Goal: Task Accomplishment & Management: Manage account settings

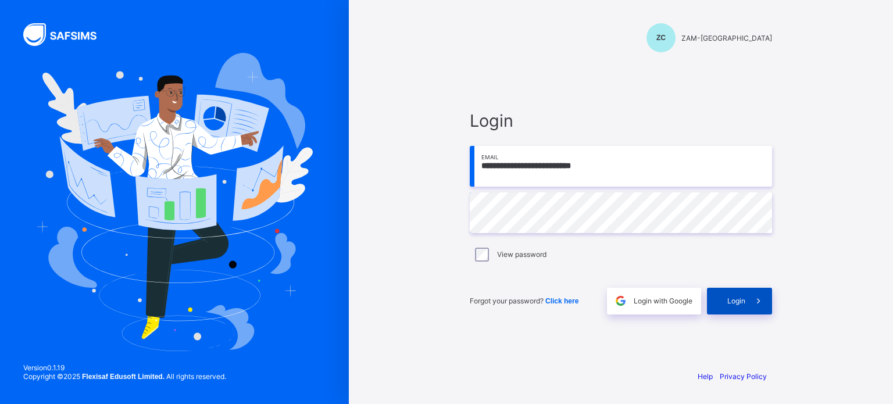
click at [737, 303] on span "Login" at bounding box center [736, 300] width 18 height 9
paste input "**********"
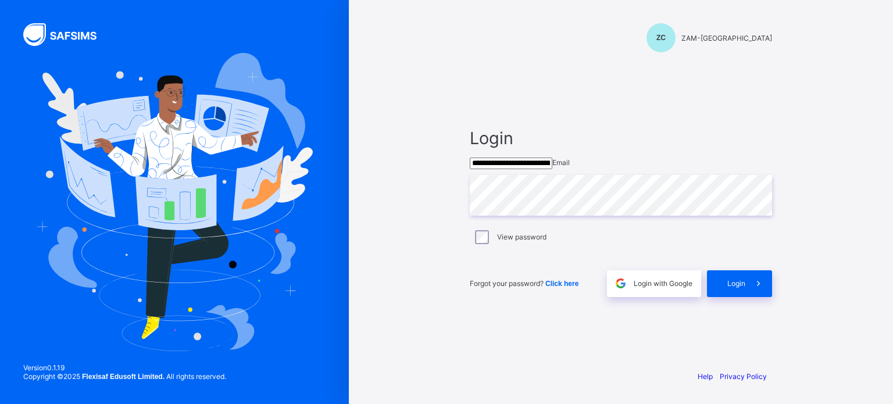
type input "**********"
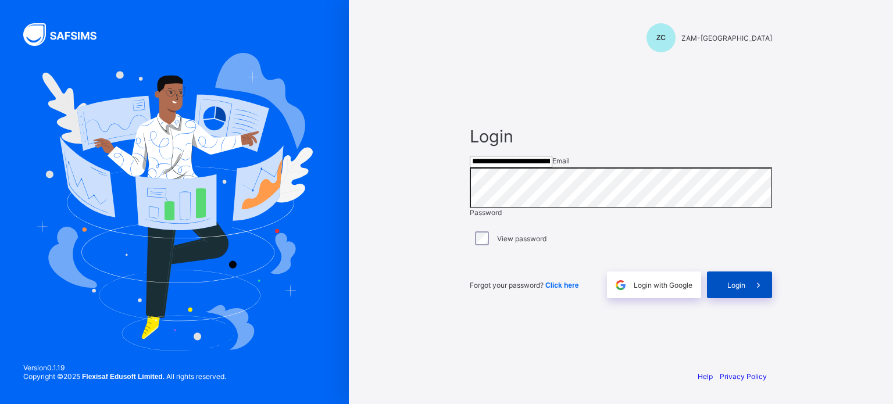
click at [727, 298] on div "Login" at bounding box center [739, 284] width 65 height 27
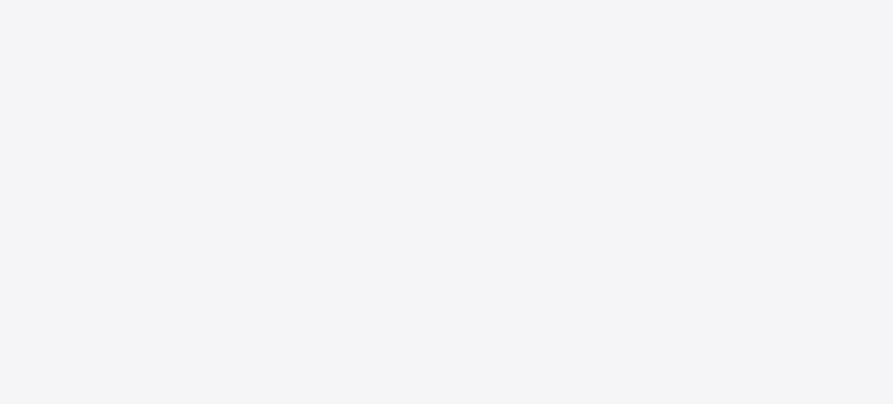
drag, startPoint x: 477, startPoint y: 262, endPoint x: 480, endPoint y: 255, distance: 7.3
click at [480, 255] on div "New Update Available Hello there, You can install SAFSIMS on your device for ea…" at bounding box center [446, 202] width 893 height 404
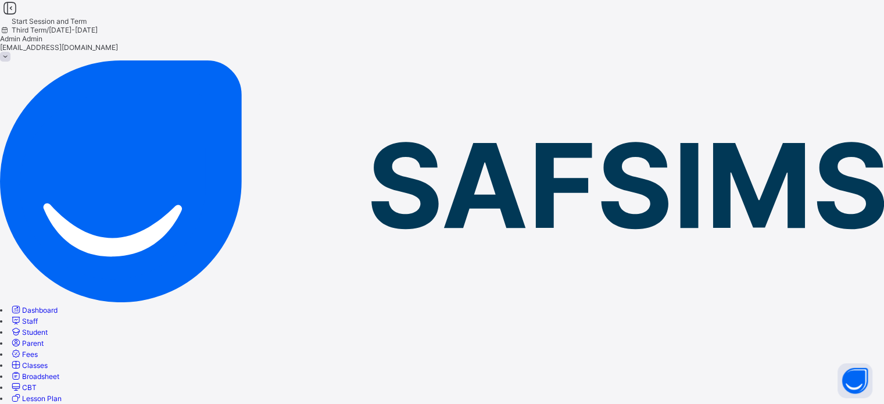
click at [58, 306] on link "Dashboard" at bounding box center [34, 310] width 48 height 9
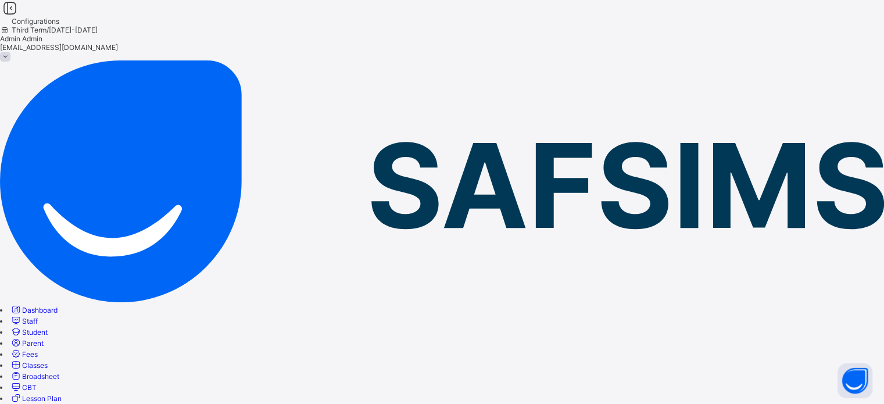
select select "**"
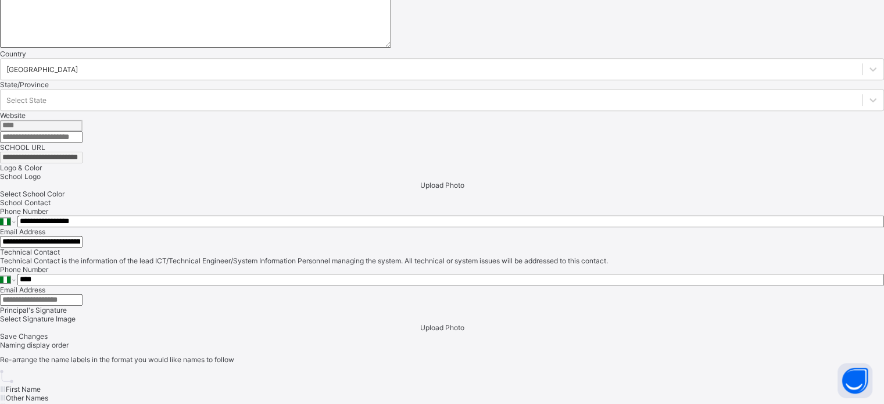
scroll to position [568, 0]
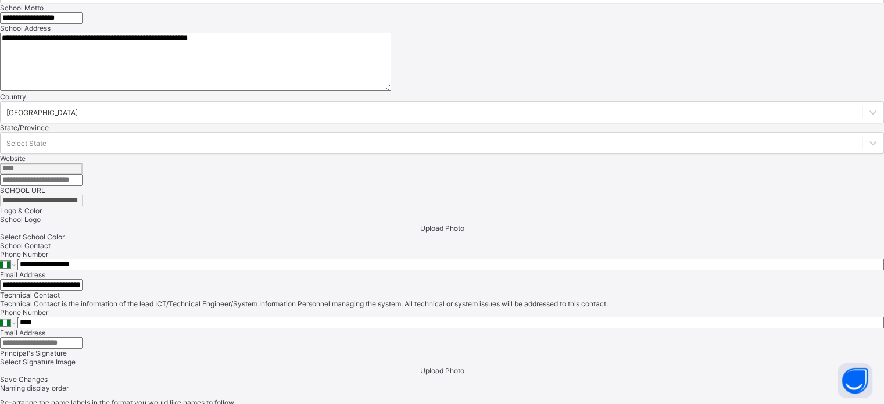
click at [420, 224] on span "Upload Photo" at bounding box center [442, 228] width 44 height 9
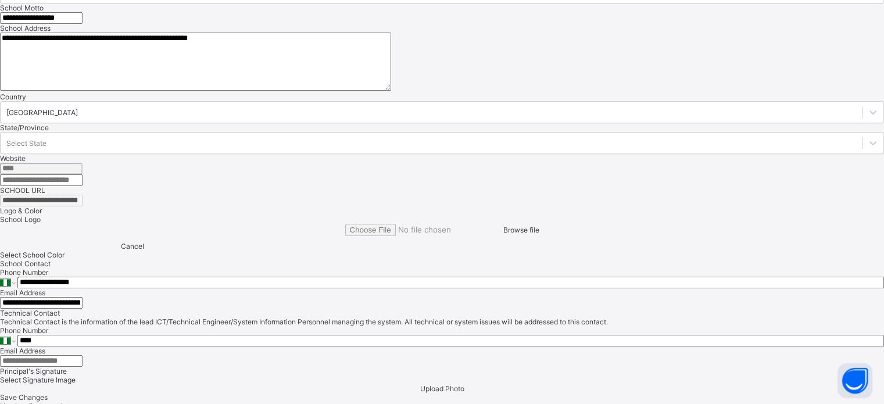
click at [503, 234] on span "Browse file" at bounding box center [521, 230] width 36 height 9
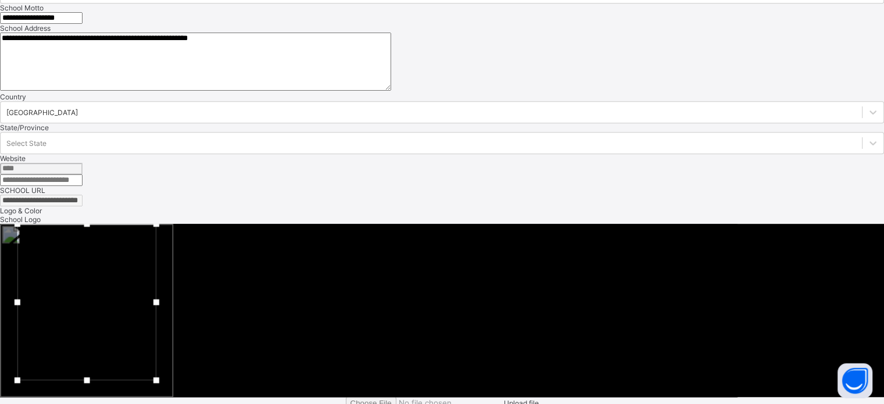
drag, startPoint x: 376, startPoint y: 104, endPoint x: 384, endPoint y: 53, distance: 51.7
click at [384, 206] on div "Logo & Color School Logo Upload file Cancel Select School Color" at bounding box center [442, 319] width 884 height 226
drag, startPoint x: 372, startPoint y: 235, endPoint x: 384, endPoint y: 306, distance: 71.9
click at [384, 306] on div "School Logo Upload file Cancel Select School Color" at bounding box center [442, 323] width 884 height 217
drag, startPoint x: 441, startPoint y: 171, endPoint x: 550, endPoint y: 172, distance: 109.3
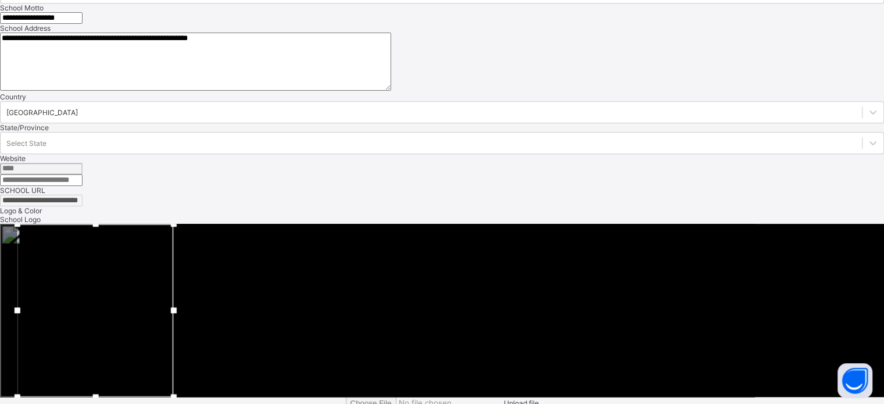
click at [550, 224] on div "Upload file Cancel" at bounding box center [442, 324] width 884 height 200
drag, startPoint x: 302, startPoint y: 164, endPoint x: 194, endPoint y: 147, distance: 109.5
click at [194, 224] on div "Upload file Cancel" at bounding box center [442, 324] width 884 height 200
click at [385, 397] on div "Upload file" at bounding box center [442, 403] width 884 height 12
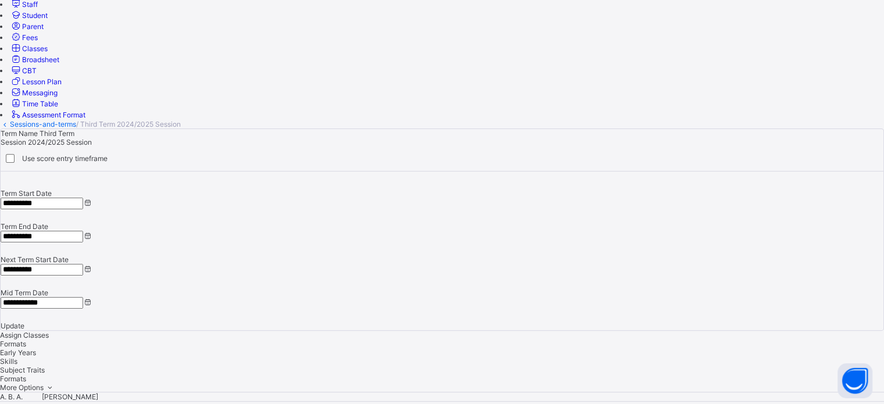
scroll to position [329, 0]
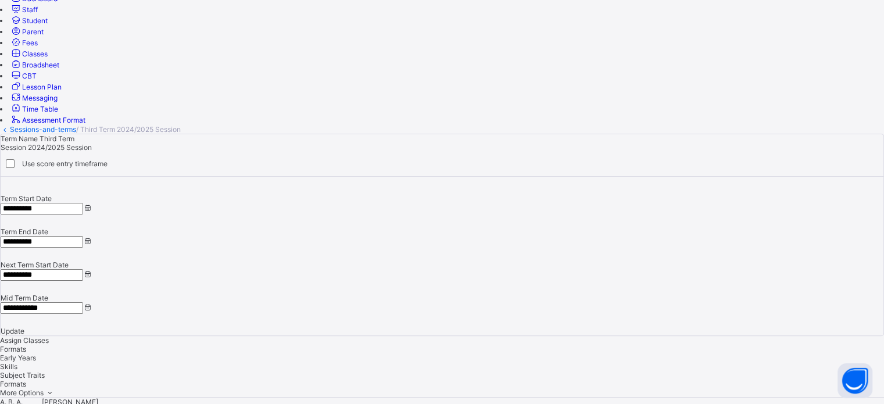
scroll to position [116, 0]
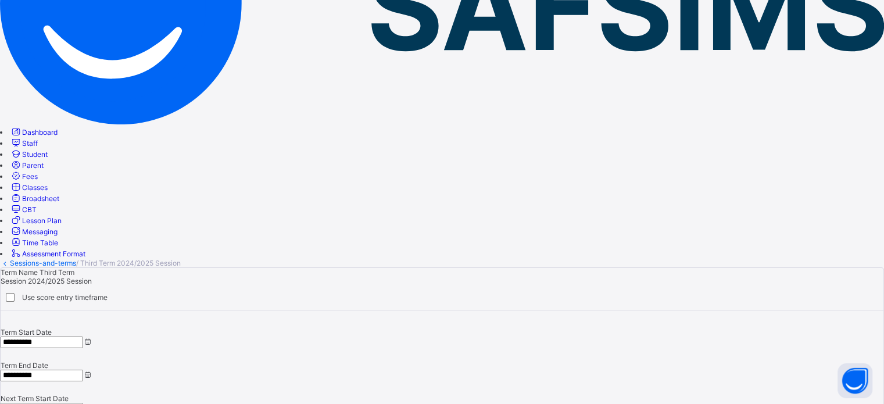
scroll to position [233, 0]
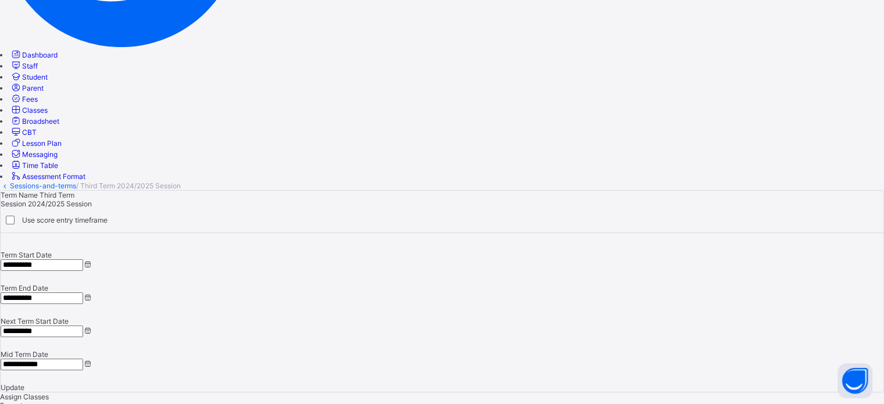
scroll to position [400, 0]
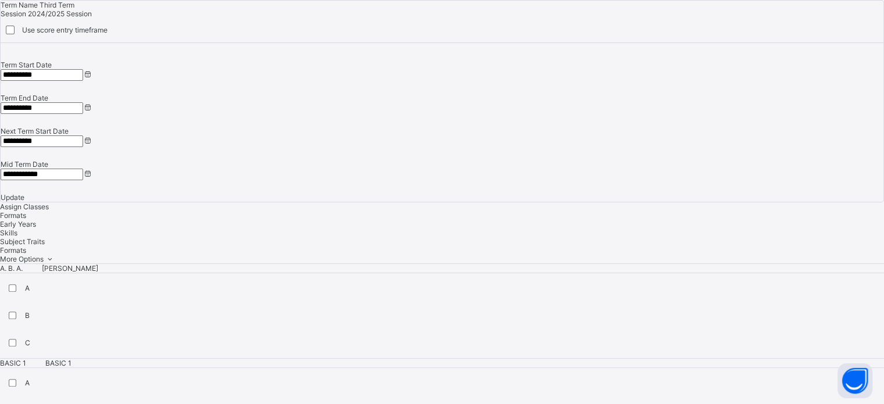
scroll to position [446, 0]
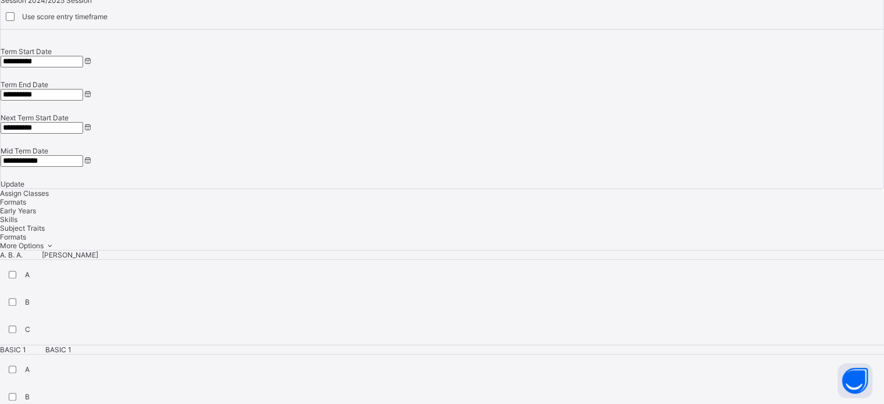
scroll to position [462, 0]
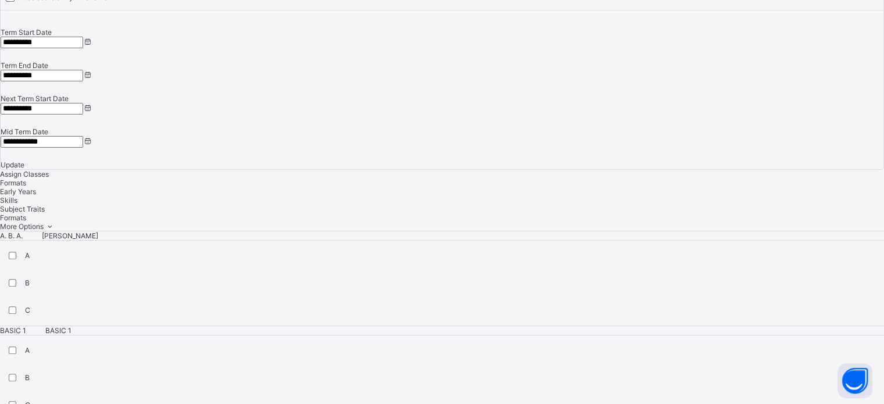
scroll to position [134, 0]
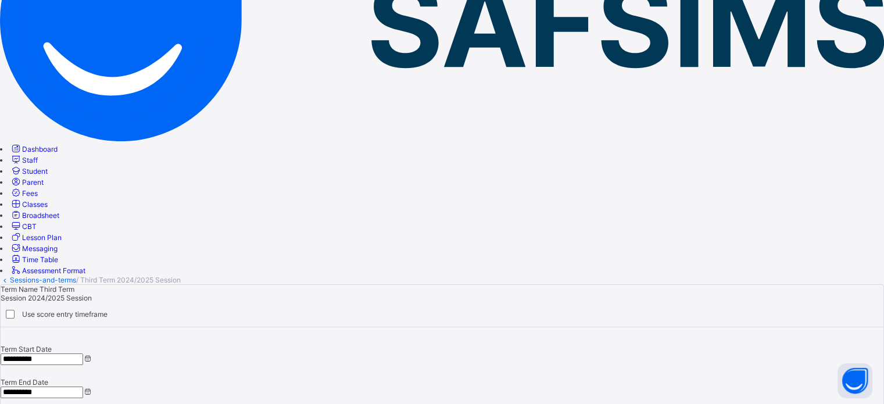
scroll to position [159, 0]
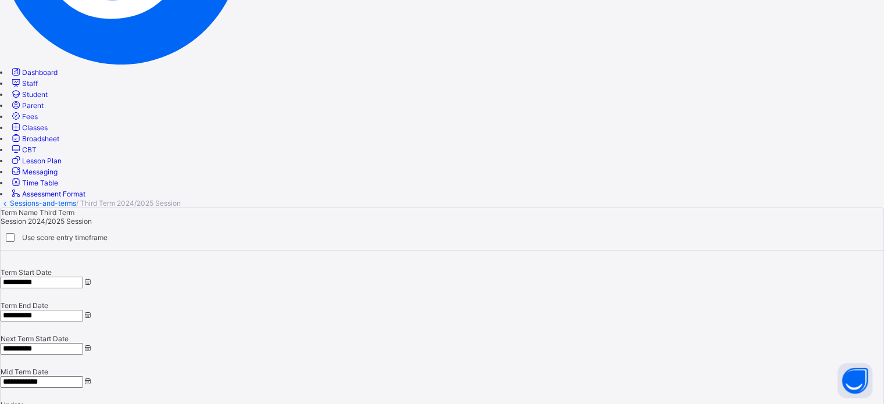
scroll to position [242, 0]
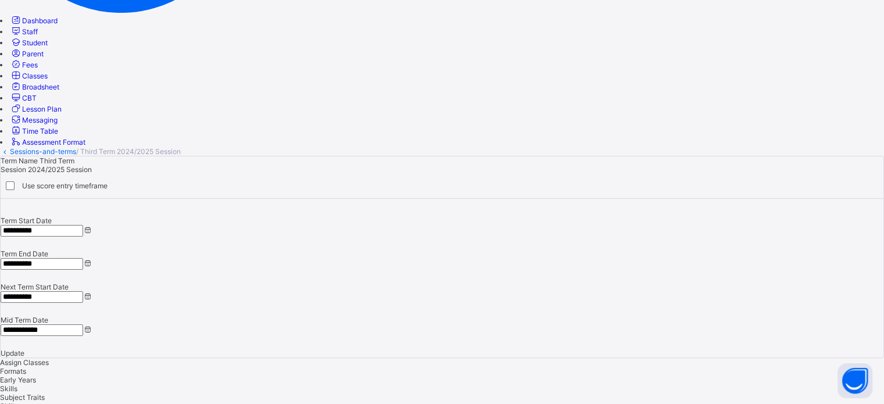
scroll to position [155, 0]
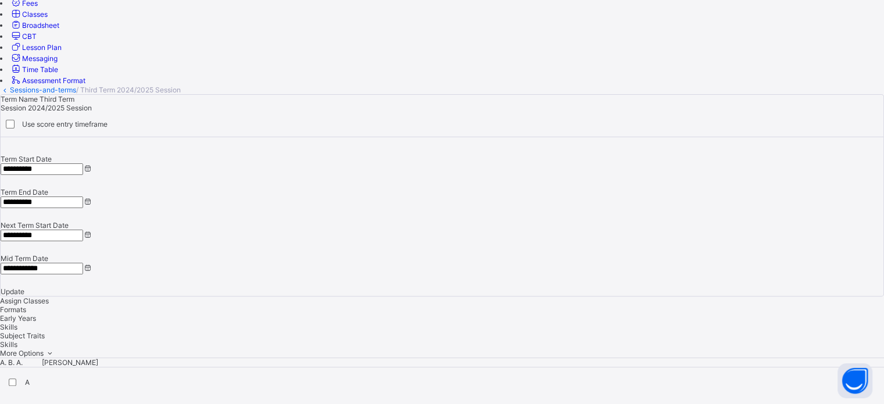
scroll to position [352, 0]
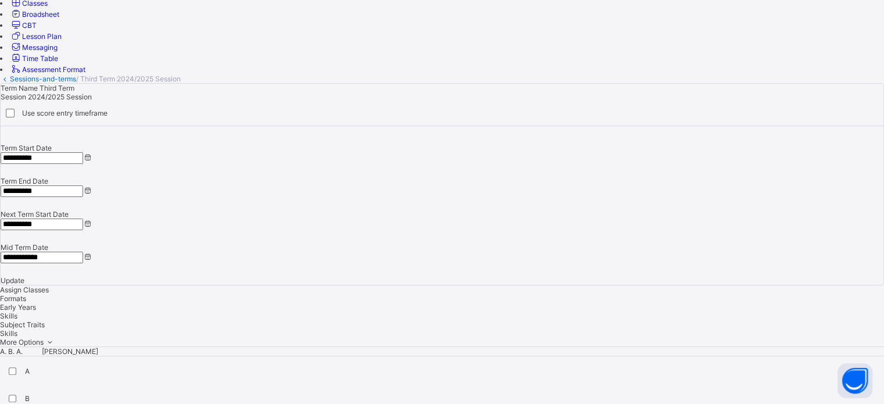
scroll to position [279, 0]
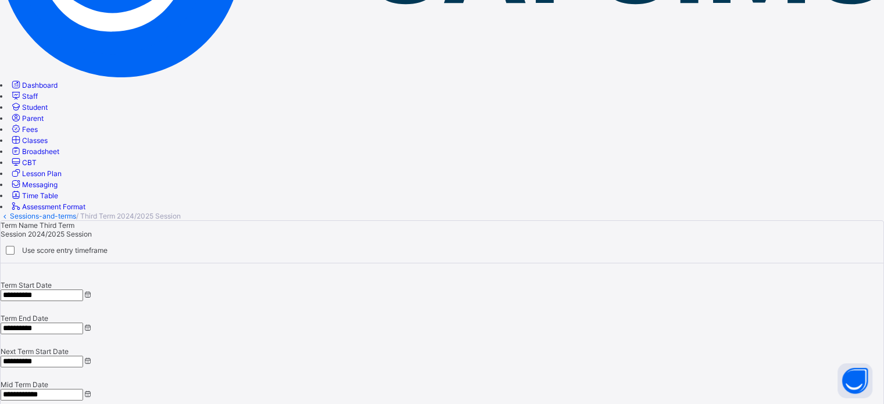
scroll to position [105, 0]
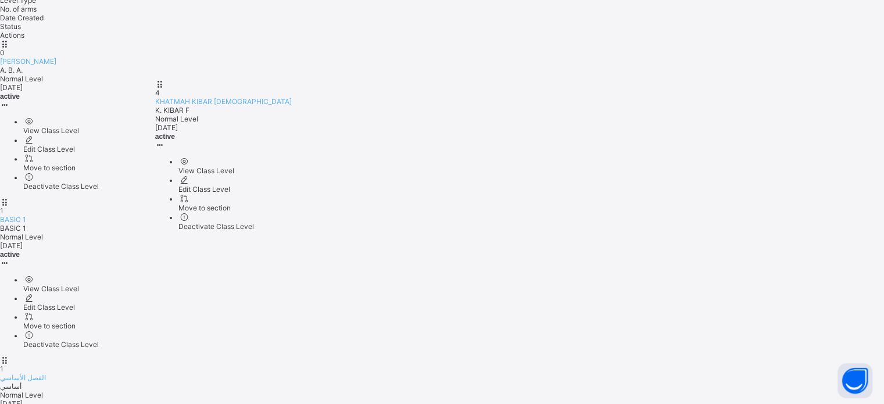
scroll to position [507, 0]
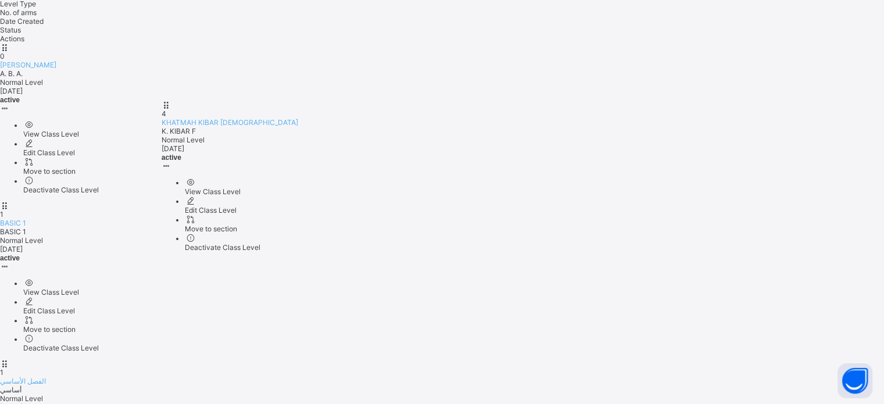
drag, startPoint x: 326, startPoint y: 162, endPoint x: 325, endPoint y: 118, distance: 44.2
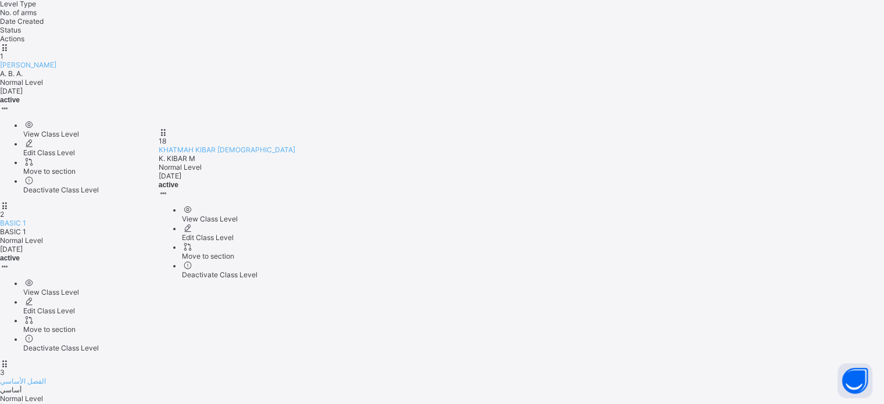
drag, startPoint x: 326, startPoint y: 206, endPoint x: 323, endPoint y: 143, distance: 63.4
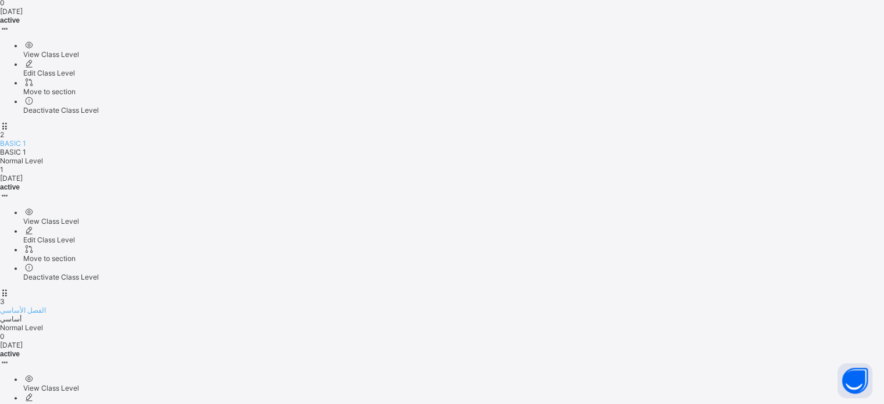
scroll to position [623, 0]
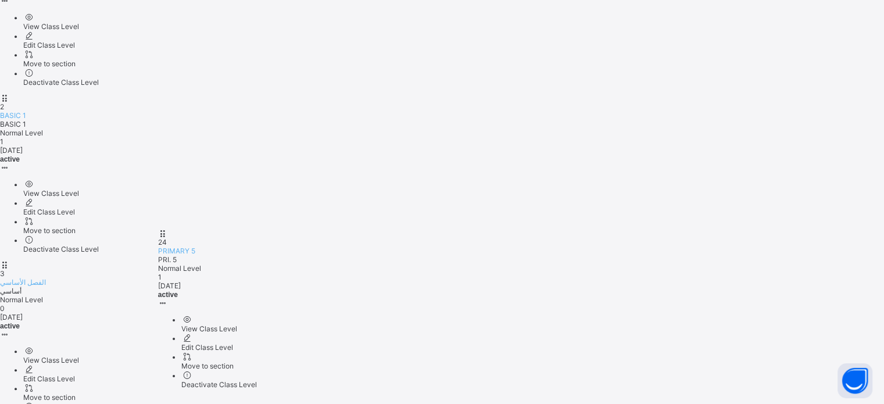
drag, startPoint x: 314, startPoint y: 274, endPoint x: 310, endPoint y: 241, distance: 32.7
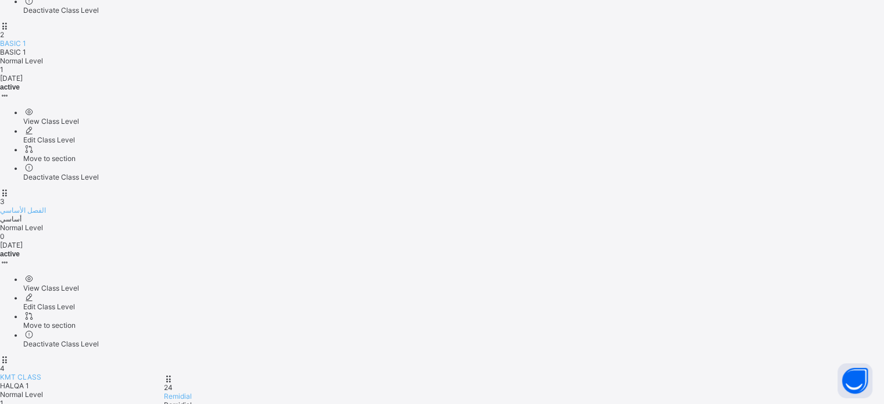
scroll to position [683, 0]
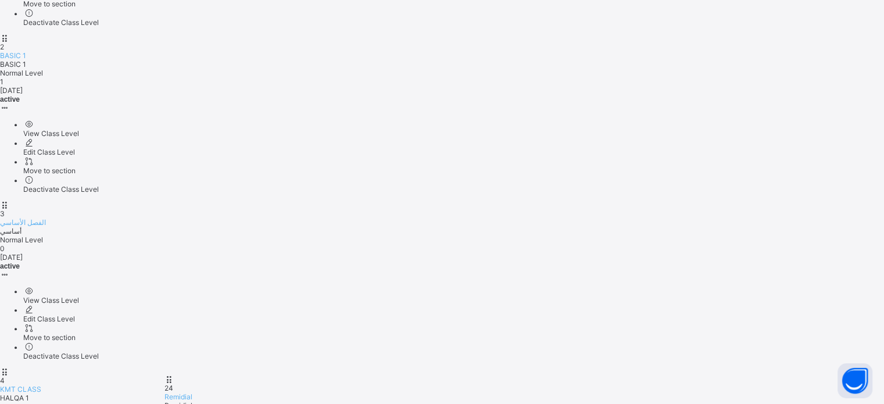
drag, startPoint x: 310, startPoint y: 185, endPoint x: 310, endPoint y: 392, distance: 206.9
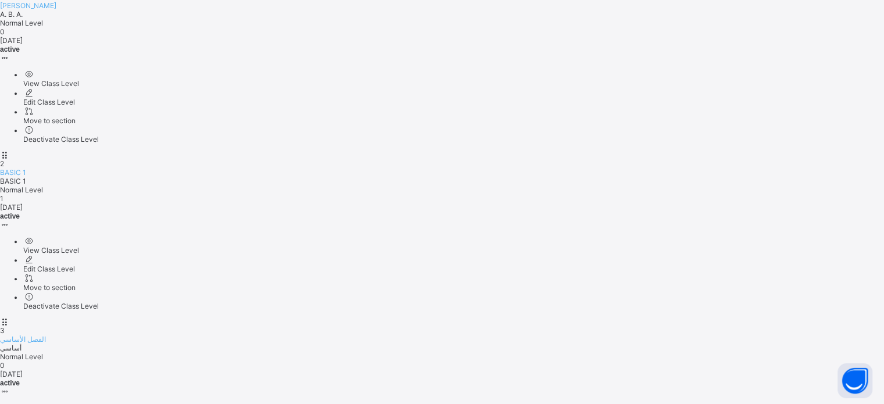
scroll to position [539, 0]
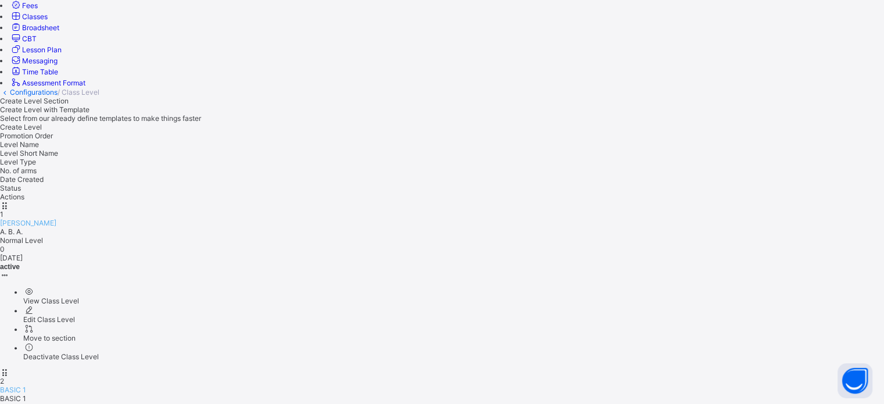
scroll to position [465, 0]
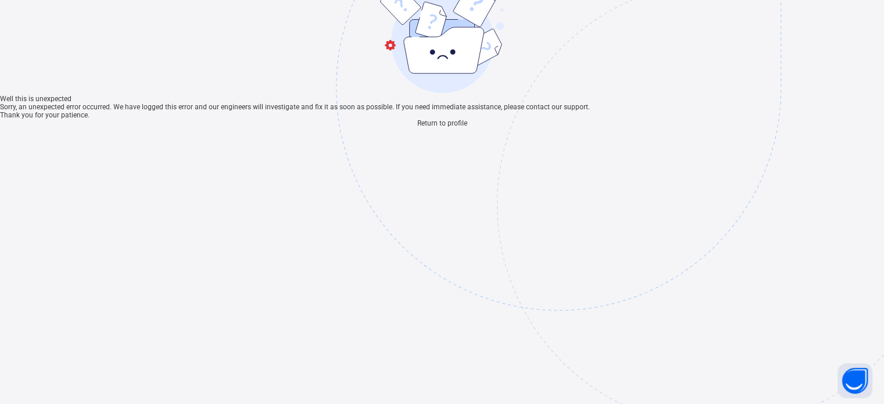
scroll to position [35, 0]
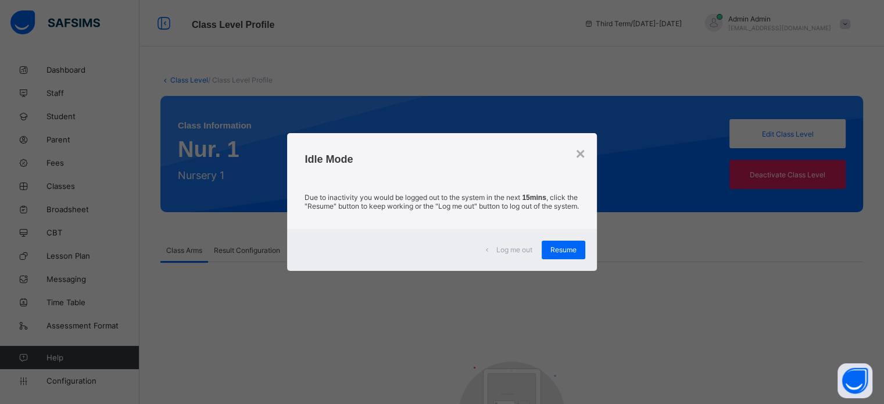
click at [584, 256] on div "Resume" at bounding box center [564, 250] width 44 height 19
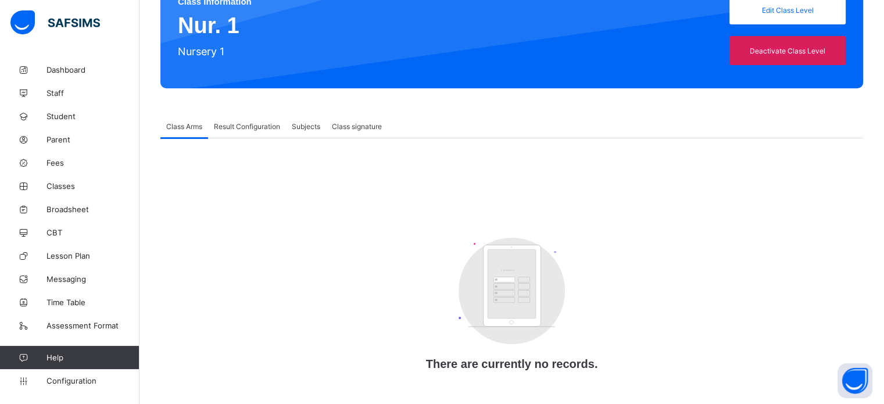
scroll to position [133, 0]
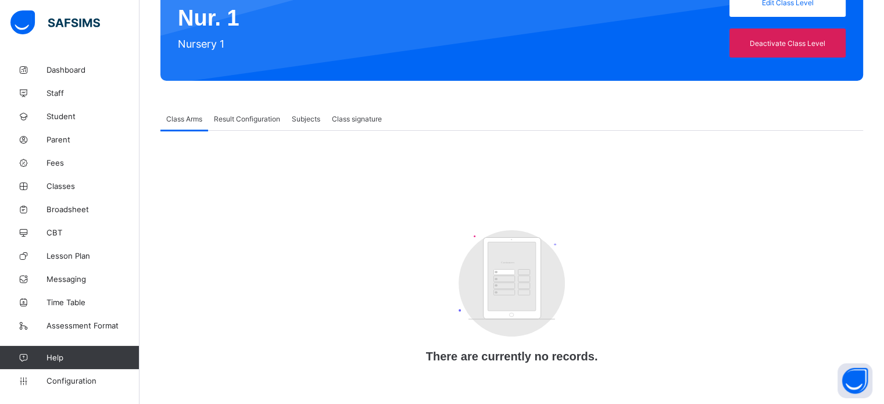
click at [253, 123] on div "Result Configuration" at bounding box center [247, 118] width 78 height 23
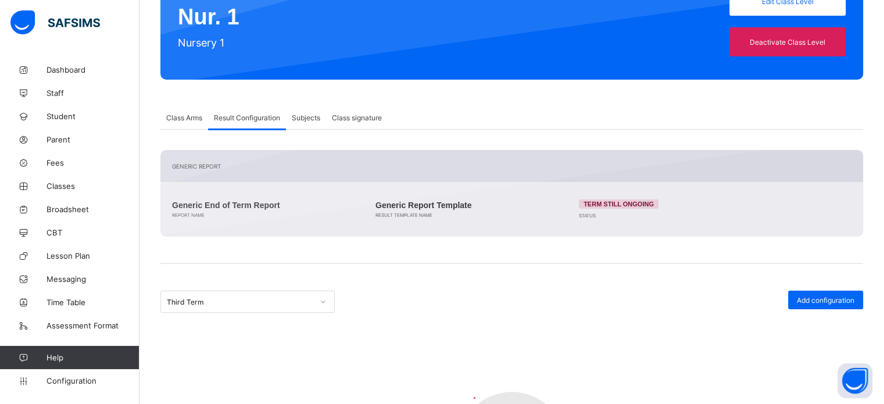
drag, startPoint x: 821, startPoint y: 302, endPoint x: 749, endPoint y: 299, distance: 72.1
click at [821, 301] on span "Add configuration" at bounding box center [826, 300] width 58 height 9
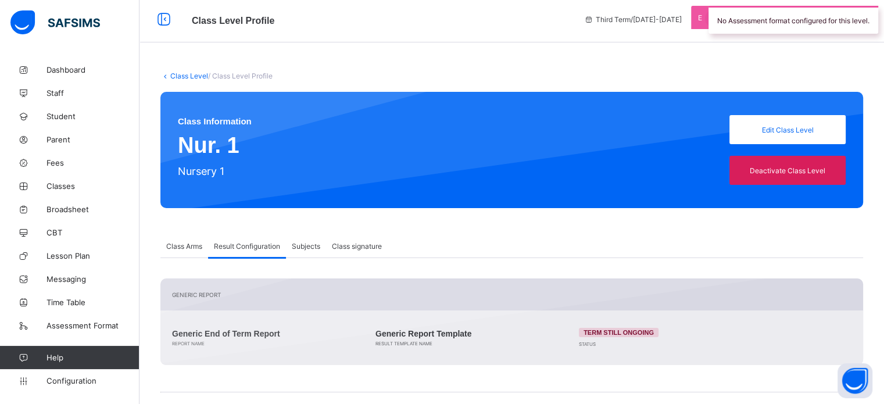
scroll to position [0, 0]
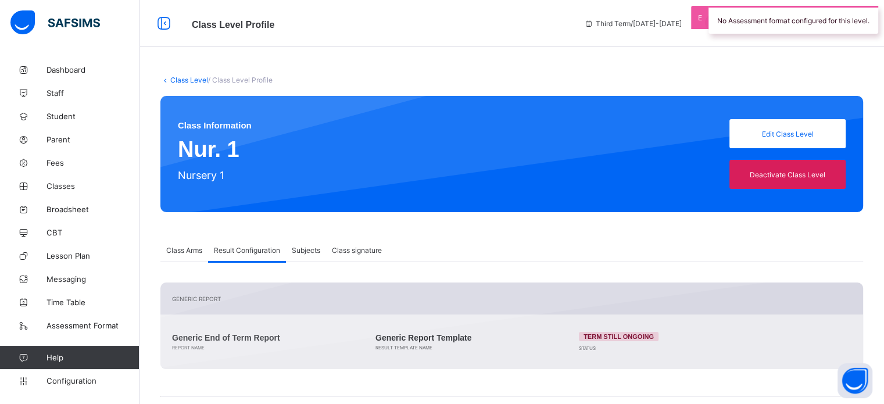
click at [185, 79] on link "Class Level" at bounding box center [189, 80] width 38 height 9
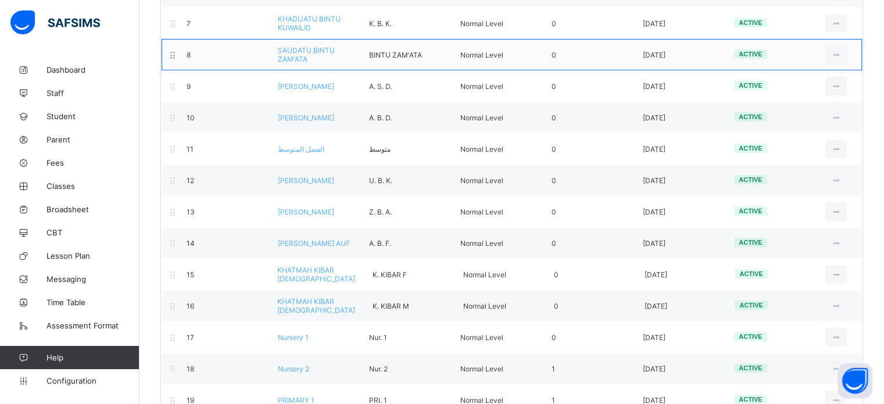
scroll to position [407, 0]
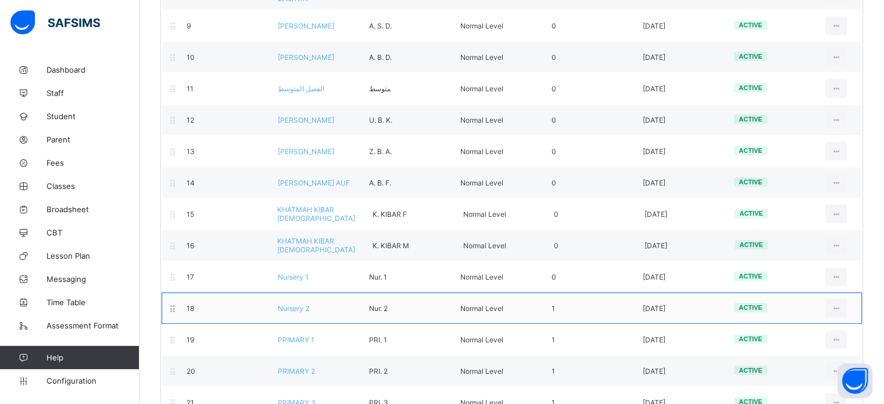
click at [306, 306] on span "Nursery 2" at bounding box center [293, 308] width 31 height 9
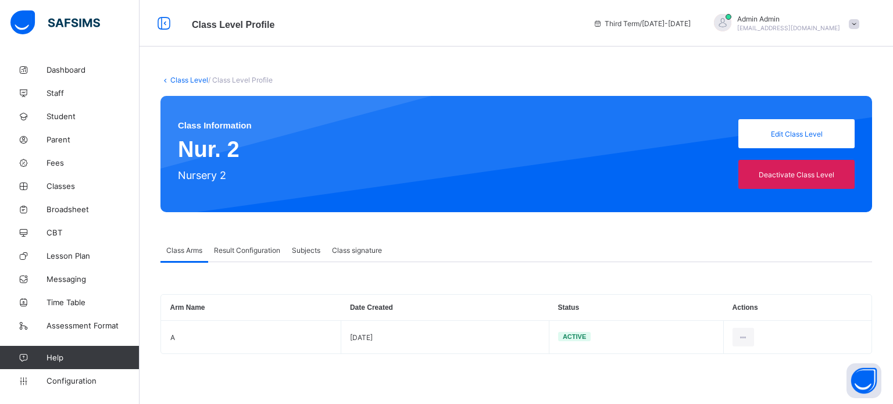
click at [262, 253] on span "Result Configuration" at bounding box center [247, 250] width 66 height 9
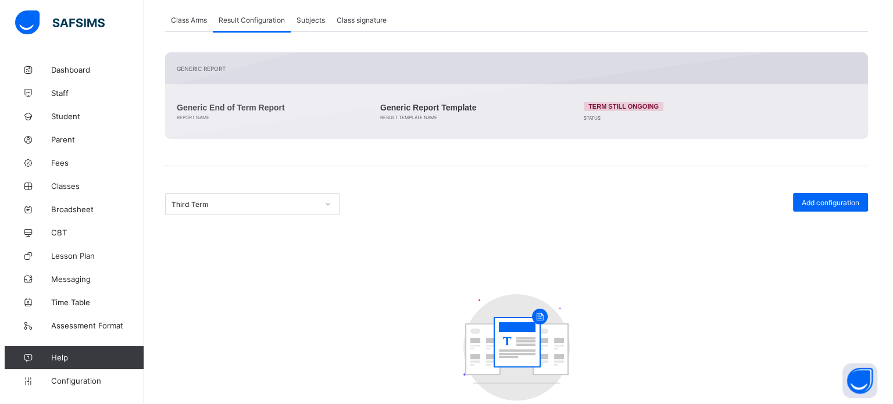
scroll to position [291, 0]
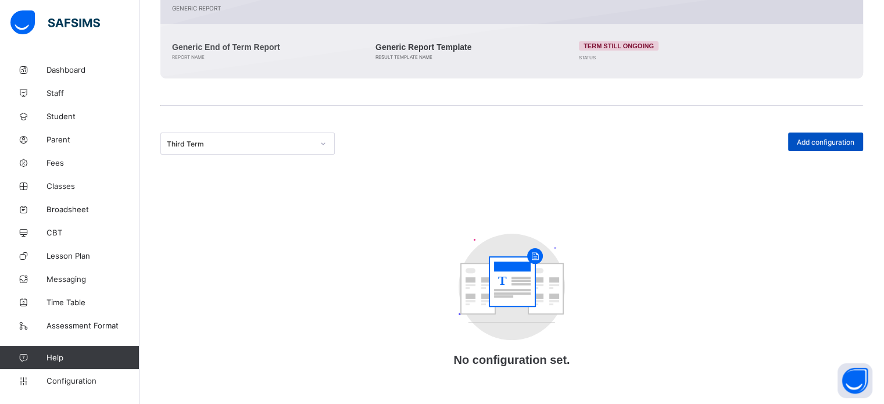
click at [836, 134] on div "Add configuration" at bounding box center [825, 142] width 75 height 19
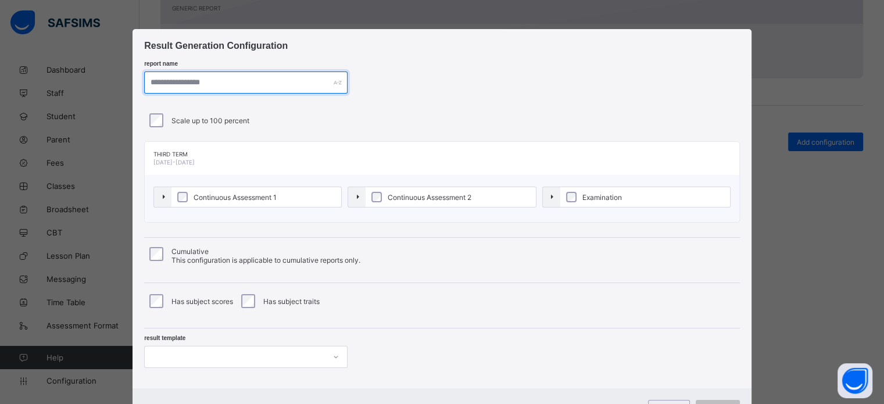
click at [207, 78] on input "text" at bounding box center [245, 82] width 203 height 22
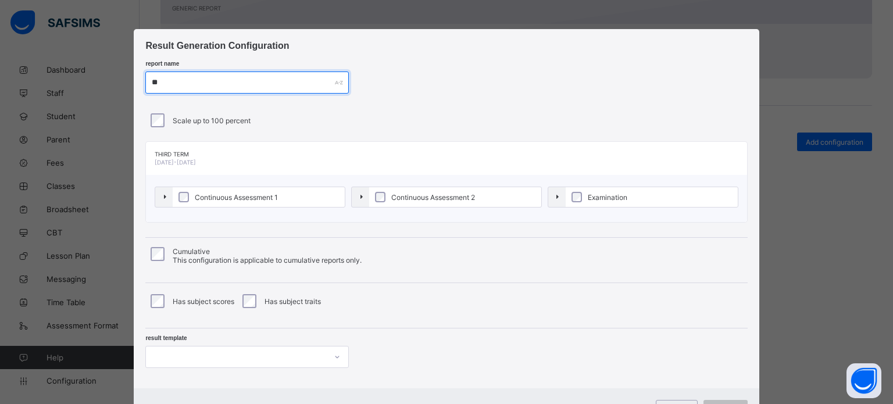
type input "*"
type input "**********"
click at [193, 352] on div at bounding box center [246, 357] width 203 height 22
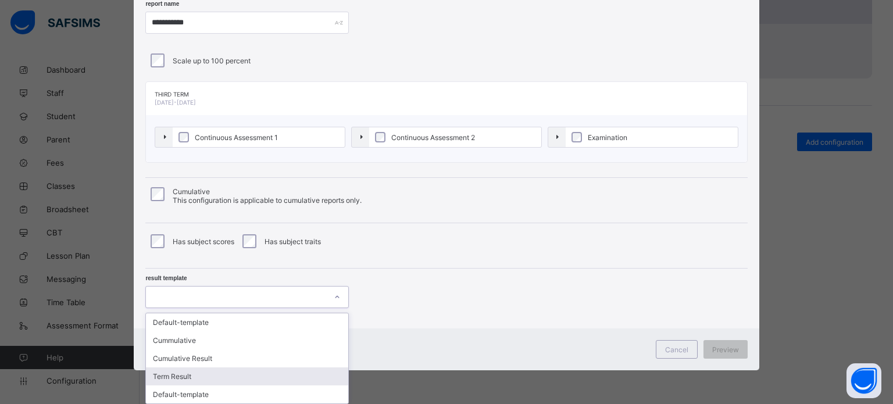
click at [192, 378] on div "Term Result" at bounding box center [247, 376] width 202 height 18
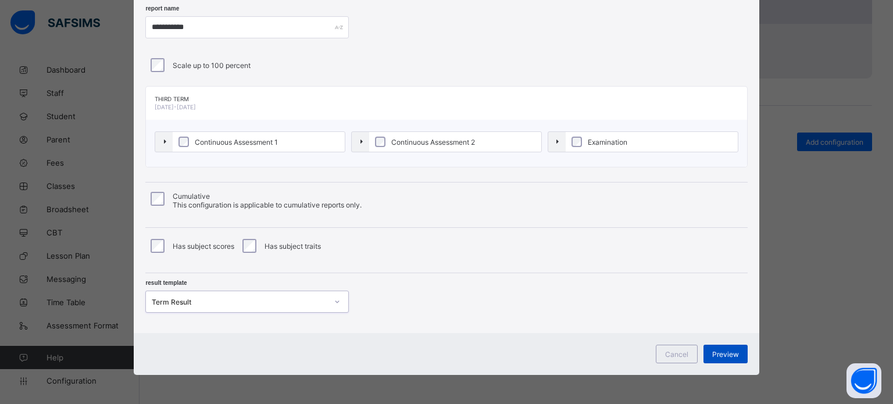
click at [728, 355] on span "Preview" at bounding box center [725, 354] width 27 height 9
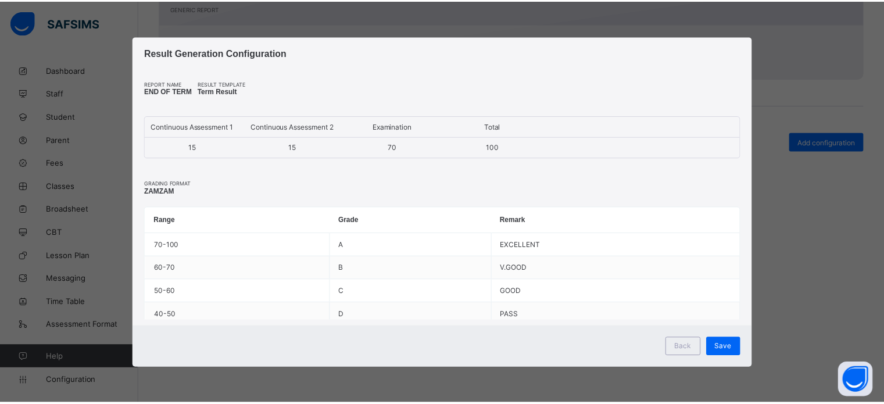
scroll to position [0, 0]
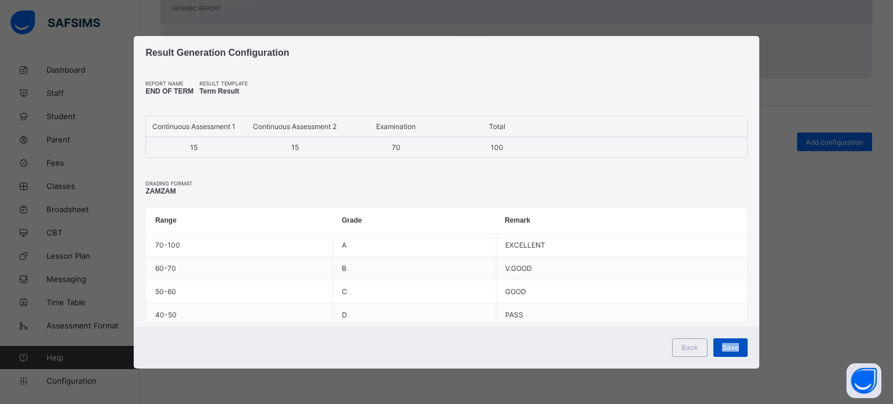
click at [728, 354] on div "Save" at bounding box center [730, 347] width 34 height 19
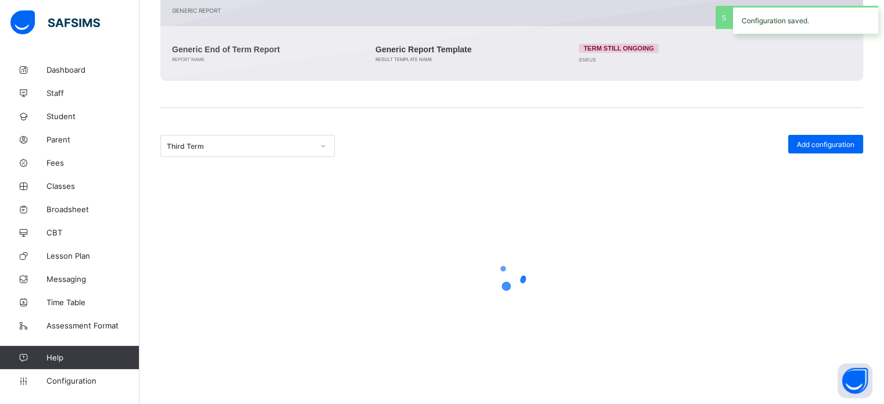
scroll to position [142, 0]
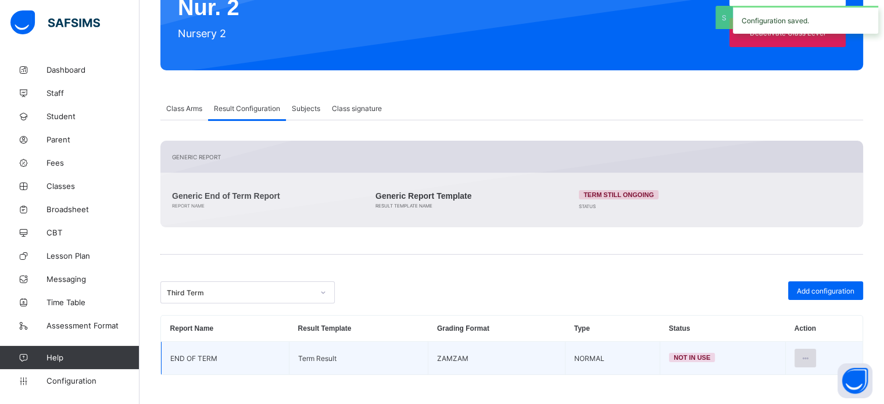
click at [802, 355] on div at bounding box center [806, 358] width 22 height 19
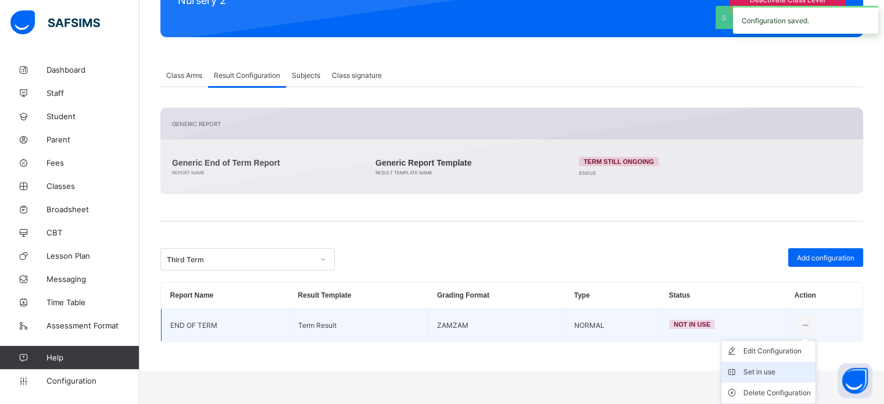
drag, startPoint x: 772, startPoint y: 370, endPoint x: 758, endPoint y: 360, distance: 17.4
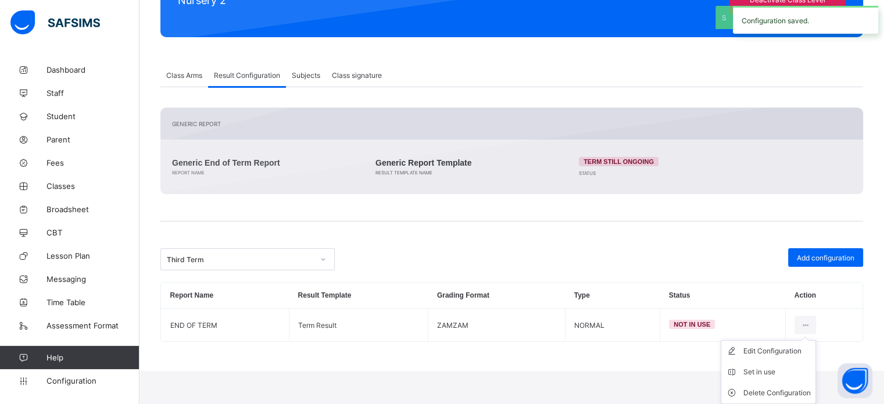
click at [771, 370] on div "Set in use" at bounding box center [776, 372] width 67 height 12
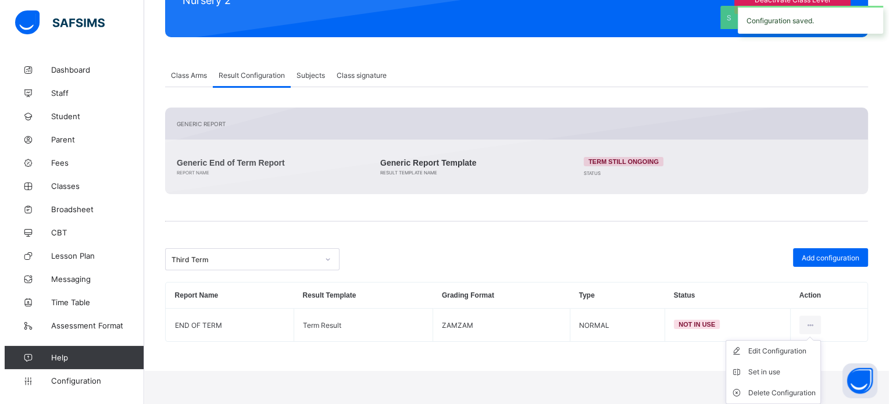
scroll to position [142, 0]
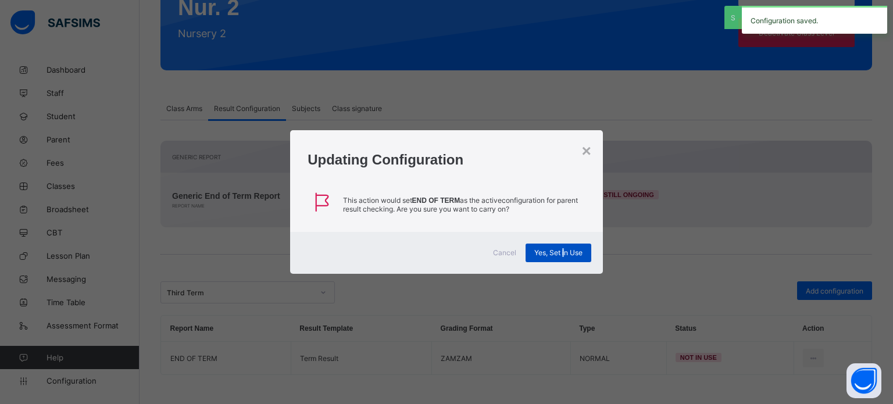
click at [562, 249] on span "Yes, Set in Use" at bounding box center [558, 252] width 48 height 9
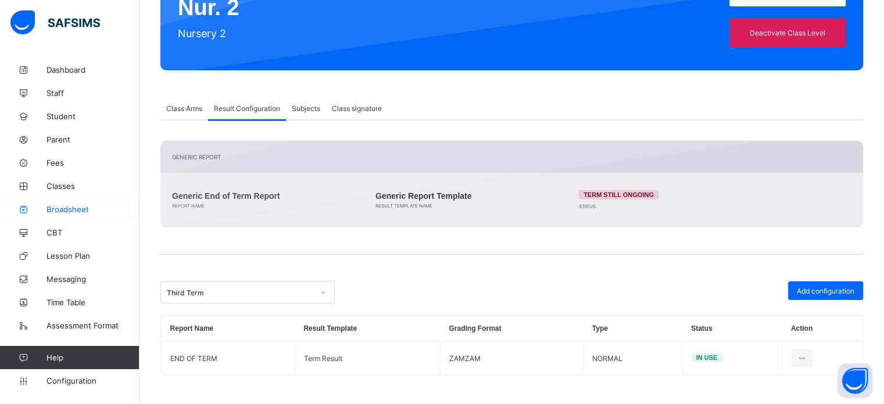
click at [65, 205] on span "Broadsheet" at bounding box center [93, 209] width 93 height 9
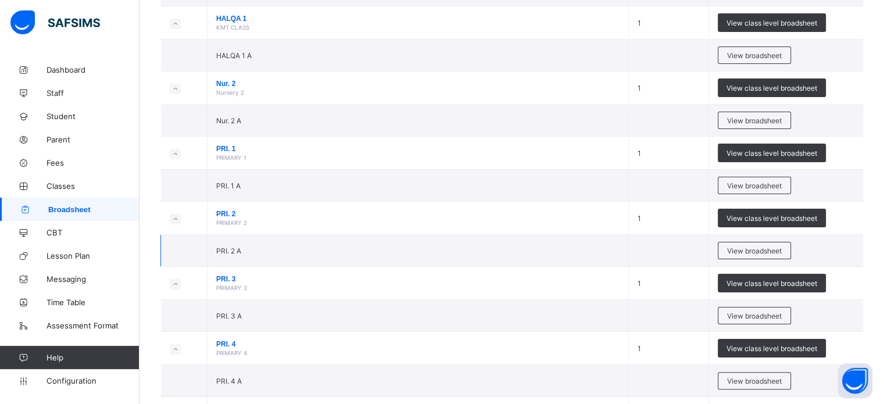
scroll to position [174, 0]
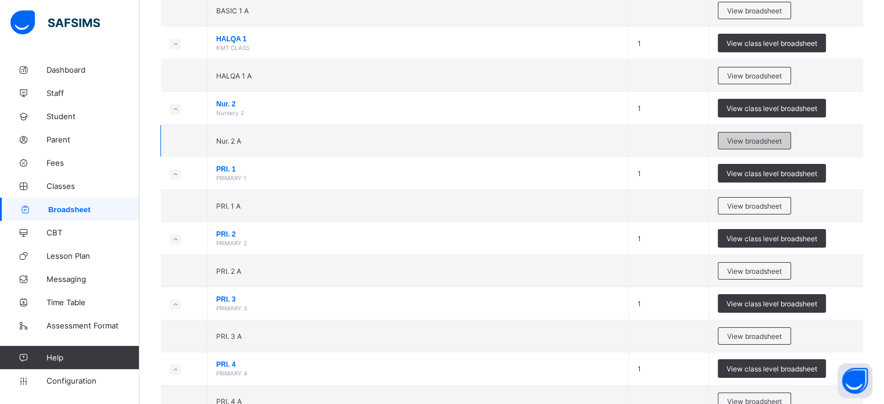
click at [771, 141] on span "View broadsheet" at bounding box center [754, 141] width 55 height 9
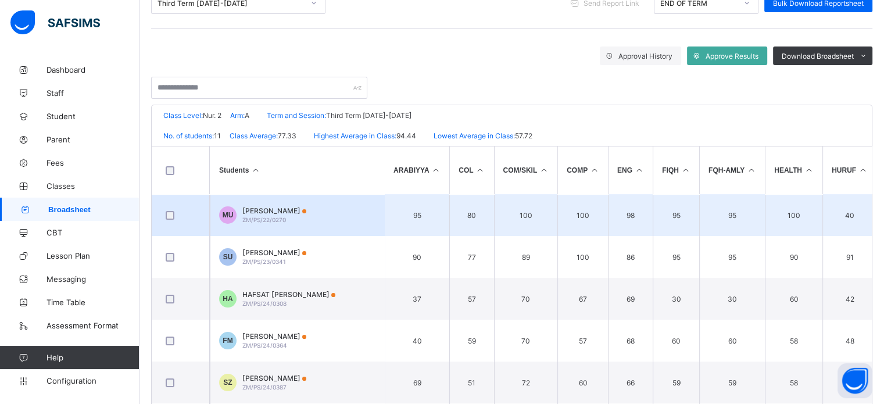
scroll to position [174, 0]
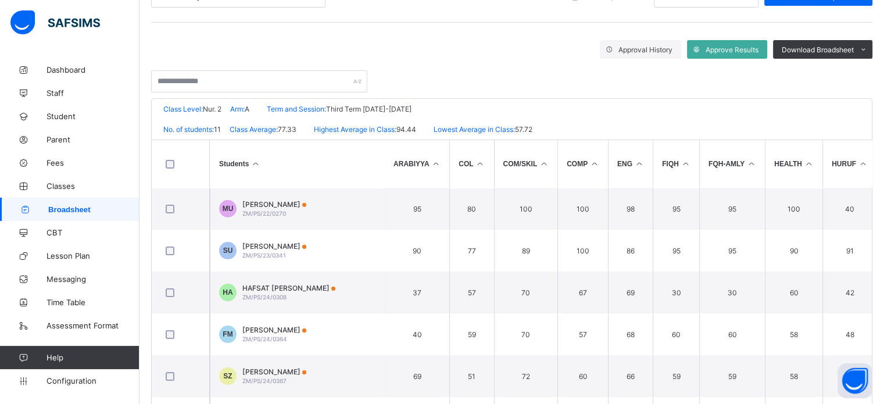
click at [285, 208] on span "[PERSON_NAME]" at bounding box center [274, 204] width 64 height 9
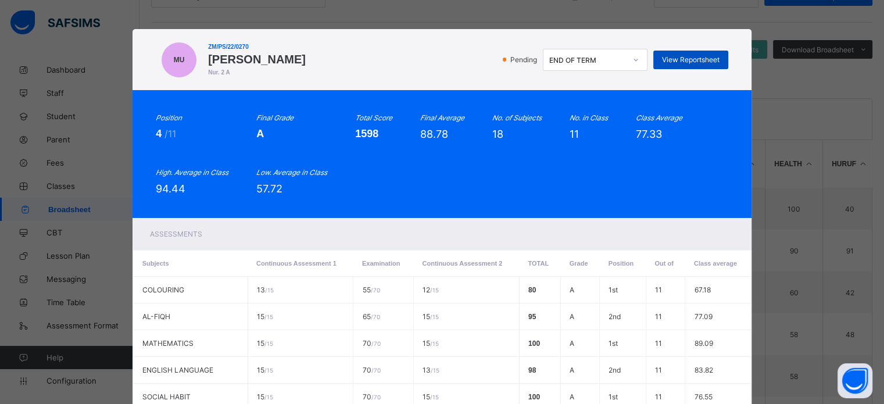
click at [685, 62] on span "View Reportsheet" at bounding box center [691, 59] width 58 height 9
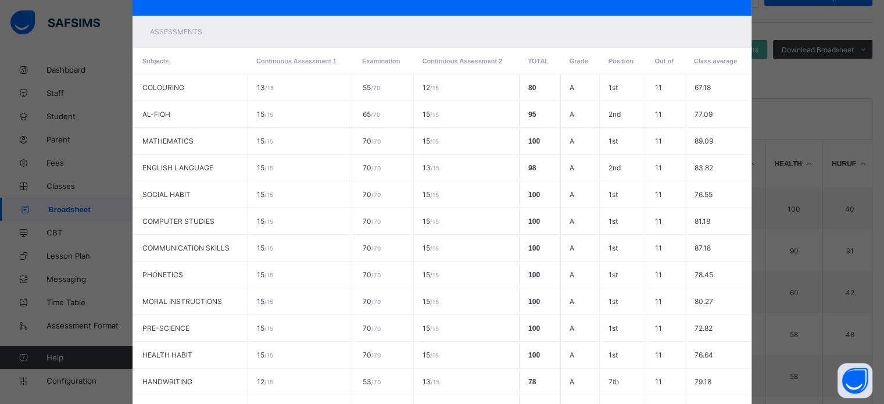
scroll to position [465, 0]
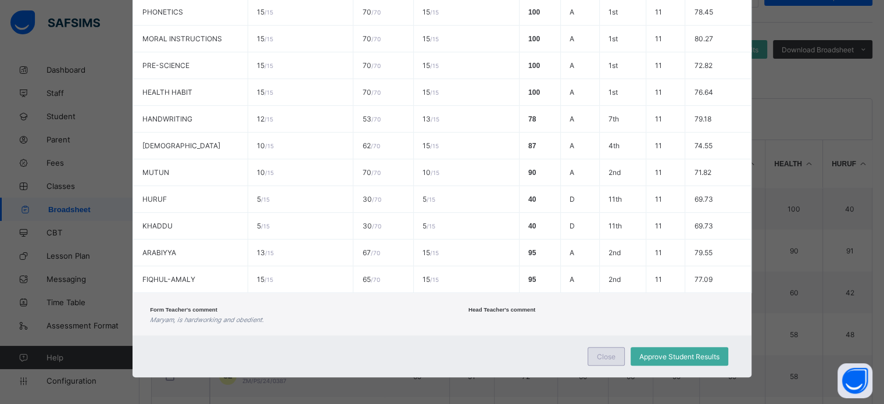
click at [597, 356] on span "Close" at bounding box center [606, 356] width 19 height 9
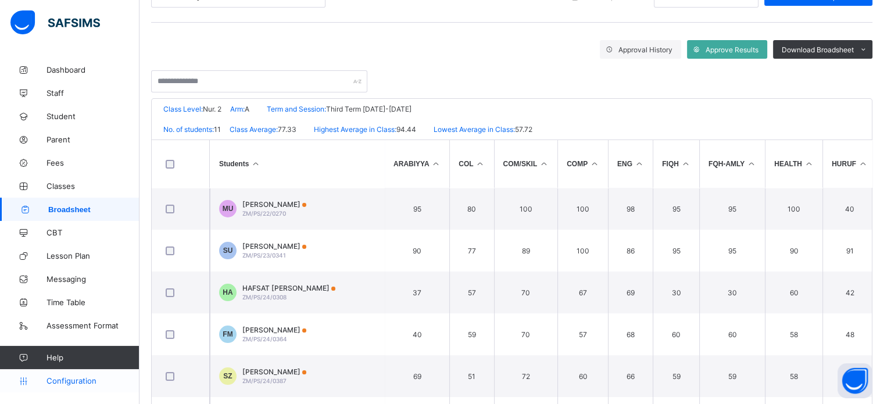
click at [46, 377] on icon at bounding box center [23, 381] width 47 height 9
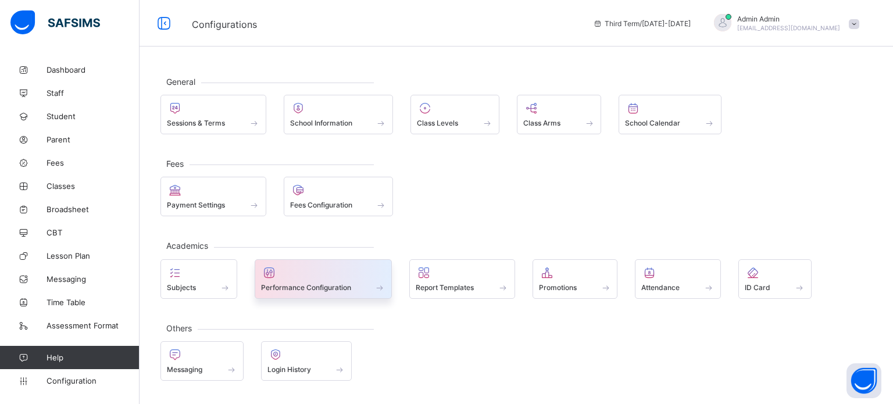
click at [314, 283] on span "Performance Configuration" at bounding box center [306, 287] width 90 height 9
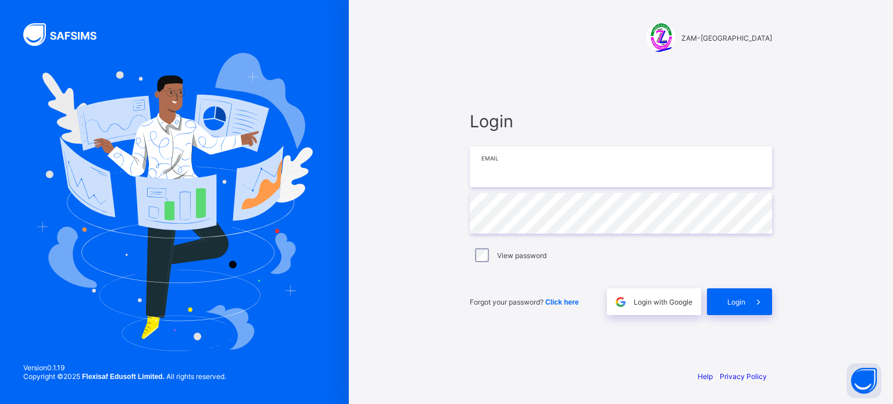
click at [516, 174] on input "email" at bounding box center [621, 166] width 302 height 41
click at [553, 96] on div "Login Email Password View password Forgot your password? Click here Login with …" at bounding box center [621, 213] width 326 height 295
click at [546, 152] on input "email" at bounding box center [621, 166] width 302 height 41
type input "**********"
click at [739, 306] on div "Login" at bounding box center [739, 301] width 65 height 27
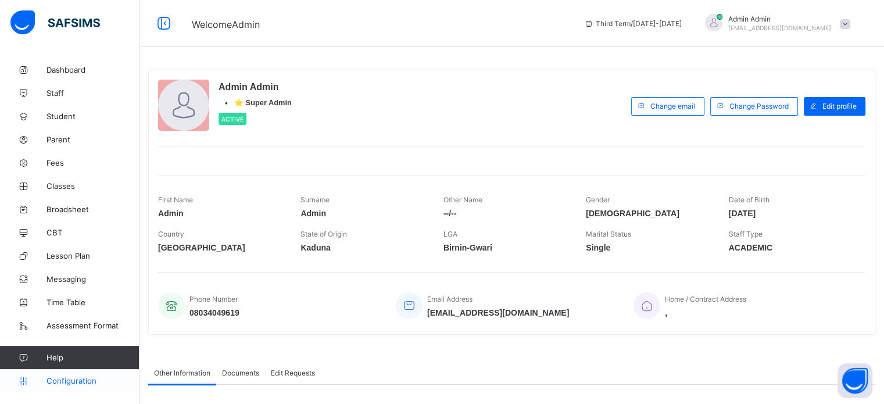
click at [63, 383] on span "Configuration" at bounding box center [93, 380] width 92 height 9
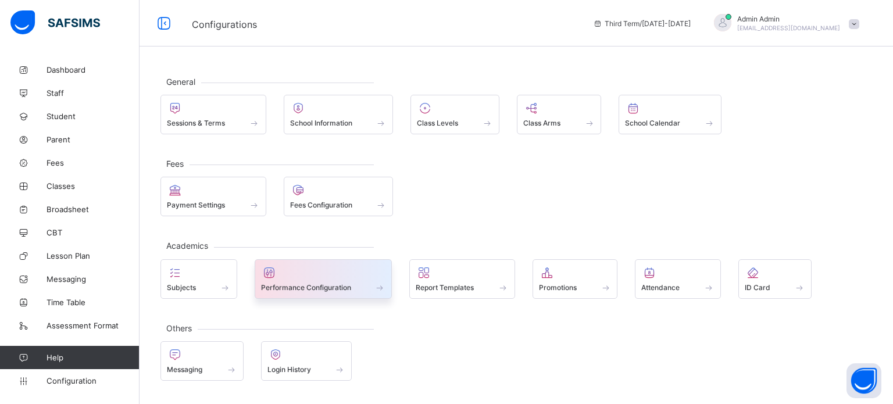
click at [346, 276] on div at bounding box center [323, 273] width 125 height 14
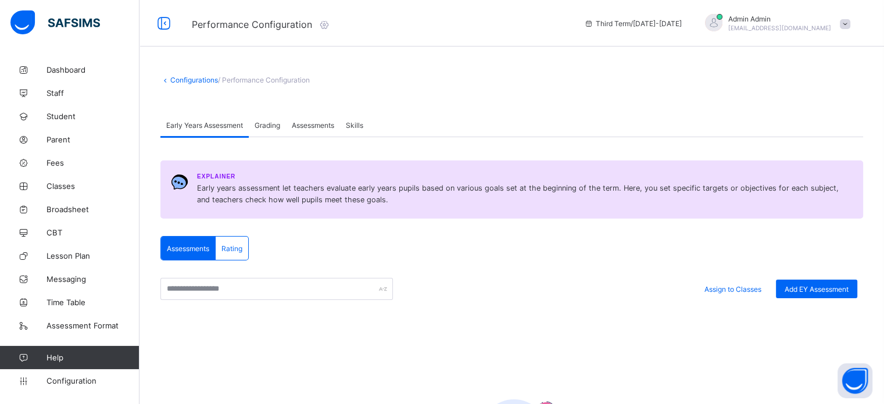
click at [317, 121] on span "Assessments" at bounding box center [313, 125] width 42 height 9
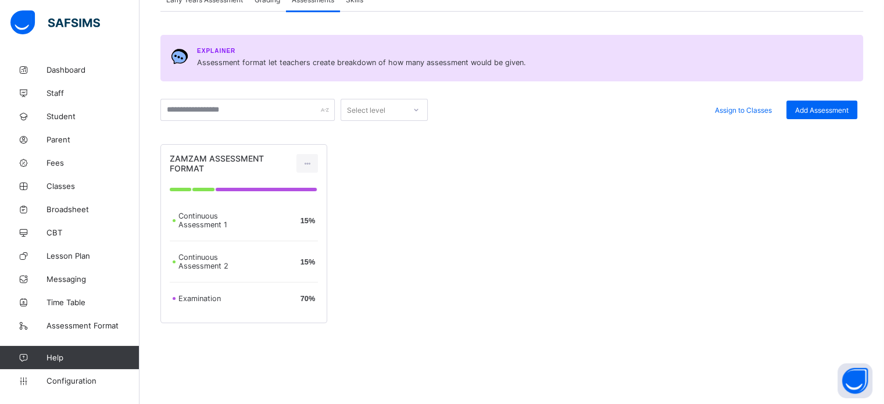
scroll to position [135, 0]
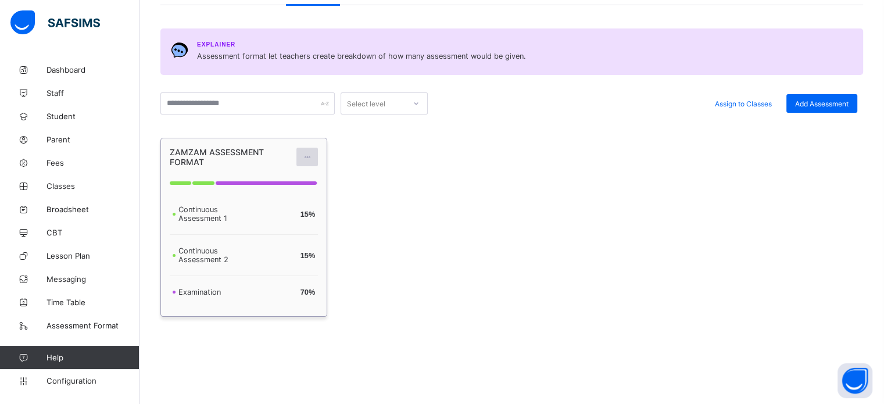
click at [314, 148] on div at bounding box center [307, 157] width 22 height 19
click at [285, 183] on div "Edit Assessment" at bounding box center [282, 183] width 62 height 12
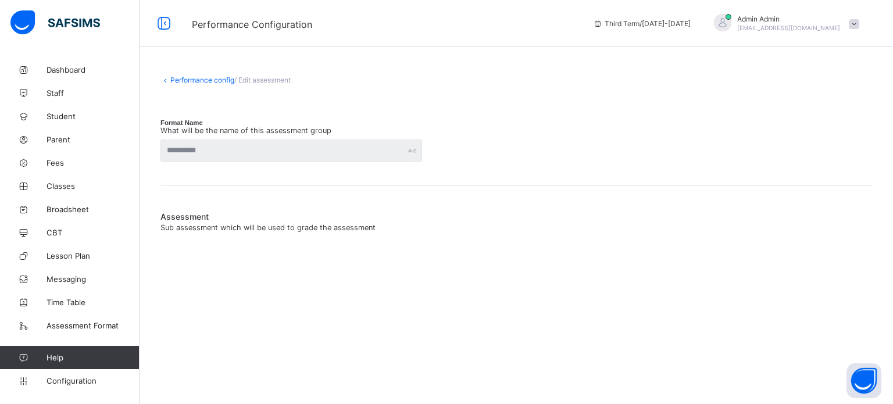
type input "**********"
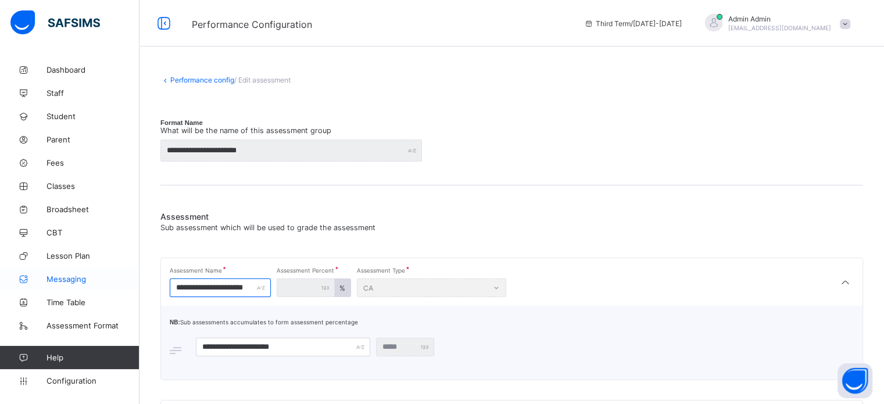
drag, startPoint x: 266, startPoint y: 287, endPoint x: 135, endPoint y: 290, distance: 130.8
click at [142, 291] on div "**********" at bounding box center [512, 383] width 745 height 650
type input "***"
drag, startPoint x: 192, startPoint y: 346, endPoint x: 133, endPoint y: 346, distance: 58.7
click at [133, 346] on div "**********" at bounding box center [442, 354] width 884 height 709
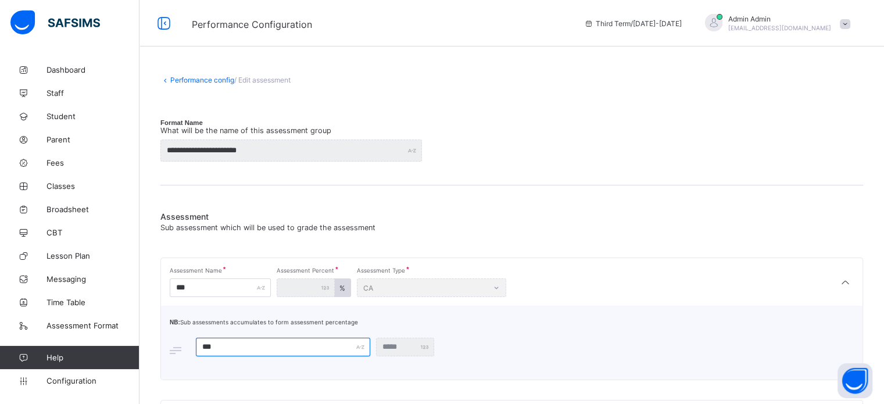
type input "***"
click at [223, 285] on input "***" at bounding box center [220, 287] width 101 height 19
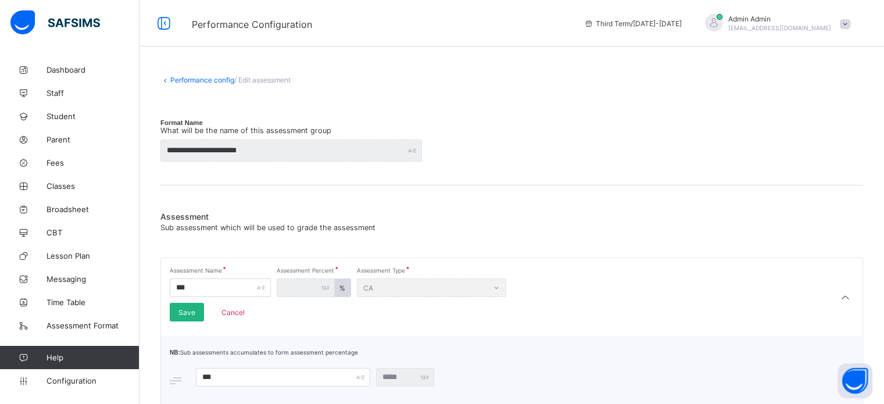
click at [191, 307] on div "Save" at bounding box center [187, 312] width 34 height 19
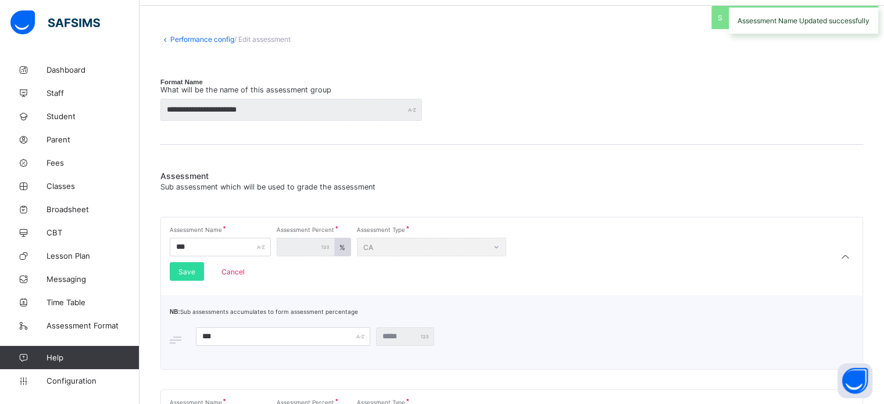
scroll to position [116, 0]
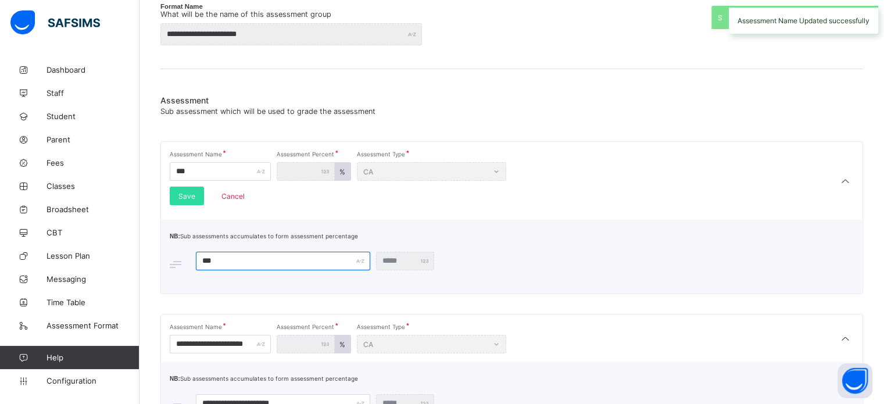
click at [260, 263] on input "***" at bounding box center [283, 261] width 174 height 19
click at [480, 253] on div "Save" at bounding box center [469, 261] width 34 height 19
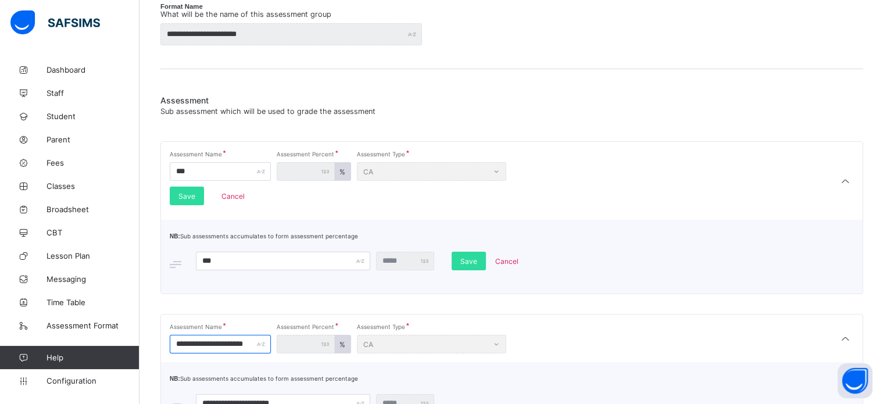
click at [221, 346] on input "**********" at bounding box center [220, 344] width 101 height 19
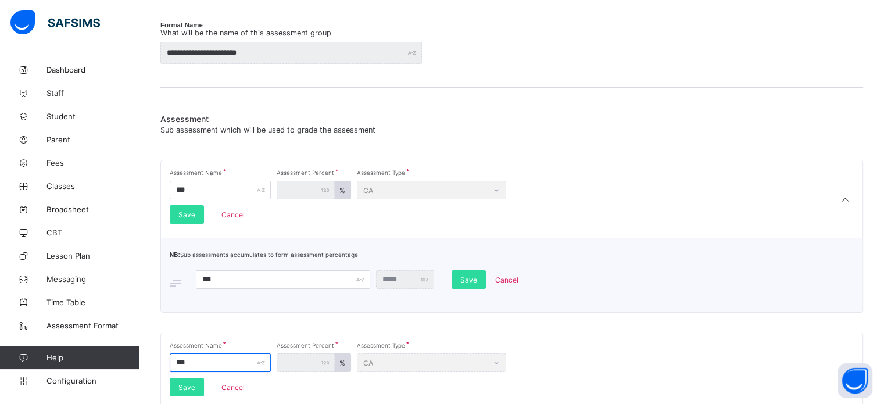
scroll to position [174, 0]
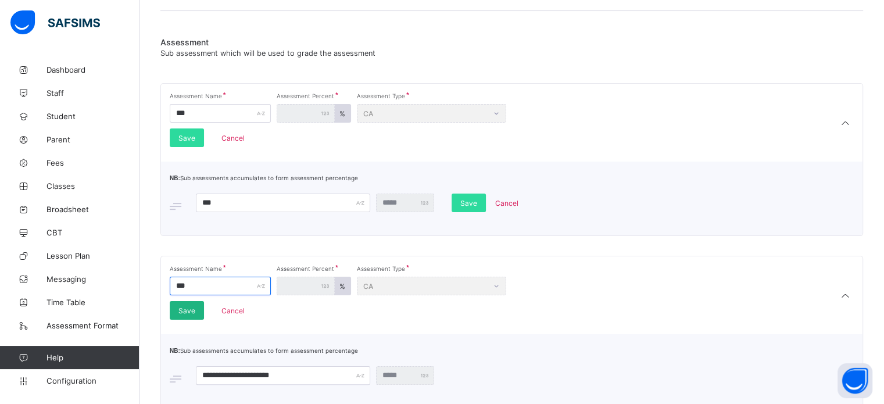
type input "***"
click at [187, 310] on span "Save" at bounding box center [186, 310] width 17 height 9
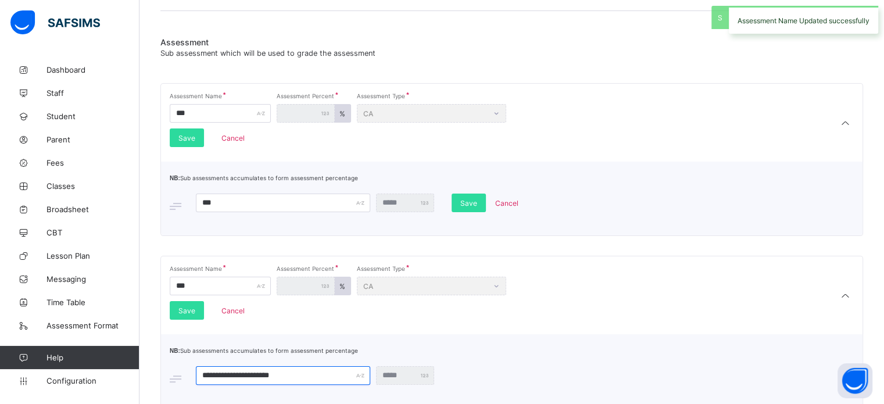
drag, startPoint x: 237, startPoint y: 376, endPoint x: 143, endPoint y: 376, distance: 93.6
click at [143, 376] on div "**********" at bounding box center [512, 239] width 745 height 711
type input "****"
click at [186, 285] on input "***" at bounding box center [220, 286] width 101 height 19
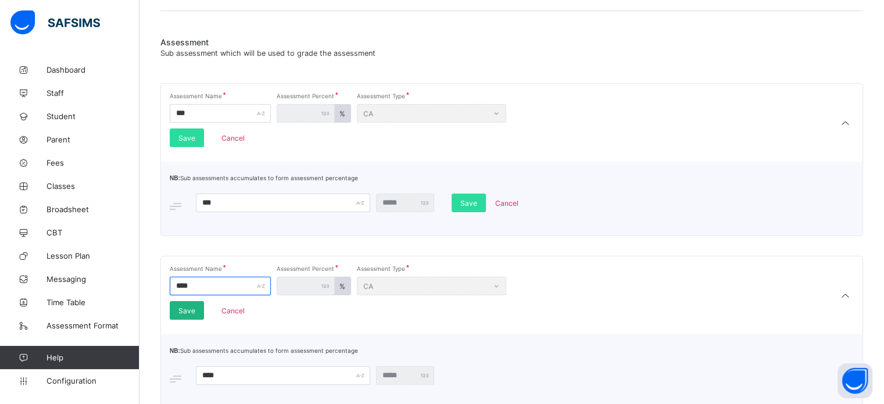
type input "****"
click at [198, 310] on div "Save" at bounding box center [187, 310] width 34 height 19
click at [197, 310] on div "Save" at bounding box center [187, 310] width 34 height 19
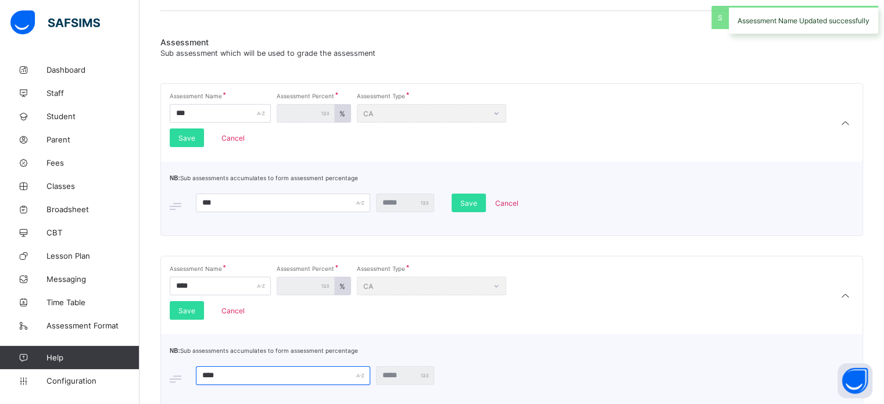
click at [253, 381] on input "****" at bounding box center [283, 375] width 174 height 19
click at [468, 378] on span "Save" at bounding box center [468, 375] width 17 height 9
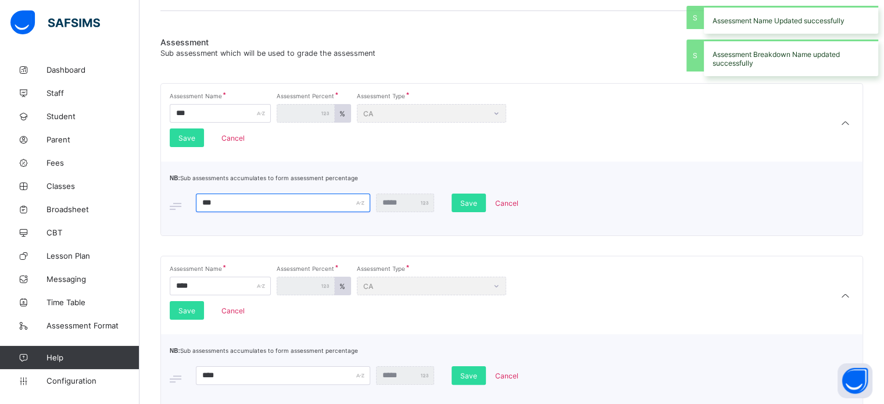
click at [214, 202] on input "***" at bounding box center [283, 203] width 174 height 19
type input "****"
click at [457, 203] on div "Save" at bounding box center [469, 203] width 34 height 19
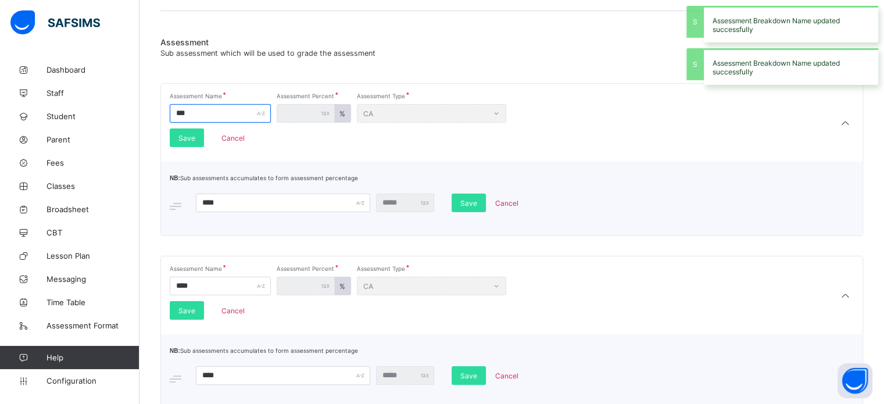
click at [188, 115] on input "***" at bounding box center [220, 113] width 101 height 19
type input "****"
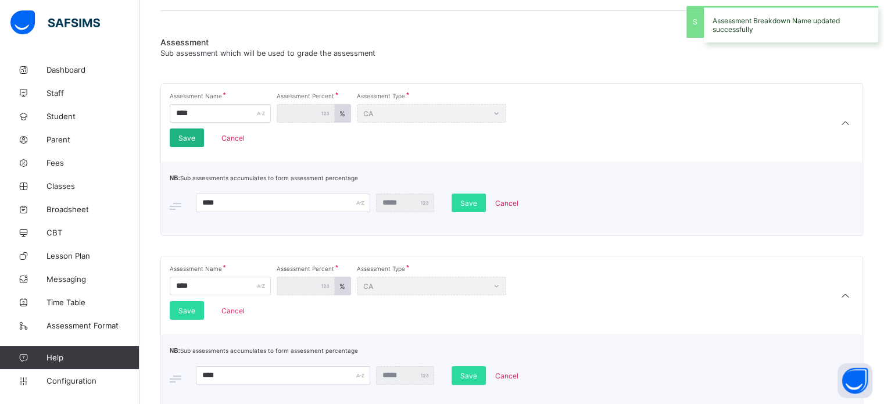
click at [197, 136] on div "Save" at bounding box center [187, 137] width 34 height 19
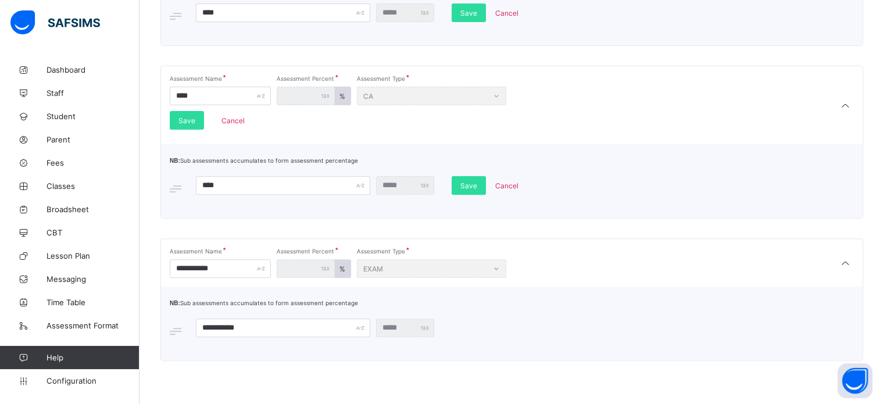
scroll to position [365, 0]
drag, startPoint x: 167, startPoint y: 270, endPoint x: 97, endPoint y: 268, distance: 70.4
click at [97, 268] on div "**********" at bounding box center [442, 19] width 884 height 769
type input "****"
drag, startPoint x: 267, startPoint y: 330, endPoint x: 156, endPoint y: 329, distance: 110.4
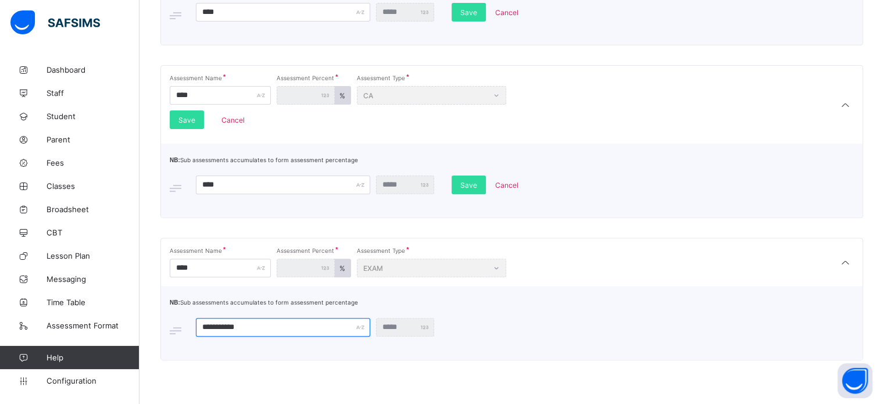
click at [156, 329] on div "**********" at bounding box center [512, 48] width 745 height 711
type input "****"
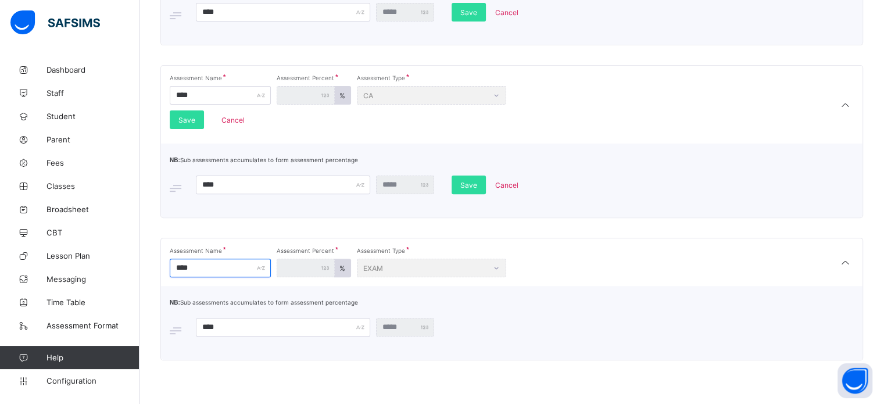
click at [213, 268] on input "****" at bounding box center [220, 268] width 101 height 19
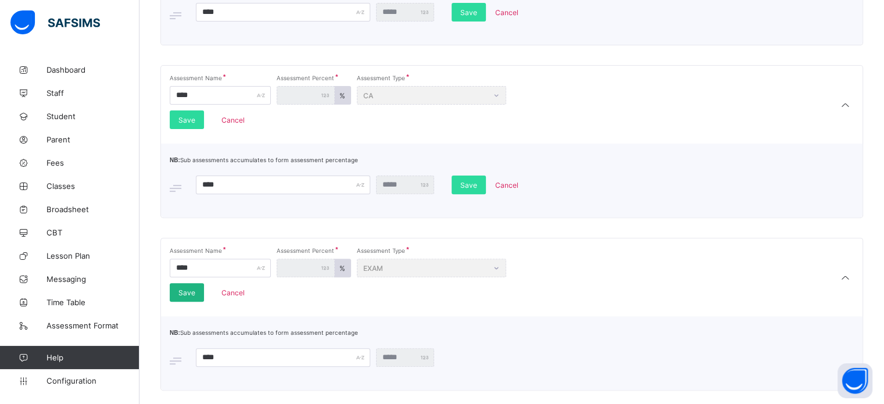
click at [183, 291] on span "Save" at bounding box center [186, 292] width 17 height 9
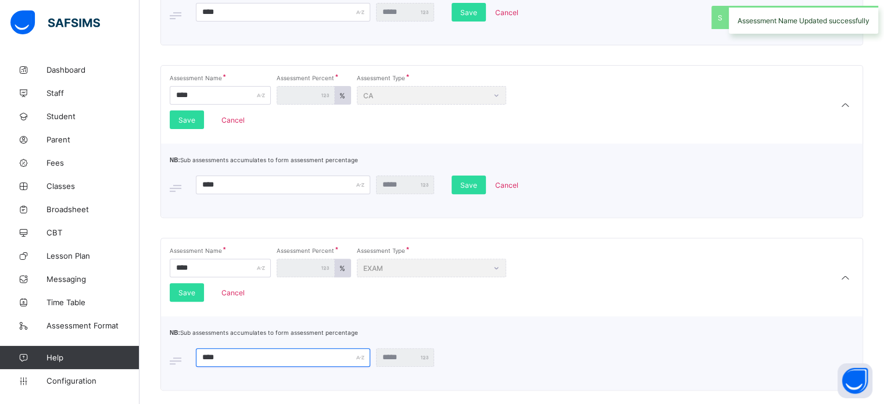
click at [235, 357] on input "****" at bounding box center [283, 357] width 174 height 19
click at [479, 356] on div "Save" at bounding box center [469, 357] width 34 height 19
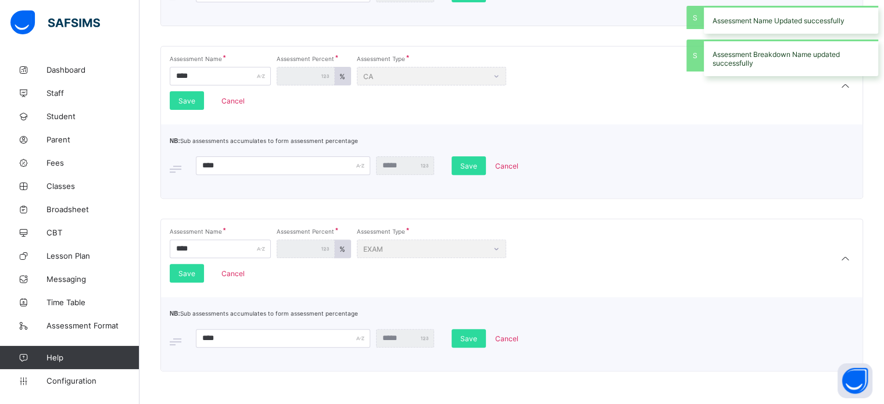
scroll to position [395, 0]
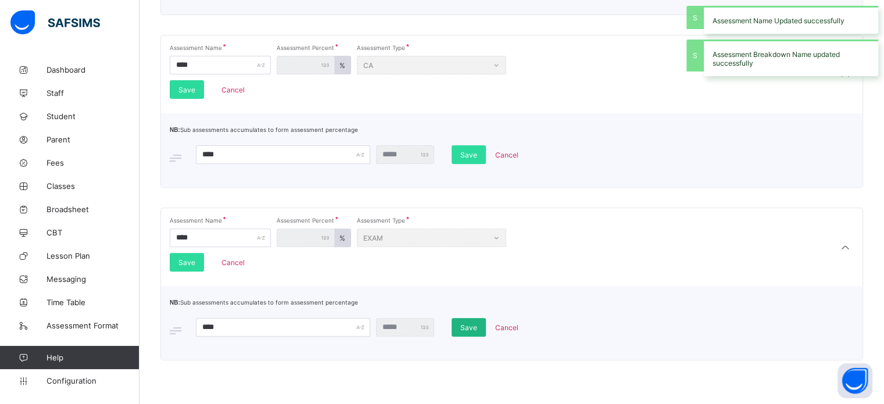
click at [475, 325] on div "Save" at bounding box center [469, 327] width 34 height 19
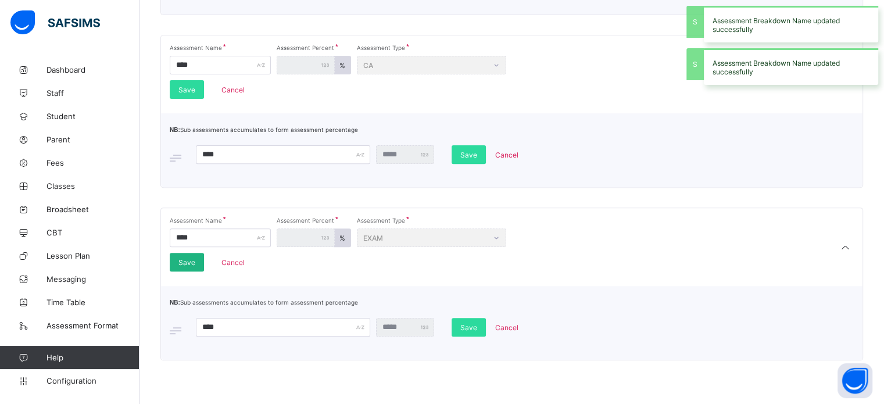
click at [179, 253] on div "Save" at bounding box center [187, 262] width 34 height 19
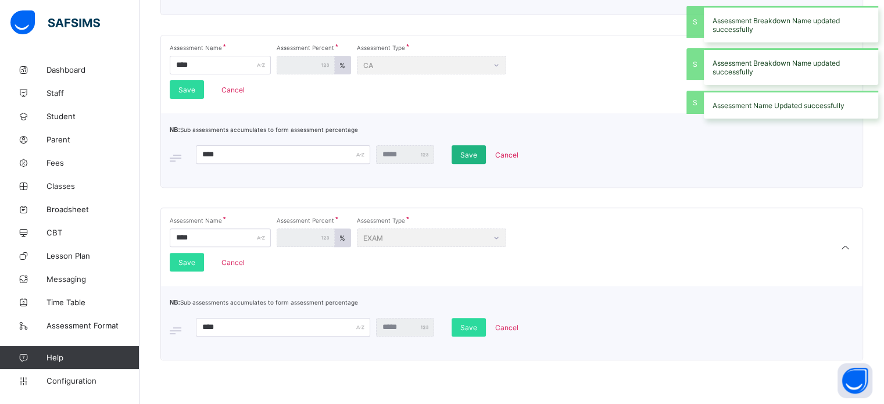
click at [458, 151] on div "Save" at bounding box center [469, 154] width 34 height 19
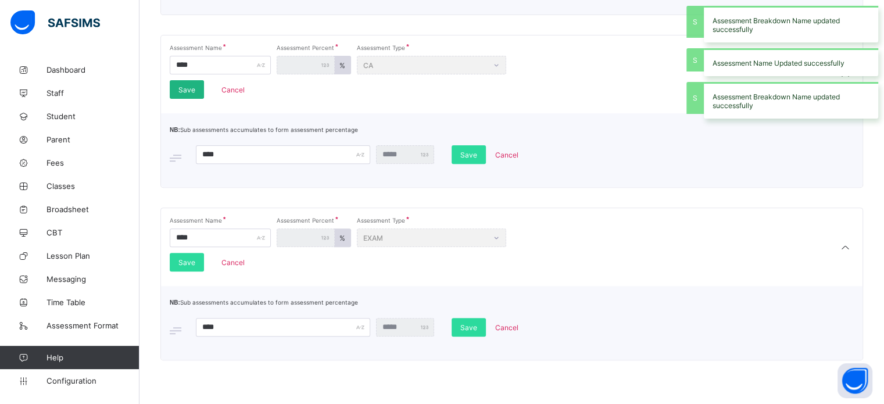
click at [195, 92] on div "Save" at bounding box center [187, 89] width 34 height 19
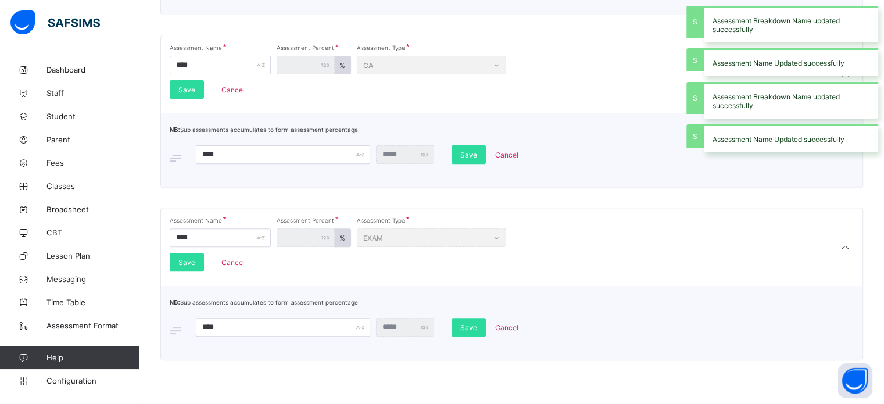
scroll to position [337, 0]
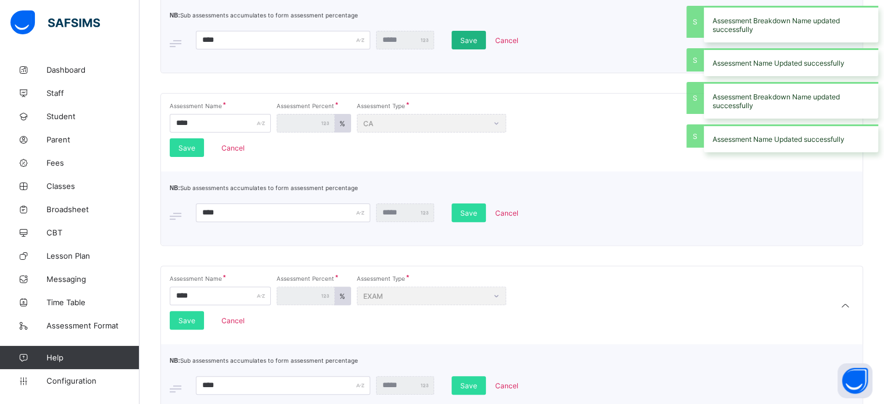
click at [467, 42] on span "Save" at bounding box center [468, 40] width 17 height 9
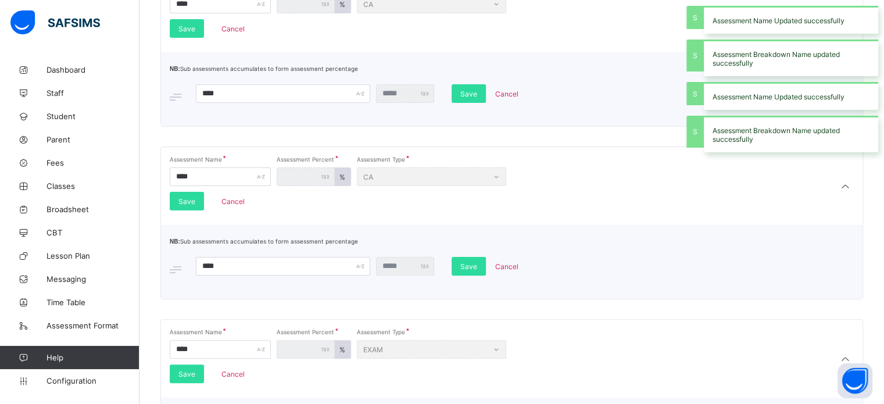
scroll to position [221, 0]
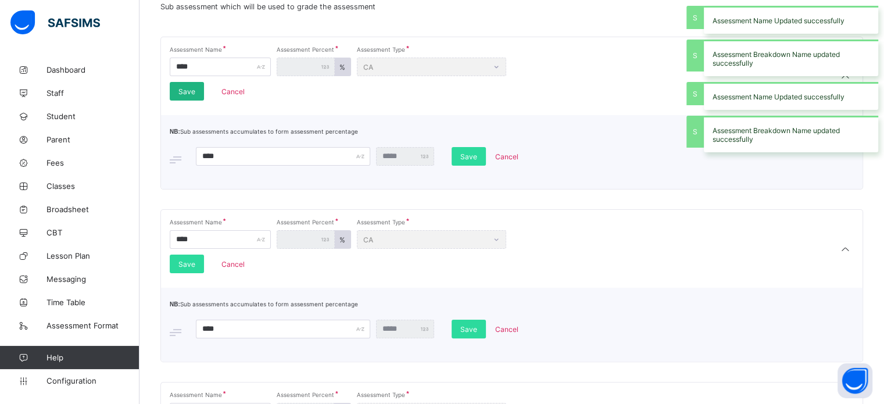
click at [186, 101] on div "Save" at bounding box center [187, 91] width 34 height 19
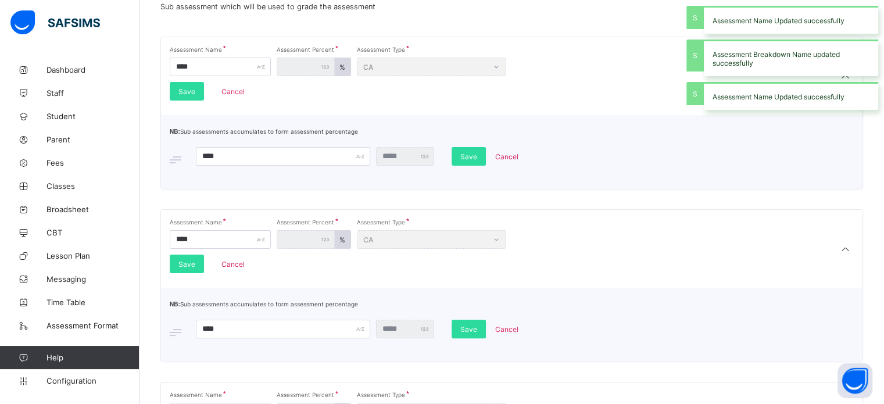
scroll to position [47, 0]
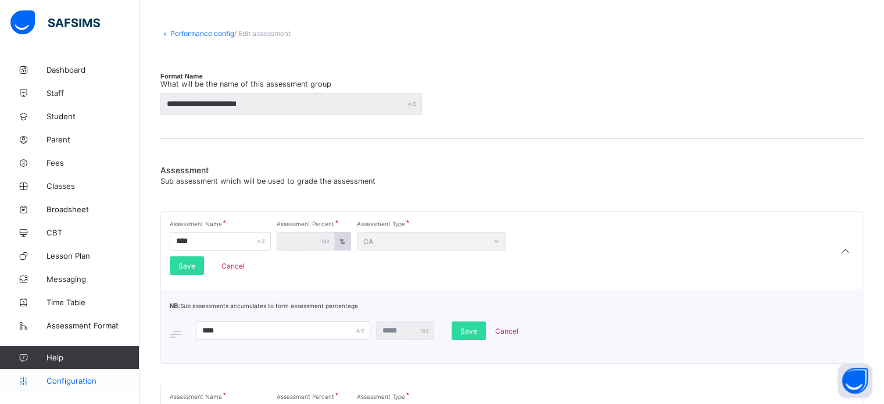
click at [78, 389] on link "Configuration" at bounding box center [69, 380] width 139 height 23
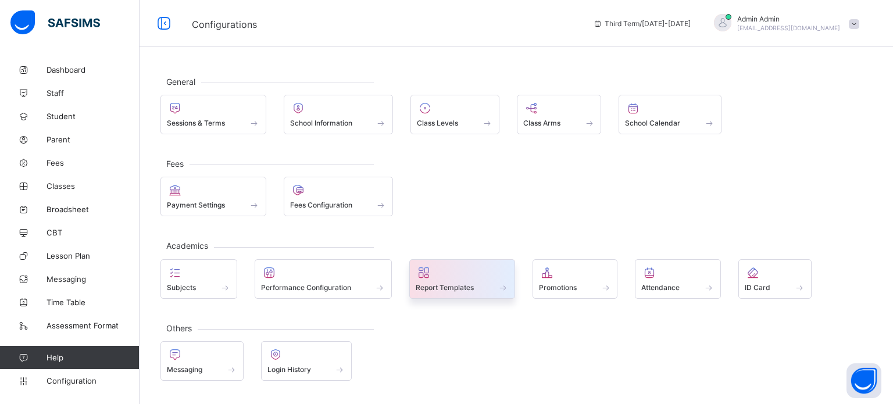
click at [456, 280] on span at bounding box center [462, 281] width 93 height 3
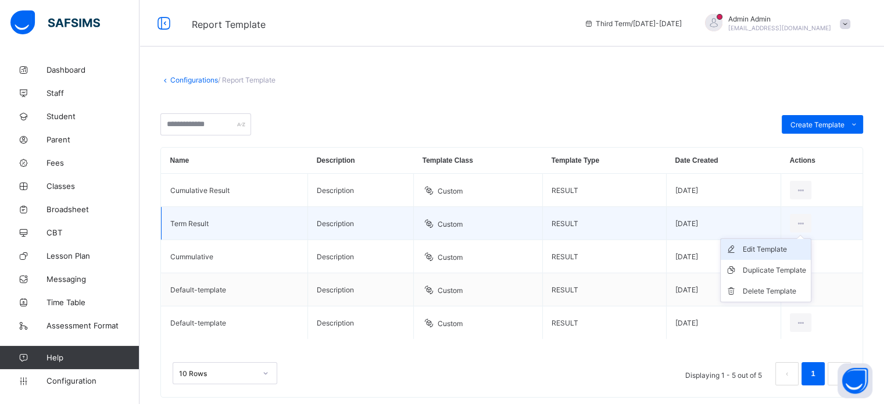
click at [774, 251] on div "Edit Template" at bounding box center [774, 250] width 63 height 12
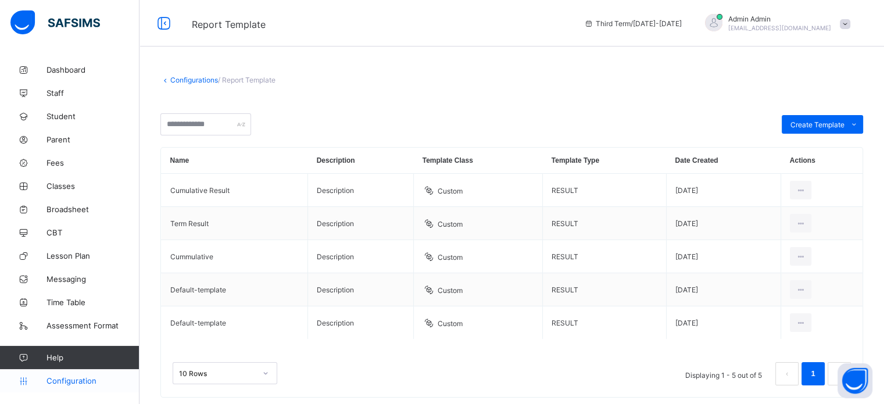
click at [75, 374] on link "Configuration" at bounding box center [69, 380] width 139 height 23
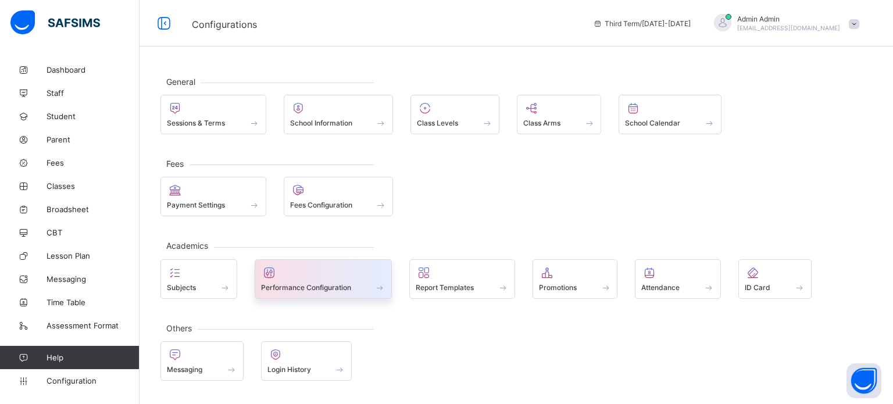
click at [320, 292] on div "Performance Configuration" at bounding box center [324, 279] width 138 height 40
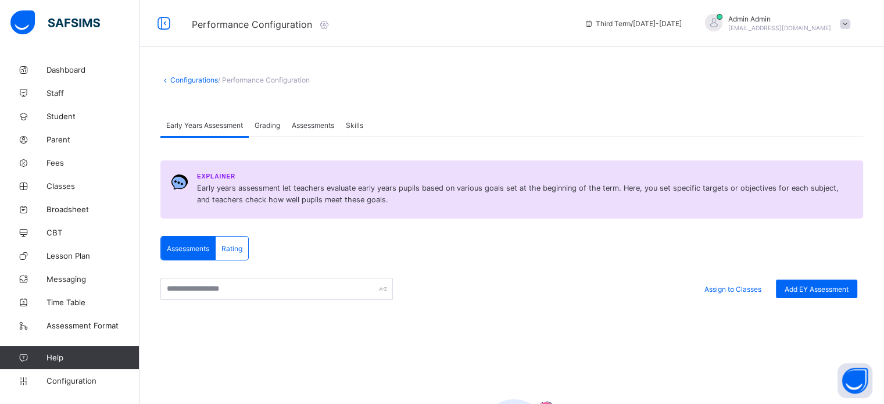
scroll to position [116, 0]
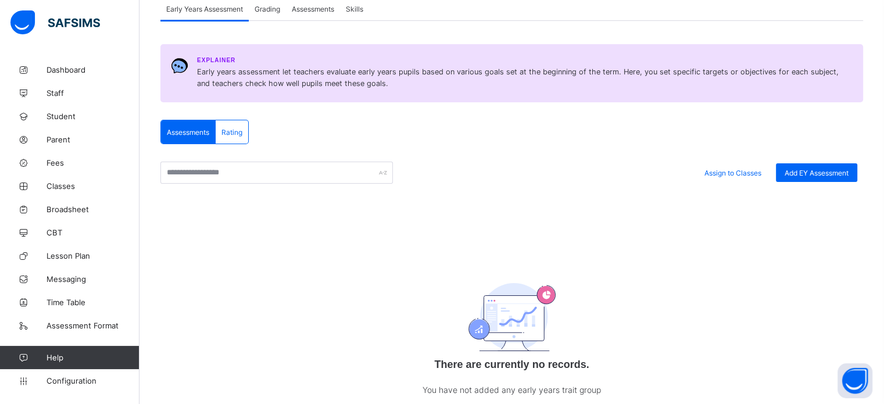
click at [367, 11] on div "Skills" at bounding box center [354, 8] width 29 height 23
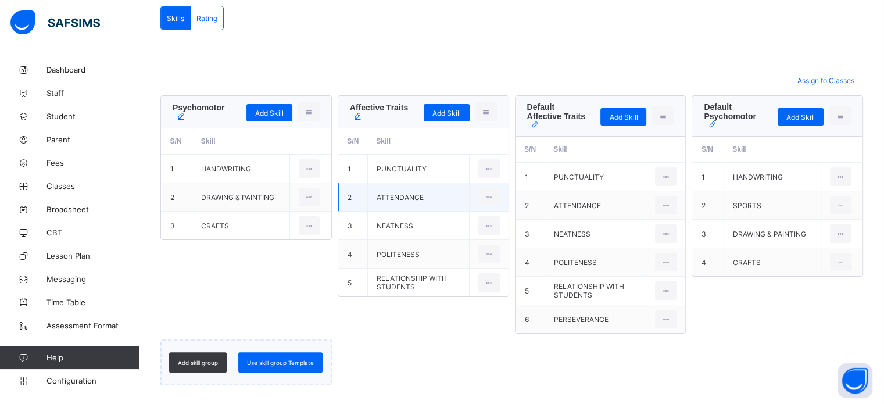
scroll to position [265, 0]
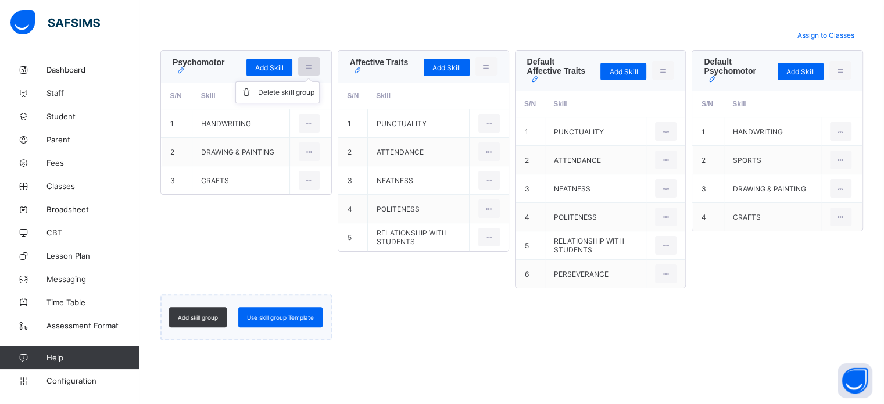
click at [312, 67] on icon at bounding box center [309, 66] width 10 height 9
click at [295, 92] on div "Delete skill group" at bounding box center [286, 93] width 56 height 12
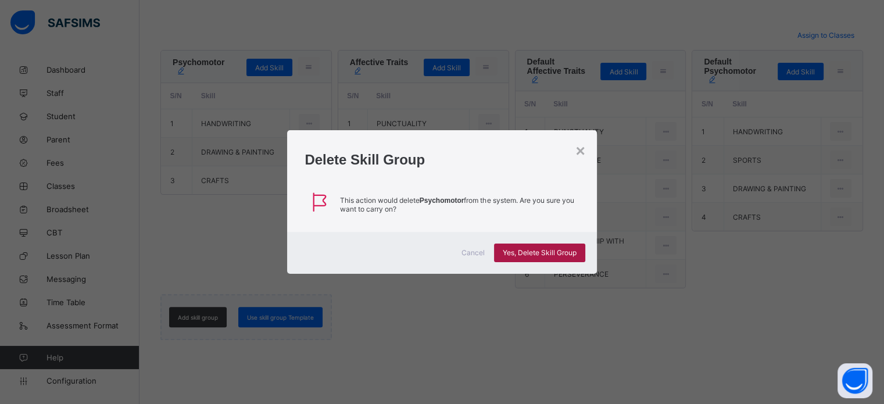
click at [571, 258] on div "Yes, Delete Skill Group" at bounding box center [539, 253] width 91 height 19
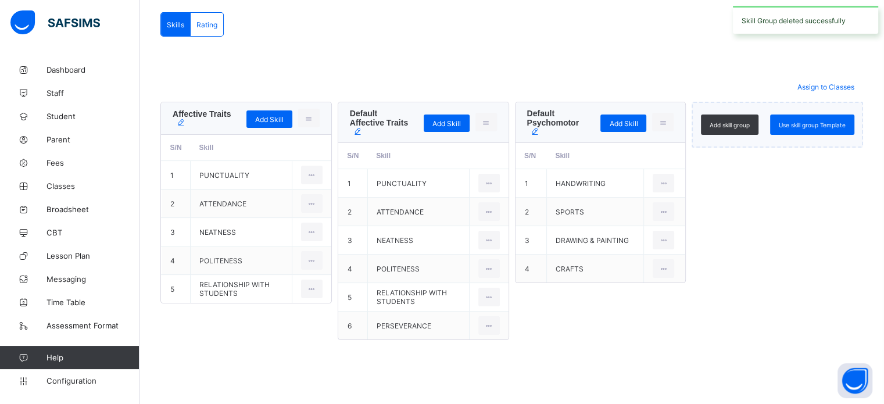
scroll to position [214, 0]
click at [312, 114] on icon at bounding box center [309, 118] width 10 height 9
click at [293, 141] on div "Delete skill group" at bounding box center [286, 144] width 56 height 12
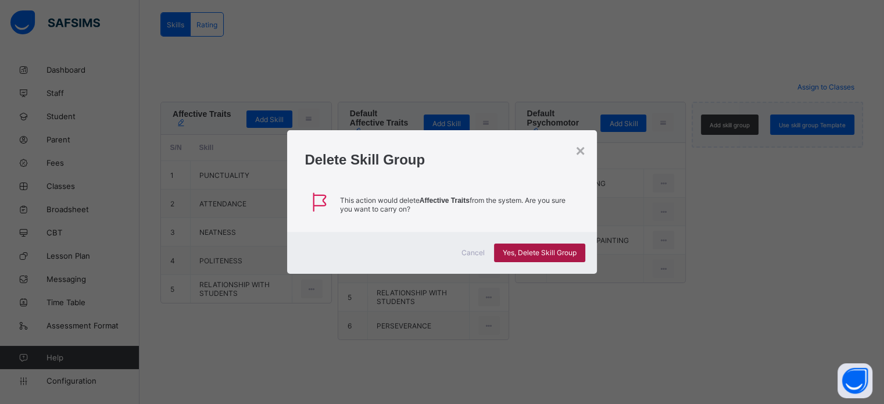
click at [559, 255] on span "Yes, Delete Skill Group" at bounding box center [540, 252] width 74 height 9
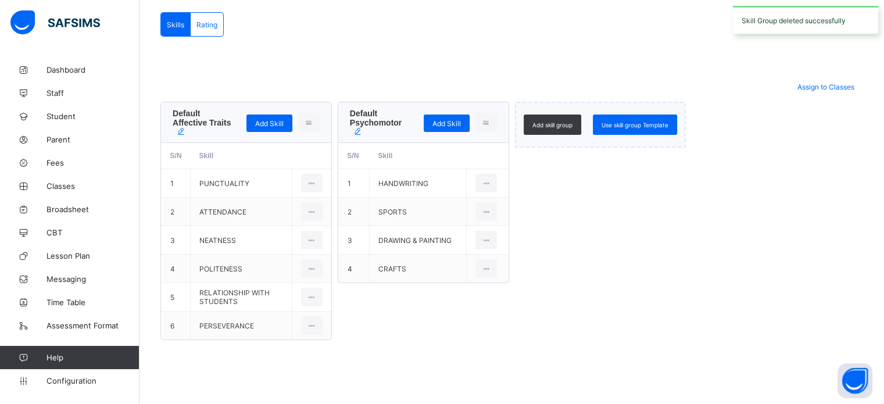
click at [186, 132] on icon at bounding box center [181, 131] width 10 height 9
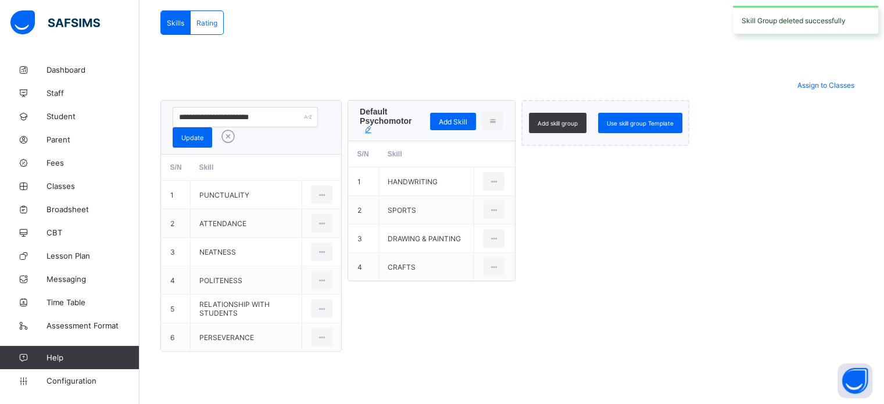
scroll to position [226, 0]
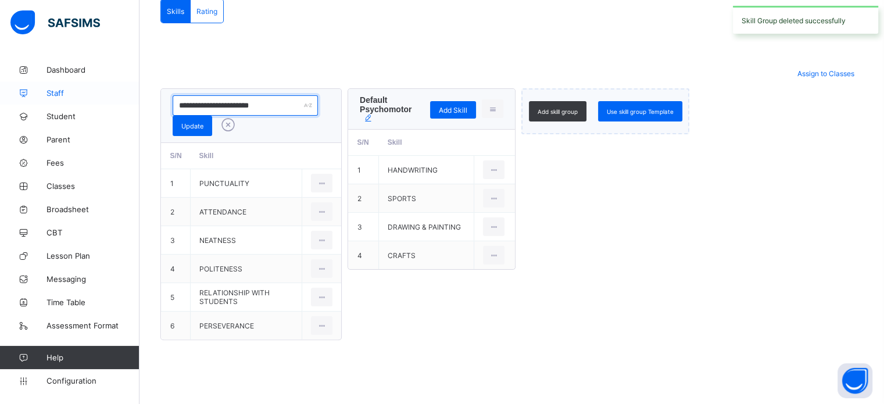
drag, startPoint x: 205, startPoint y: 108, endPoint x: 123, endPoint y: 101, distance: 81.6
click at [124, 102] on div "Performance Configuration Third Term / 2024-2025 Admin Admin nelu.akejellu+386@…" at bounding box center [442, 89] width 884 height 630
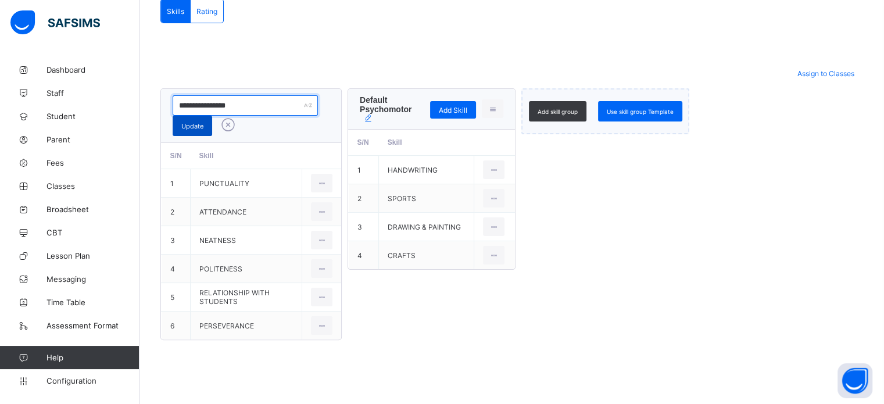
type input "**********"
click at [189, 130] on span "Update" at bounding box center [192, 126] width 22 height 8
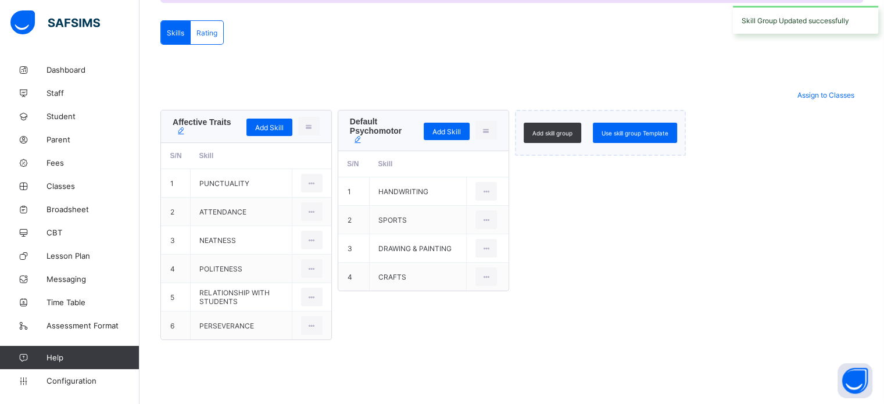
scroll to position [204, 0]
click at [370, 121] on span "Default Psychomotor" at bounding box center [376, 126] width 52 height 19
click at [360, 142] on icon at bounding box center [358, 139] width 10 height 9
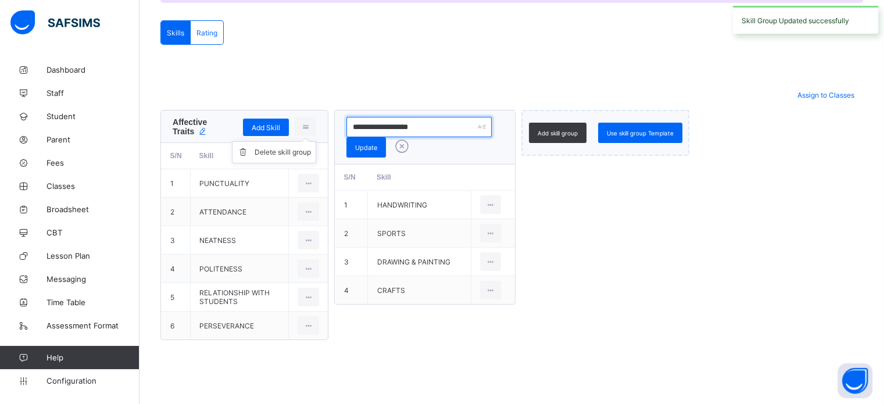
drag, startPoint x: 381, startPoint y: 126, endPoint x: 299, endPoint y: 135, distance: 83.0
click at [299, 135] on div "**********" at bounding box center [511, 225] width 703 height 230
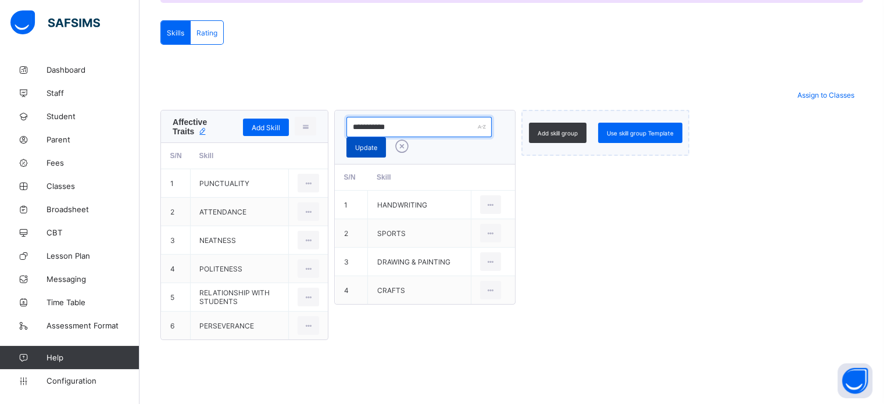
type input "**********"
click at [362, 142] on div "Update" at bounding box center [366, 147] width 40 height 20
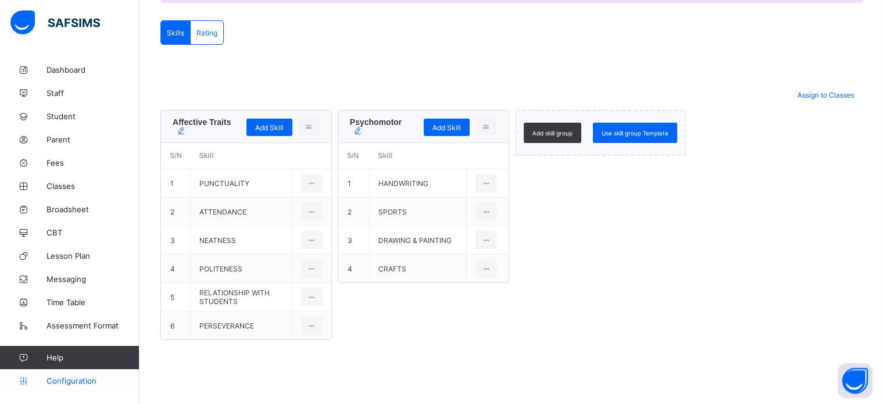
click at [63, 385] on link "Configuration" at bounding box center [69, 380] width 139 height 23
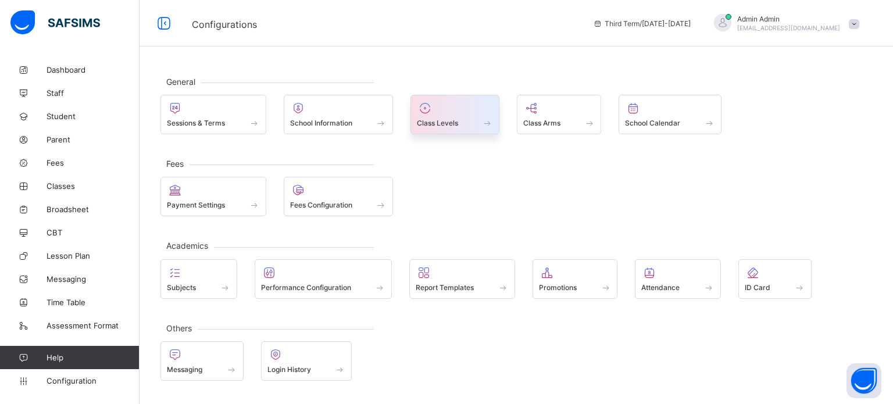
click at [481, 110] on div at bounding box center [455, 108] width 76 height 14
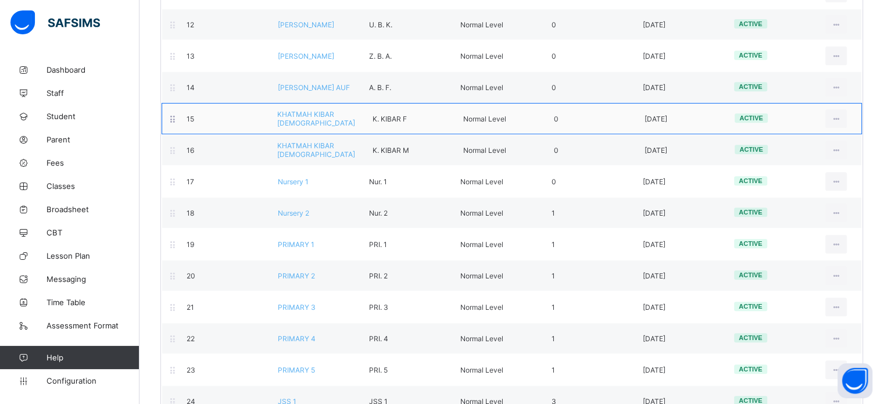
scroll to position [523, 0]
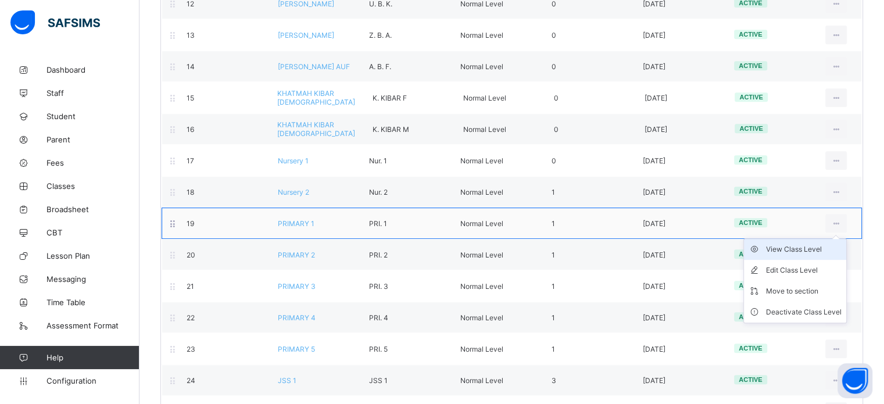
click at [792, 248] on div "View Class Level" at bounding box center [804, 250] width 76 height 12
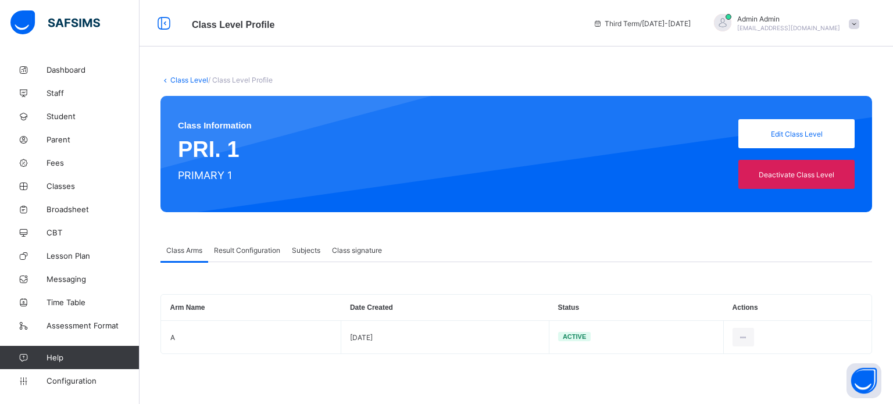
click at [264, 252] on span "Result Configuration" at bounding box center [247, 250] width 66 height 9
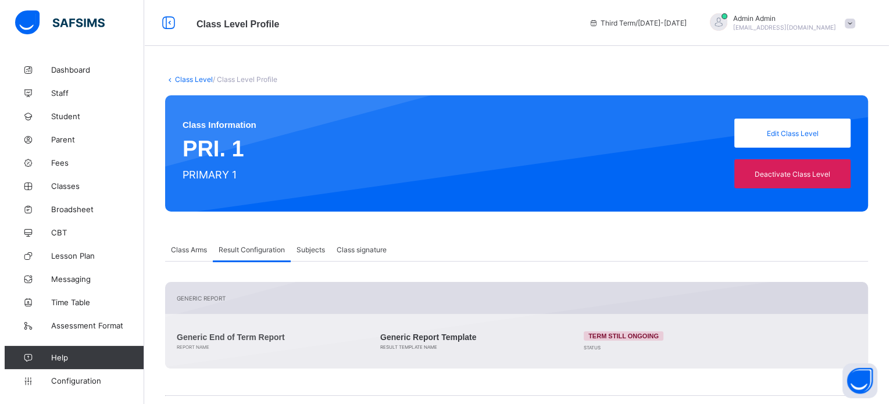
scroll to position [295, 0]
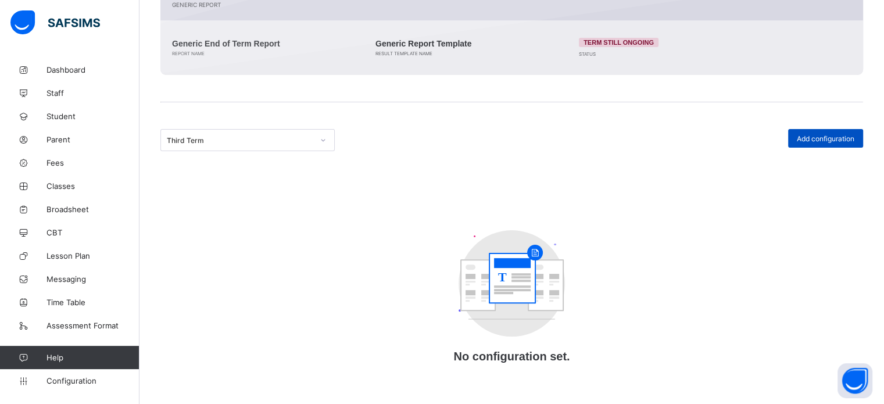
click at [815, 139] on span "Add configuration" at bounding box center [826, 138] width 58 height 9
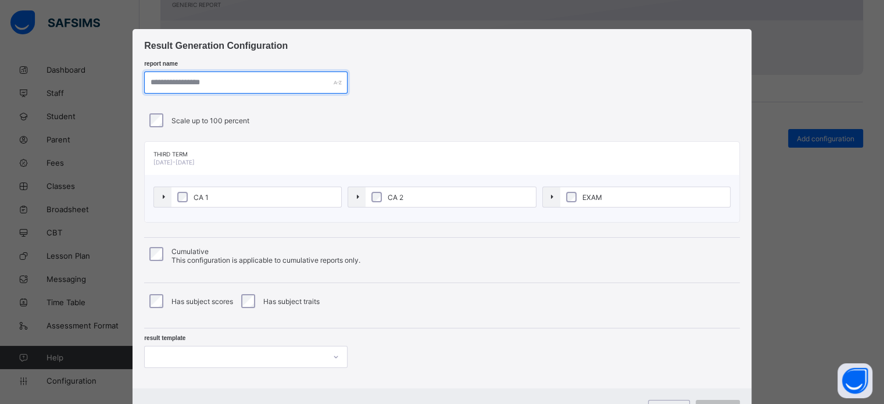
click at [246, 85] on input "text" at bounding box center [245, 82] width 203 height 22
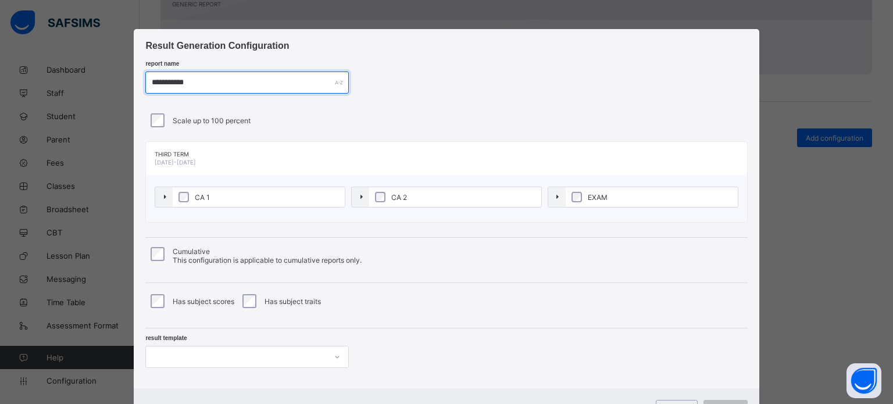
type input "**********"
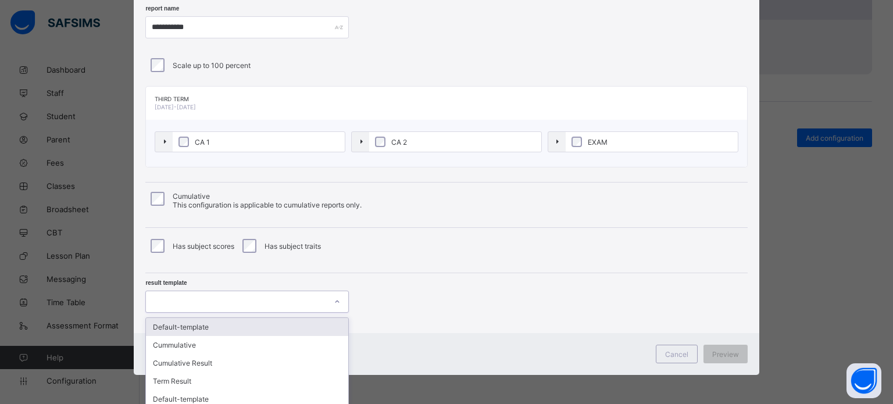
click at [228, 298] on div at bounding box center [236, 302] width 180 height 16
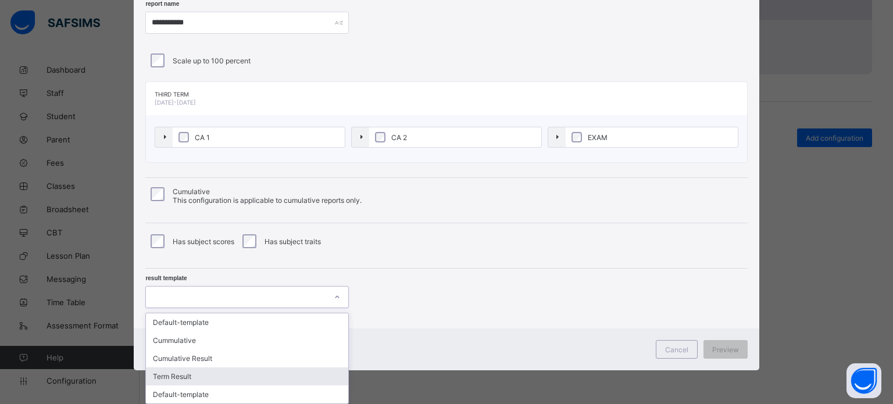
click at [191, 369] on div "Term Result" at bounding box center [247, 376] width 202 height 18
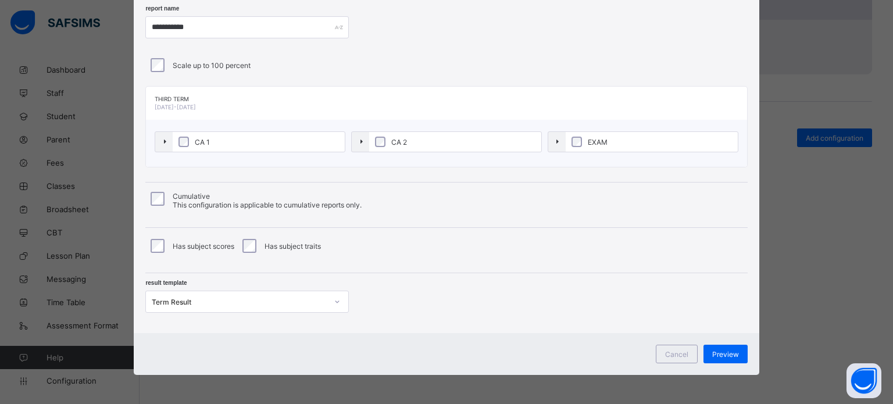
click at [713, 355] on span "Preview" at bounding box center [725, 354] width 27 height 9
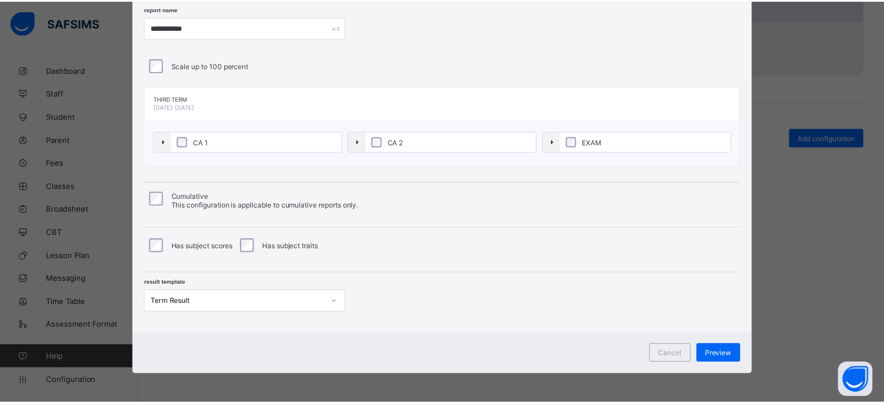
scroll to position [0, 0]
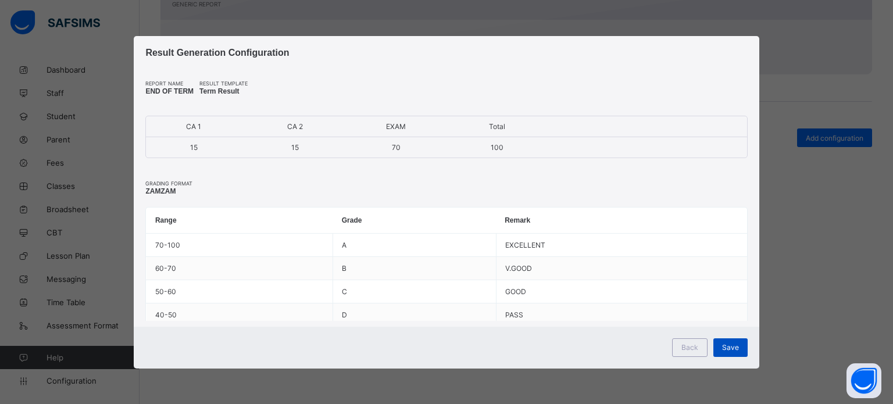
click at [715, 354] on div "Save" at bounding box center [730, 347] width 34 height 19
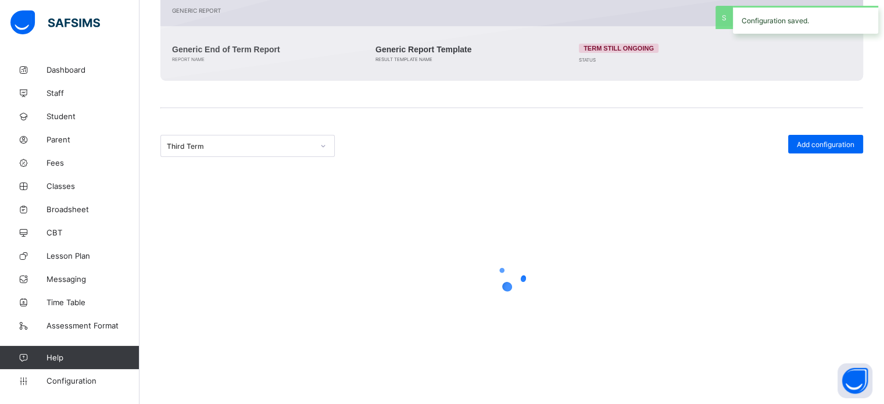
scroll to position [142, 0]
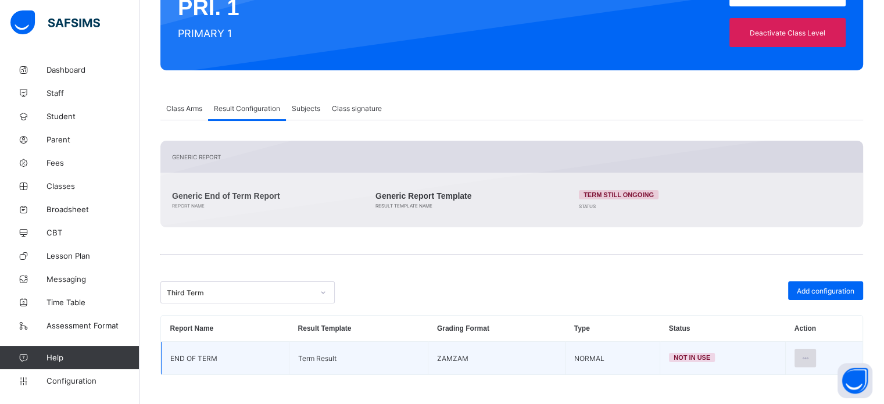
click at [807, 357] on icon at bounding box center [805, 358] width 10 height 9
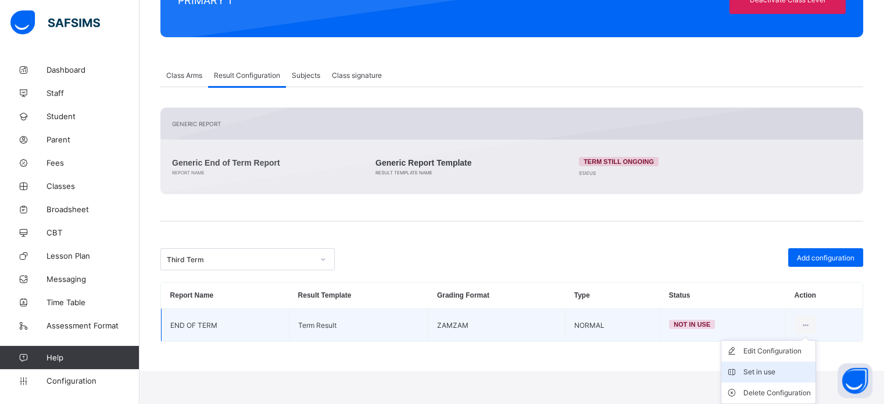
click at [760, 369] on div "Set in use" at bounding box center [776, 372] width 67 height 12
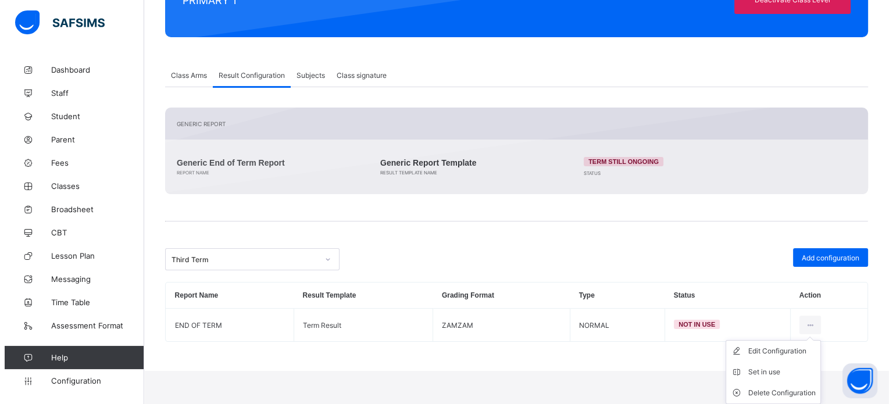
scroll to position [142, 0]
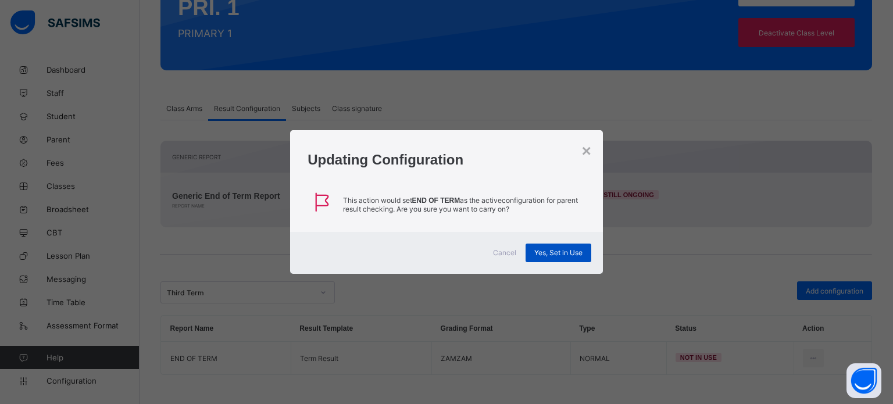
click at [573, 247] on div "Yes, Set in Use" at bounding box center [558, 253] width 66 height 19
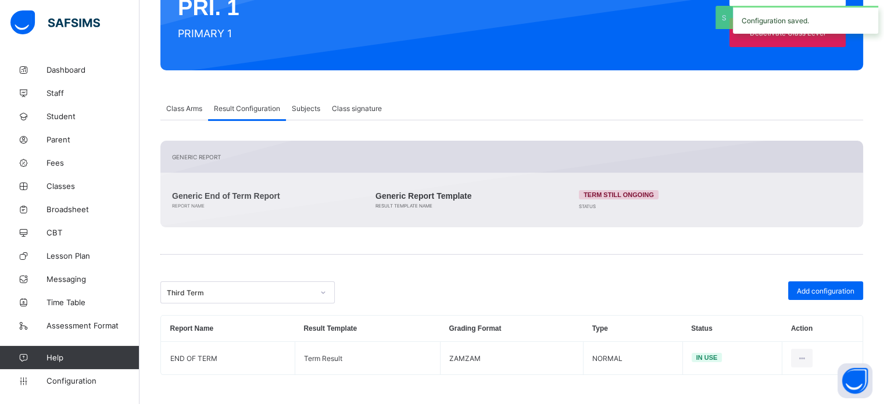
scroll to position [0, 0]
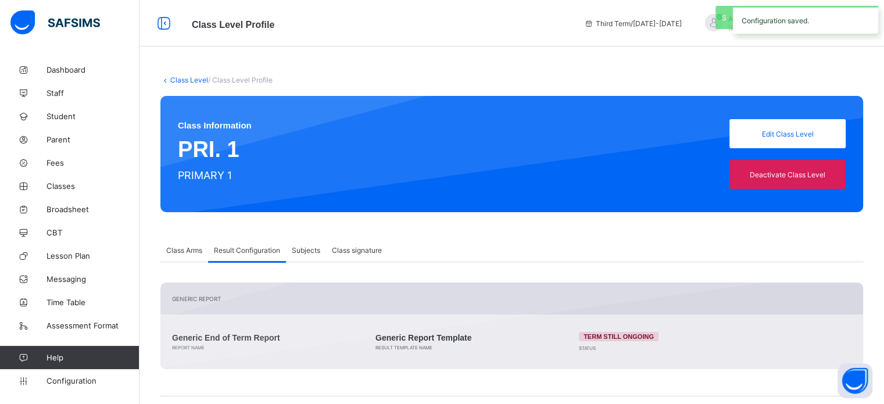
click at [184, 80] on link "Class Level" at bounding box center [189, 80] width 38 height 9
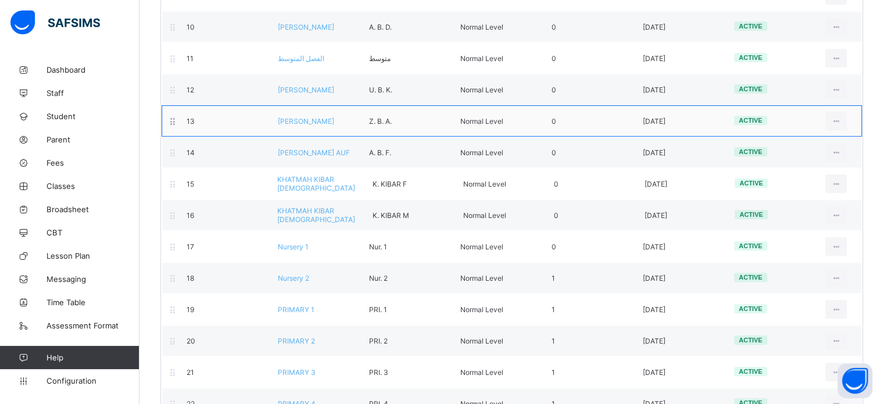
scroll to position [465, 0]
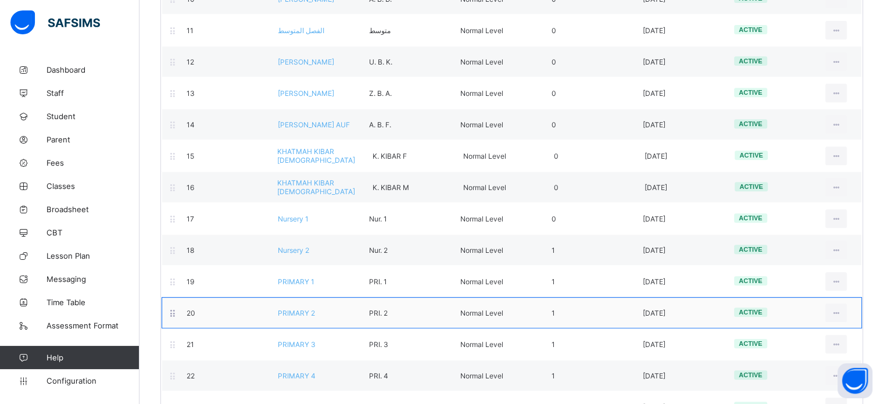
click at [309, 310] on span "PRIMARY 2" at bounding box center [296, 313] width 37 height 9
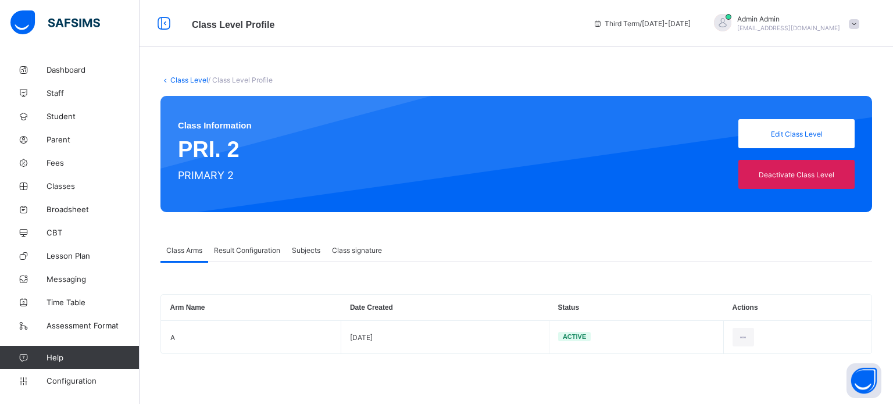
click at [219, 252] on span "Result Configuration" at bounding box center [247, 250] width 66 height 9
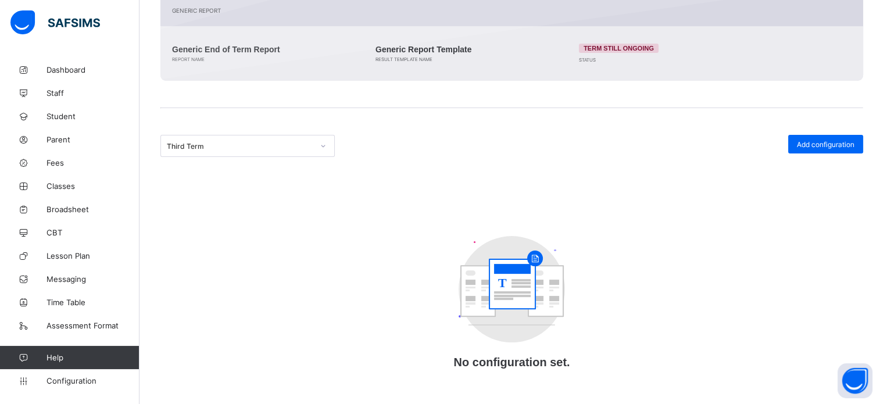
scroll to position [295, 0]
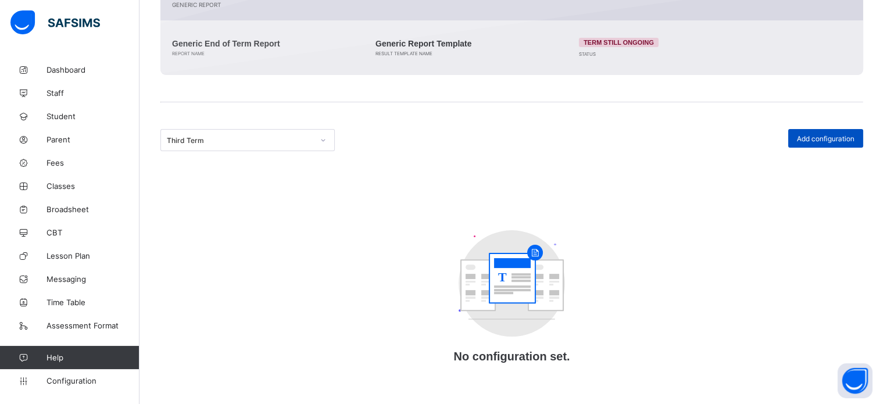
click at [828, 135] on span "Add configuration" at bounding box center [826, 138] width 58 height 9
click at [843, 142] on div "Add configuration" at bounding box center [825, 138] width 75 height 19
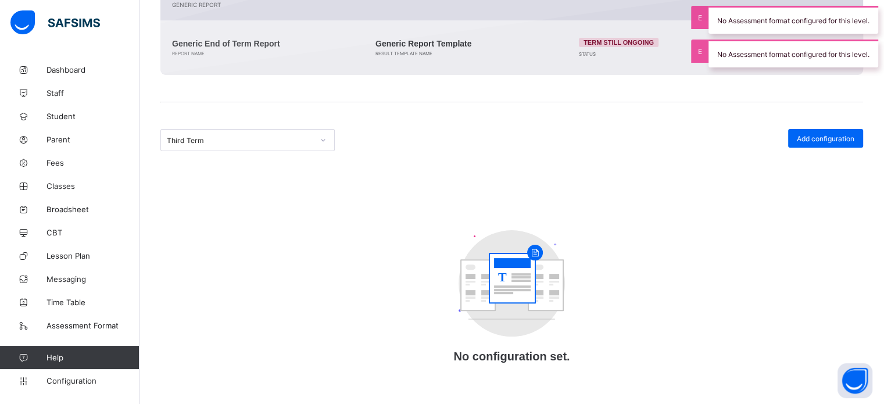
click at [537, 151] on div "Third Term Add configuration T No configuration set." at bounding box center [511, 258] width 703 height 258
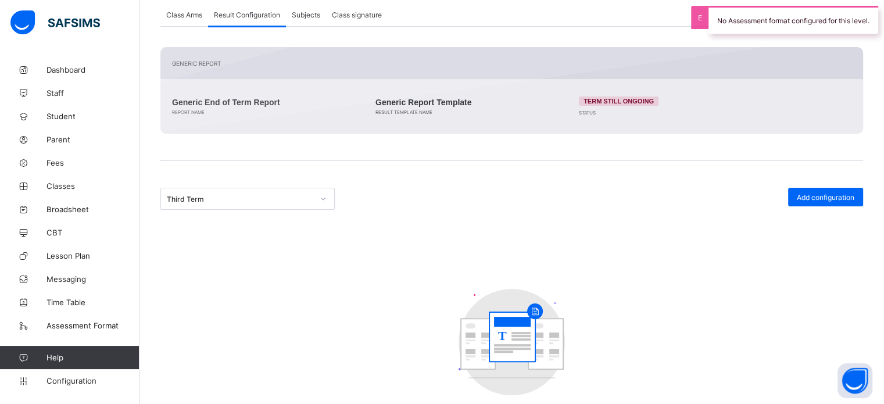
scroll to position [237, 0]
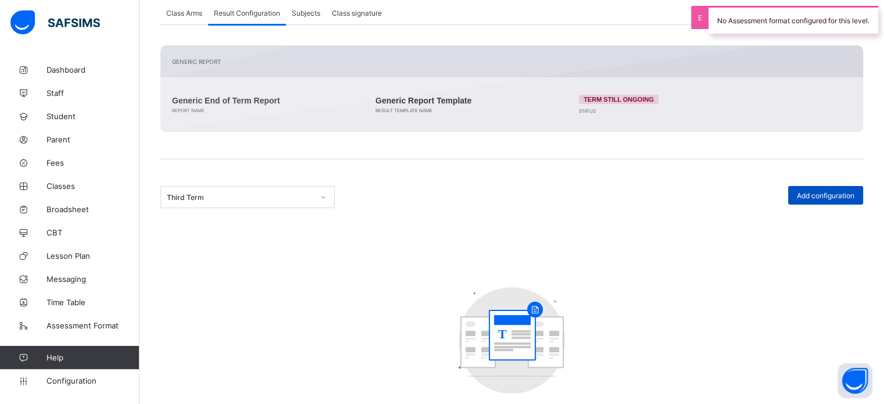
click at [832, 199] on span "Add configuration" at bounding box center [826, 195] width 58 height 9
click at [832, 198] on span "Add configuration" at bounding box center [826, 195] width 58 height 9
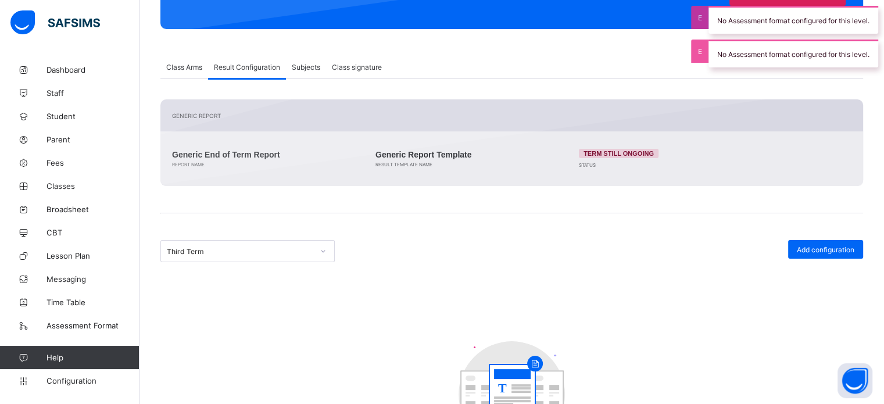
scroll to position [121, 0]
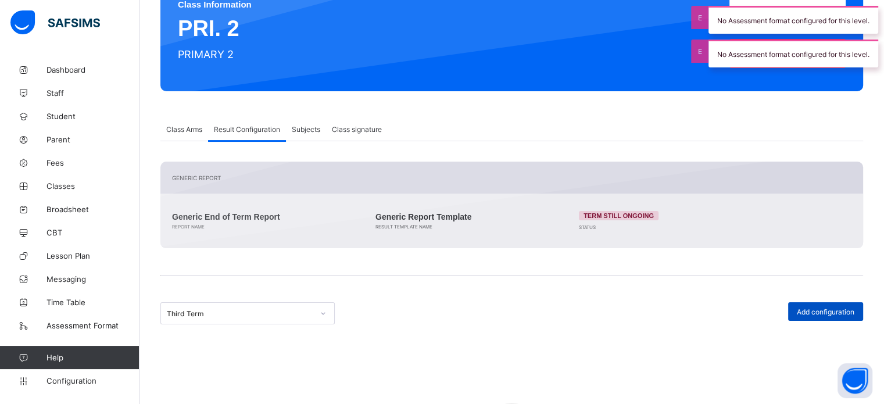
click at [835, 313] on span "Add configuration" at bounding box center [826, 311] width 58 height 9
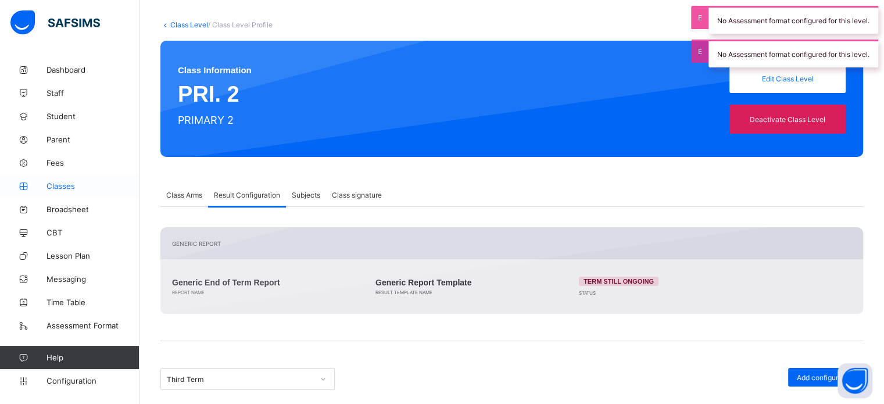
scroll to position [5, 0]
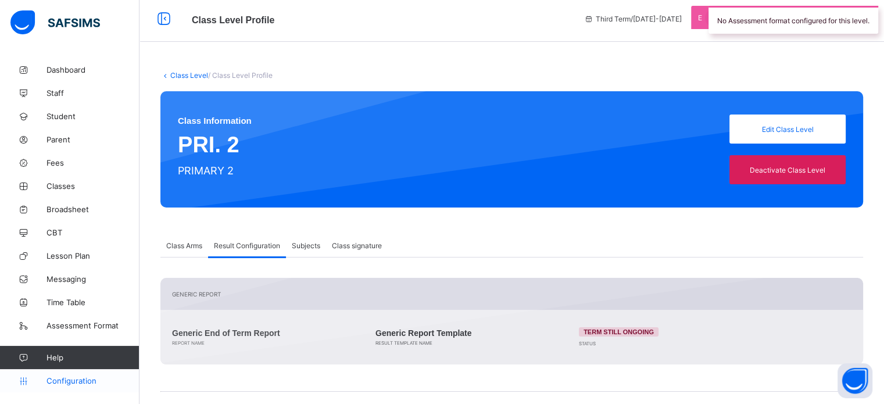
click at [49, 385] on span "Configuration" at bounding box center [93, 380] width 92 height 9
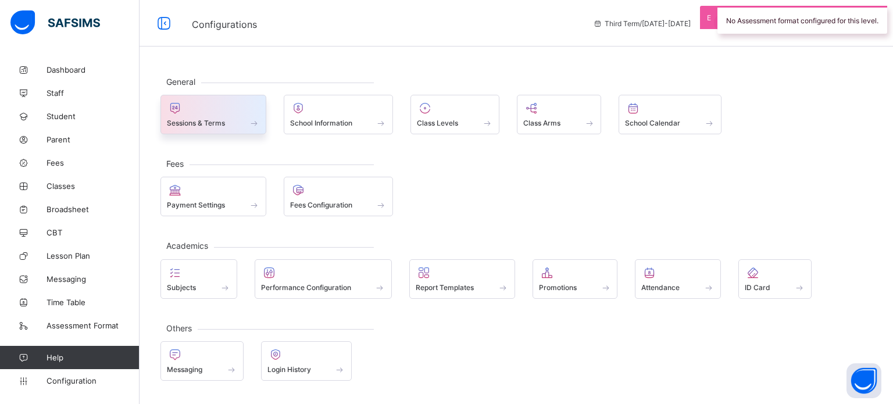
click at [188, 123] on span "Sessions & Terms" at bounding box center [196, 123] width 58 height 9
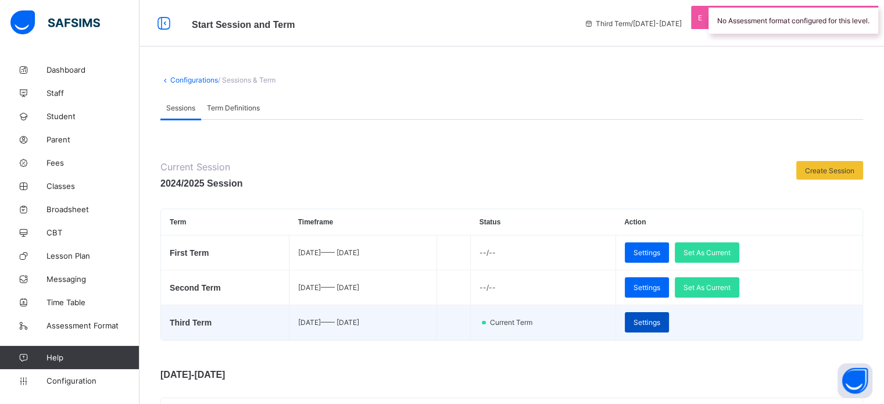
click at [669, 330] on div "Settings" at bounding box center [647, 322] width 44 height 20
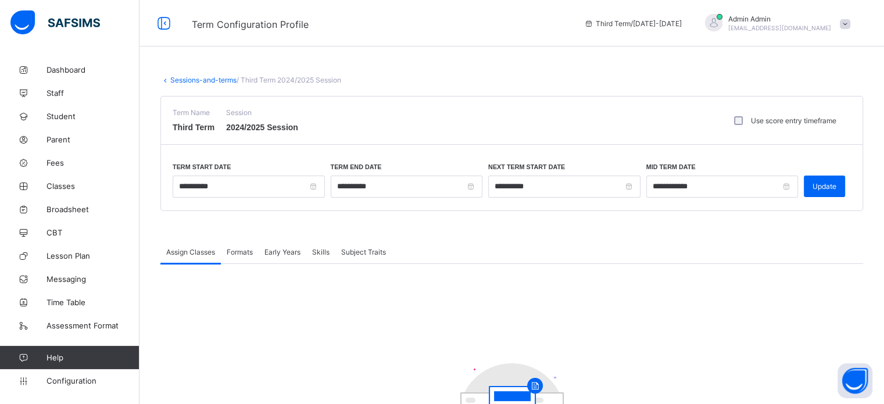
click at [244, 249] on span "Formats" at bounding box center [240, 252] width 26 height 9
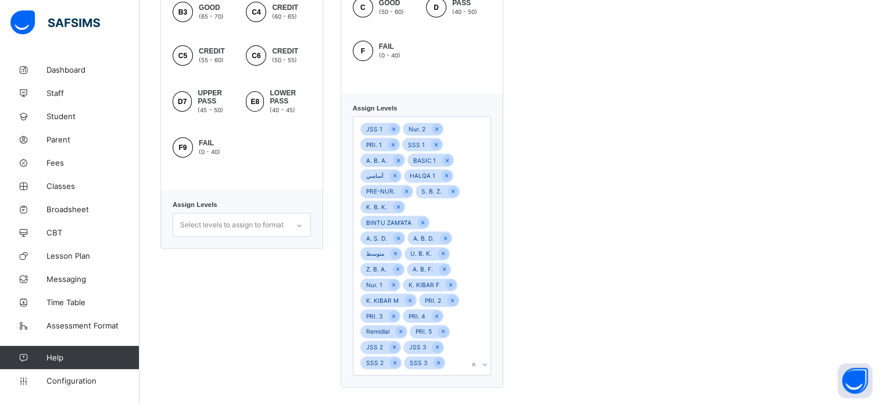
scroll to position [465, 0]
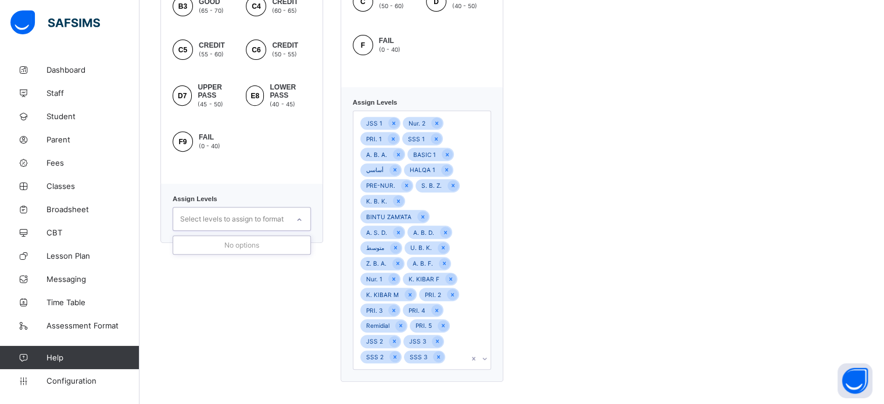
click at [288, 221] on div "Select levels to assign to format" at bounding box center [230, 219] width 115 height 23
click at [482, 277] on div at bounding box center [480, 240] width 22 height 258
drag, startPoint x: 484, startPoint y: 274, endPoint x: 469, endPoint y: 241, distance: 36.9
click at [485, 274] on div at bounding box center [480, 240] width 22 height 258
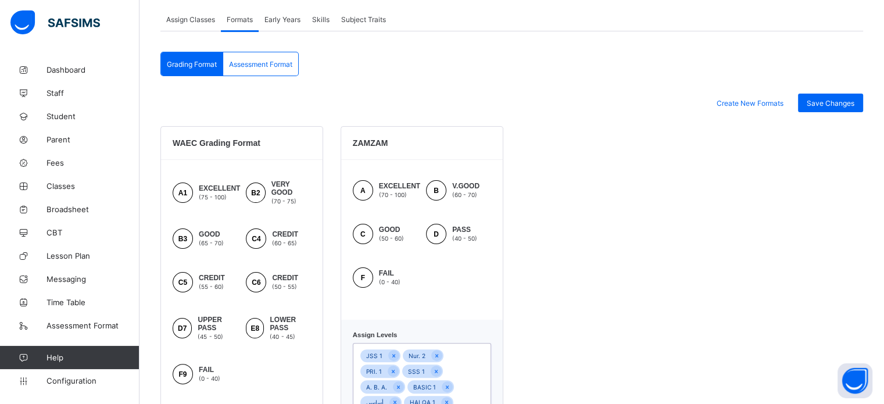
click at [273, 56] on div "Assessment Format" at bounding box center [260, 63] width 75 height 23
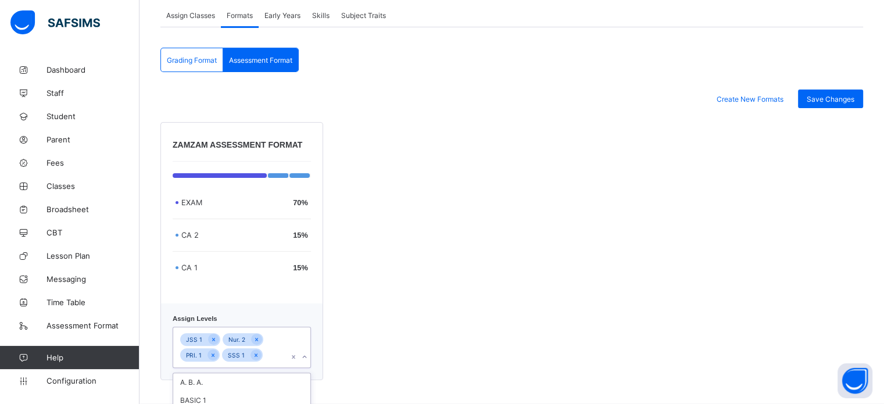
scroll to position [381, 0]
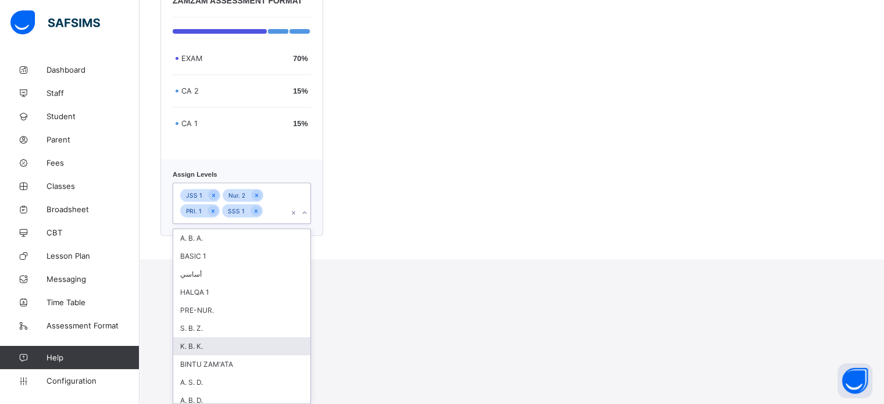
click at [271, 224] on div "option K. B. K. focused, 7 of 26. 26 results available. Use Up and Down to choo…" at bounding box center [242, 203] width 138 height 41
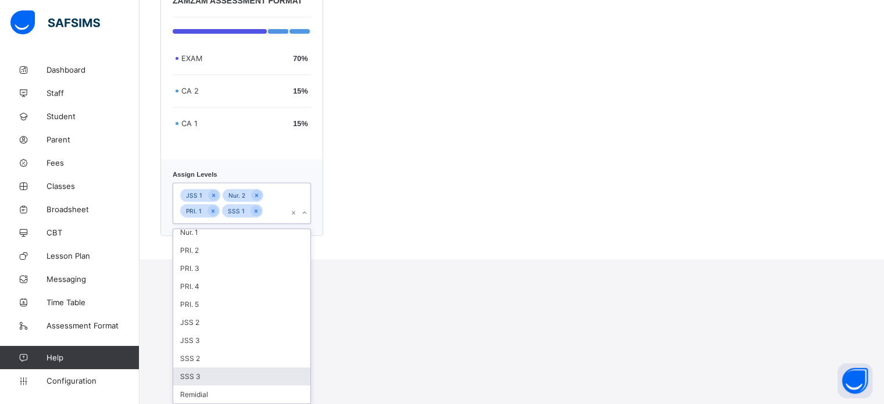
click at [213, 376] on div "SSS 3" at bounding box center [241, 376] width 137 height 18
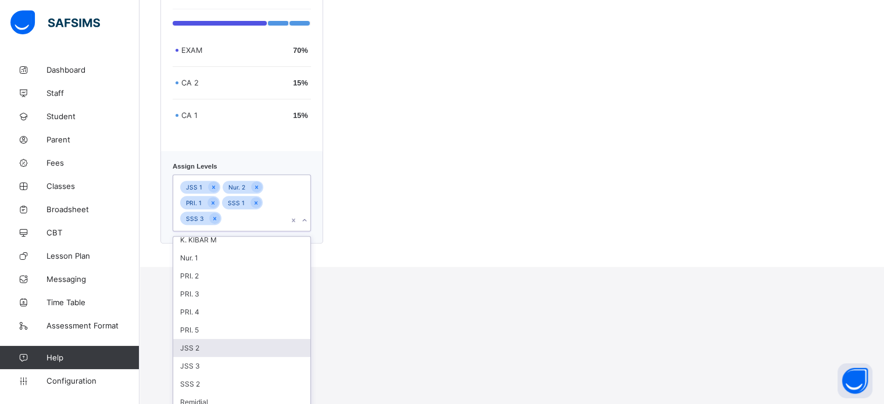
scroll to position [397, 0]
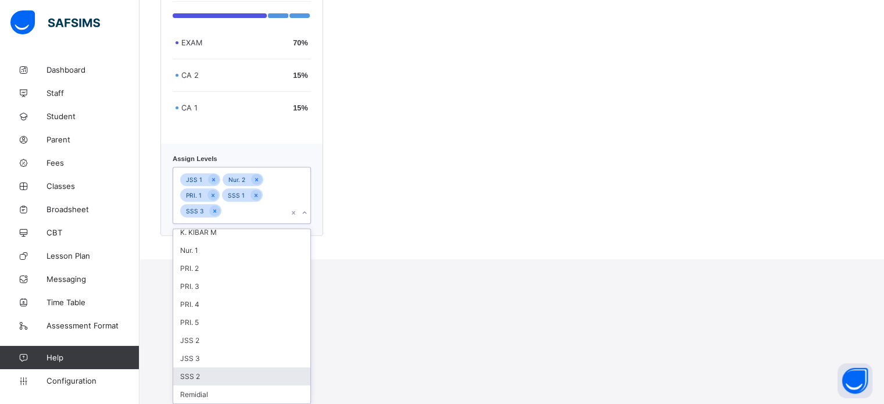
click at [174, 375] on div "SSS 2" at bounding box center [241, 376] width 137 height 18
click at [188, 374] on div "JSS 3" at bounding box center [241, 376] width 137 height 18
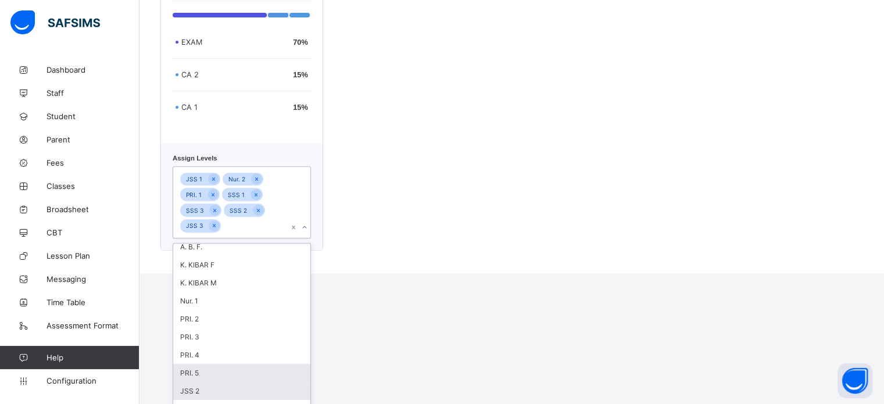
drag, startPoint x: 191, startPoint y: 391, endPoint x: 188, endPoint y: 384, distance: 7.8
click at [191, 391] on div "JSS 2" at bounding box center [241, 391] width 137 height 18
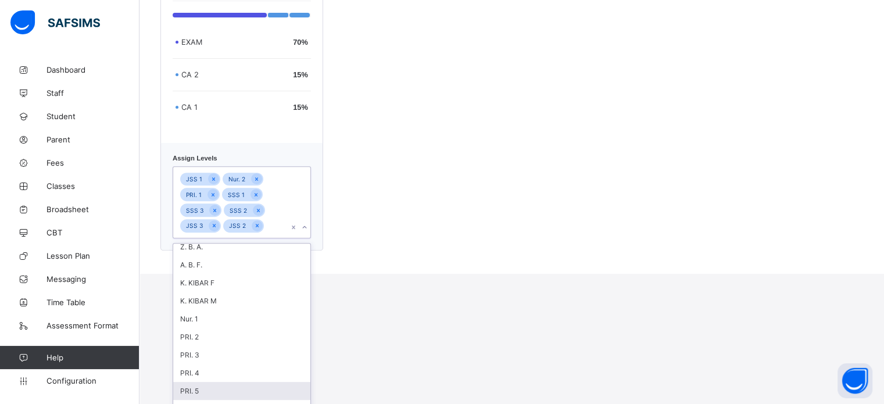
click at [191, 392] on div "PRI. 5" at bounding box center [241, 391] width 137 height 18
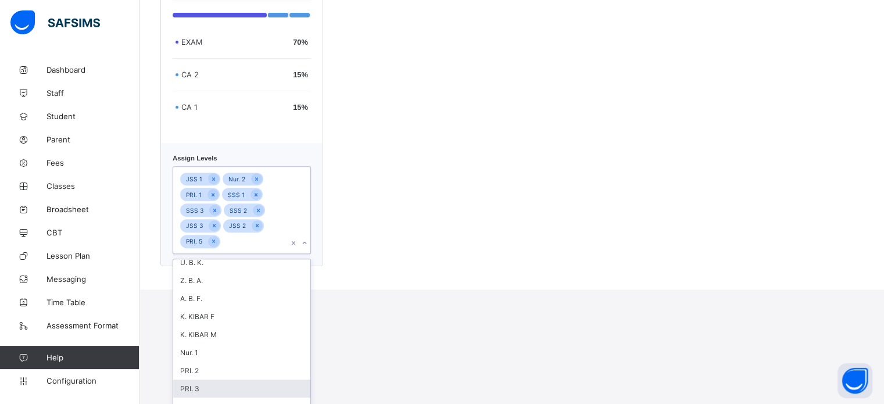
click at [191, 390] on div "PRI. 3" at bounding box center [241, 389] width 137 height 18
click at [189, 387] on div "PRI. 2" at bounding box center [241, 389] width 137 height 18
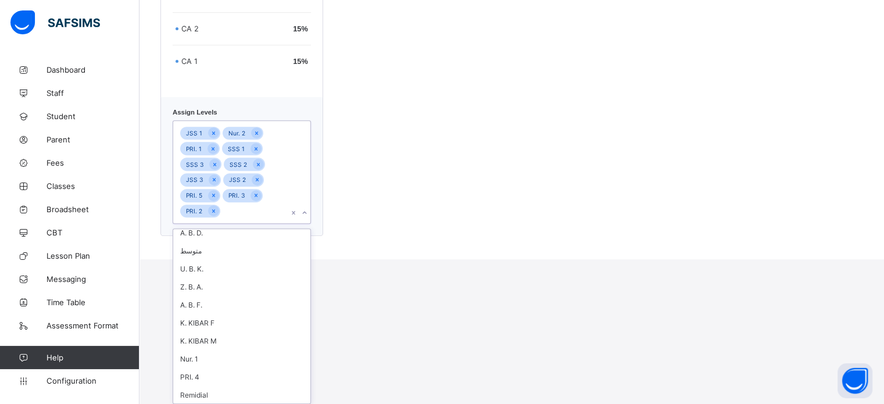
scroll to position [170, 0]
click at [210, 369] on div "PRI. 4" at bounding box center [241, 376] width 137 height 18
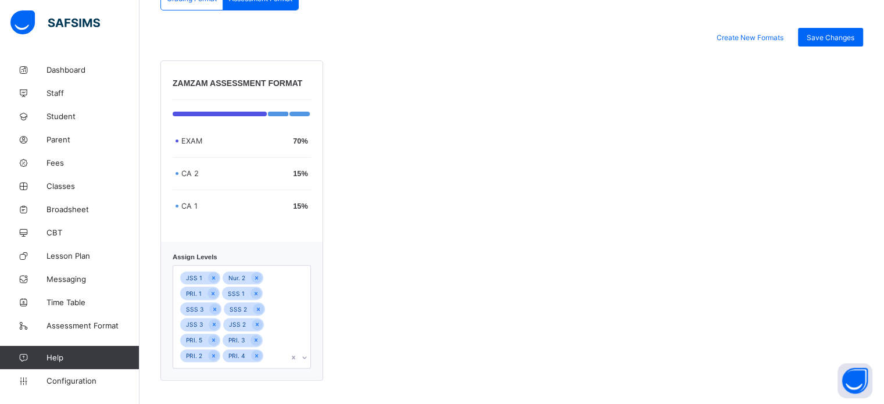
scroll to position [299, 0]
click at [432, 298] on html "**********" at bounding box center [442, 53] width 884 height 702
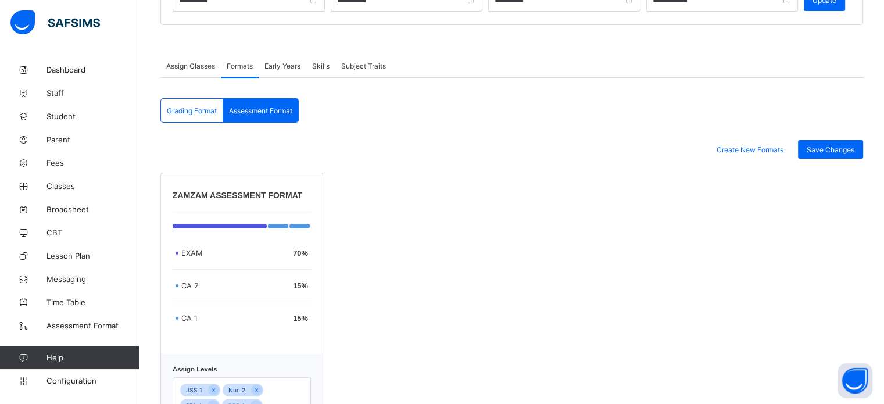
scroll to position [183, 0]
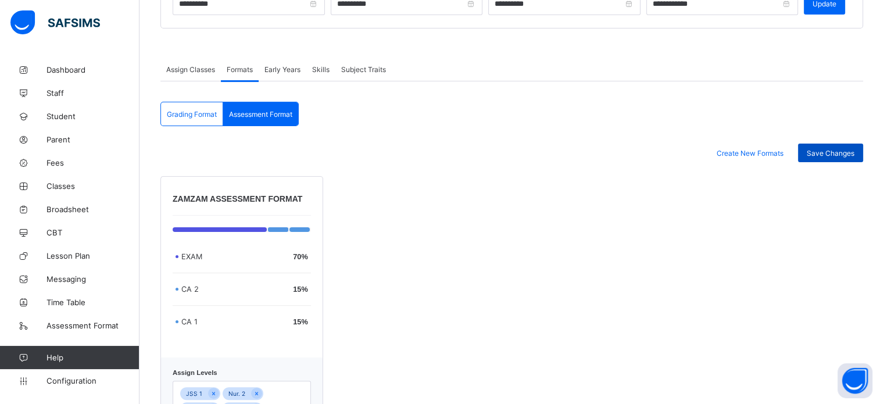
click at [854, 155] on span "Save Changes" at bounding box center [831, 153] width 48 height 9
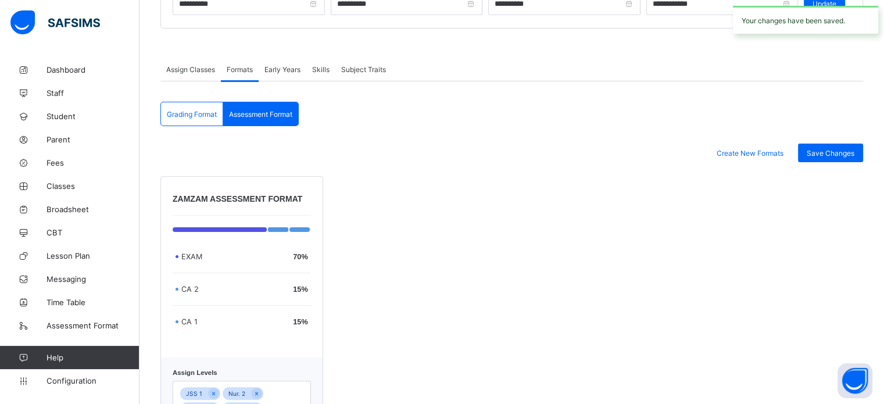
click at [292, 111] on span "Assessment Format" at bounding box center [260, 114] width 63 height 9
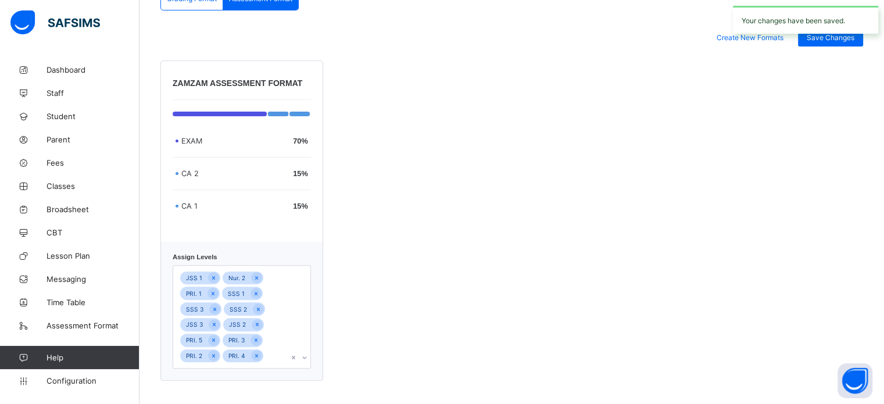
scroll to position [241, 0]
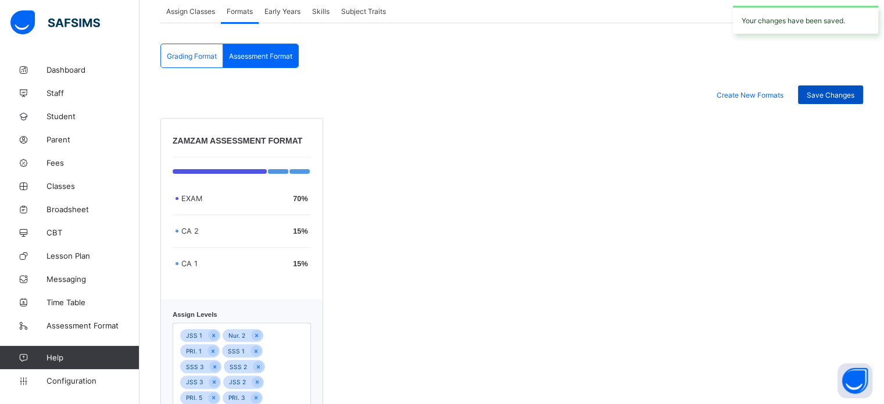
click at [828, 97] on span "Save Changes" at bounding box center [831, 95] width 48 height 9
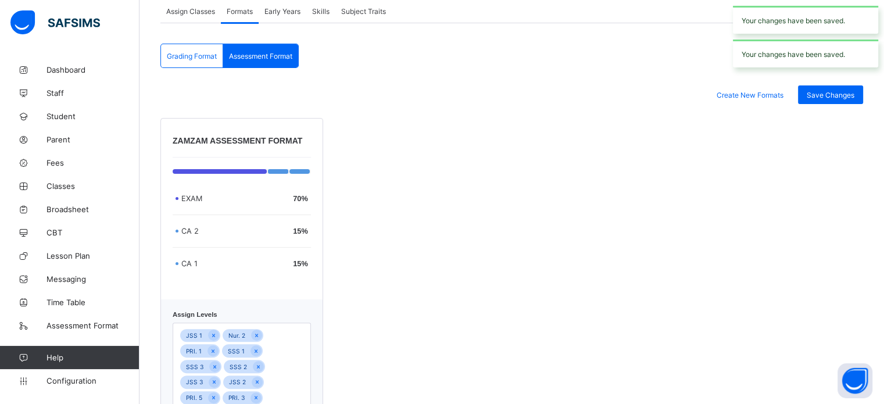
click at [321, 13] on span "Skills" at bounding box center [320, 11] width 17 height 9
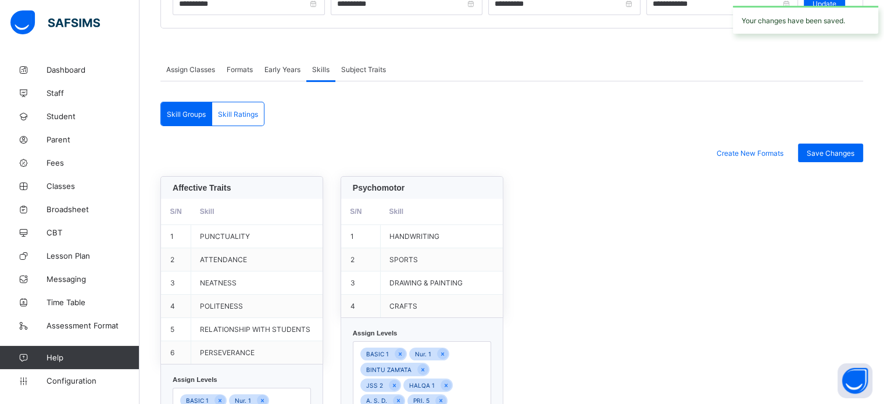
click at [274, 67] on span "Early Years" at bounding box center [282, 69] width 36 height 9
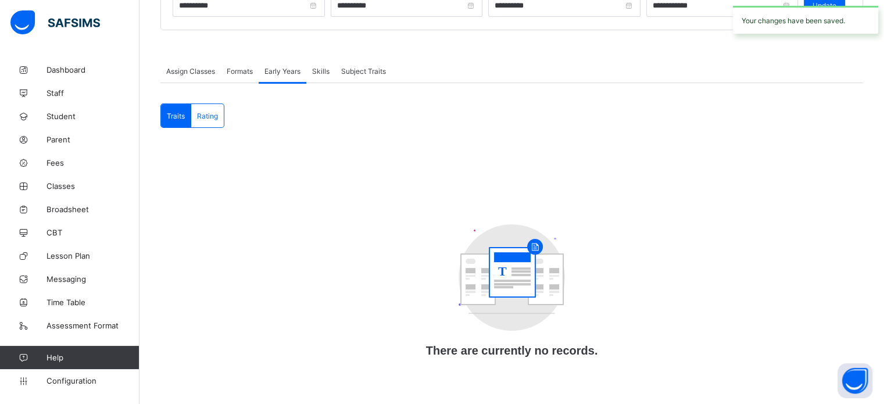
click at [227, 67] on span "Formats" at bounding box center [240, 71] width 26 height 9
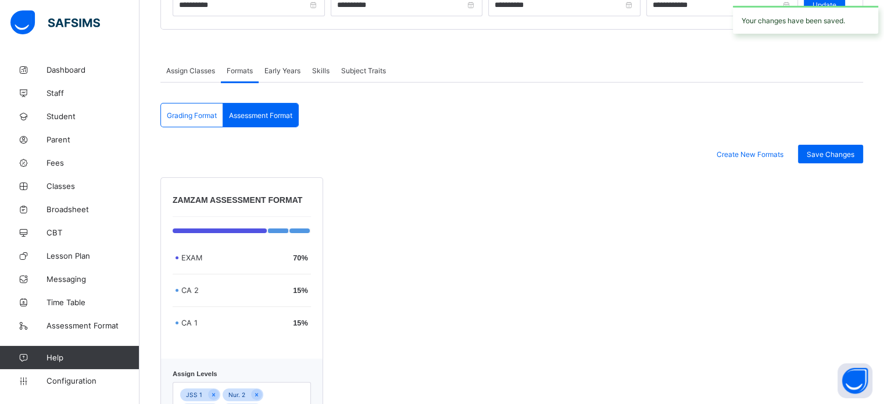
scroll to position [183, 0]
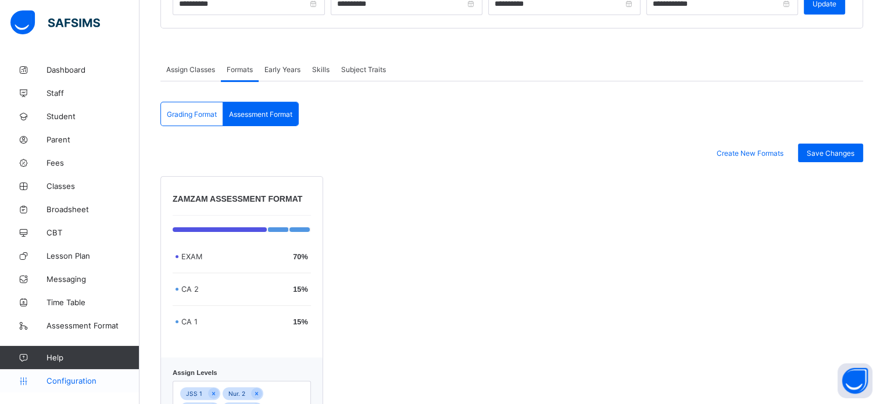
click at [67, 380] on span "Configuration" at bounding box center [93, 380] width 92 height 9
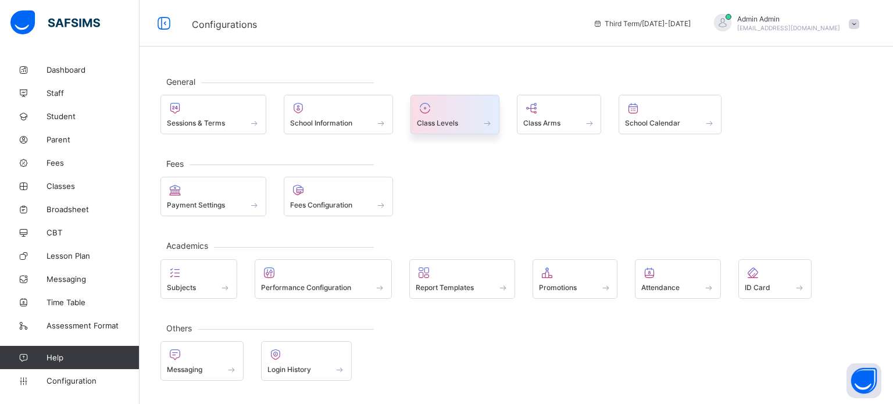
click at [454, 121] on span "Class Levels" at bounding box center [437, 123] width 41 height 9
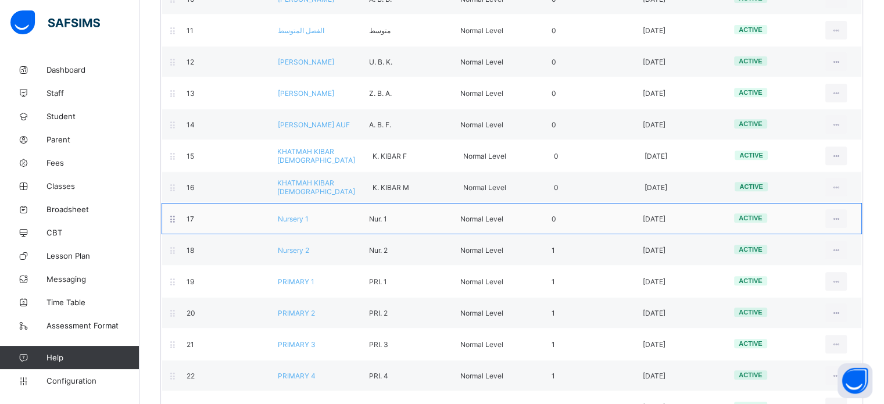
scroll to position [523, 0]
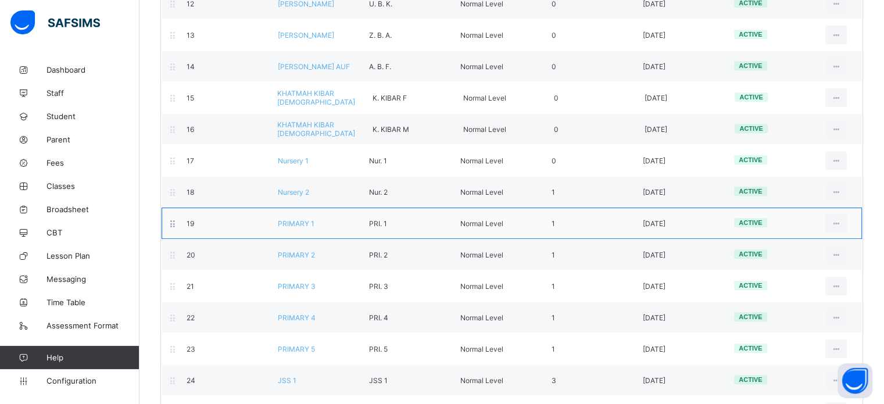
click at [299, 222] on span "PRIMARY 1" at bounding box center [296, 223] width 37 height 9
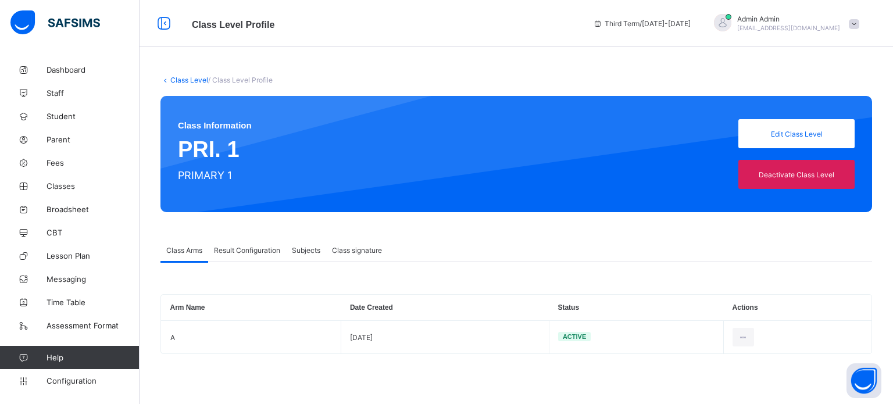
click at [255, 251] on span "Result Configuration" at bounding box center [247, 250] width 66 height 9
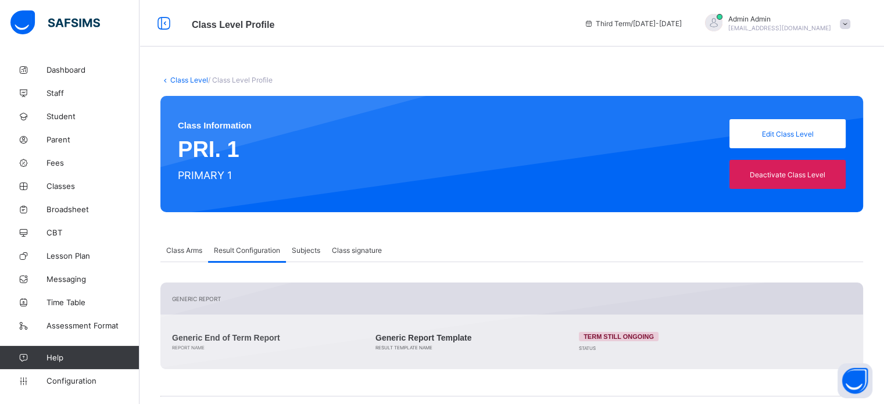
click at [183, 78] on link "Class Level" at bounding box center [189, 80] width 38 height 9
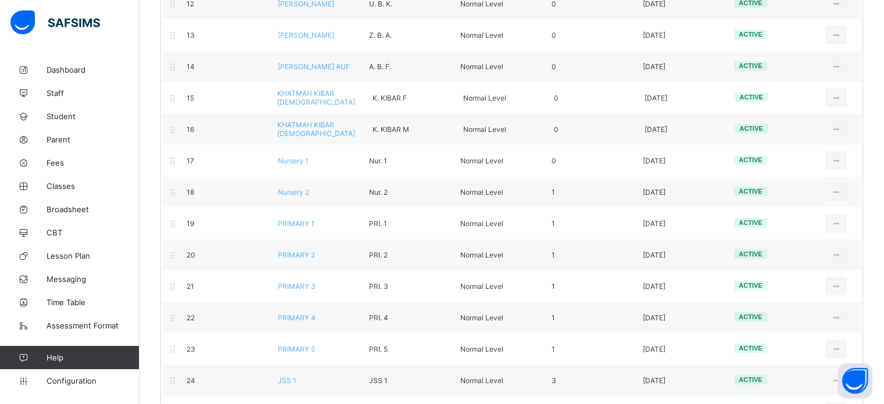
scroll to position [581, 0]
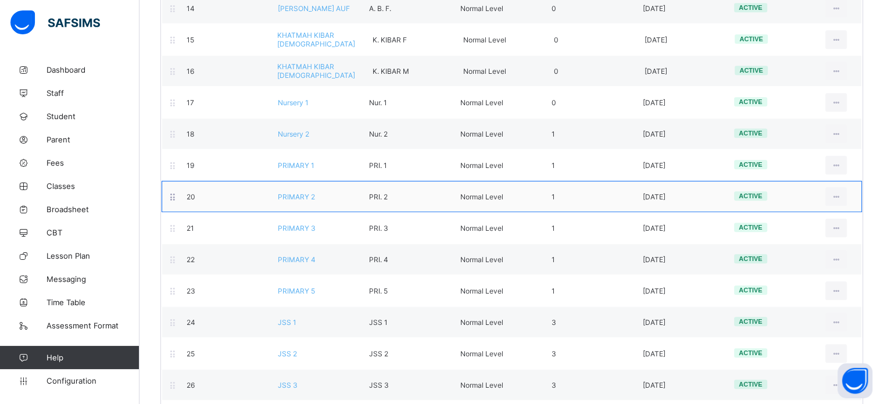
click at [303, 192] on span "PRIMARY 2" at bounding box center [296, 196] width 37 height 9
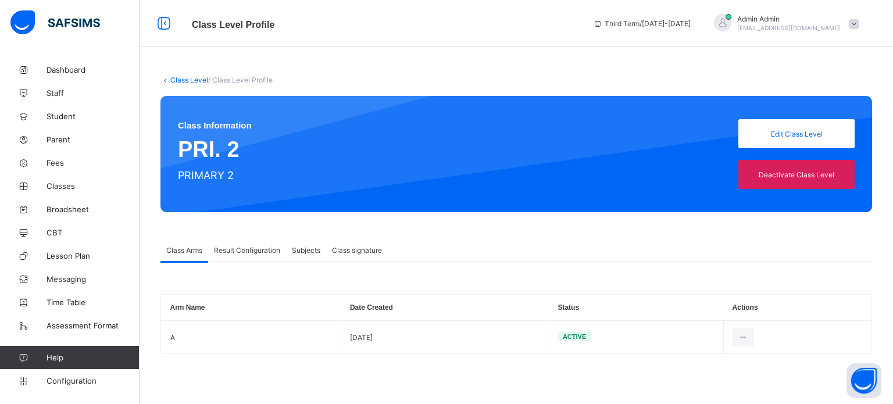
click at [241, 244] on div "Result Configuration" at bounding box center [247, 249] width 78 height 23
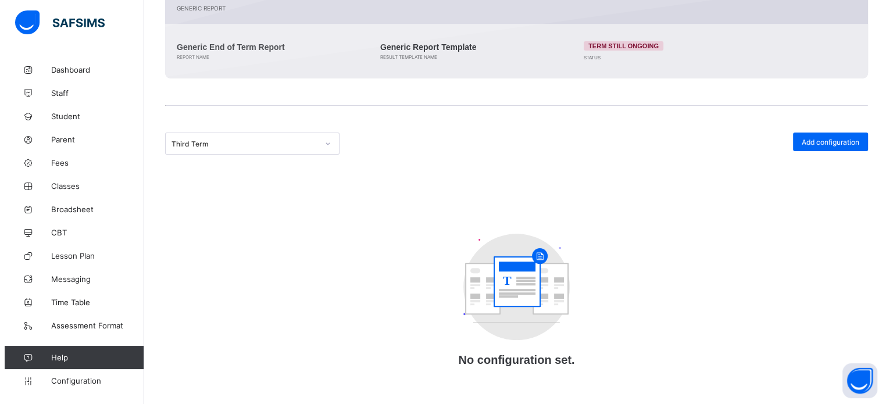
scroll to position [295, 0]
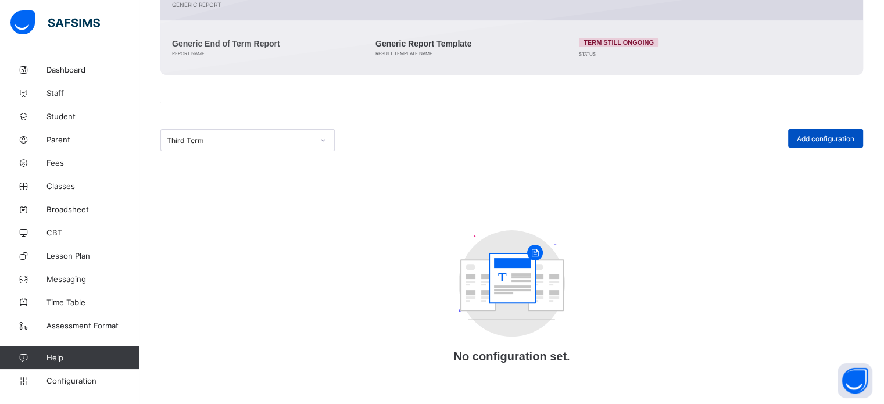
click at [850, 134] on span "Add configuration" at bounding box center [826, 138] width 58 height 9
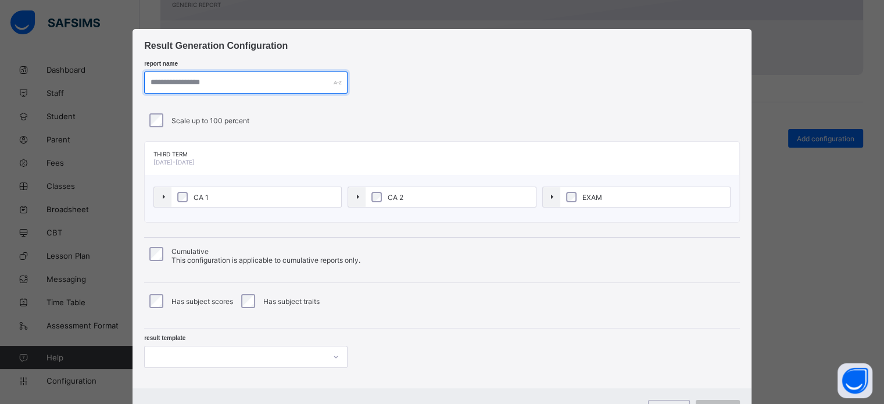
click at [251, 88] on input "text" at bounding box center [245, 82] width 203 height 22
type input "*"
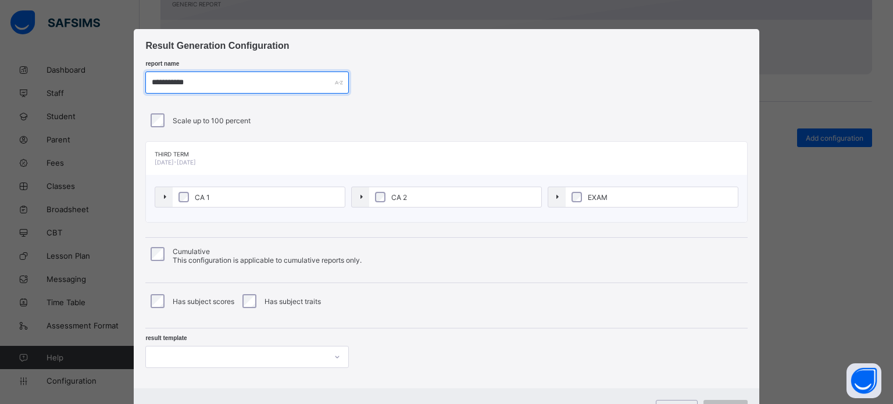
type input "**********"
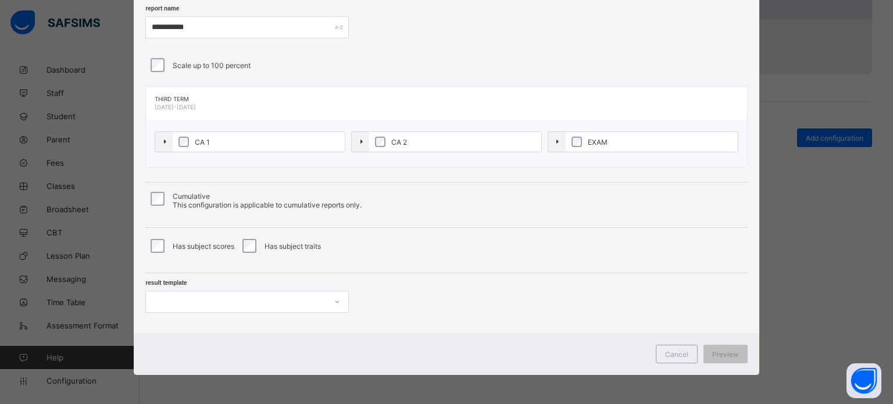
click at [258, 298] on div at bounding box center [236, 302] width 180 height 16
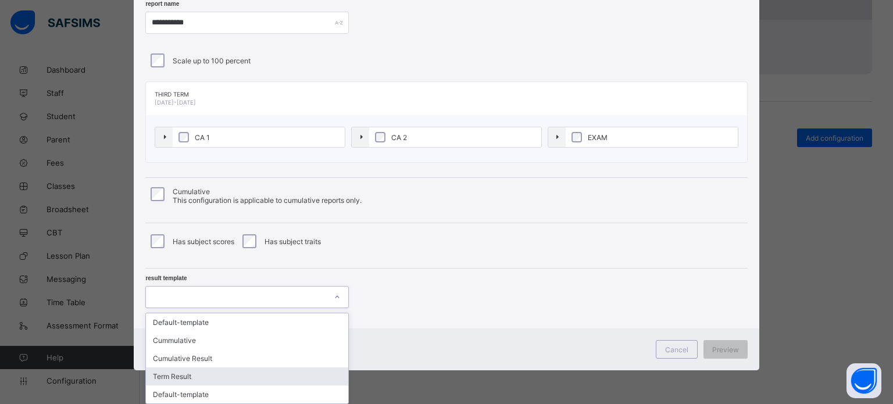
click at [199, 376] on div "Term Result" at bounding box center [247, 376] width 202 height 18
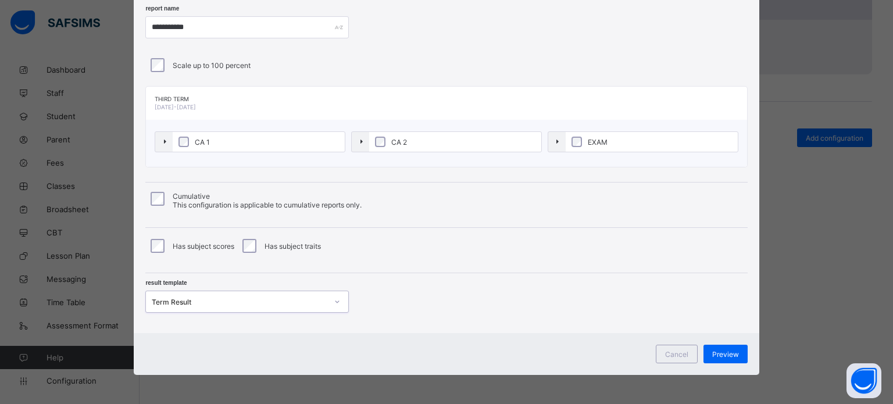
scroll to position [55, 0]
click at [716, 349] on div "Preview" at bounding box center [725, 354] width 44 height 19
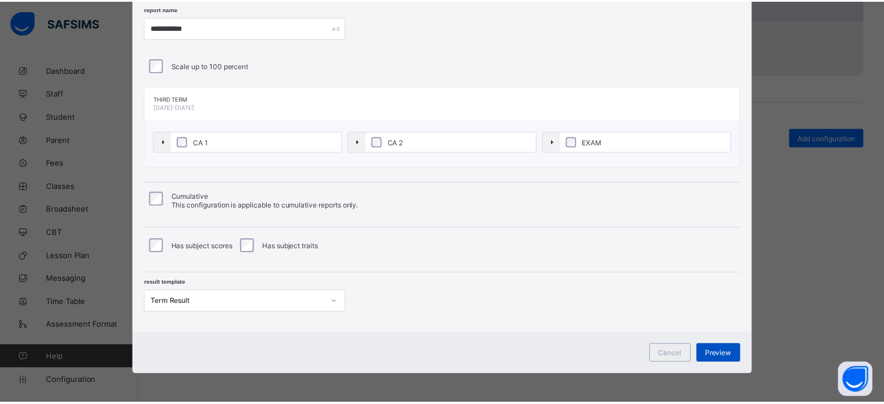
scroll to position [0, 0]
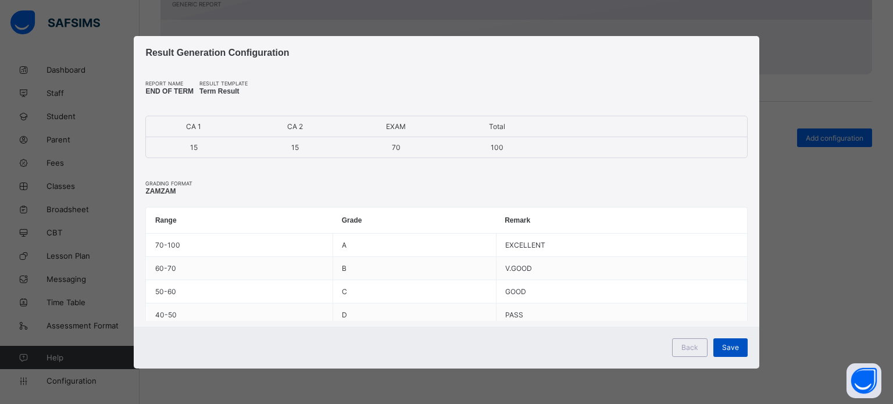
click at [721, 350] on div "Save" at bounding box center [730, 347] width 34 height 19
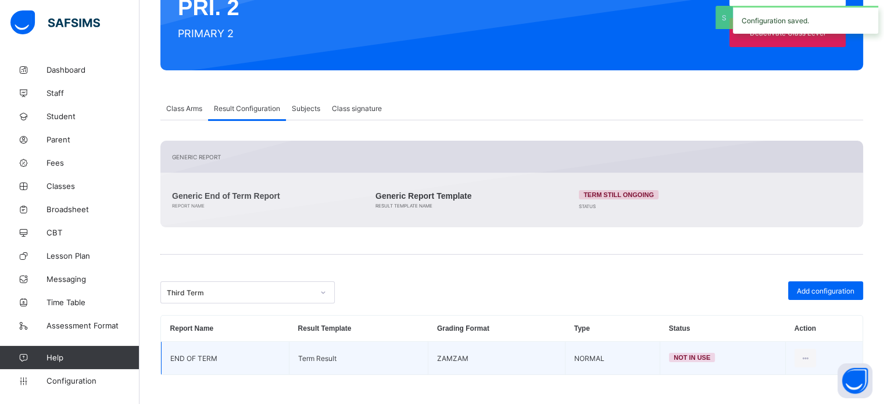
scroll to position [142, 0]
click at [810, 357] on icon at bounding box center [805, 358] width 10 height 9
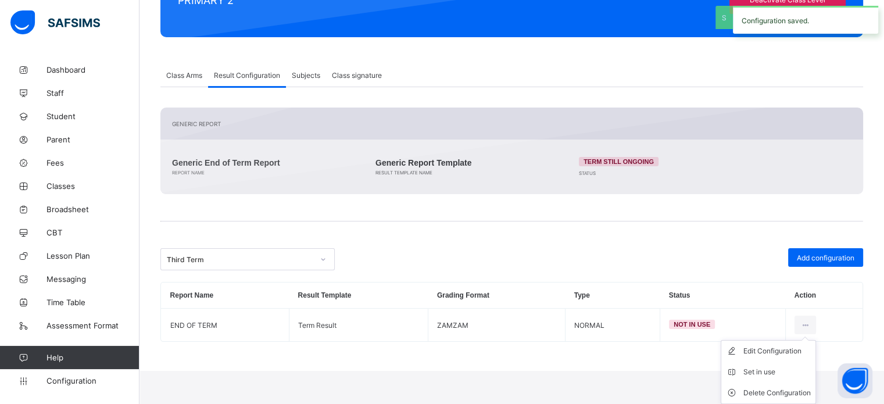
click at [775, 372] on div "Set in use" at bounding box center [776, 372] width 67 height 12
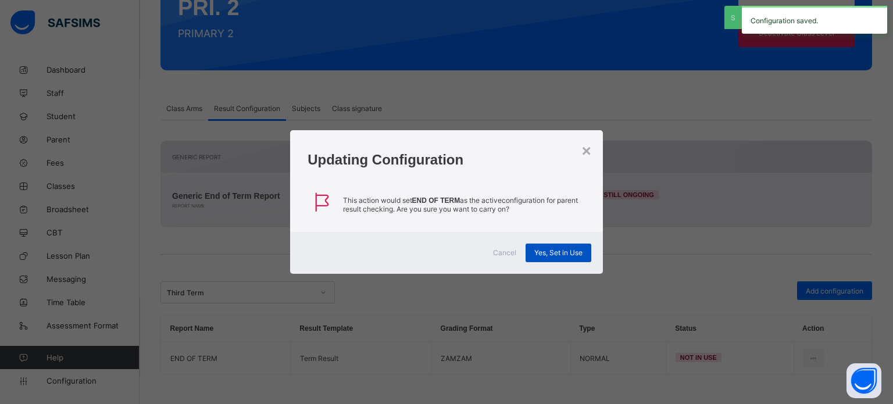
click at [562, 253] on span "Yes, Set in Use" at bounding box center [558, 252] width 48 height 9
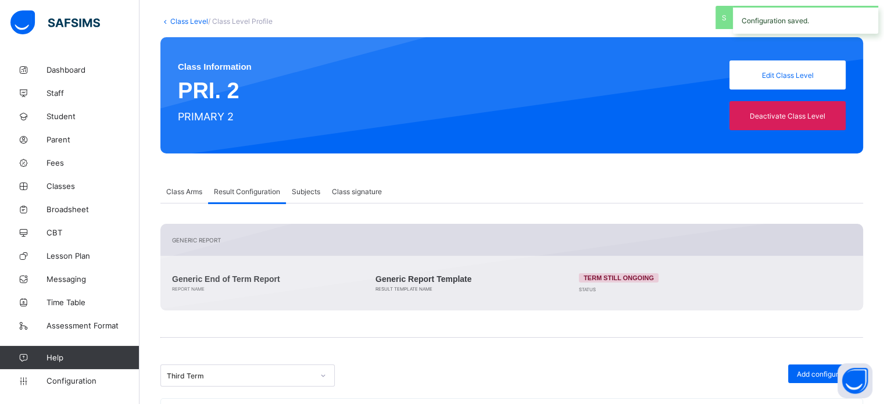
scroll to position [0, 0]
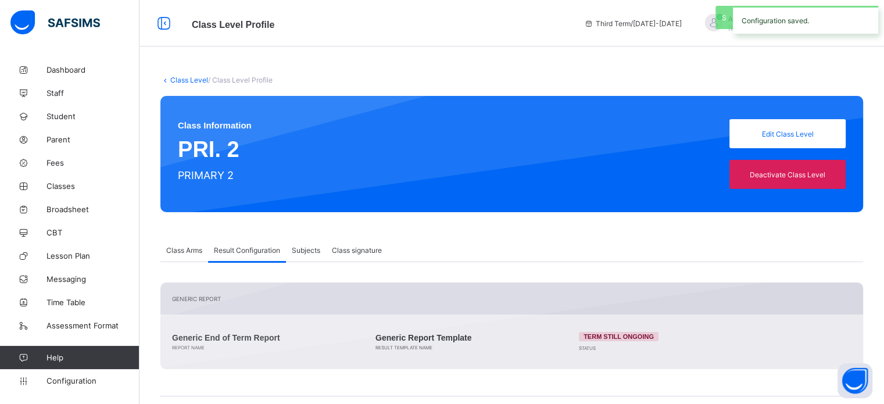
click at [187, 84] on div "**********" at bounding box center [512, 302] width 745 height 488
click at [186, 80] on link "Class Level" at bounding box center [189, 80] width 38 height 9
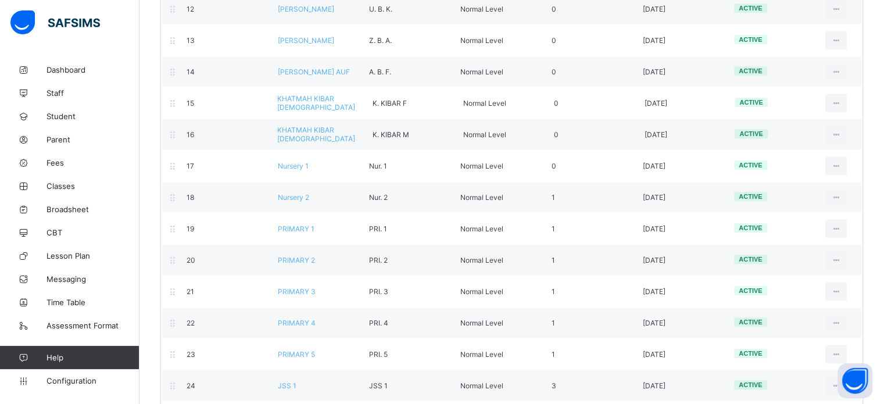
scroll to position [523, 0]
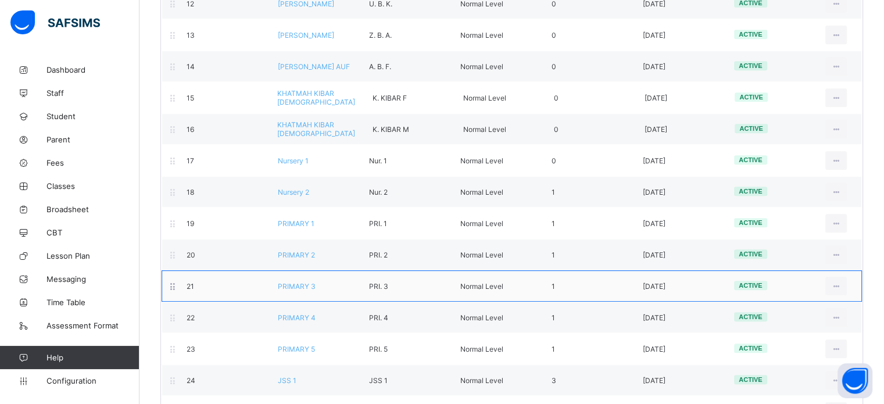
click at [304, 284] on span "PRIMARY 3" at bounding box center [297, 286] width 38 height 9
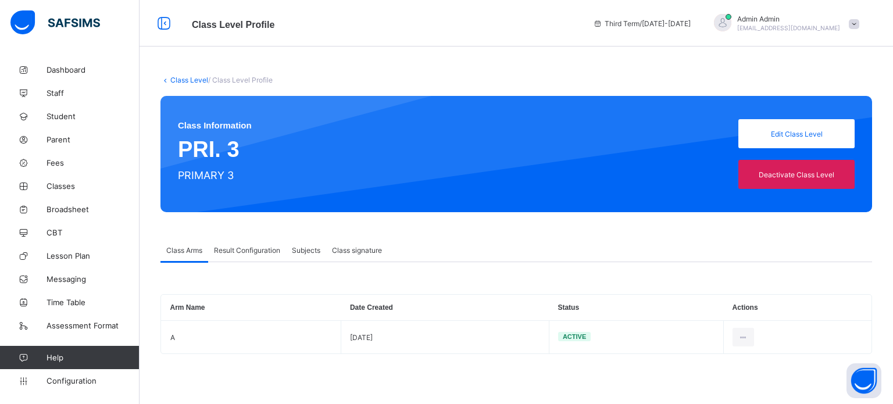
click at [250, 248] on span "Result Configuration" at bounding box center [247, 250] width 66 height 9
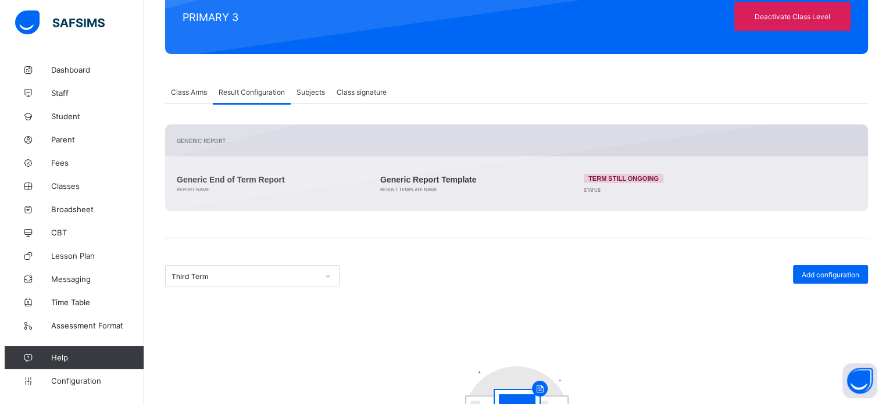
scroll to position [295, 0]
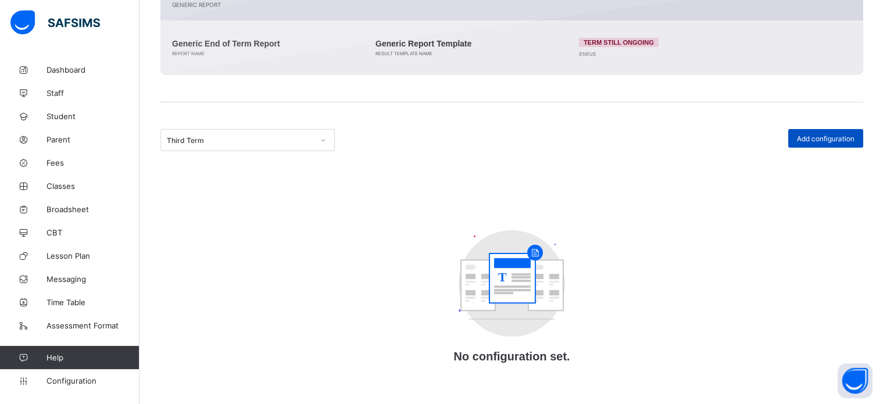
click at [840, 137] on span "Add configuration" at bounding box center [826, 138] width 58 height 9
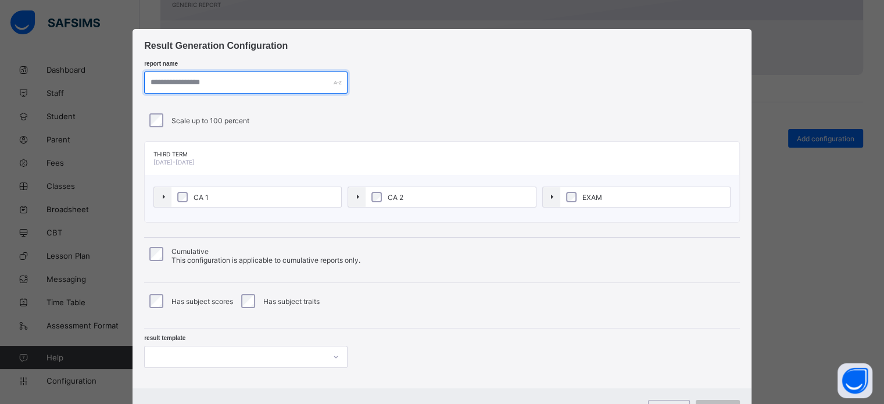
click at [245, 83] on input "text" at bounding box center [245, 82] width 203 height 22
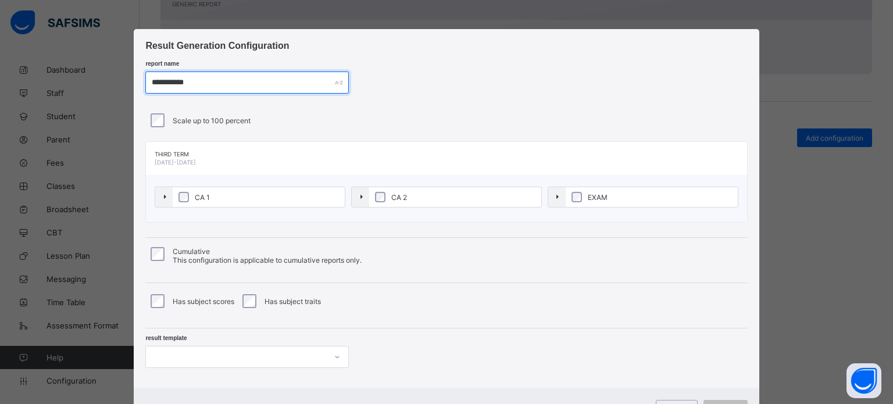
type input "**********"
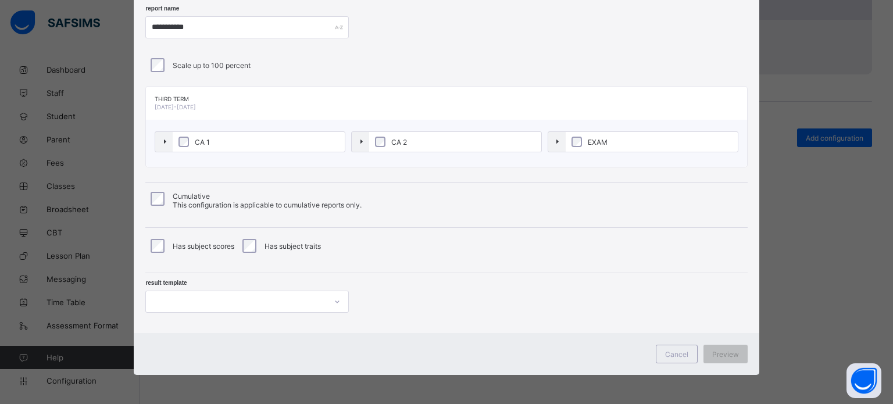
click at [183, 292] on div at bounding box center [246, 302] width 203 height 22
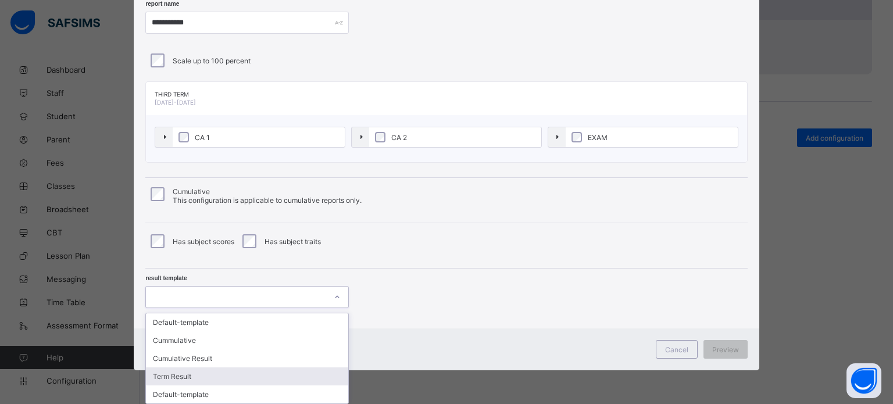
click at [197, 376] on div "Term Result" at bounding box center [247, 376] width 202 height 18
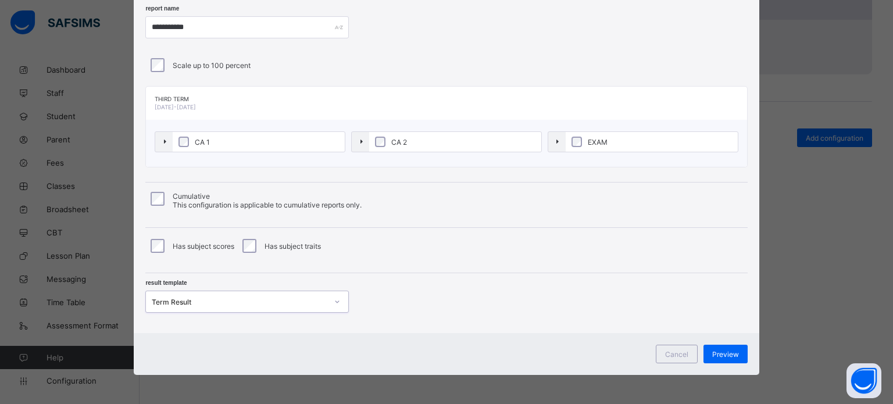
scroll to position [55, 0]
click at [727, 352] on span "Preview" at bounding box center [725, 354] width 27 height 9
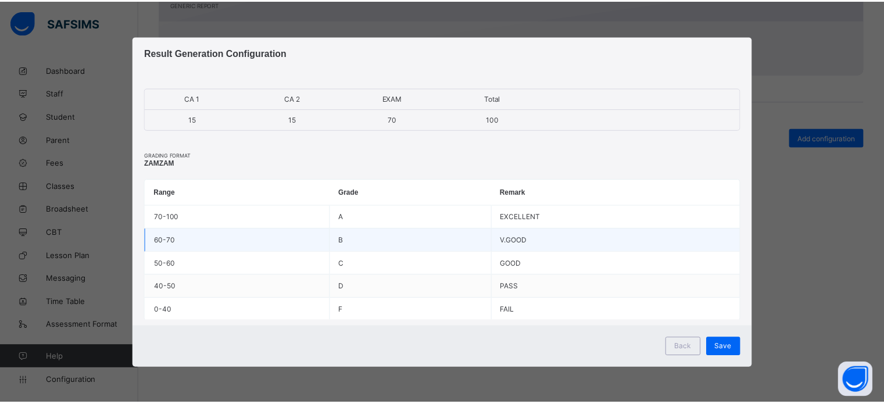
scroll to position [42, 0]
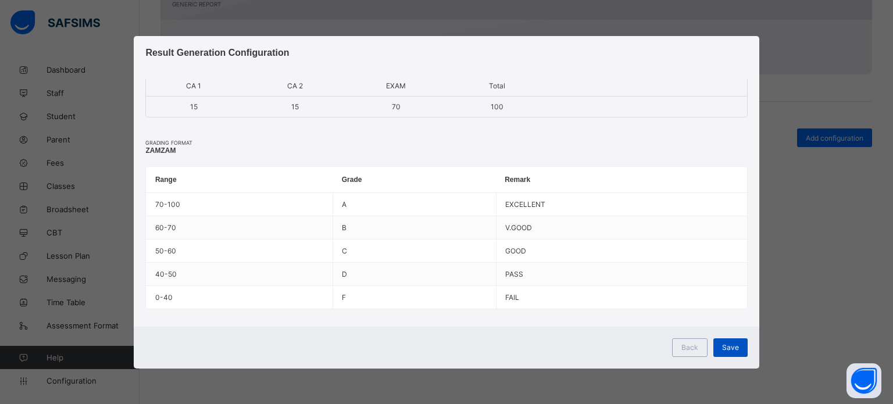
click at [734, 341] on div "Save" at bounding box center [730, 347] width 34 height 19
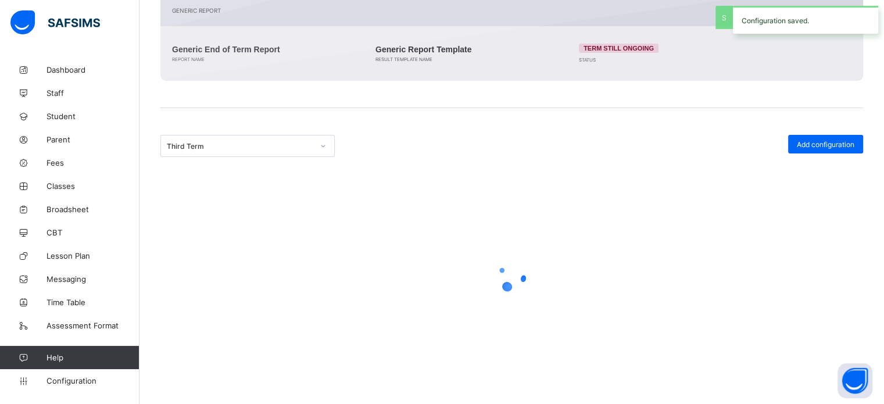
scroll to position [142, 0]
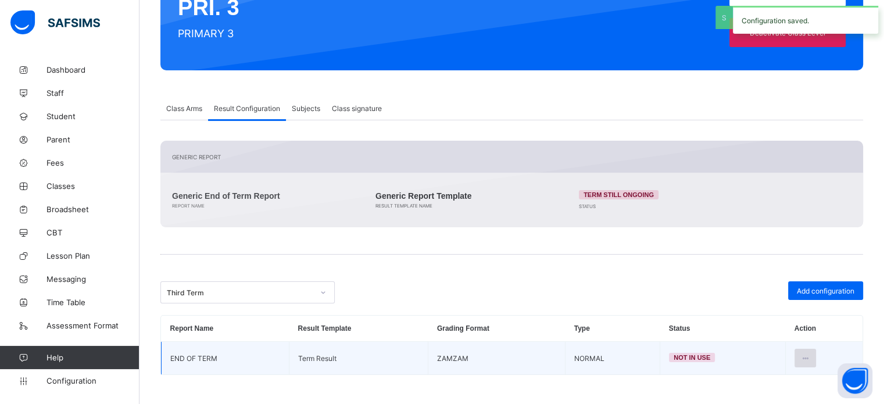
click at [806, 362] on icon at bounding box center [805, 358] width 10 height 9
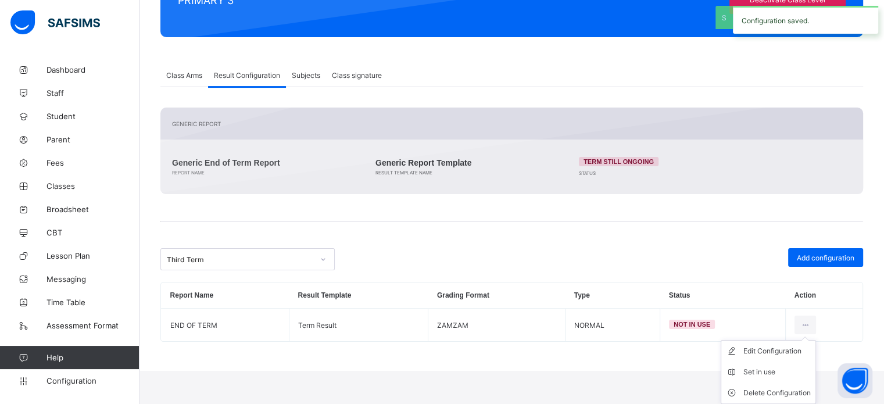
drag, startPoint x: 767, startPoint y: 377, endPoint x: 736, endPoint y: 359, distance: 35.4
click at [766, 376] on div "Set in use" at bounding box center [776, 372] width 67 height 12
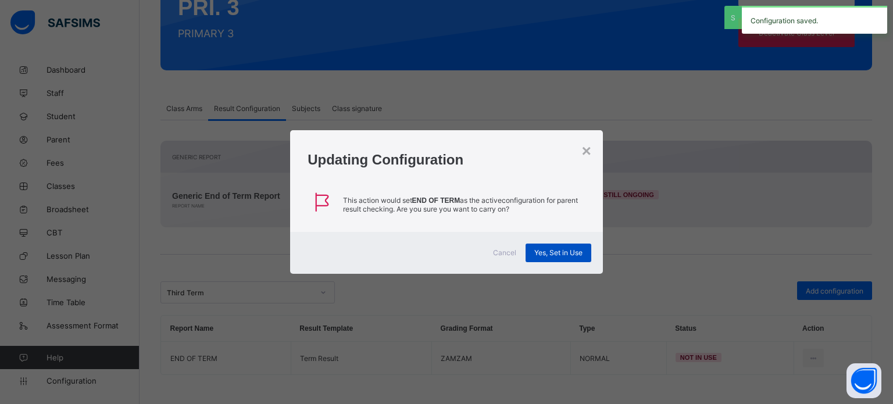
click at [575, 257] on div "Yes, Set in Use" at bounding box center [558, 253] width 66 height 19
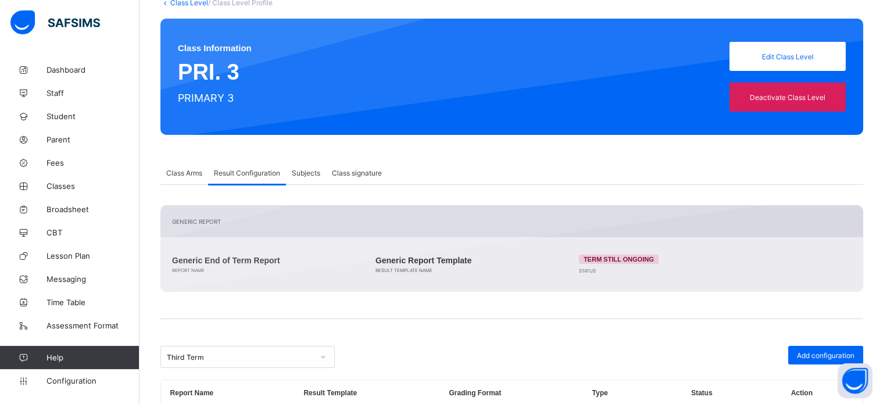
scroll to position [0, 0]
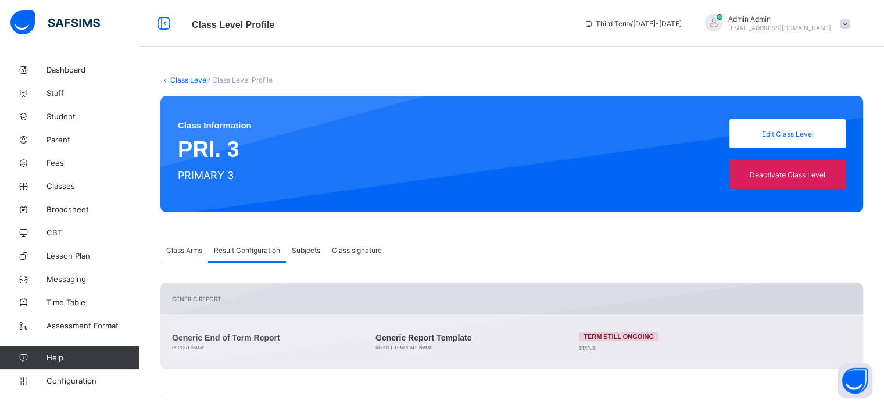
click at [180, 76] on link "Class Level" at bounding box center [189, 80] width 38 height 9
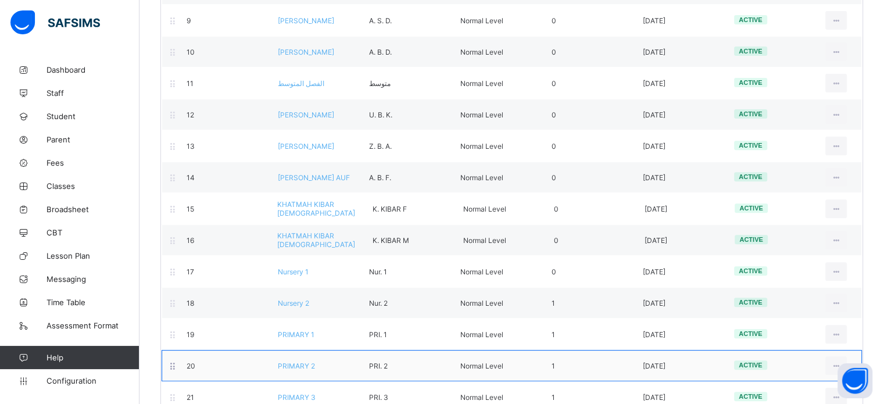
scroll to position [523, 0]
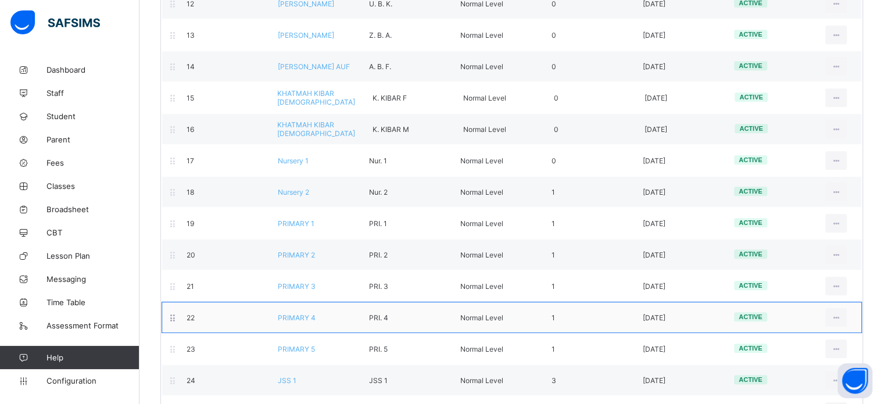
click at [298, 306] on div "22 PRIMARY 4 PRI. 4 Normal Level 1 2025-09-08 active View Class Level Edit Clas…" at bounding box center [512, 317] width 700 height 31
click at [302, 317] on div "22 PRIMARY 4 PRI. 4 Normal Level 1 2025-09-08 active View Class Level Edit Clas…" at bounding box center [512, 317] width 700 height 31
click at [300, 313] on span "PRIMARY 4" at bounding box center [297, 317] width 38 height 9
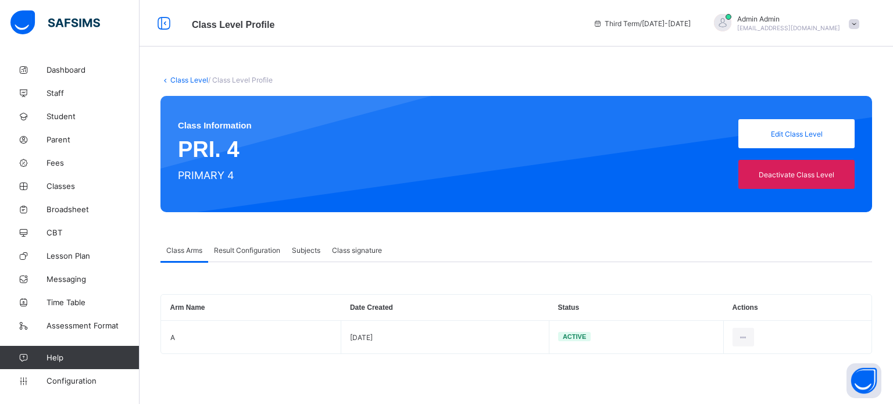
click at [254, 246] on span "Result Configuration" at bounding box center [247, 250] width 66 height 9
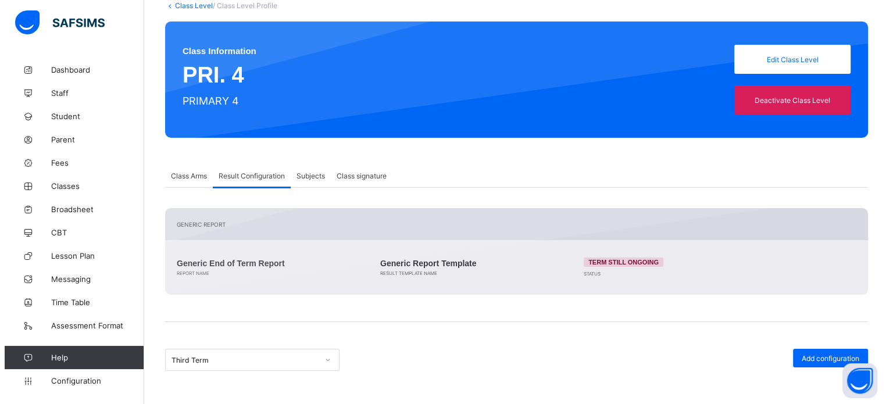
scroll to position [295, 0]
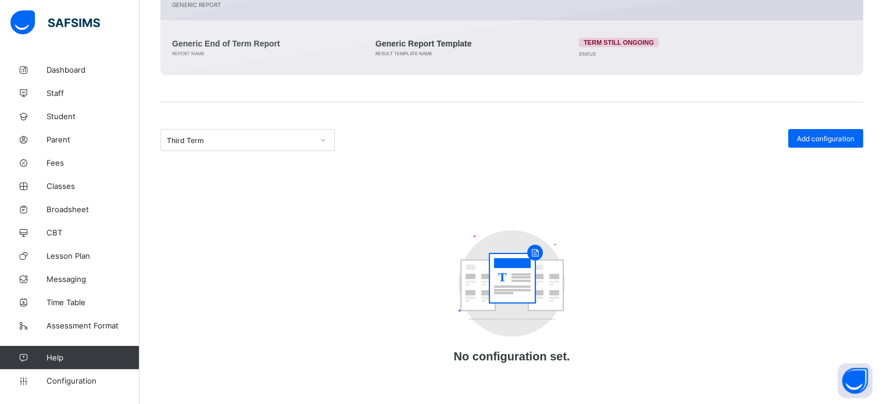
click at [837, 136] on span "Add configuration" at bounding box center [826, 138] width 58 height 9
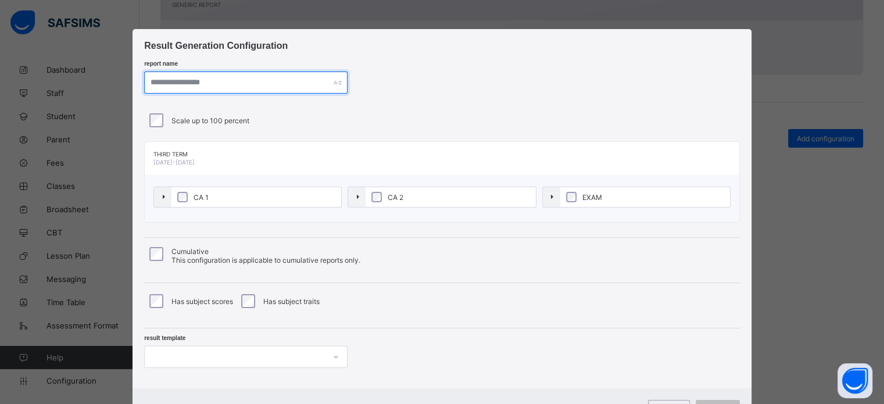
click at [213, 85] on input "text" at bounding box center [245, 82] width 203 height 22
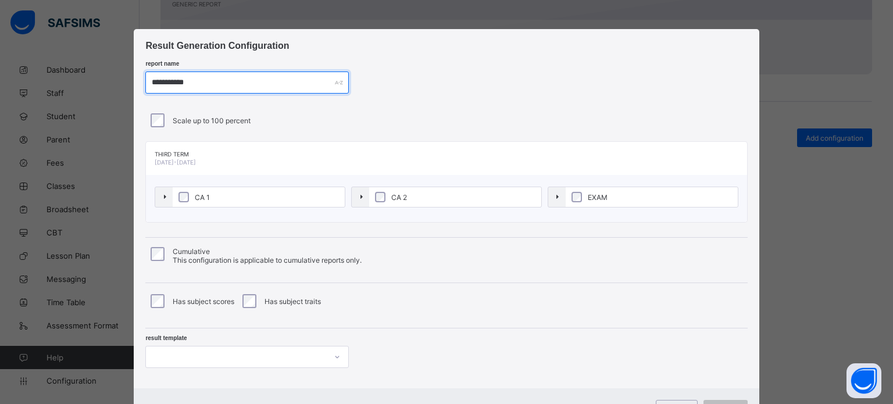
type input "**********"
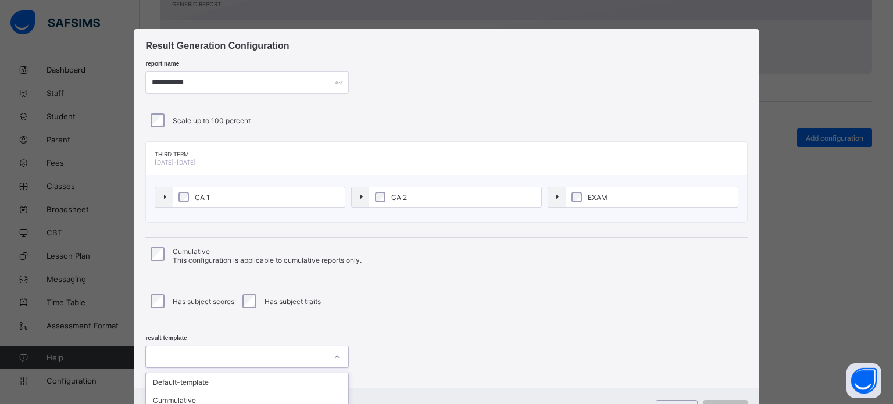
click at [265, 353] on div "option Cumulative Result focused, 3 of 5. 5 results available. Use Up and Down …" at bounding box center [246, 357] width 203 height 22
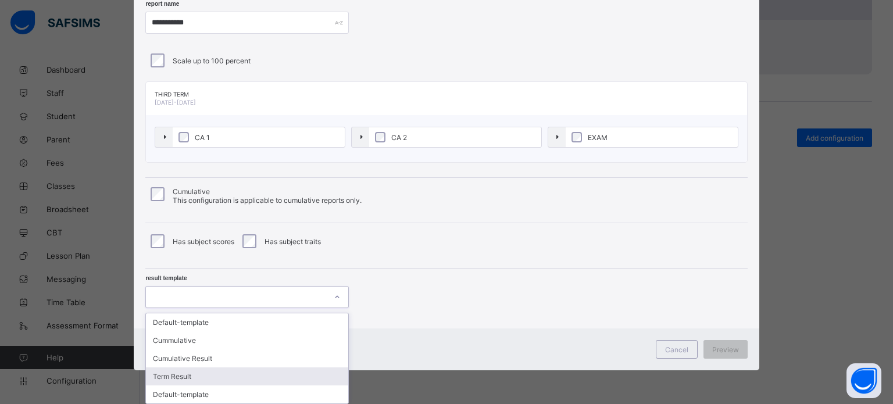
click at [247, 369] on div "Term Result" at bounding box center [247, 376] width 202 height 18
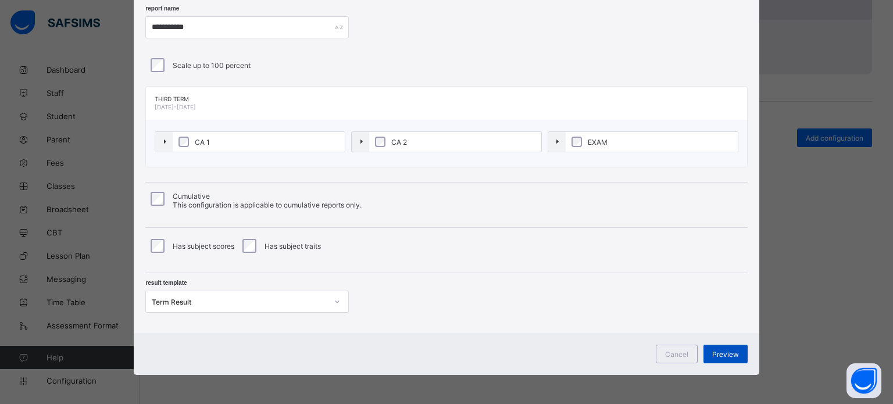
click at [734, 353] on span "Preview" at bounding box center [725, 354] width 27 height 9
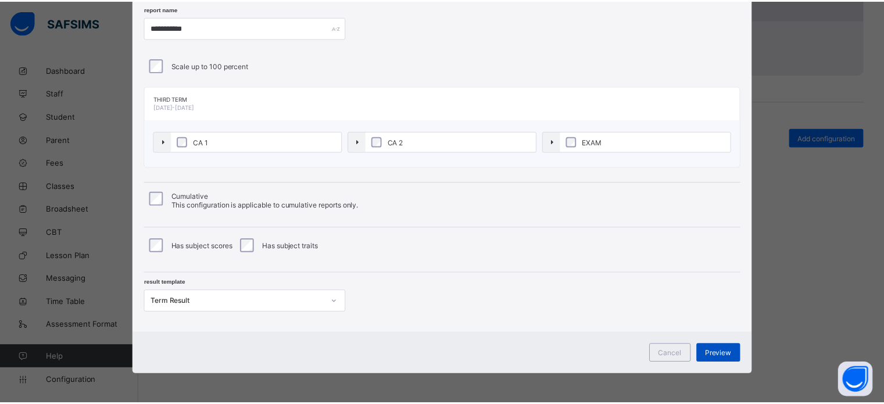
scroll to position [0, 0]
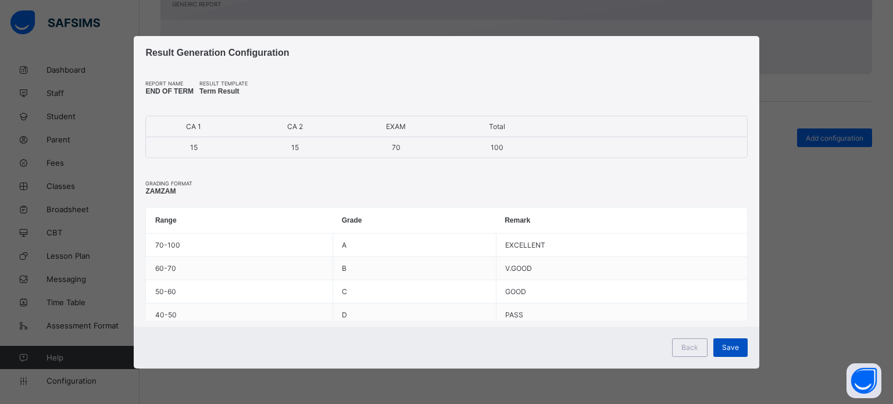
click at [732, 351] on span "Save" at bounding box center [730, 347] width 17 height 9
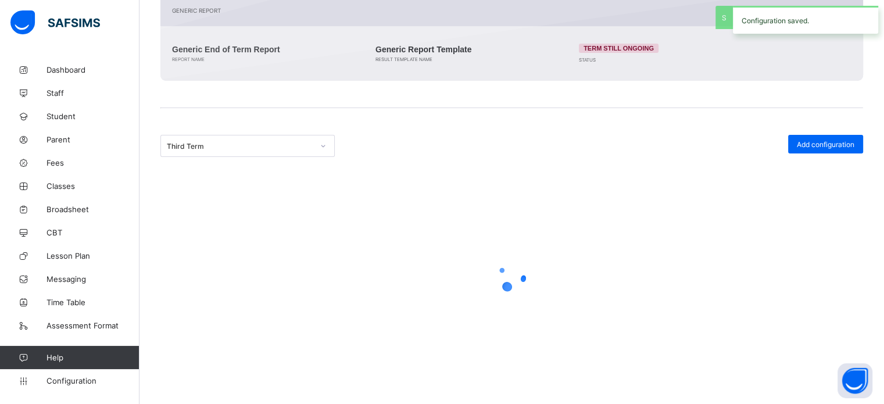
scroll to position [142, 0]
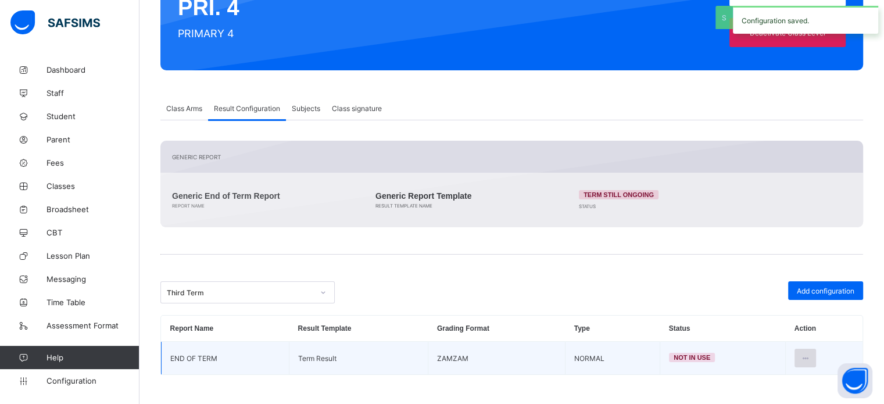
click at [807, 358] on icon at bounding box center [805, 358] width 10 height 9
type input "**********"
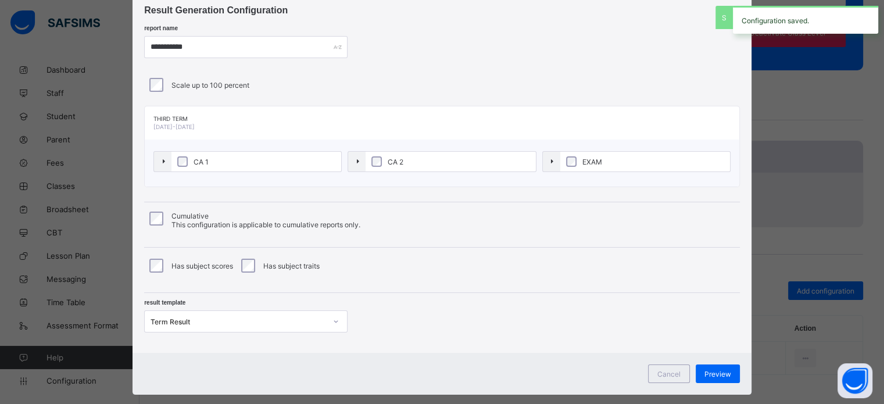
scroll to position [55, 0]
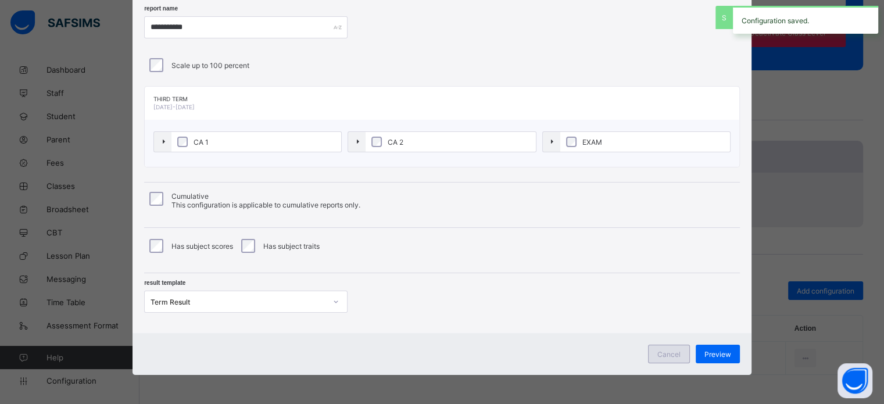
click at [662, 357] on span "Cancel" at bounding box center [668, 354] width 23 height 9
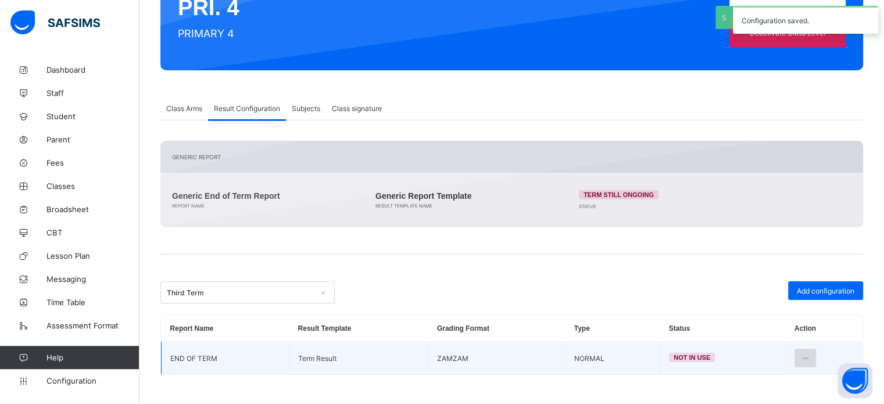
click at [807, 358] on icon at bounding box center [805, 358] width 10 height 9
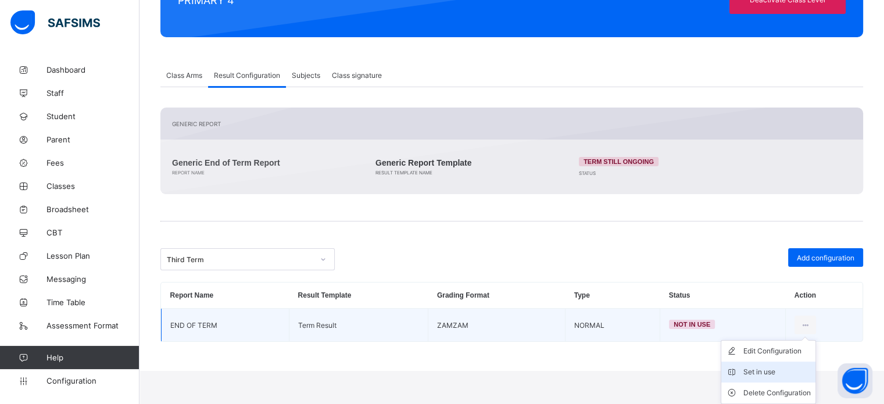
click at [774, 374] on div "Set in use" at bounding box center [776, 372] width 67 height 12
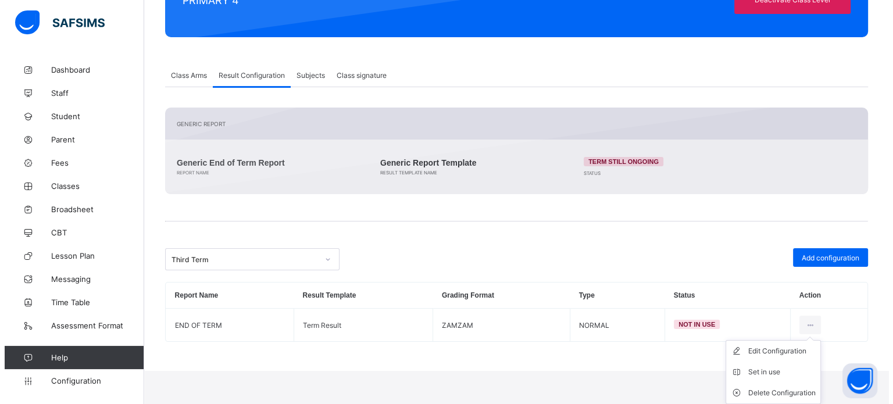
scroll to position [142, 0]
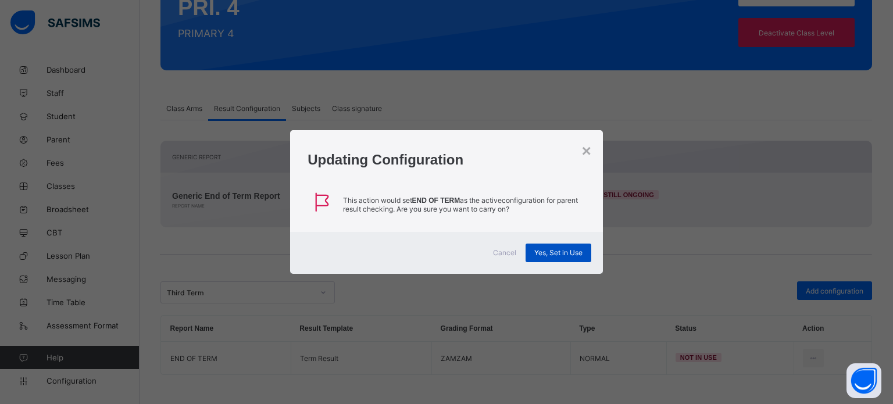
click at [540, 258] on div "Yes, Set in Use" at bounding box center [558, 253] width 66 height 19
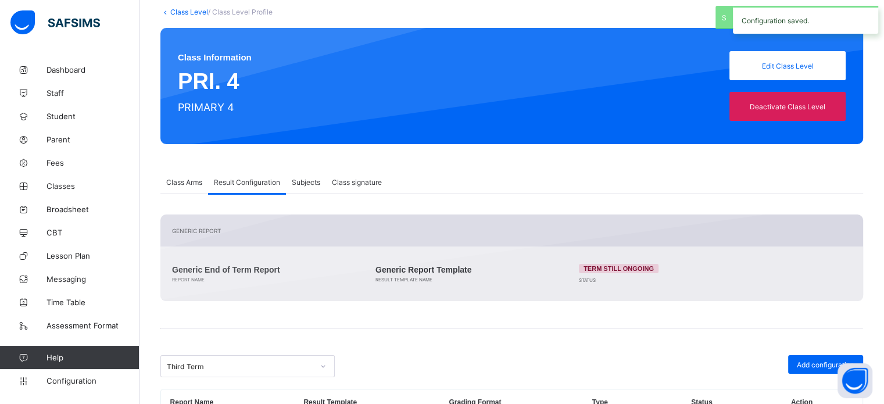
scroll to position [26, 0]
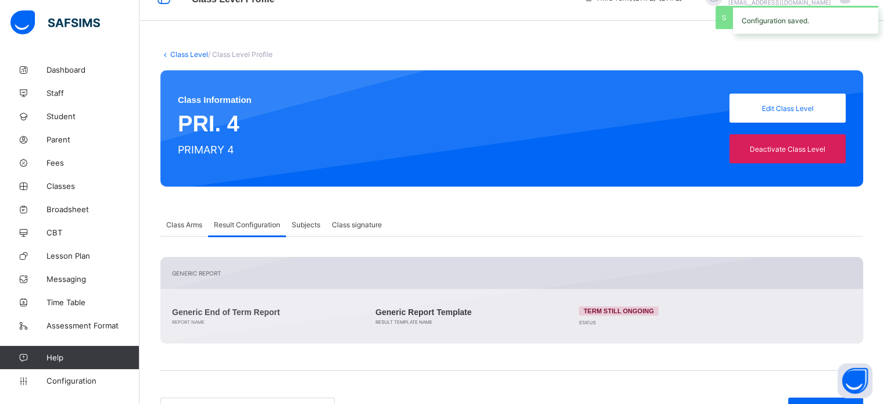
click at [173, 51] on link "Class Level" at bounding box center [189, 54] width 38 height 9
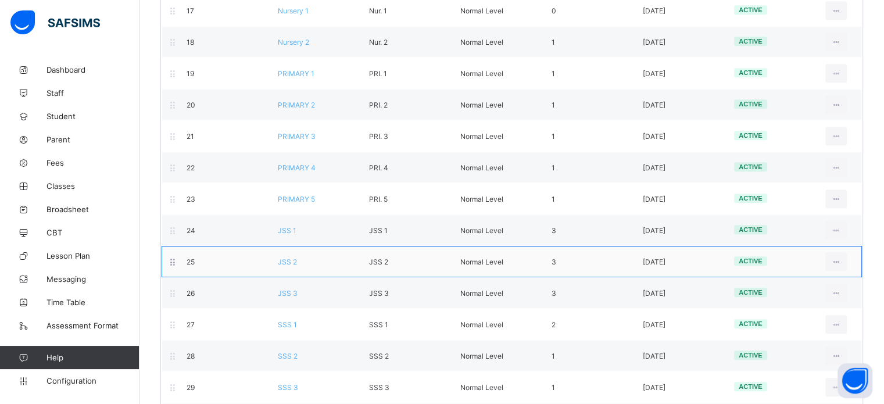
scroll to position [698, 0]
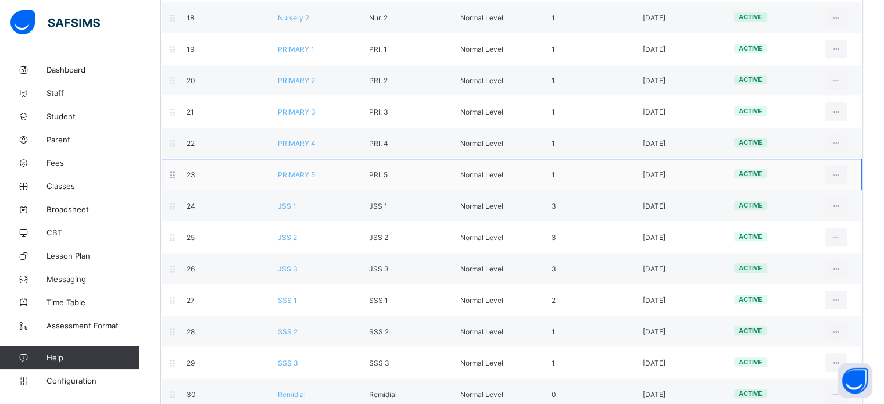
click at [288, 170] on span "PRIMARY 5" at bounding box center [296, 174] width 37 height 9
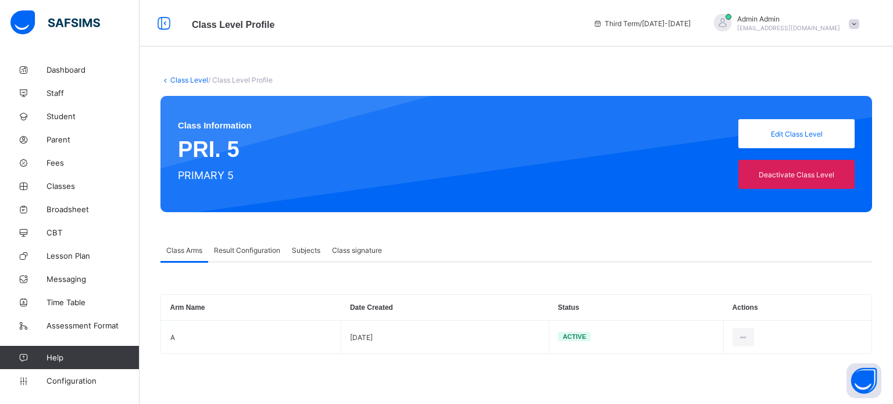
click at [275, 243] on div "Result Configuration" at bounding box center [247, 249] width 78 height 23
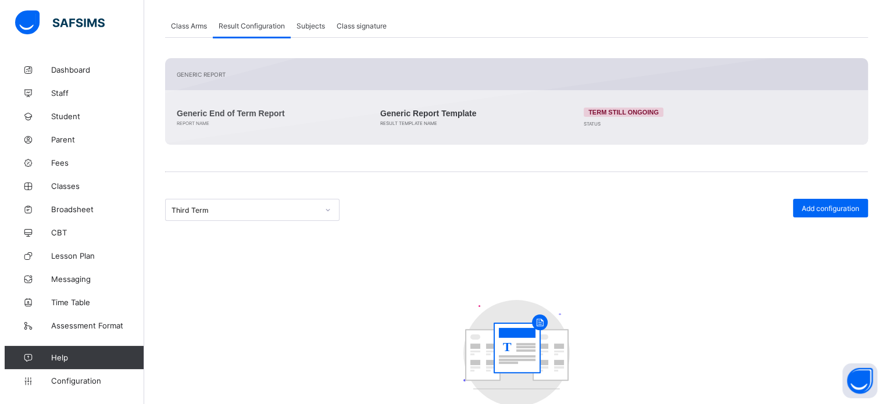
scroll to position [295, 0]
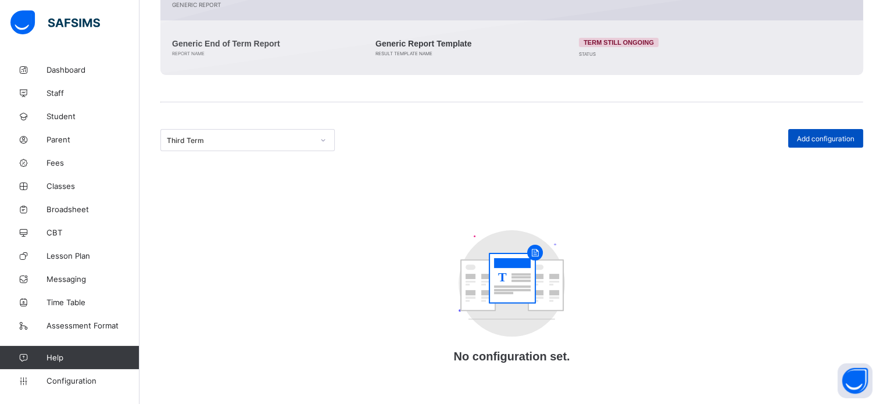
click at [811, 142] on div "Add configuration" at bounding box center [825, 138] width 75 height 19
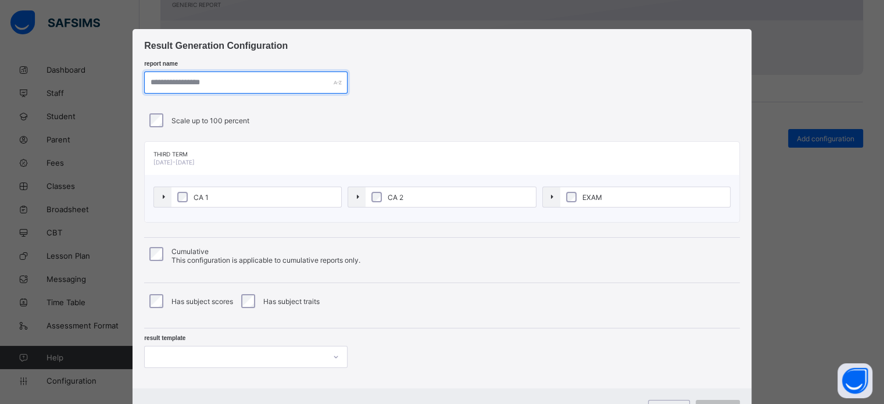
click at [303, 84] on input "text" at bounding box center [245, 82] width 203 height 22
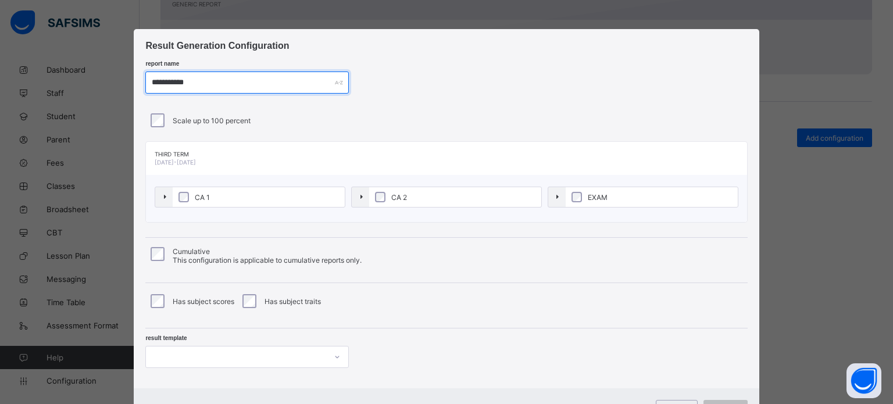
type input "**********"
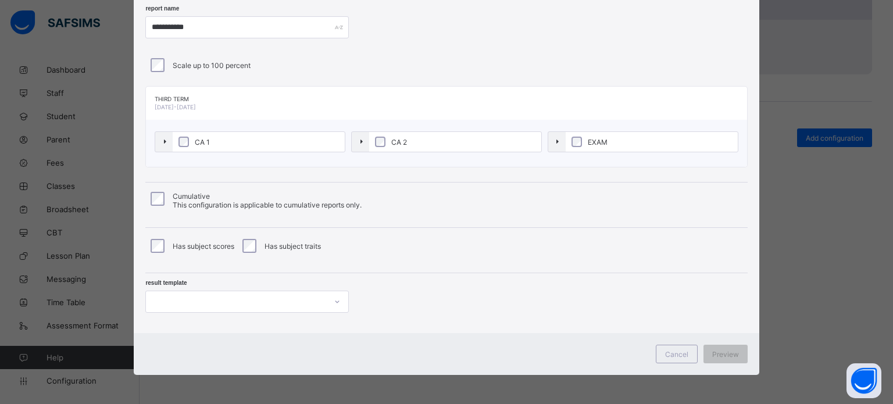
click at [236, 305] on div at bounding box center [246, 302] width 203 height 22
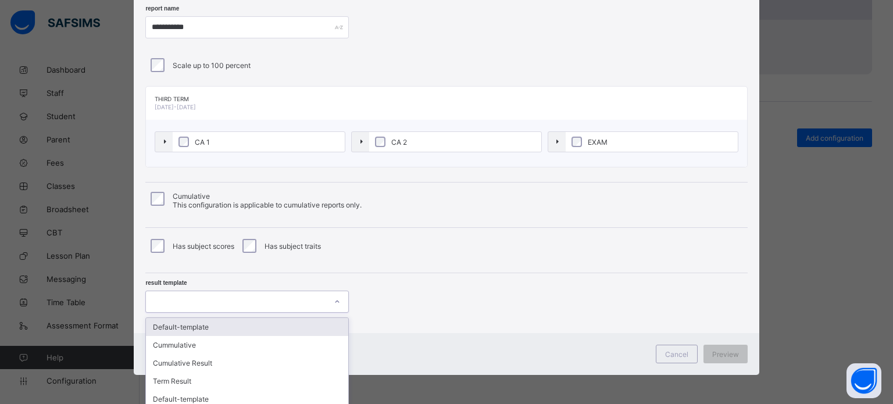
scroll to position [60, 0]
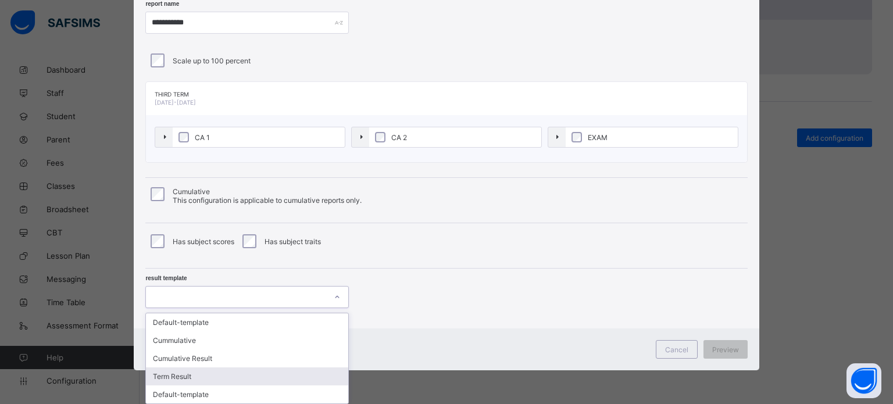
click at [212, 371] on div "Term Result" at bounding box center [247, 376] width 202 height 18
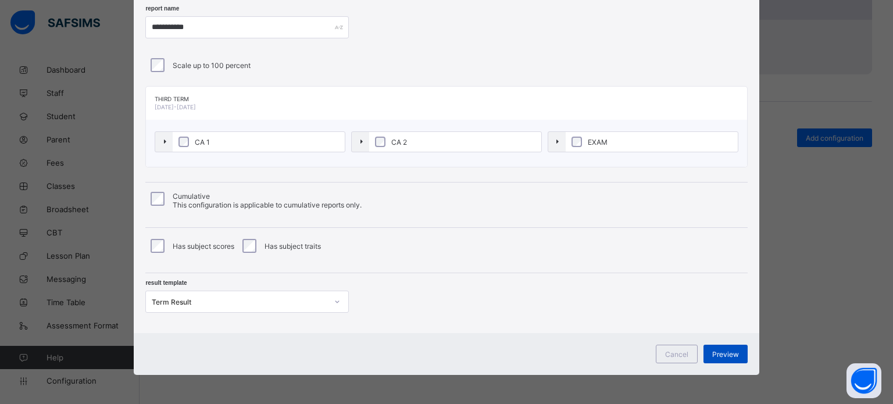
click at [725, 359] on div "Preview" at bounding box center [725, 354] width 44 height 19
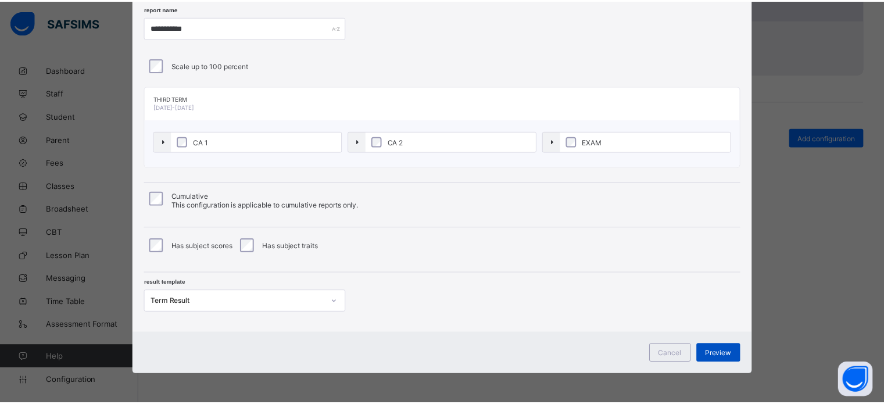
scroll to position [0, 0]
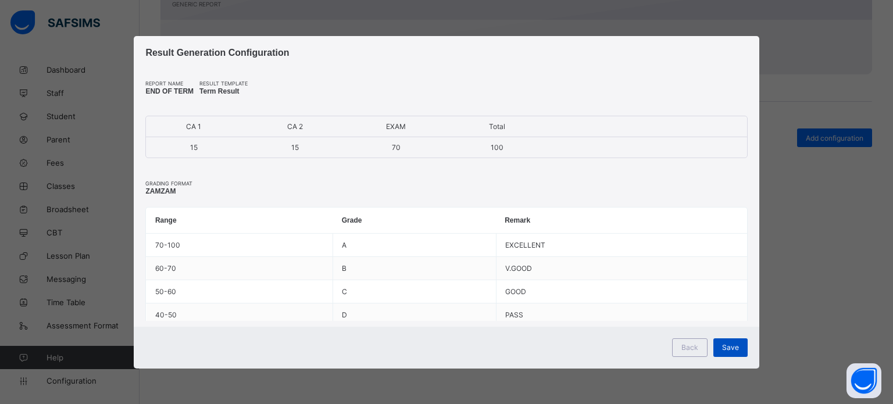
click at [734, 346] on span "Save" at bounding box center [730, 347] width 17 height 9
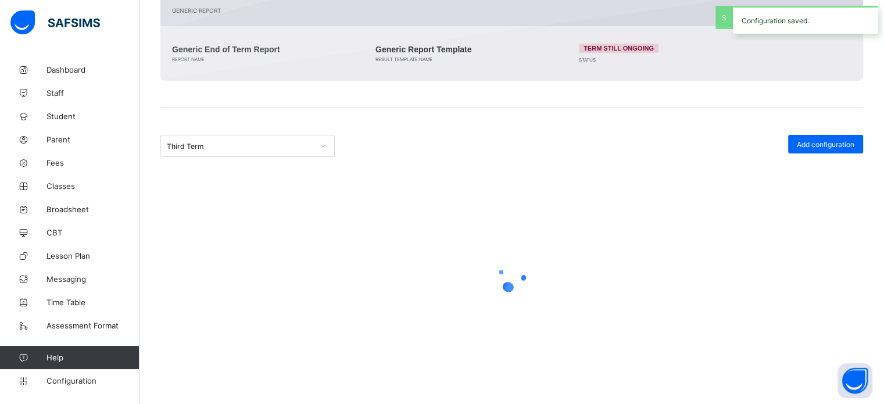
scroll to position [142, 0]
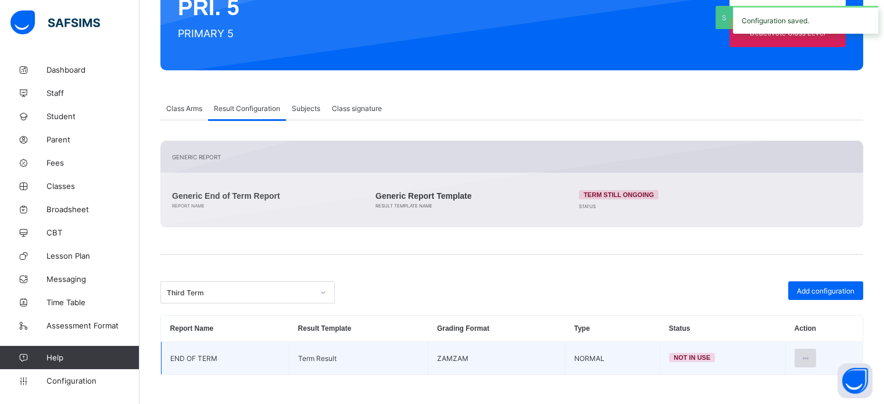
click at [810, 358] on icon at bounding box center [805, 358] width 10 height 9
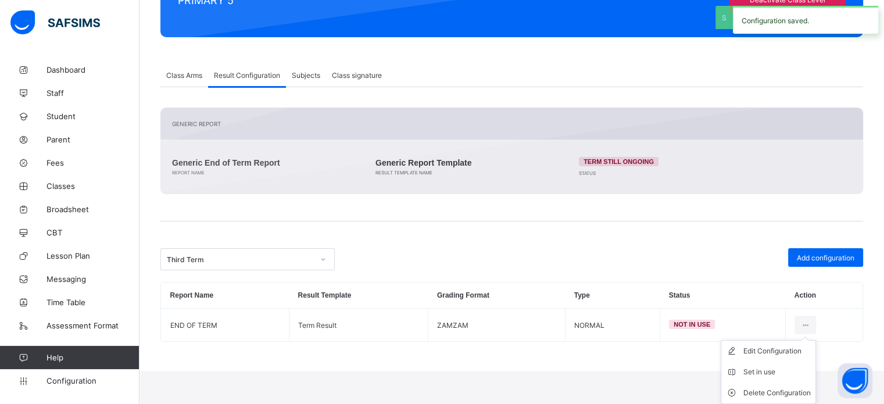
click at [788, 370] on div "Set in use" at bounding box center [776, 372] width 67 height 12
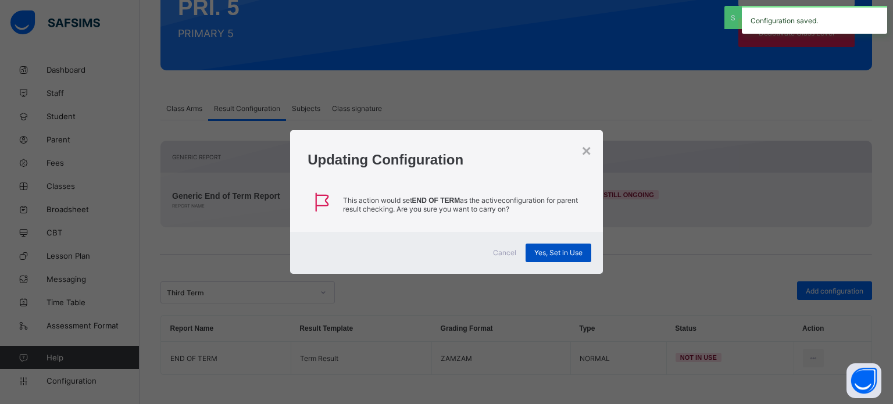
click at [546, 251] on span "Yes, Set in Use" at bounding box center [558, 252] width 48 height 9
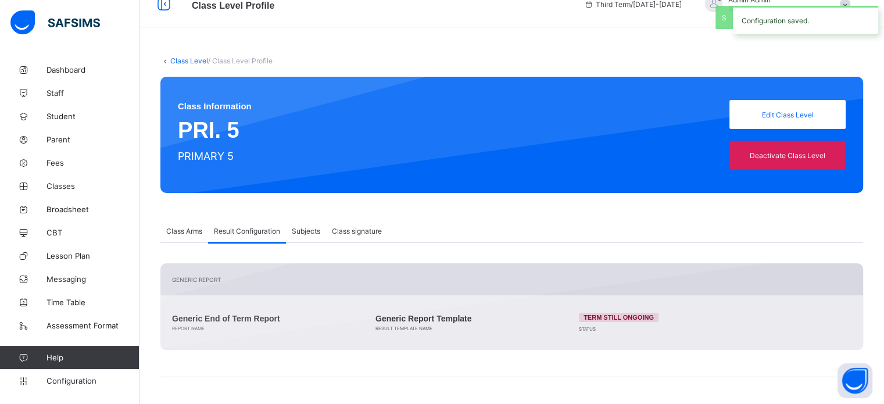
scroll to position [0, 0]
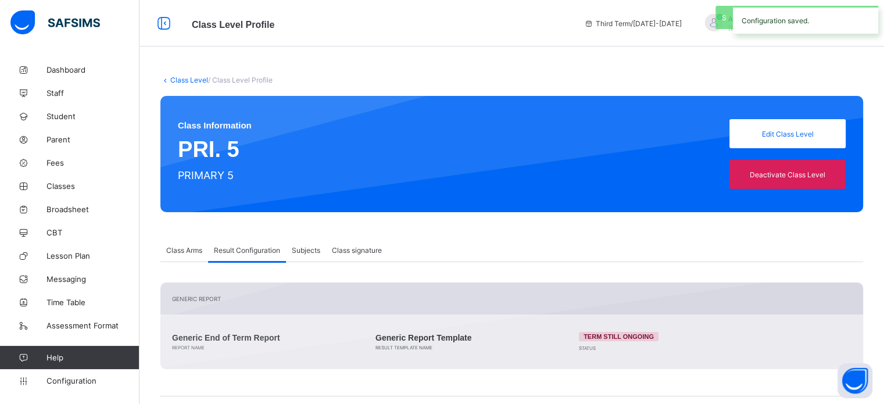
click at [179, 78] on link "Class Level" at bounding box center [189, 80] width 38 height 9
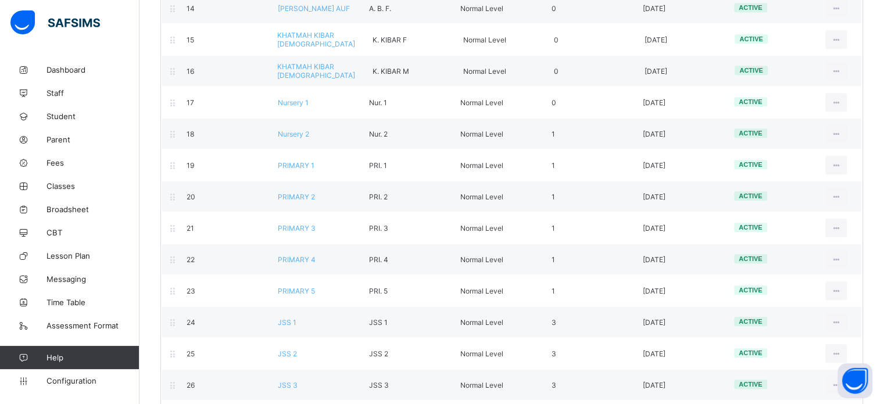
scroll to position [698, 0]
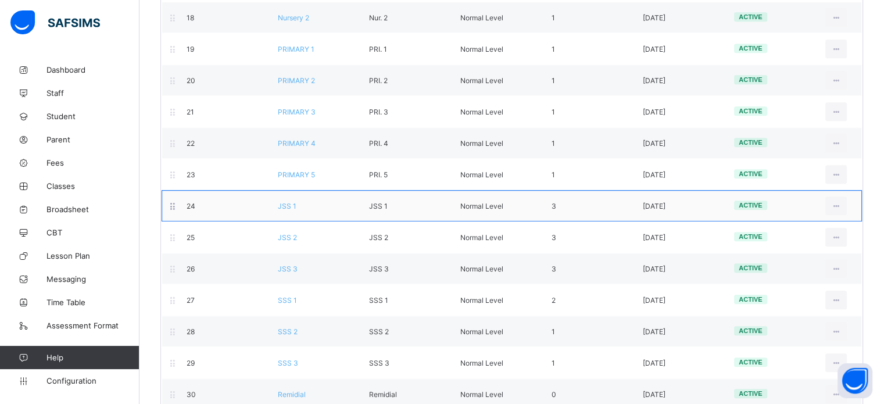
click at [293, 202] on span "JSS 1" at bounding box center [287, 206] width 19 height 9
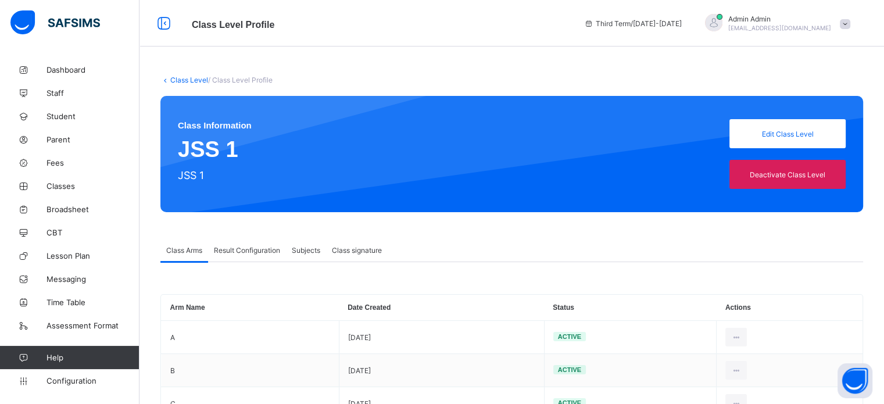
click at [234, 251] on span "Result Configuration" at bounding box center [247, 250] width 66 height 9
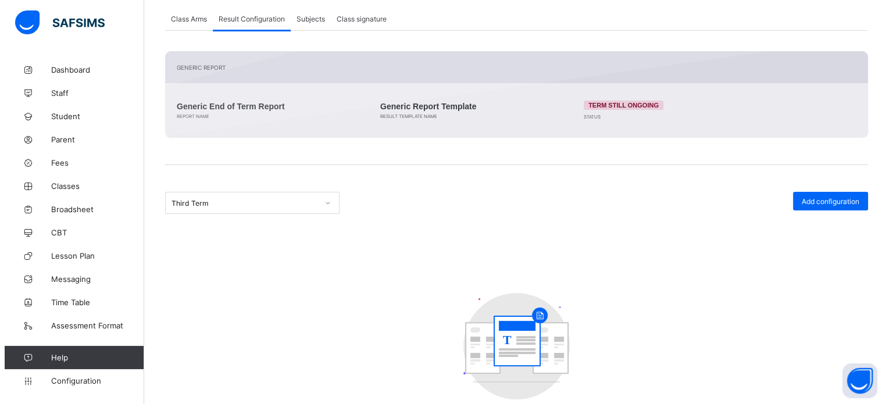
scroll to position [233, 0]
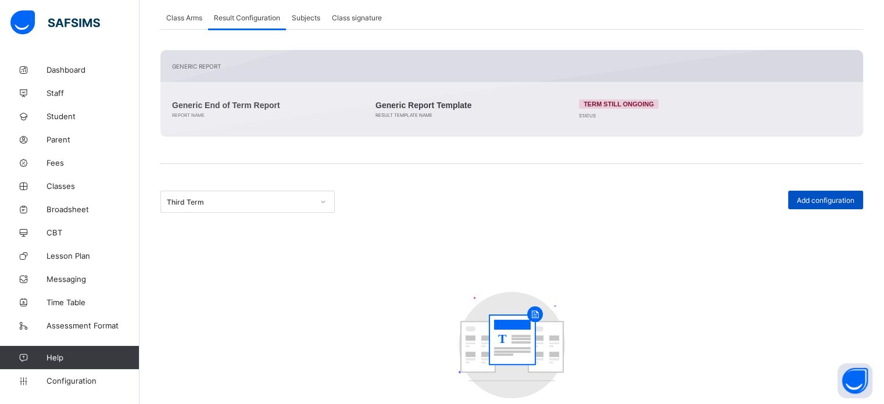
click at [854, 199] on span "Add configuration" at bounding box center [826, 200] width 58 height 9
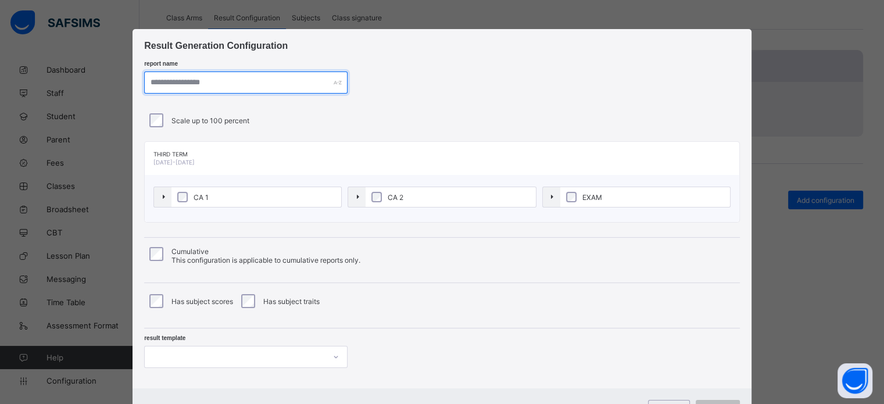
click at [217, 73] on input "text" at bounding box center [245, 82] width 203 height 22
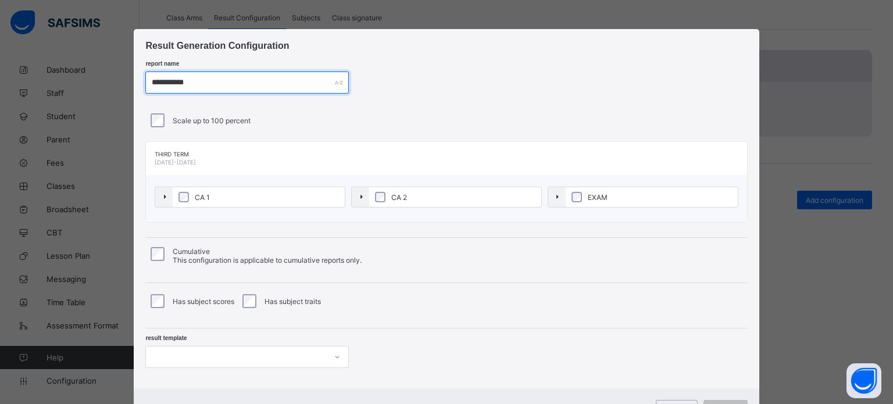
type input "**********"
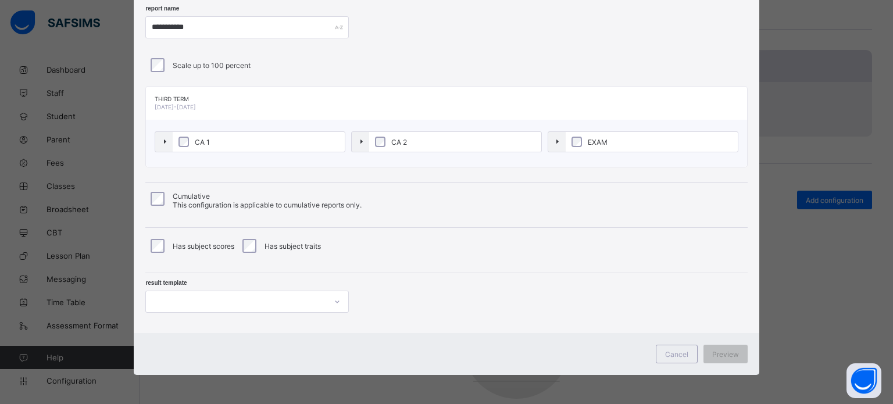
click at [277, 303] on div at bounding box center [236, 302] width 180 height 16
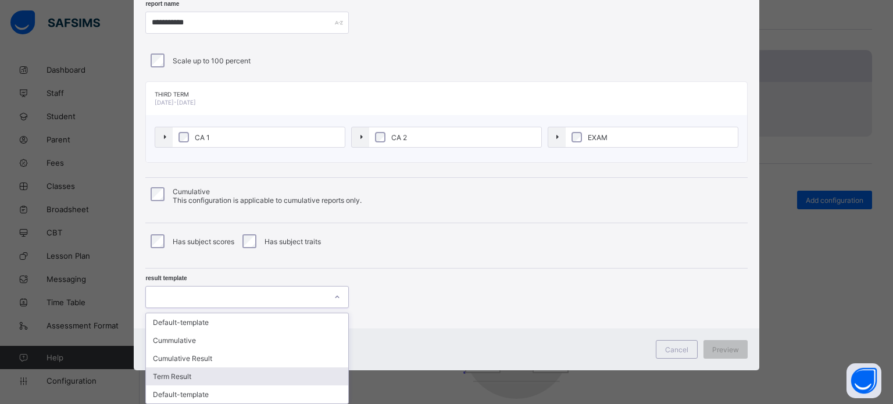
click at [210, 369] on div "Term Result" at bounding box center [247, 376] width 202 height 18
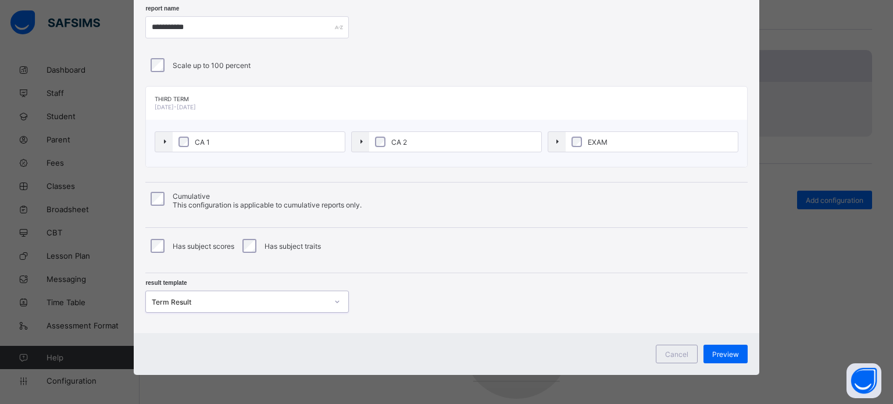
scroll to position [55, 0]
click at [733, 352] on span "Preview" at bounding box center [725, 354] width 27 height 9
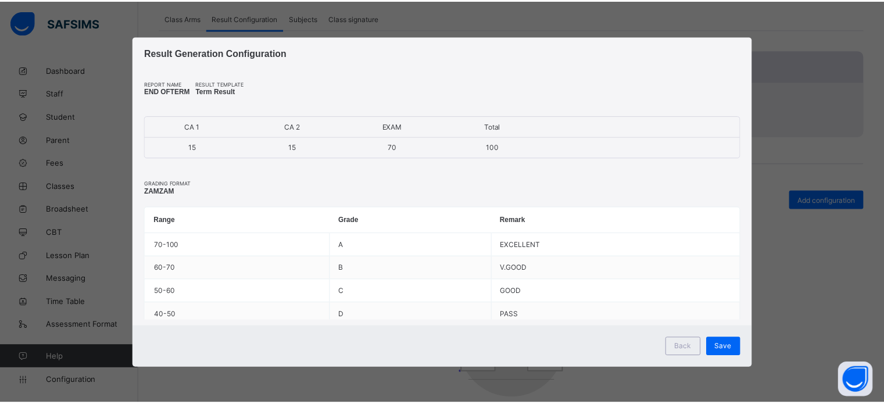
scroll to position [0, 0]
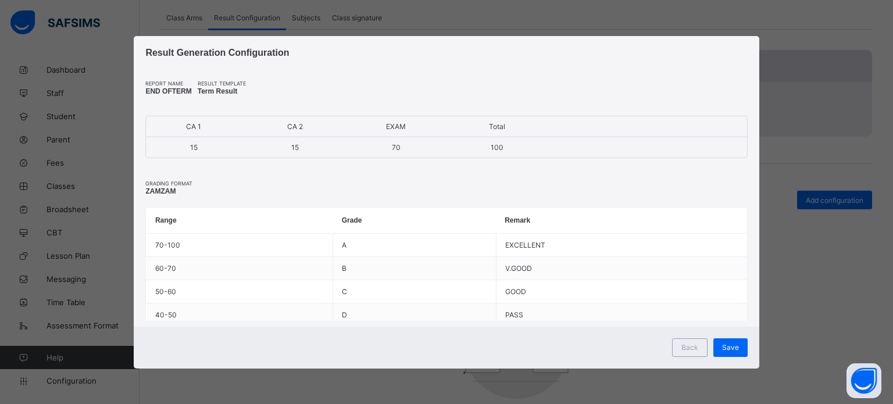
click at [734, 352] on div "Save" at bounding box center [730, 347] width 34 height 19
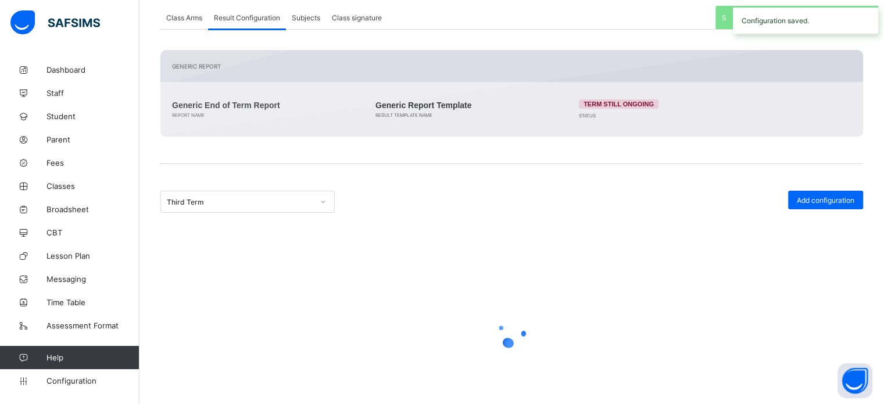
scroll to position [142, 0]
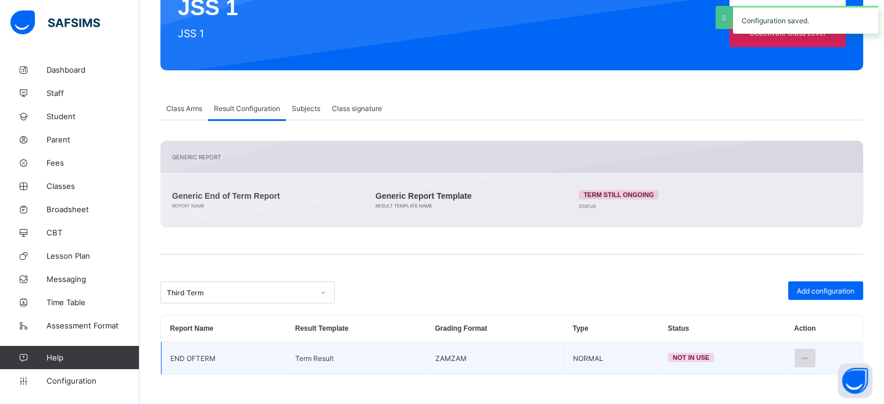
click at [809, 358] on icon at bounding box center [805, 358] width 10 height 9
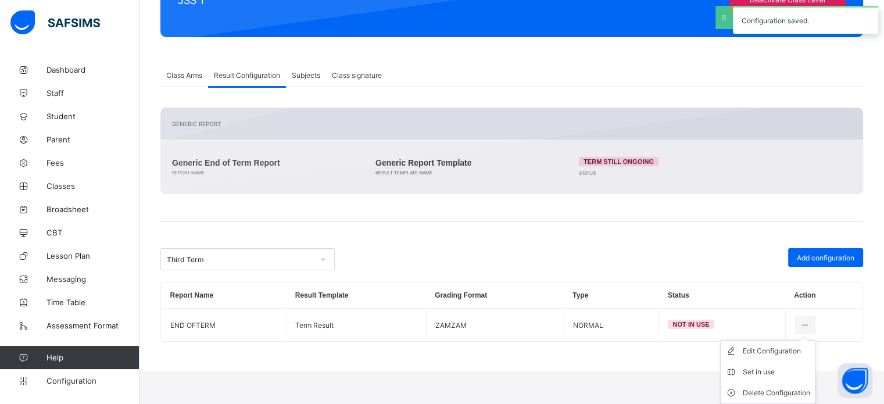
click at [781, 374] on div "Set in use" at bounding box center [776, 372] width 67 height 12
click at [0, 0] on div "× Updating Configuration This action would set undefined as the active configur…" at bounding box center [0, 0] width 0 height 0
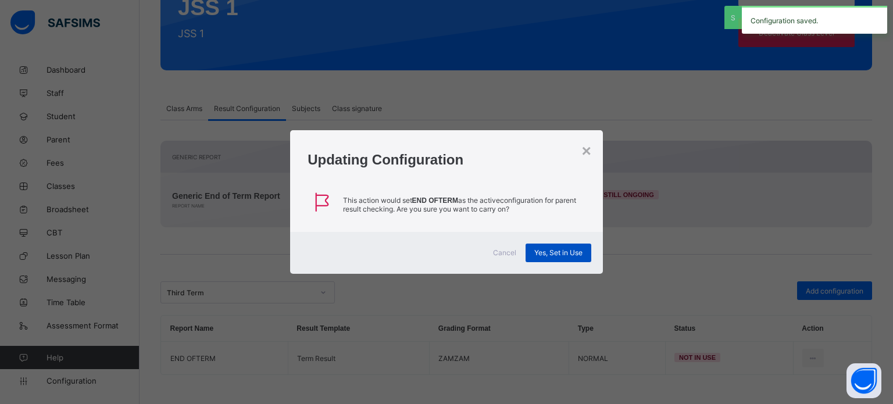
click at [571, 256] on span "Yes, Set in Use" at bounding box center [558, 252] width 48 height 9
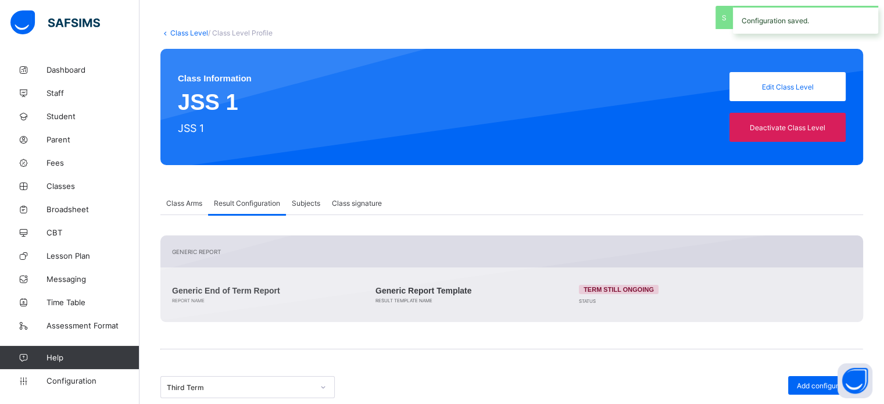
scroll to position [0, 0]
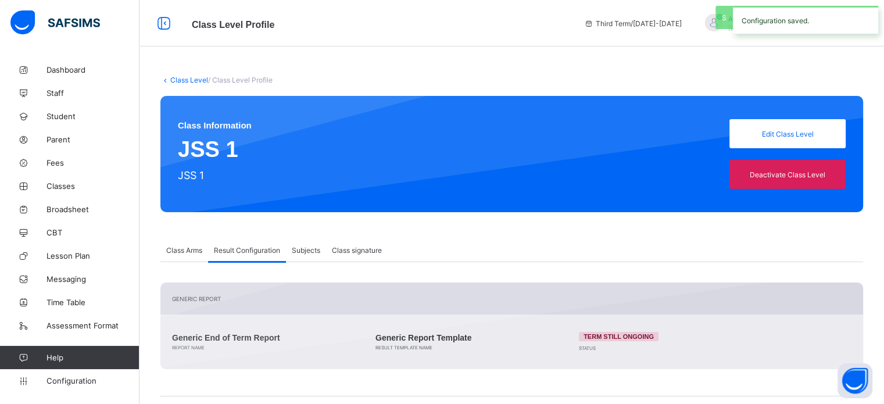
click at [188, 82] on link "Class Level" at bounding box center [189, 80] width 38 height 9
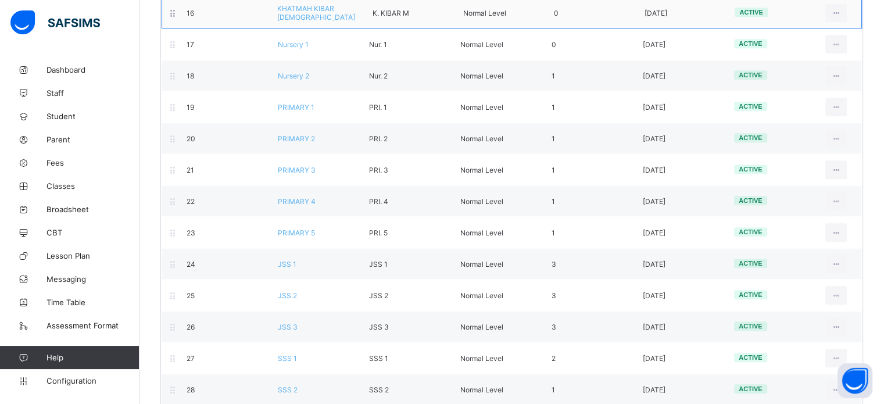
scroll to position [698, 0]
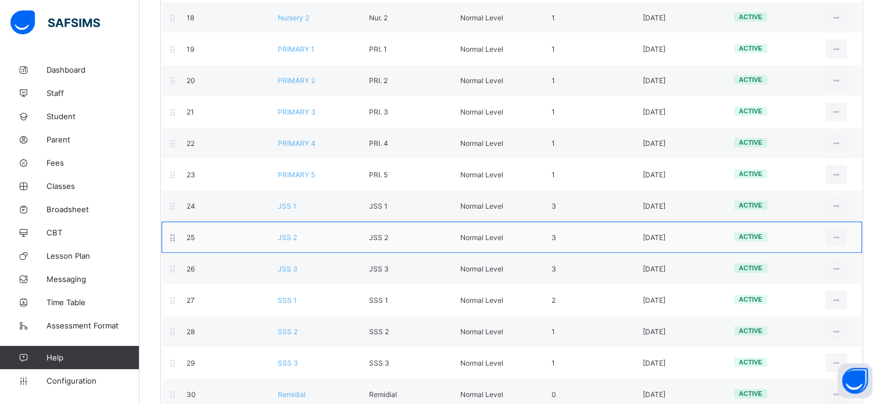
click at [297, 233] on span "JSS 2" at bounding box center [287, 237] width 19 height 9
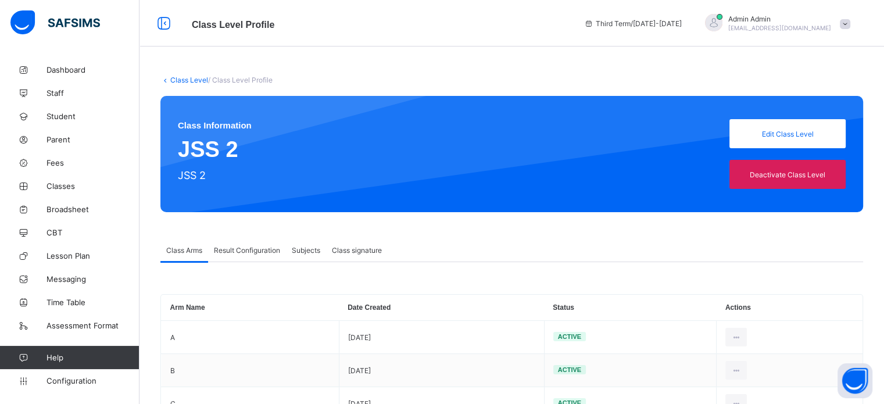
click at [243, 250] on span "Result Configuration" at bounding box center [247, 250] width 66 height 9
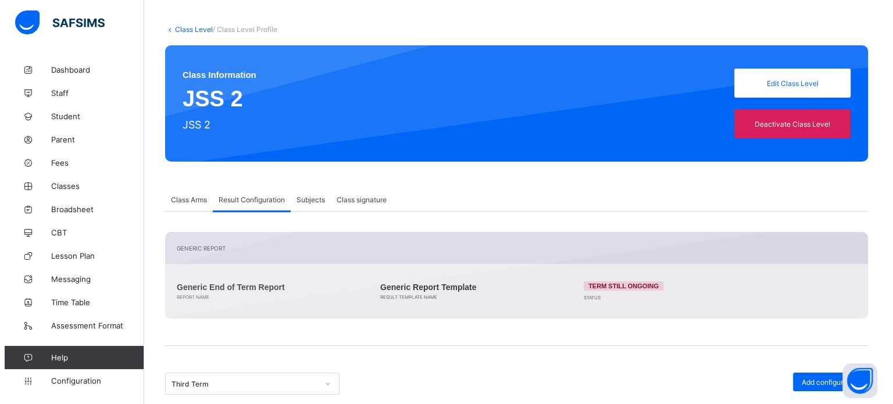
scroll to position [291, 0]
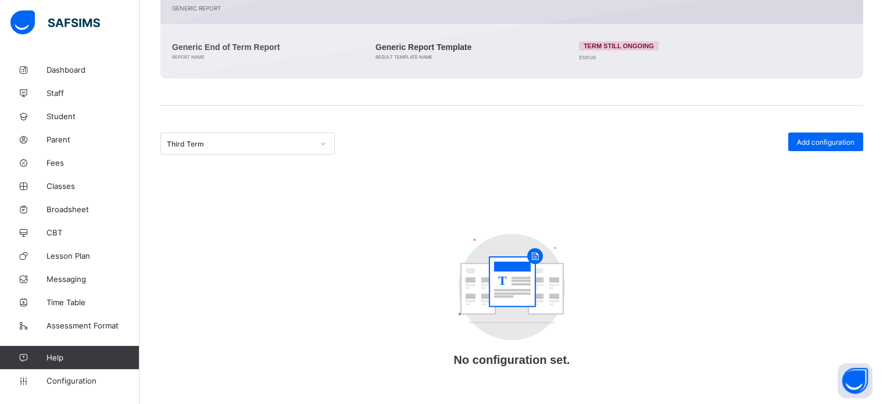
click at [843, 134] on div "Add configuration" at bounding box center [825, 142] width 75 height 19
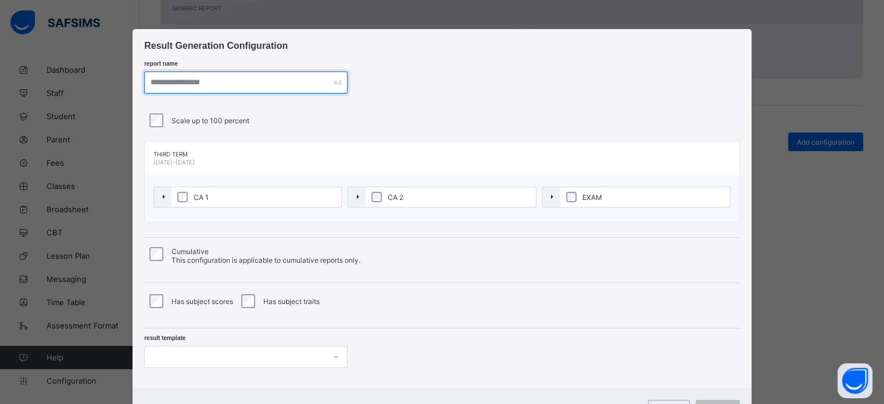
click at [223, 85] on input "text" at bounding box center [245, 82] width 203 height 22
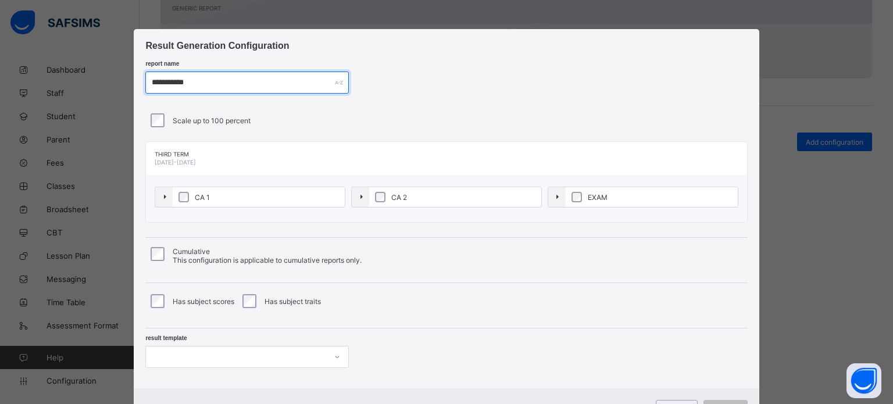
type input "**********"
click at [384, 196] on label "CA 2" at bounding box center [455, 197] width 172 height 20
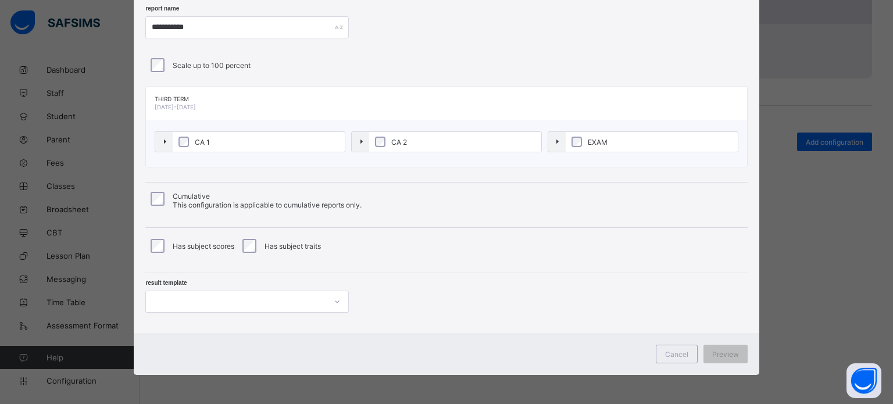
click at [228, 299] on div at bounding box center [236, 302] width 180 height 16
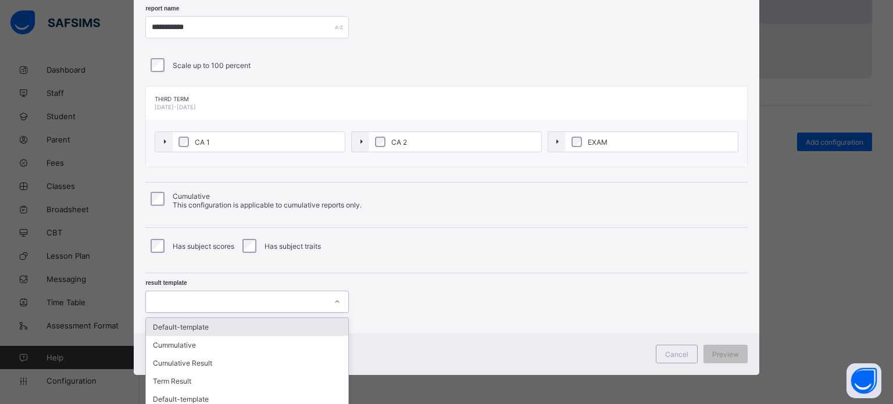
scroll to position [60, 0]
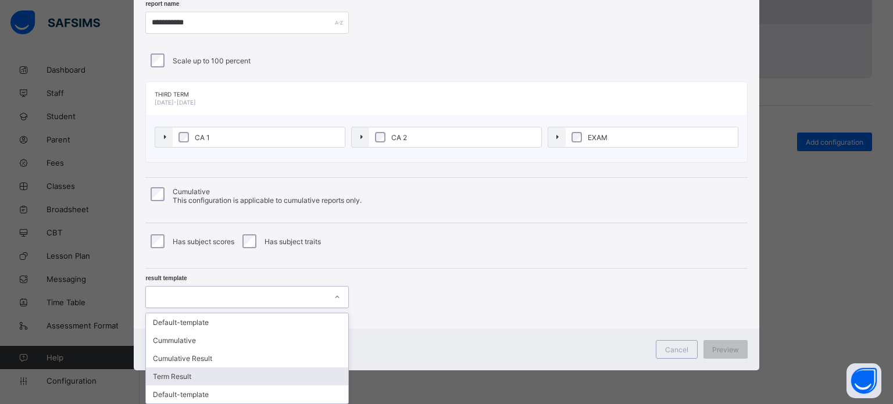
click at [184, 369] on div "Term Result" at bounding box center [247, 376] width 202 height 18
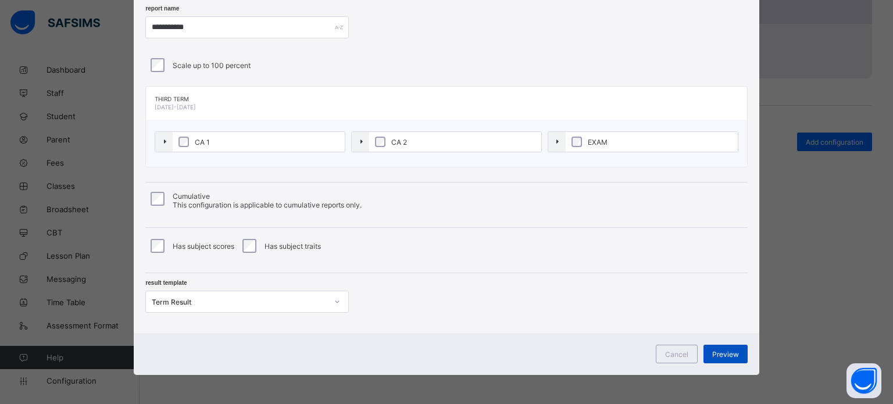
click at [740, 352] on div "Preview" at bounding box center [725, 354] width 44 height 19
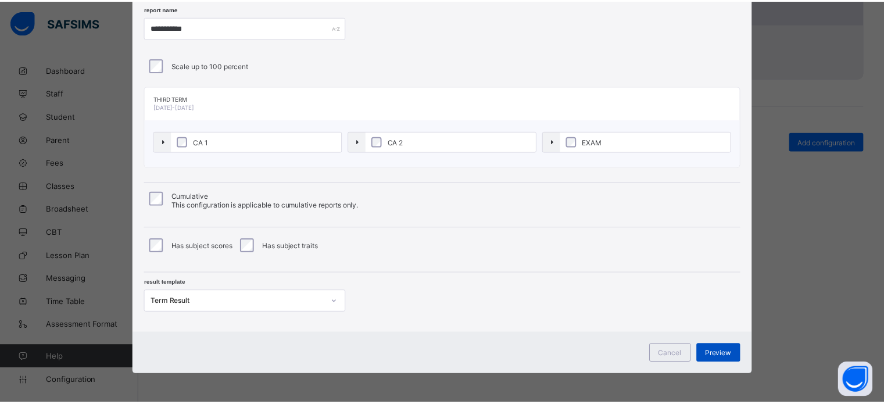
scroll to position [0, 0]
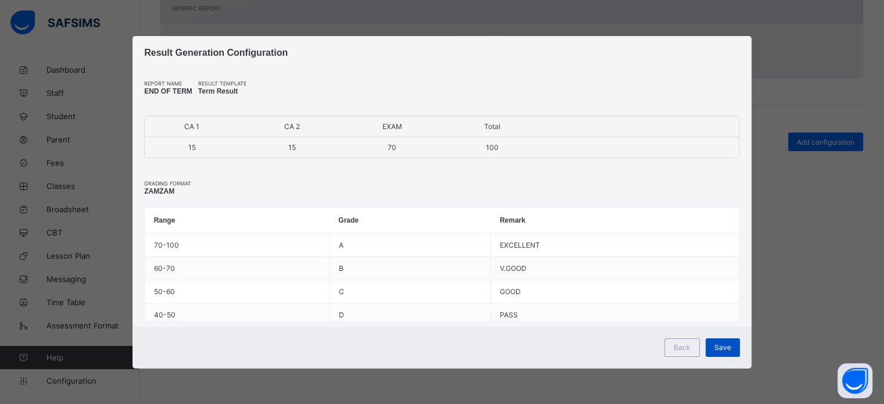
click at [731, 348] on span "Save" at bounding box center [722, 347] width 17 height 9
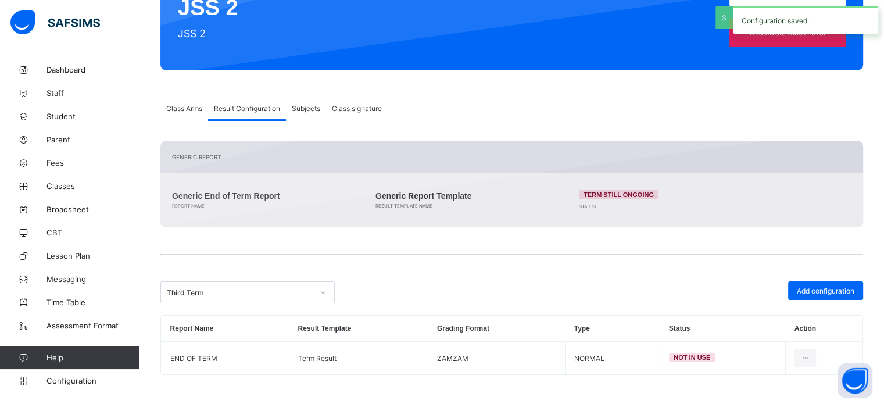
scroll to position [142, 0]
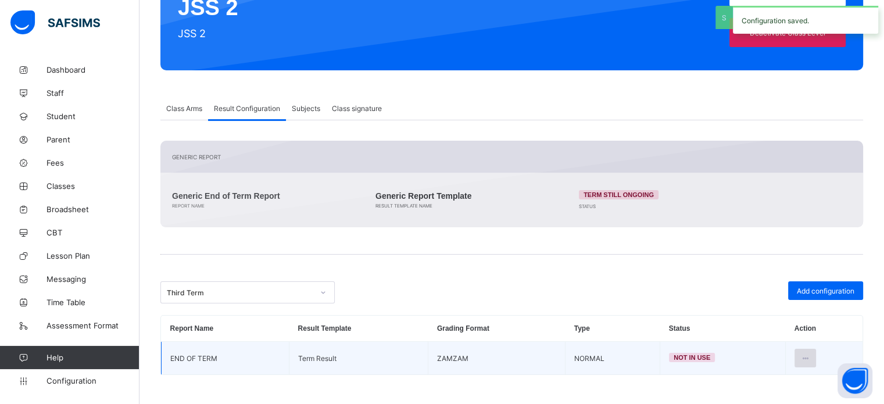
click at [810, 360] on icon at bounding box center [805, 358] width 10 height 9
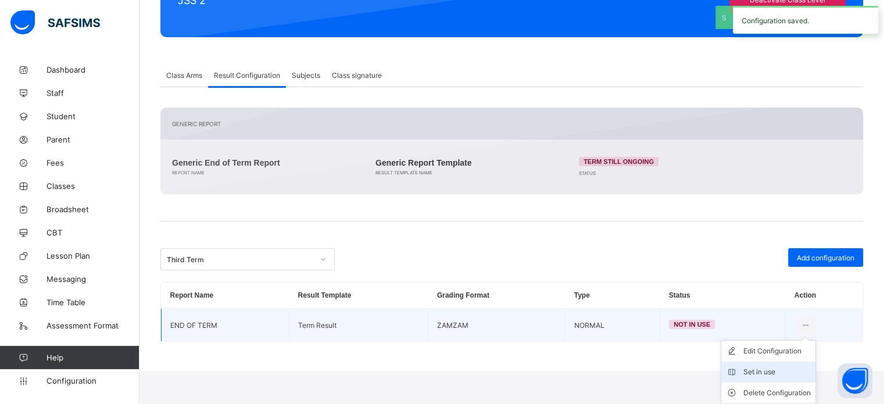
click at [791, 369] on div "Set in use" at bounding box center [776, 372] width 67 height 12
click at [0, 0] on div "× Updating Configuration This action would set undefined as the active configur…" at bounding box center [0, 0] width 0 height 0
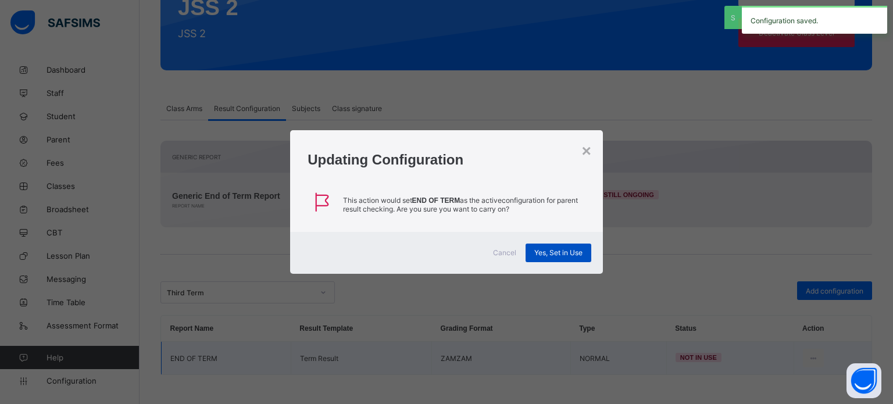
click at [525, 248] on div "Yes, Set in Use" at bounding box center [558, 253] width 66 height 19
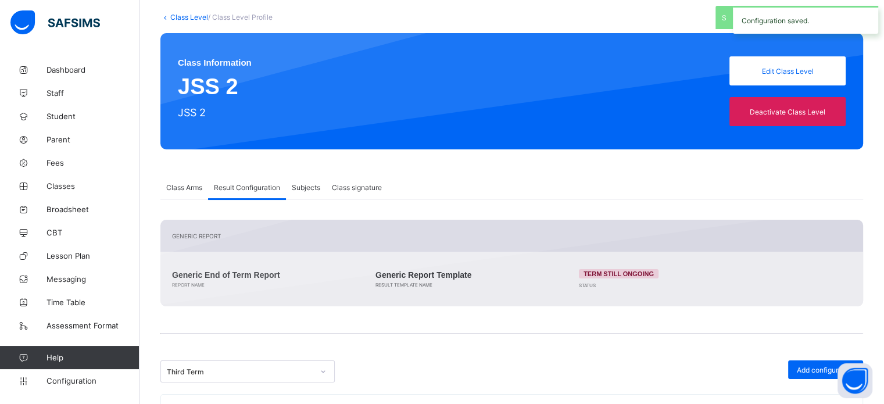
scroll to position [0, 0]
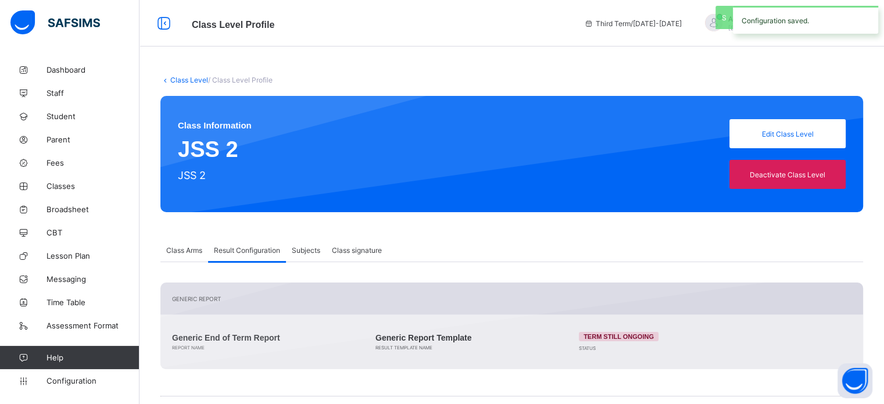
click at [198, 78] on link "Class Level" at bounding box center [189, 80] width 38 height 9
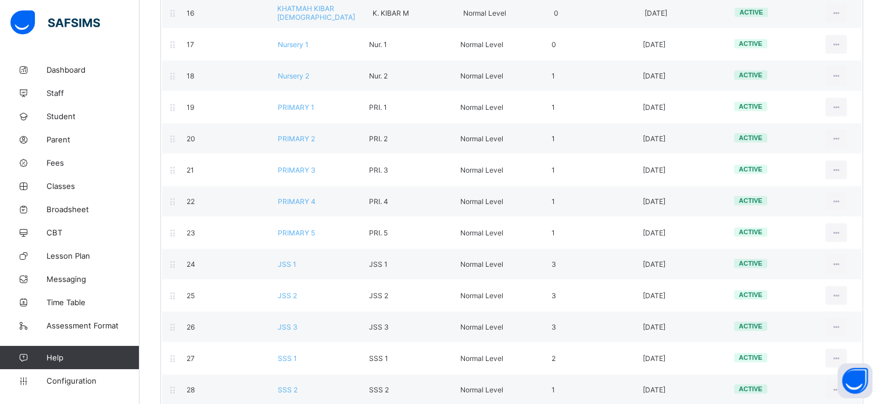
scroll to position [698, 0]
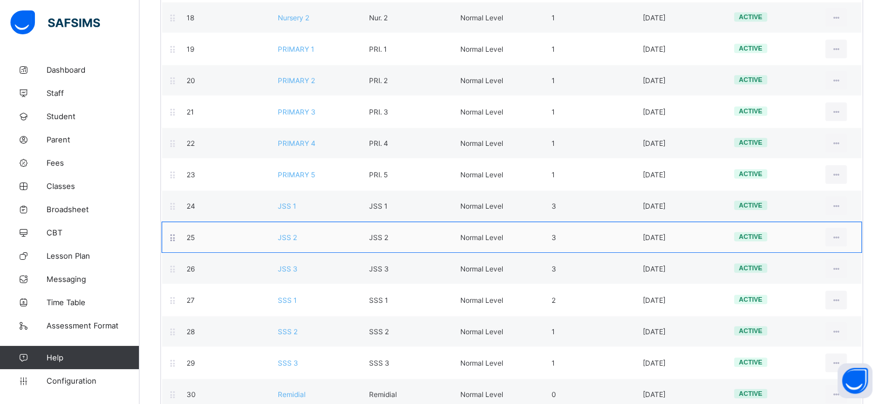
click at [283, 237] on div "25 JSS 2 JSS 2 Normal Level 3 2025-09-08 active View Class Level Edit Class Lev…" at bounding box center [512, 236] width 700 height 31
click at [287, 235] on span "JSS 2" at bounding box center [287, 237] width 19 height 9
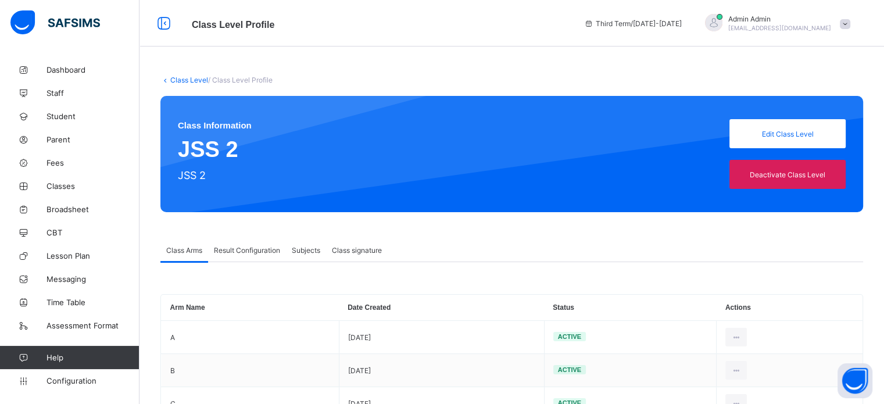
click at [254, 251] on span "Result Configuration" at bounding box center [247, 250] width 66 height 9
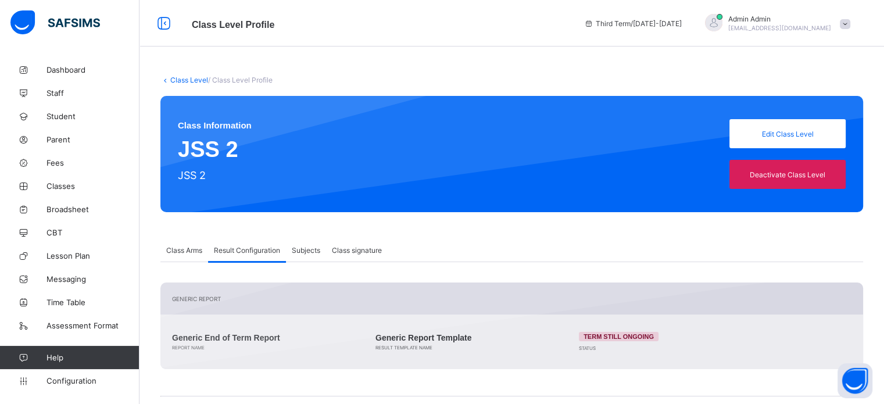
click at [179, 82] on link "Class Level" at bounding box center [189, 80] width 38 height 9
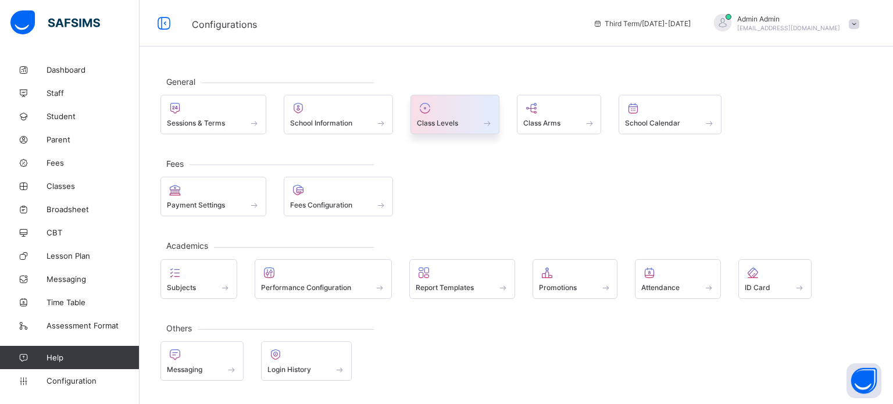
click at [473, 115] on span at bounding box center [455, 116] width 76 height 3
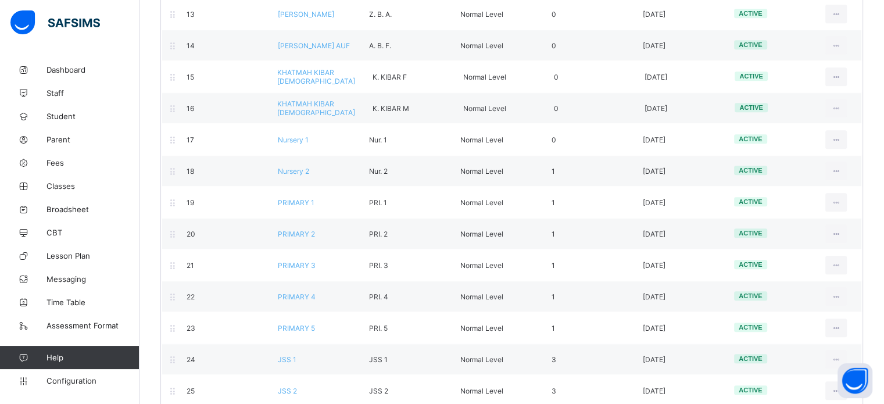
scroll to position [698, 0]
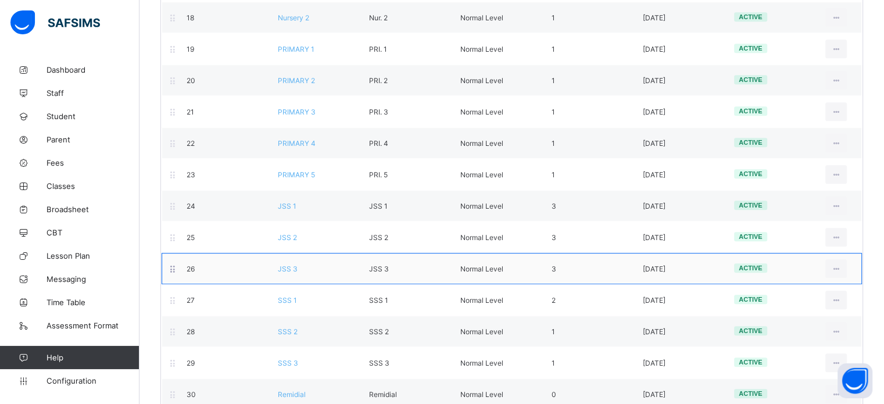
click at [293, 264] on span "JSS 3" at bounding box center [288, 268] width 20 height 9
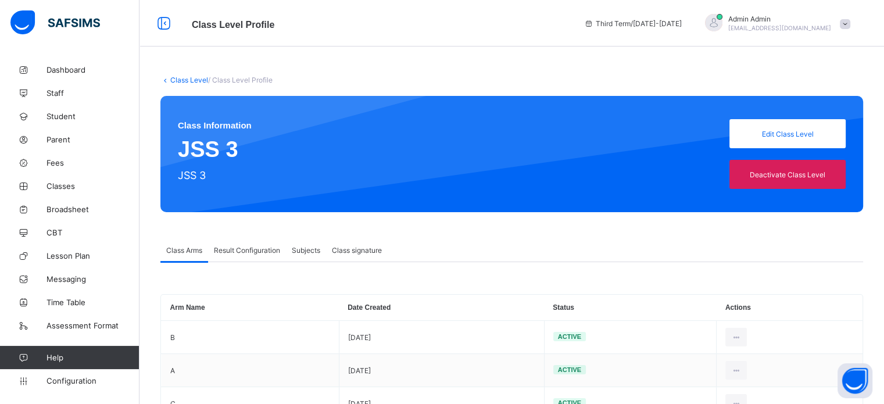
click at [270, 248] on span "Result Configuration" at bounding box center [247, 250] width 66 height 9
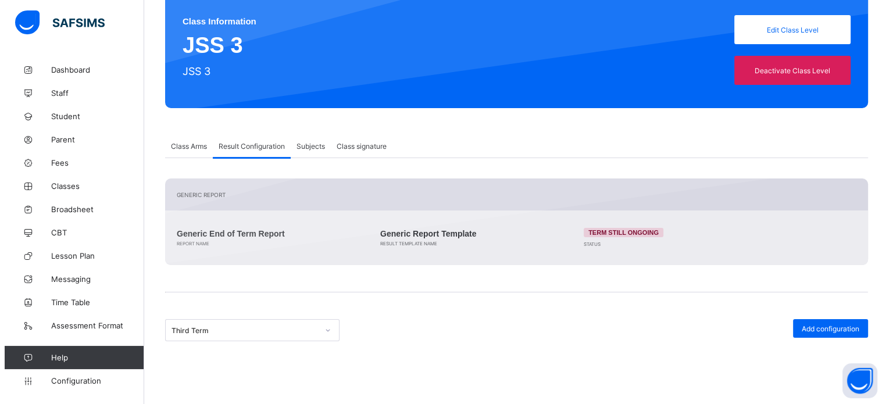
scroll to position [291, 0]
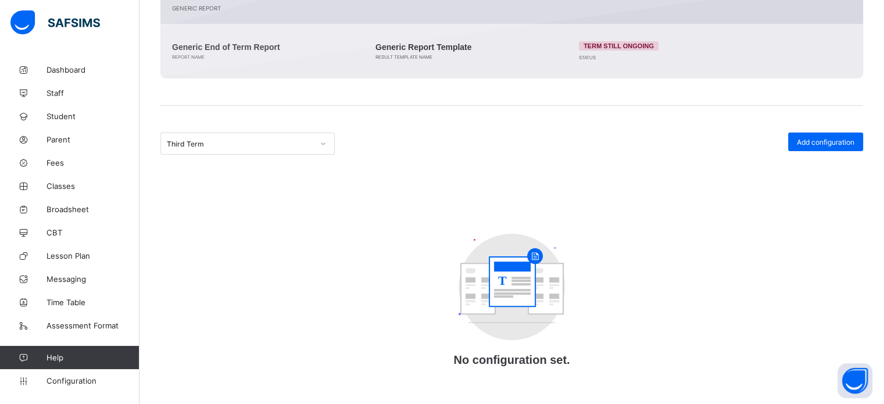
click at [841, 138] on span "Add configuration" at bounding box center [826, 142] width 58 height 9
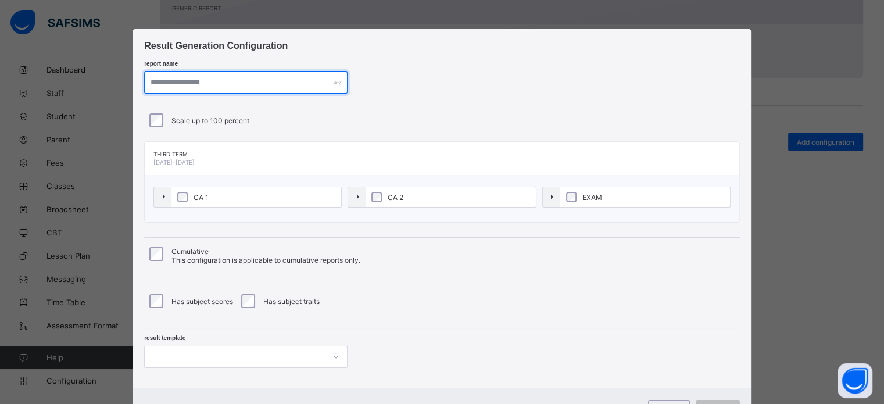
click at [250, 81] on input "text" at bounding box center [245, 82] width 203 height 22
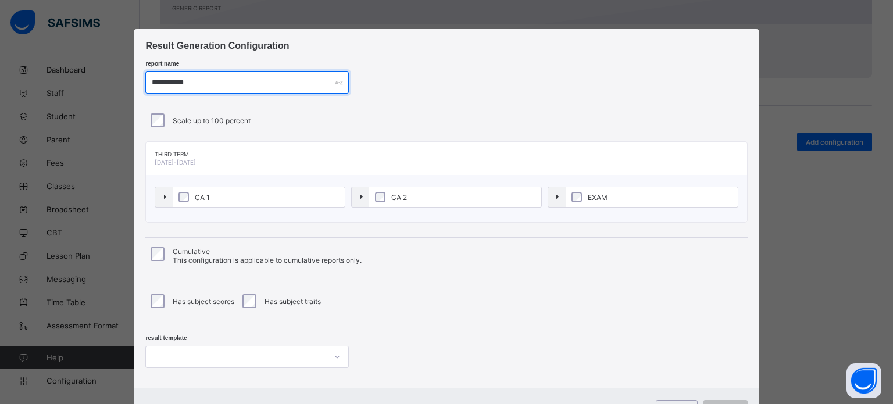
type input "**********"
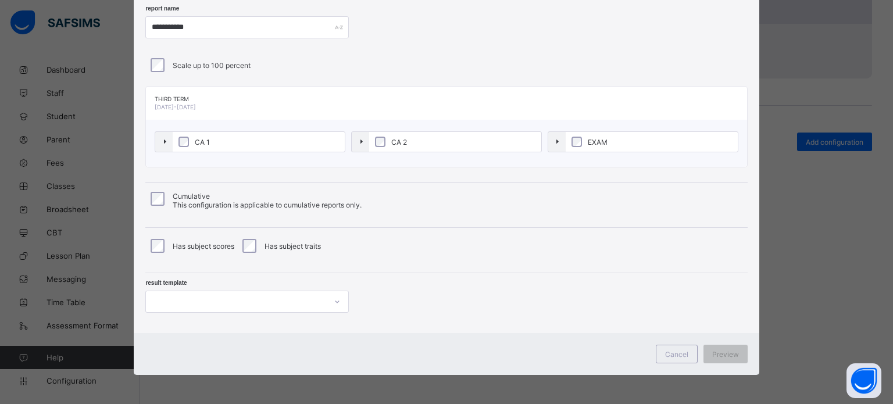
click at [265, 297] on div at bounding box center [236, 302] width 180 height 16
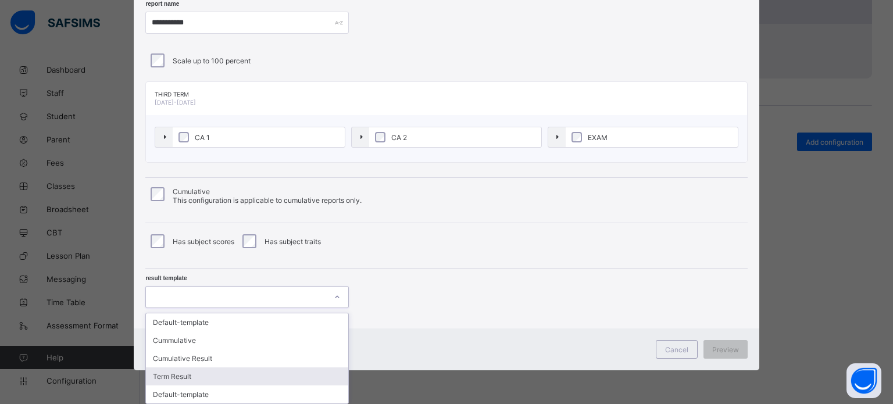
click at [202, 376] on div "Term Result" at bounding box center [247, 376] width 202 height 18
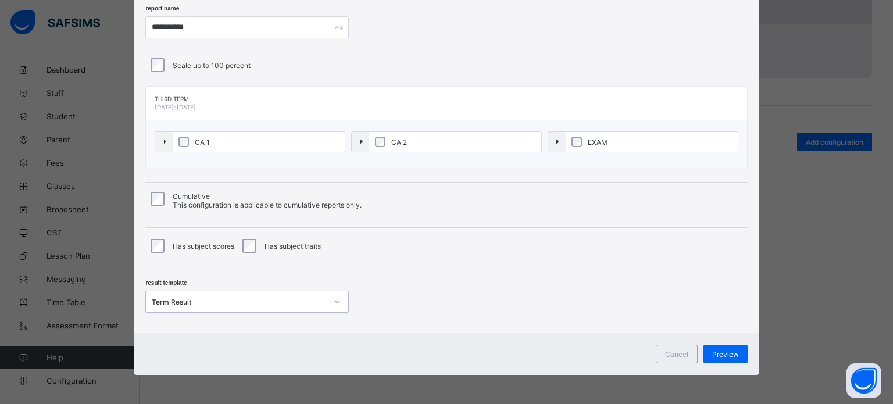
scroll to position [55, 0]
click at [724, 351] on span "Preview" at bounding box center [725, 354] width 27 height 9
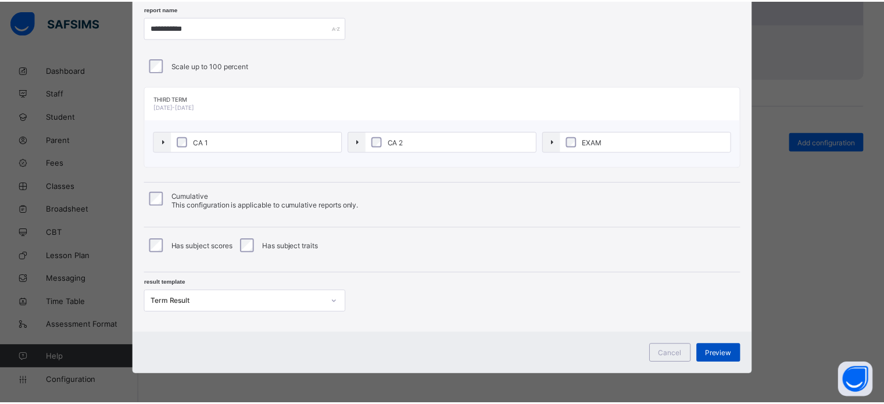
scroll to position [0, 0]
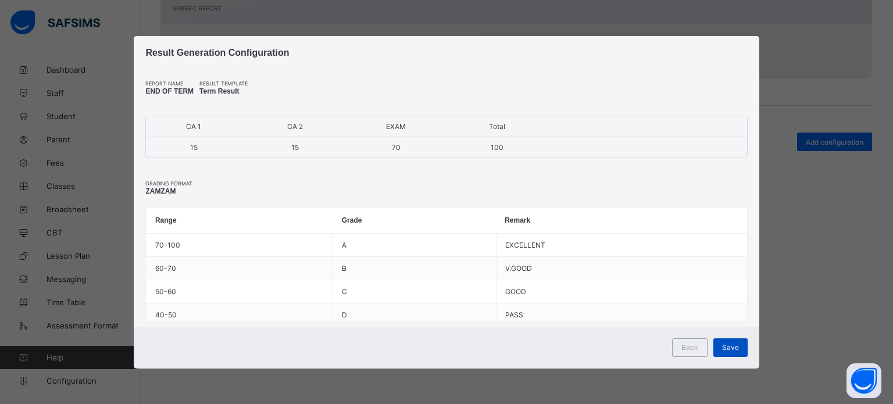
click at [727, 351] on span "Save" at bounding box center [730, 347] width 17 height 9
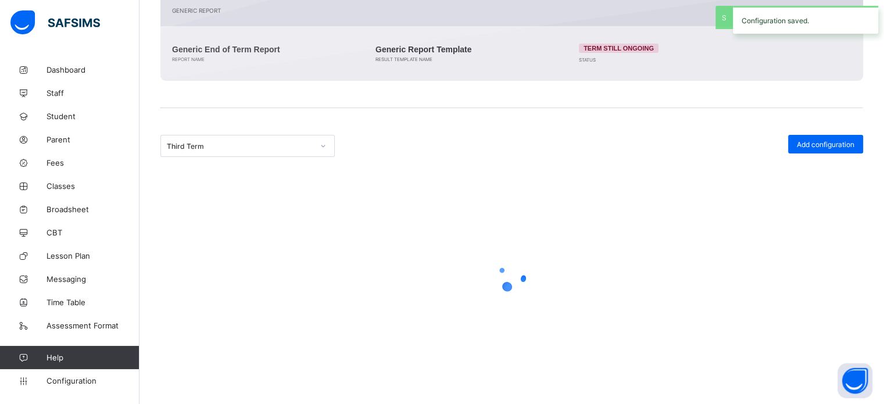
scroll to position [142, 0]
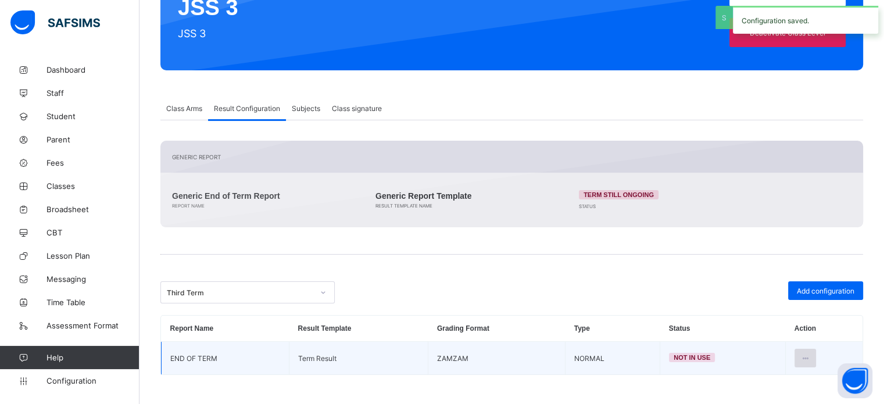
click at [812, 353] on div at bounding box center [806, 358] width 22 height 19
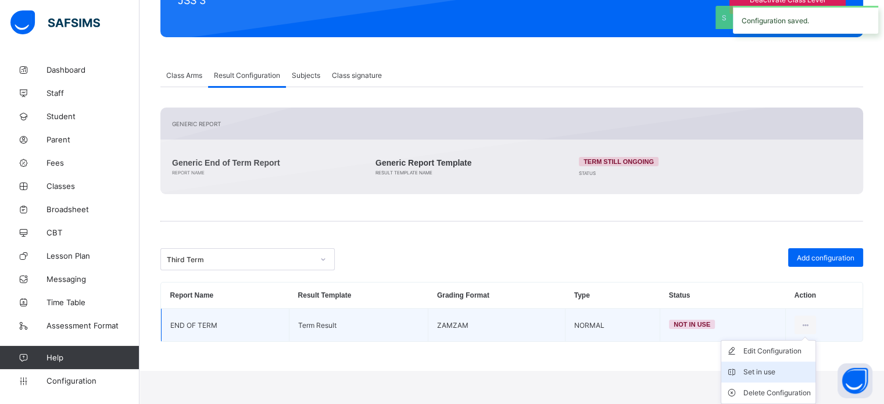
click at [782, 375] on div "Set in use" at bounding box center [776, 372] width 67 height 12
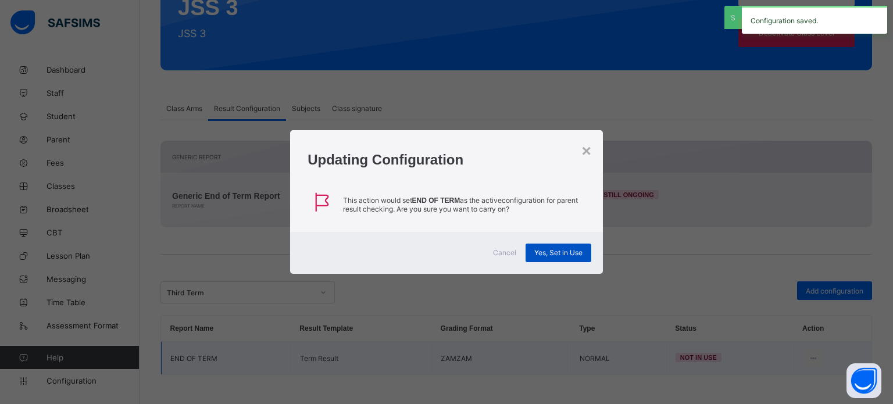
click at [546, 248] on span "Yes, Set in Use" at bounding box center [558, 252] width 48 height 9
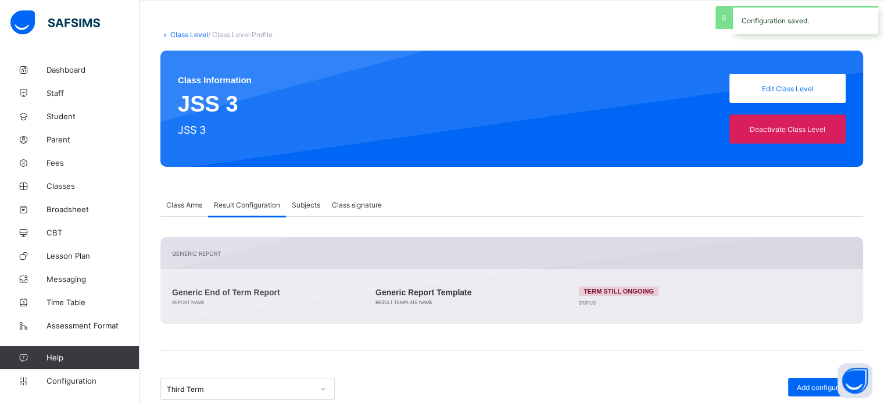
scroll to position [0, 0]
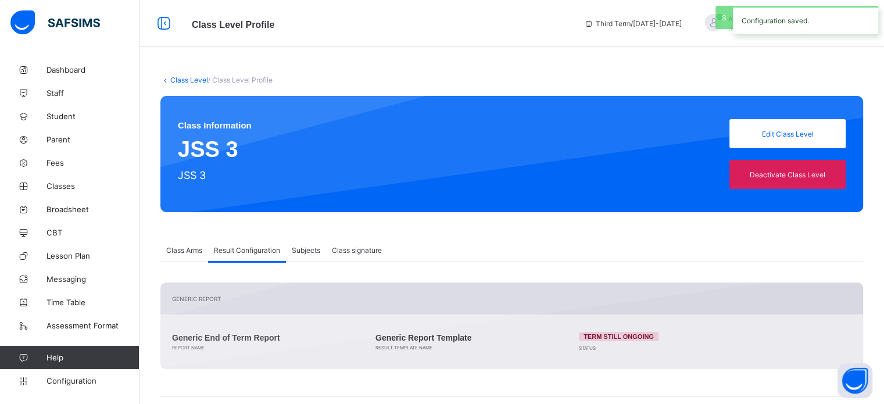
click at [184, 77] on link "Class Level" at bounding box center [189, 80] width 38 height 9
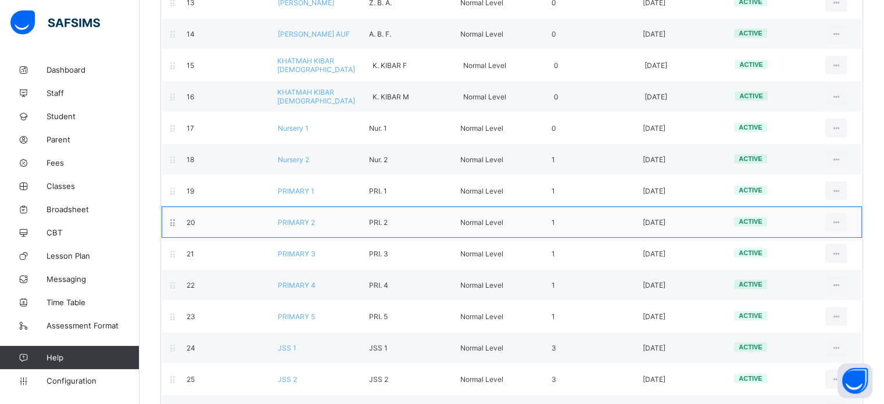
scroll to position [714, 0]
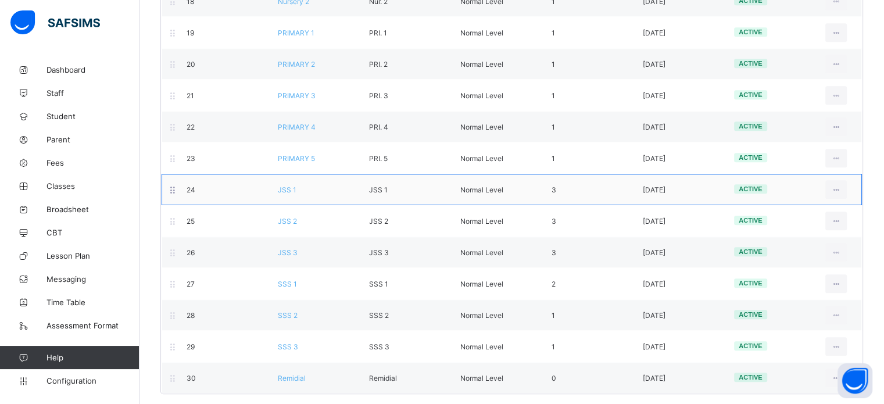
click at [302, 188] on div "JSS 1" at bounding box center [314, 189] width 91 height 9
click at [288, 188] on div "24 JSS 1 JSS 1 Normal Level 3 2025-09-08 active View Class Level Edit Class Lev…" at bounding box center [512, 189] width 700 height 31
click at [289, 188] on div "24 JSS 1 JSS 1 Normal Level 3 2025-09-08 active View Class Level Edit Class Lev…" at bounding box center [512, 189] width 700 height 31
click at [291, 185] on span "JSS 1" at bounding box center [287, 189] width 19 height 9
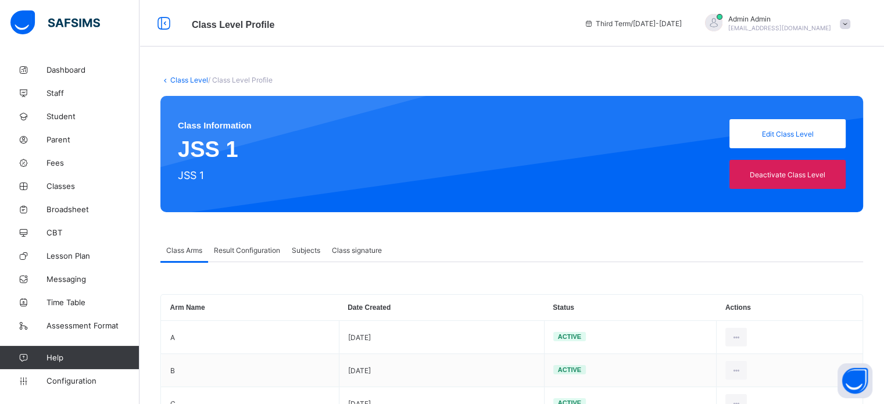
click at [258, 255] on div "Result Configuration" at bounding box center [247, 249] width 78 height 23
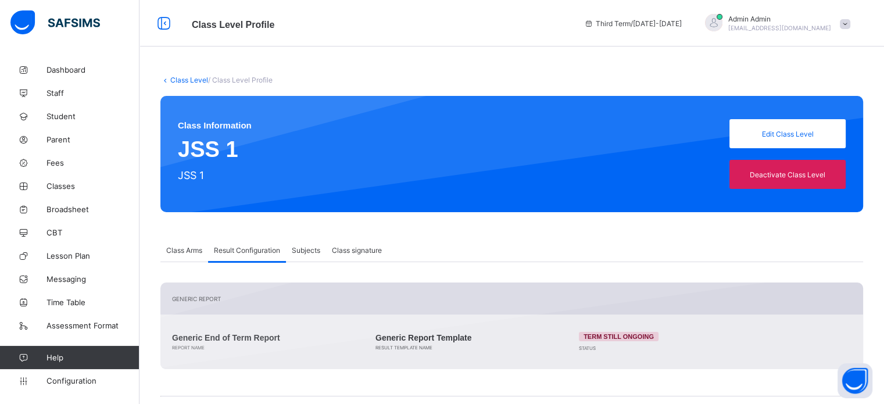
click at [195, 81] on link "Class Level" at bounding box center [189, 80] width 38 height 9
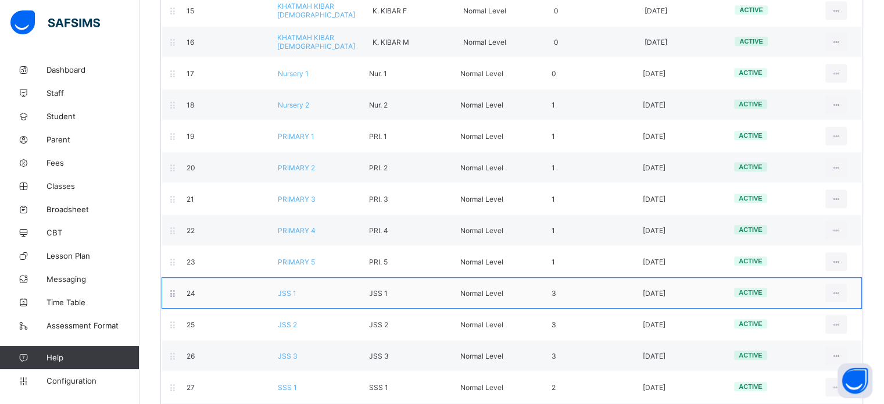
scroll to position [639, 0]
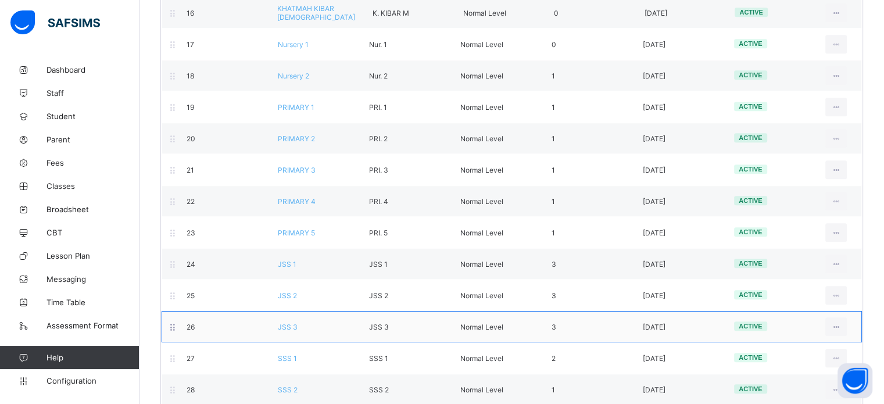
click at [299, 323] on div "JSS 3" at bounding box center [314, 327] width 91 height 9
click at [288, 323] on span "JSS 3" at bounding box center [288, 327] width 20 height 9
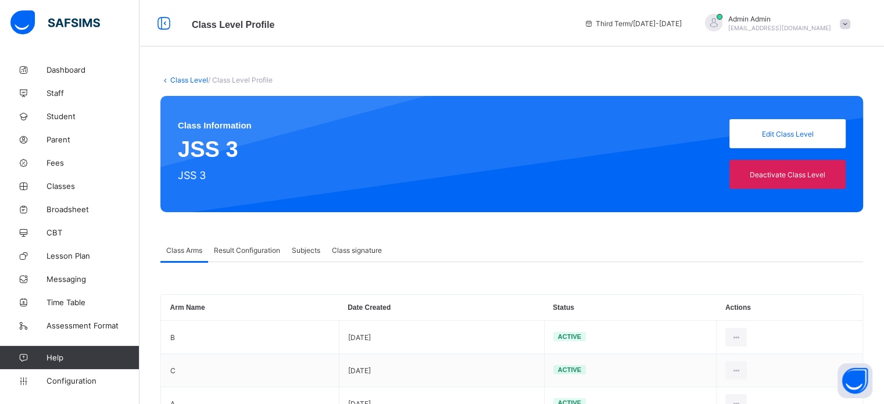
click at [244, 248] on span "Result Configuration" at bounding box center [247, 250] width 66 height 9
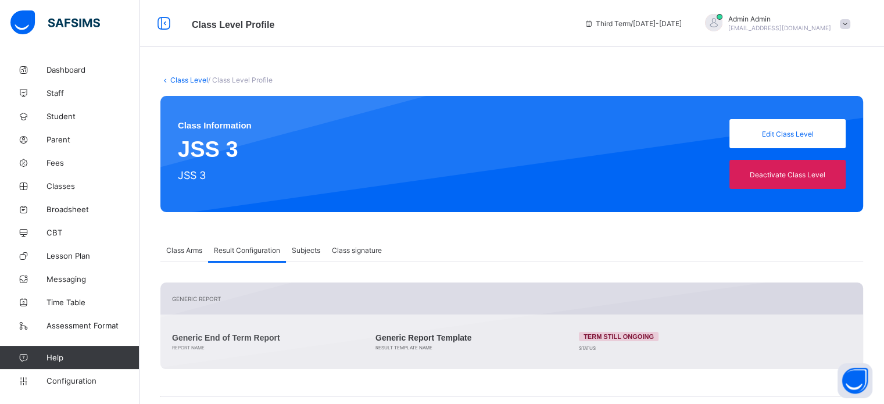
click at [172, 76] on link "Class Level" at bounding box center [189, 80] width 38 height 9
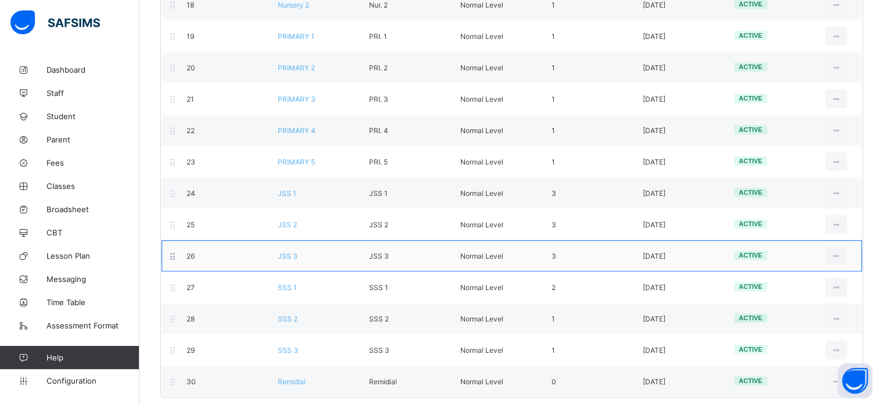
scroll to position [714, 0]
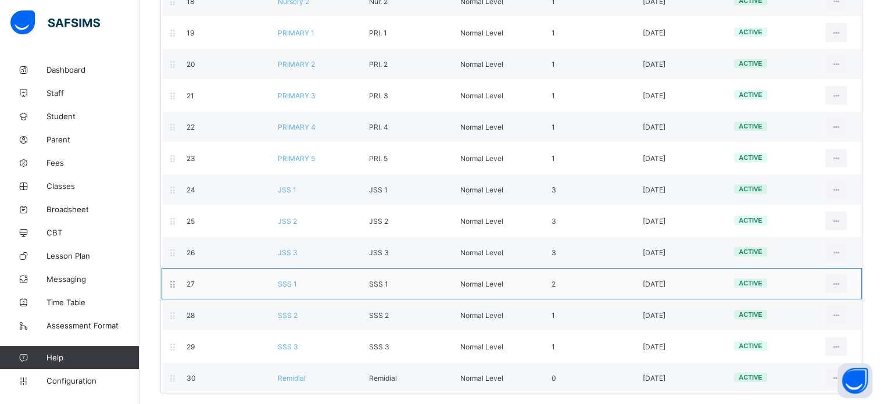
click at [290, 280] on span "SSS 1" at bounding box center [287, 284] width 19 height 9
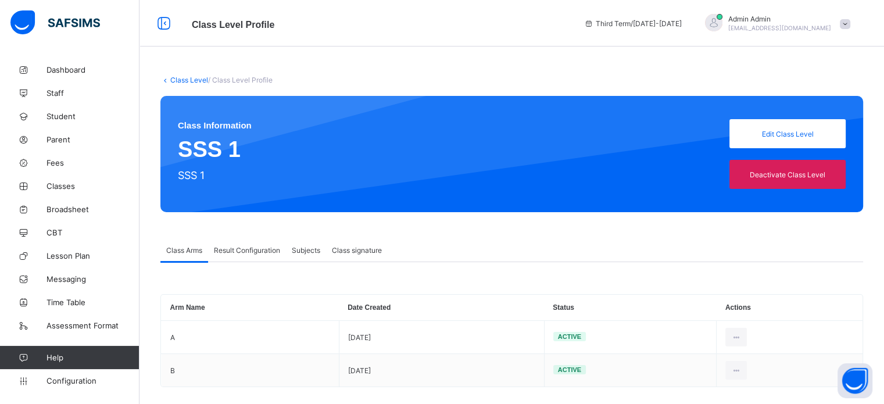
click at [253, 249] on span "Result Configuration" at bounding box center [247, 250] width 66 height 9
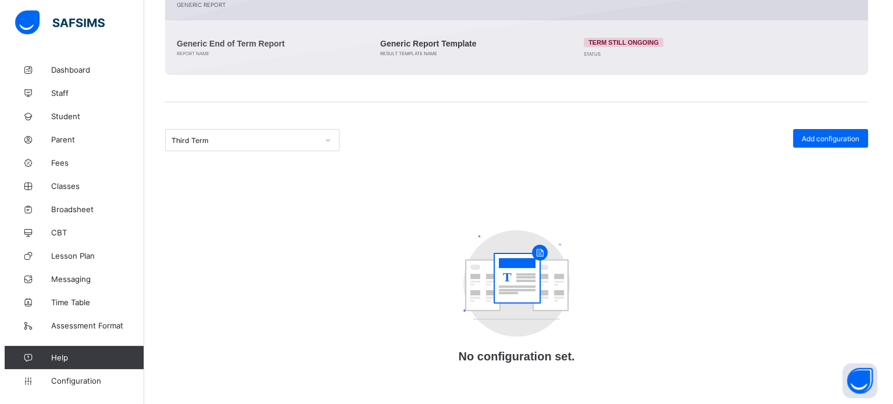
scroll to position [295, 0]
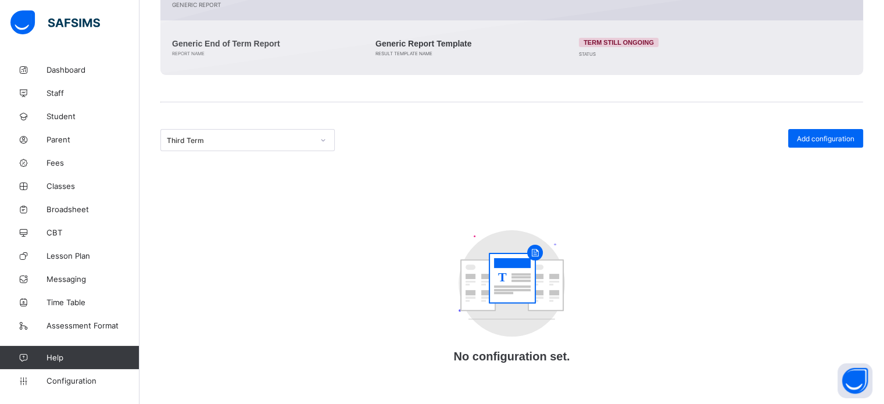
click at [837, 134] on span "Add configuration" at bounding box center [826, 138] width 58 height 9
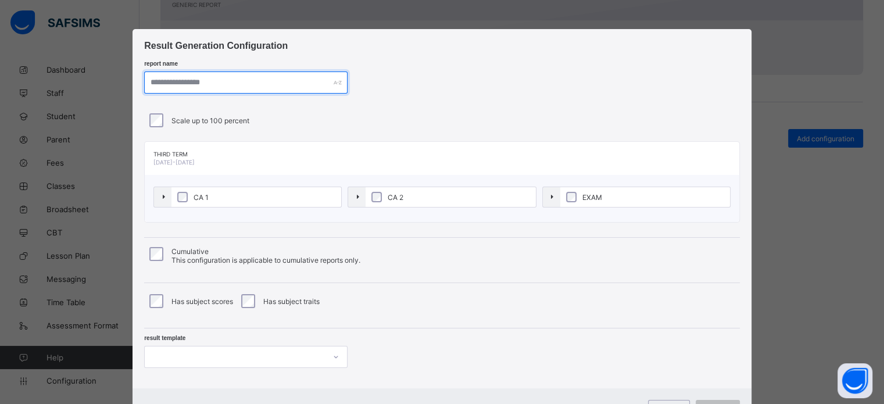
click at [220, 84] on input "text" at bounding box center [245, 82] width 203 height 22
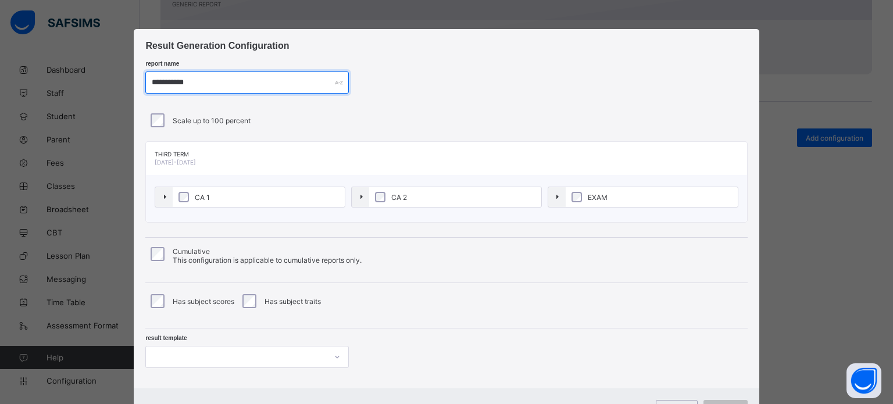
type input "**********"
click at [180, 204] on label "CA 1" at bounding box center [259, 197] width 172 height 20
click at [223, 359] on div at bounding box center [246, 357] width 203 height 22
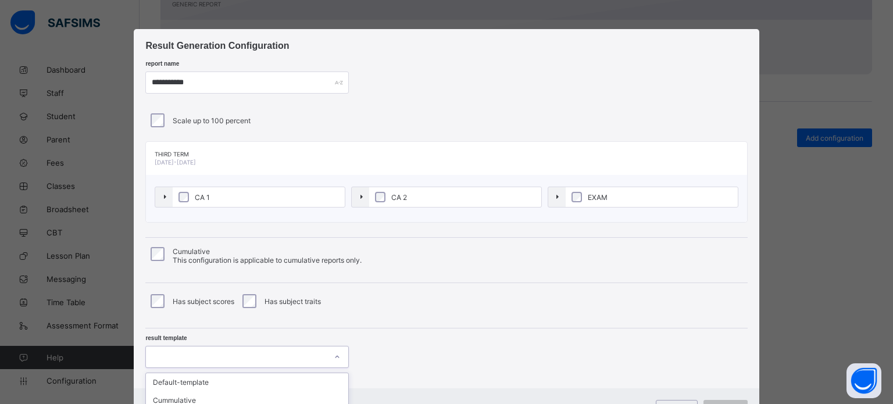
scroll to position [60, 0]
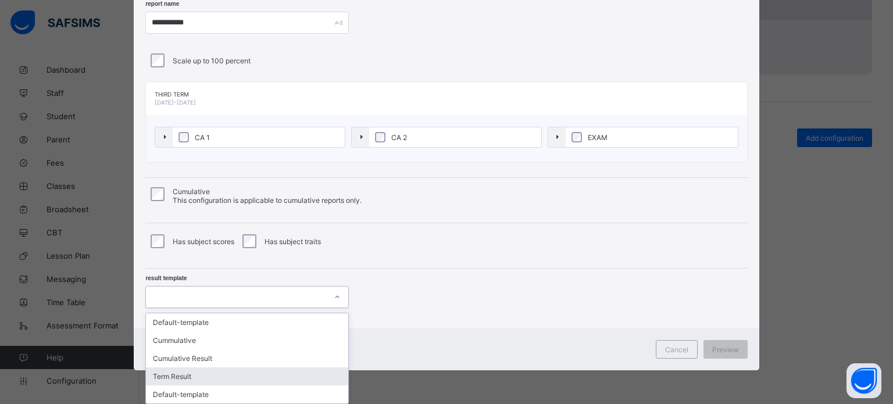
click at [187, 375] on div "Term Result" at bounding box center [247, 376] width 202 height 18
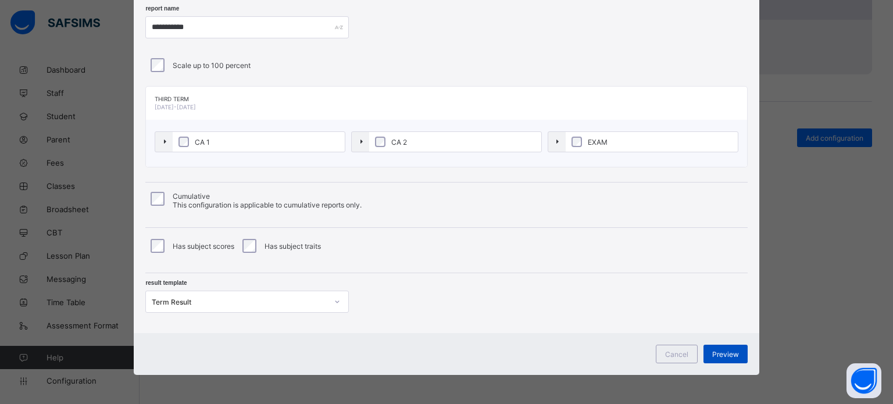
click at [728, 353] on span "Preview" at bounding box center [725, 354] width 27 height 9
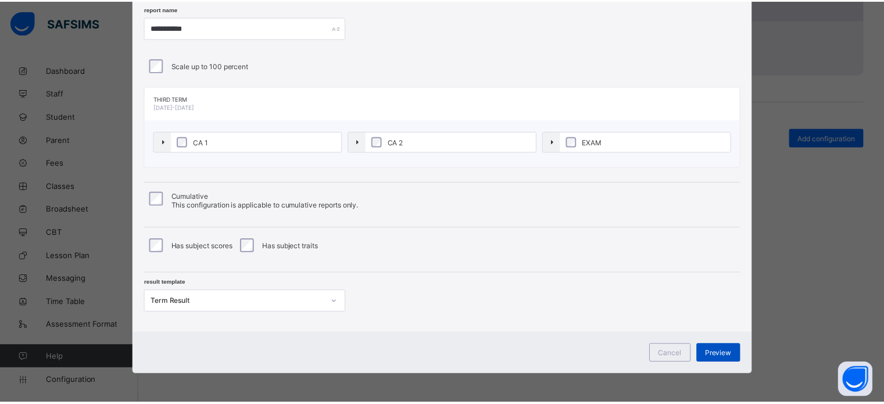
scroll to position [0, 0]
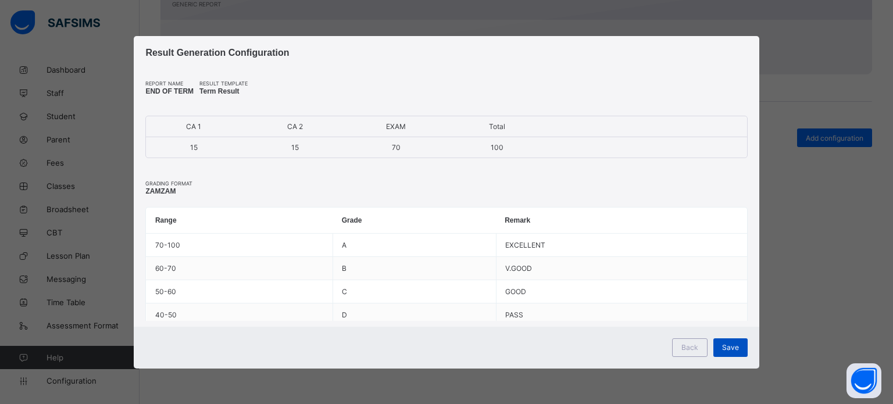
click at [731, 353] on div "Save" at bounding box center [730, 347] width 34 height 19
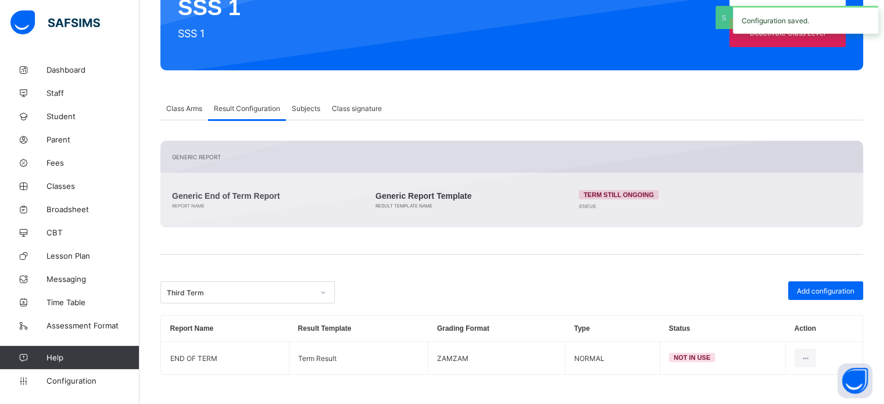
scroll to position [142, 0]
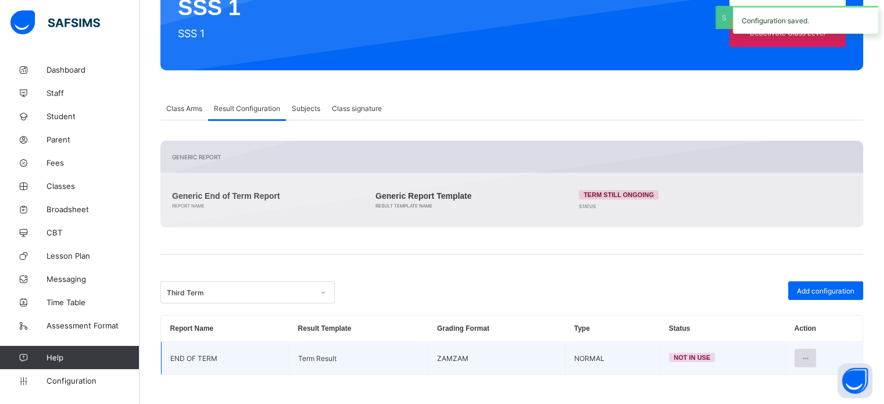
click at [808, 357] on icon at bounding box center [805, 358] width 10 height 9
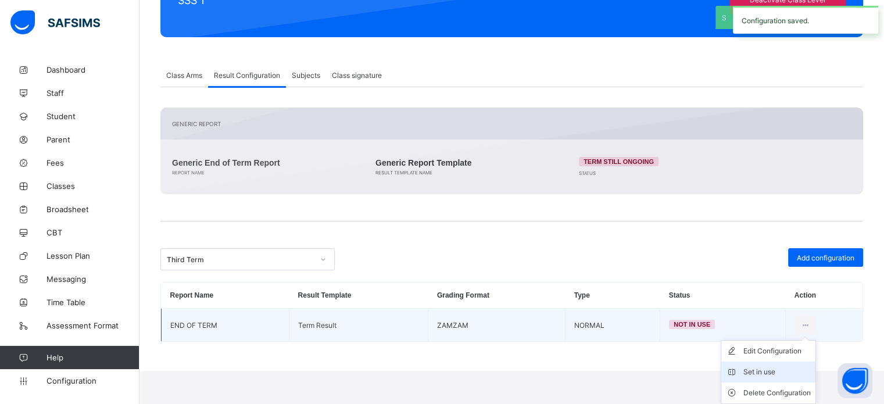
click at [781, 375] on div "Set in use" at bounding box center [776, 372] width 67 height 12
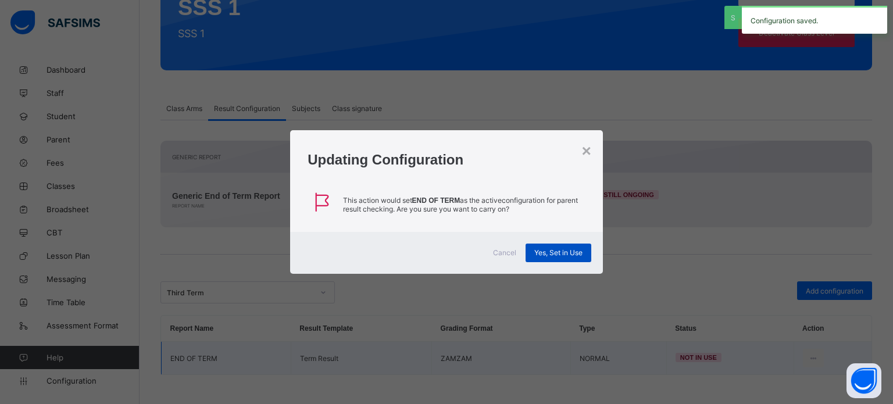
click at [557, 257] on span "Yes, Set in Use" at bounding box center [558, 252] width 48 height 9
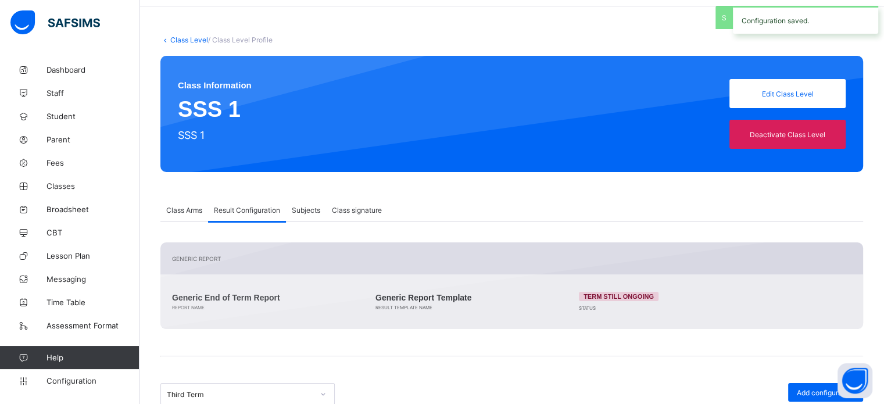
scroll to position [0, 0]
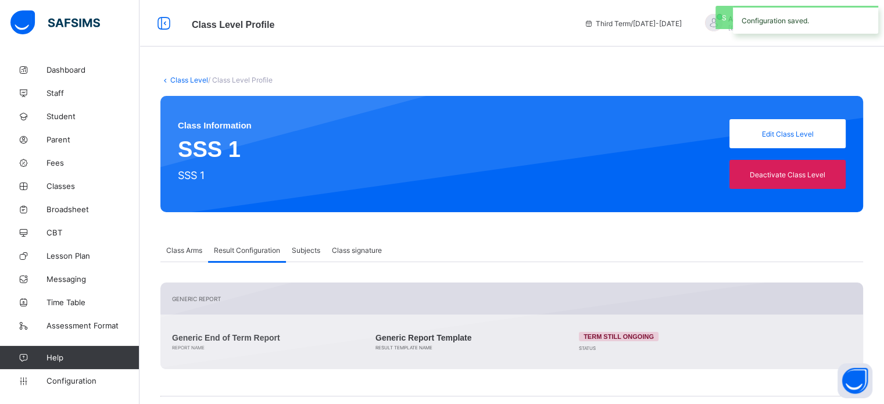
click at [175, 82] on link "Class Level" at bounding box center [189, 80] width 38 height 9
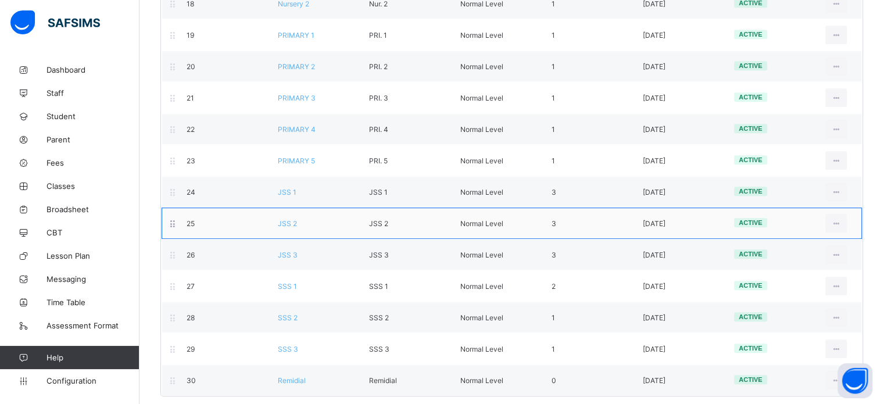
scroll to position [714, 0]
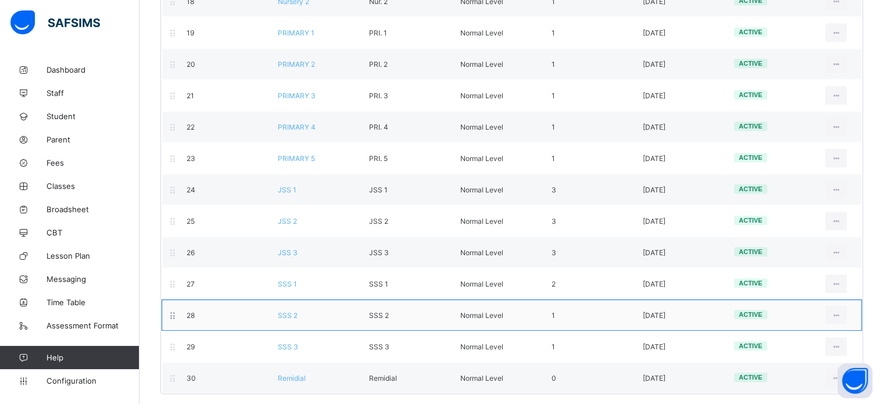
click at [296, 311] on span "SSS 2" at bounding box center [288, 315] width 20 height 9
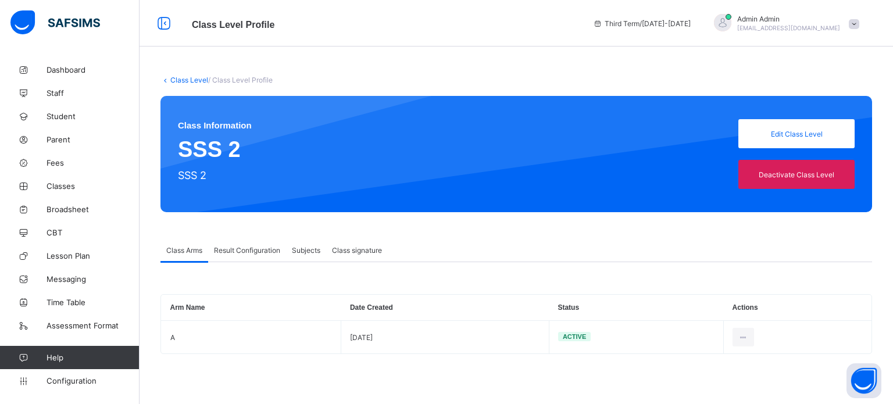
click at [264, 250] on span "Result Configuration" at bounding box center [247, 250] width 66 height 9
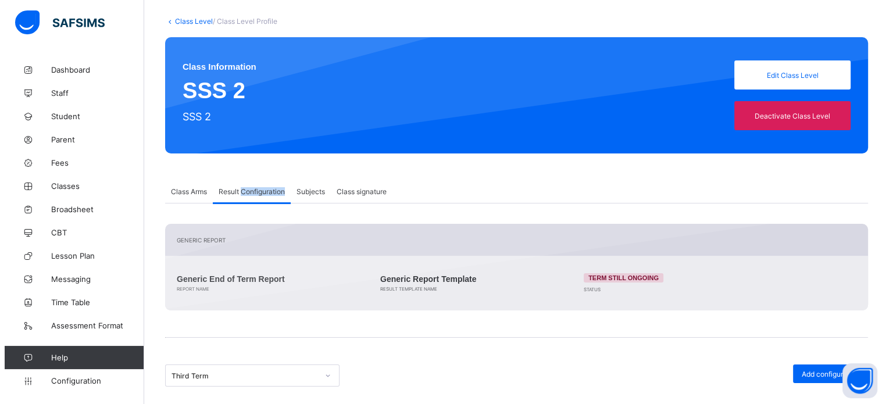
scroll to position [291, 0]
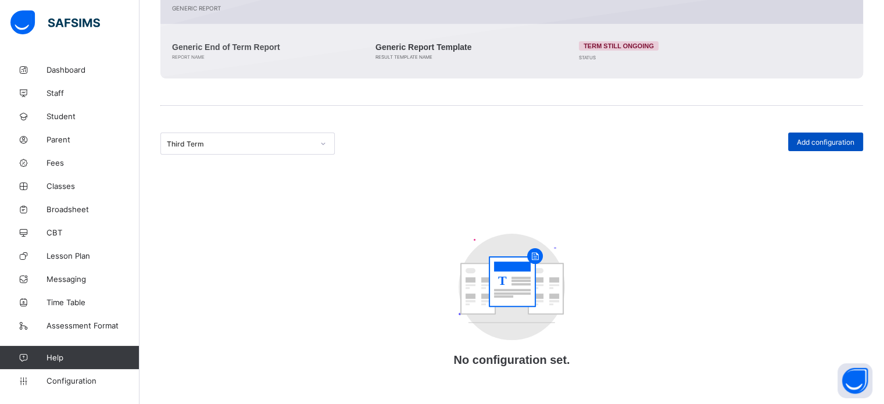
click at [814, 145] on span "Add configuration" at bounding box center [826, 142] width 58 height 9
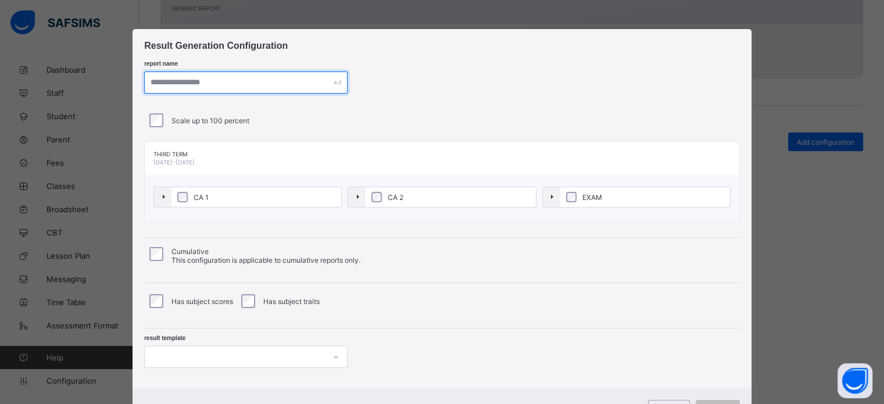
click at [233, 85] on input "text" at bounding box center [245, 82] width 203 height 22
click at [230, 78] on input "text" at bounding box center [245, 82] width 203 height 22
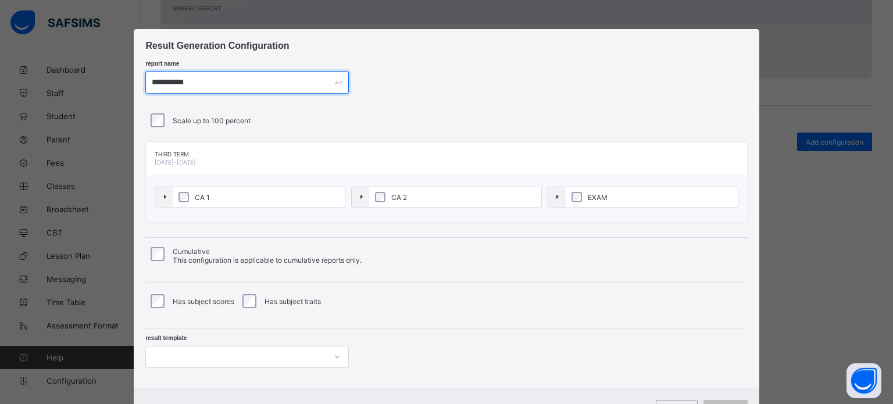
type input "**********"
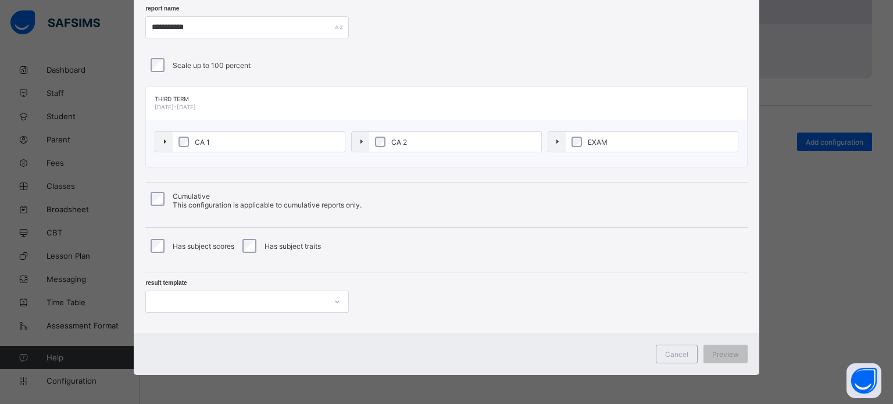
click at [233, 313] on div at bounding box center [246, 302] width 203 height 22
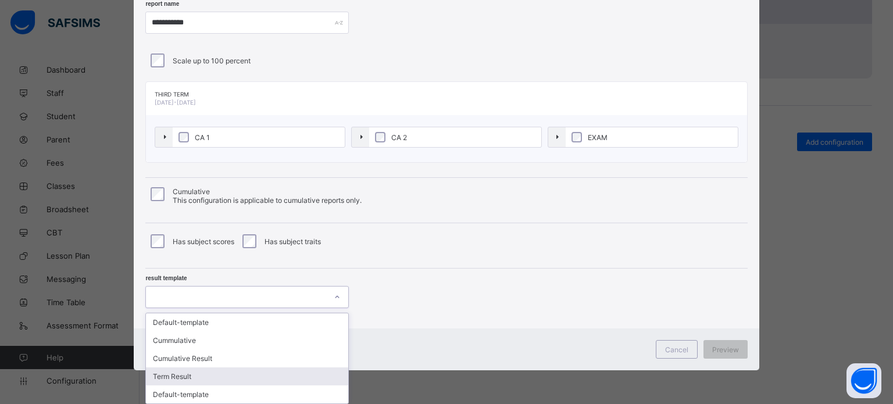
click at [223, 378] on div "Term Result" at bounding box center [247, 376] width 202 height 18
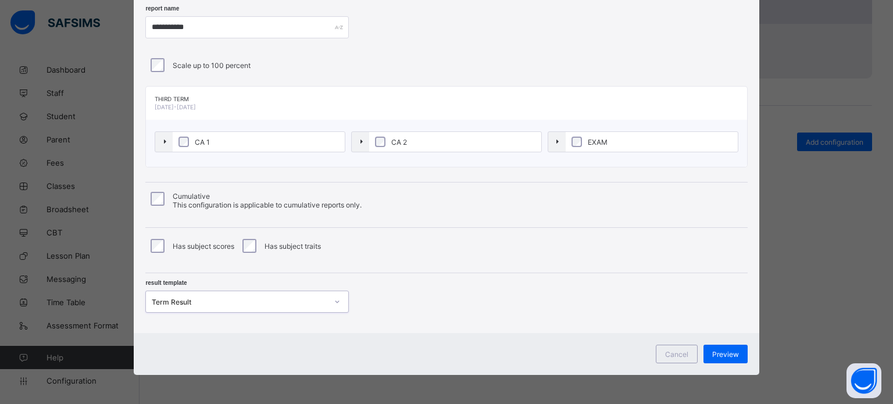
scroll to position [55, 0]
click at [725, 355] on span "Preview" at bounding box center [725, 354] width 27 height 9
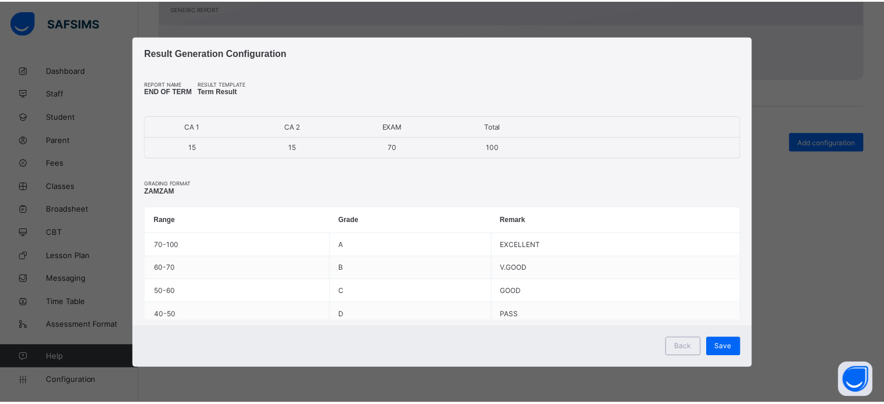
scroll to position [0, 0]
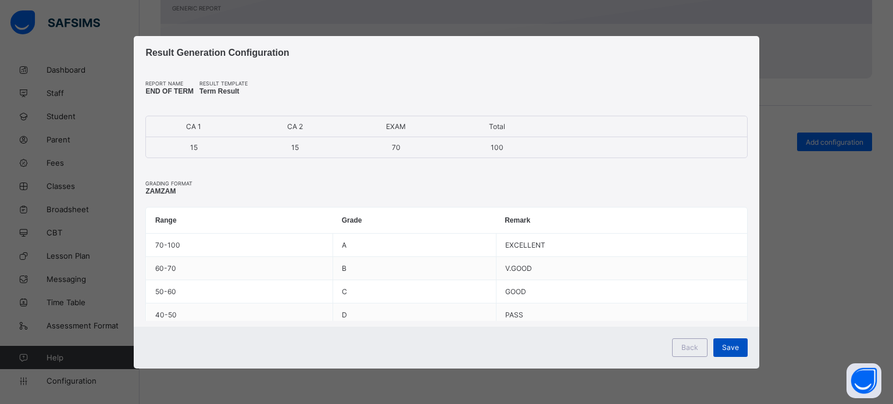
click at [731, 348] on span "Save" at bounding box center [730, 347] width 17 height 9
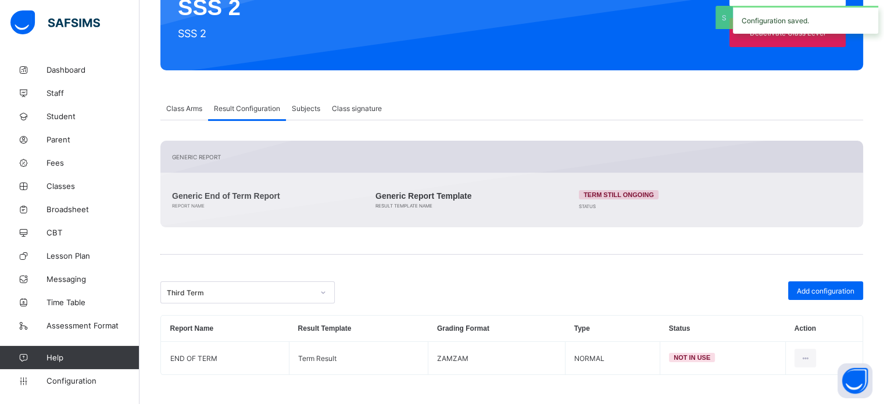
scroll to position [142, 0]
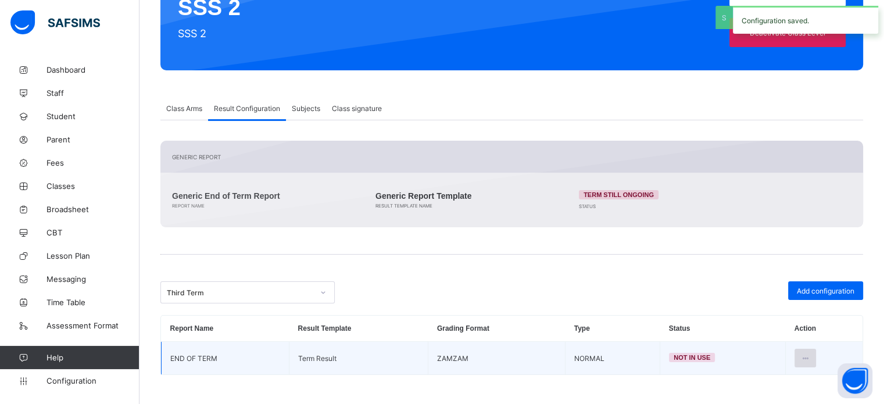
click at [810, 356] on icon at bounding box center [805, 358] width 10 height 9
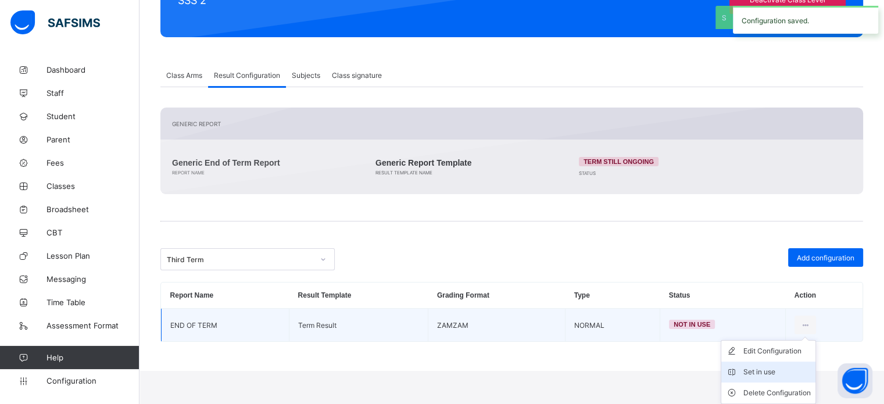
click at [774, 369] on div "Set in use" at bounding box center [776, 372] width 67 height 12
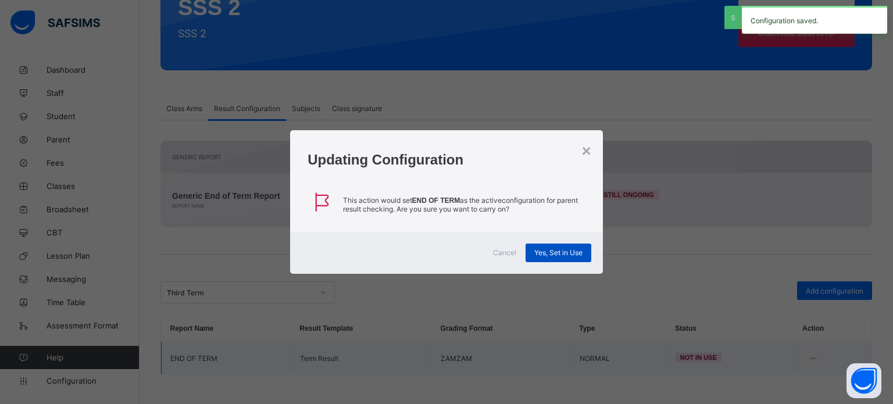
click at [558, 255] on span "Yes, Set in Use" at bounding box center [558, 252] width 48 height 9
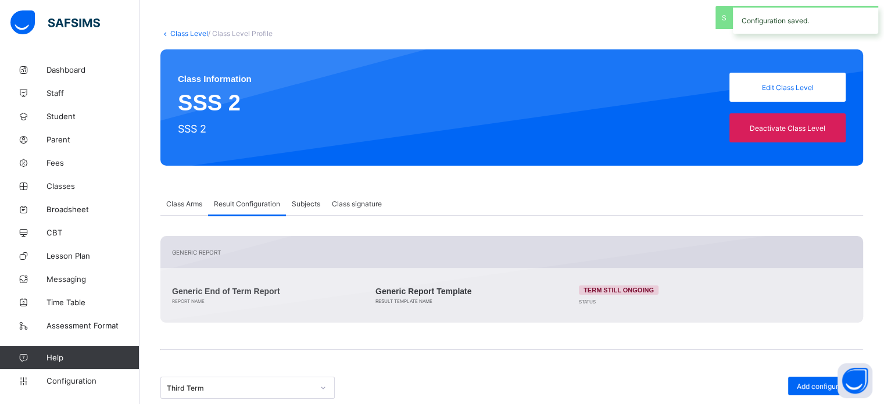
scroll to position [26, 0]
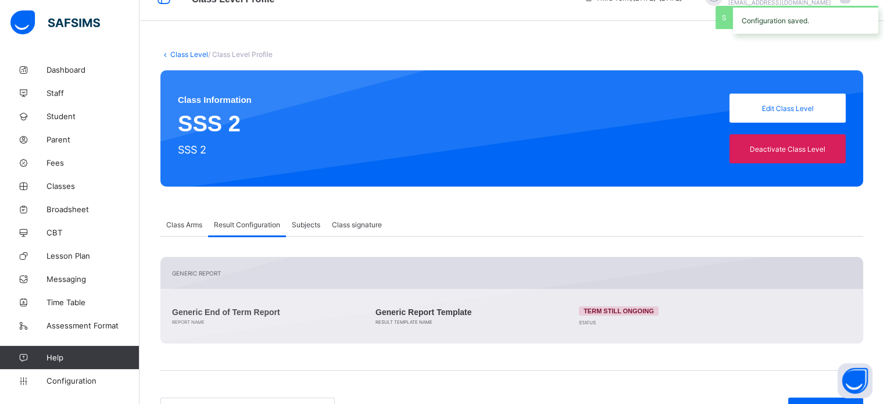
click at [184, 50] on link "Class Level" at bounding box center [189, 54] width 38 height 9
click at [184, 49] on div "**********" at bounding box center [512, 247] width 745 height 546
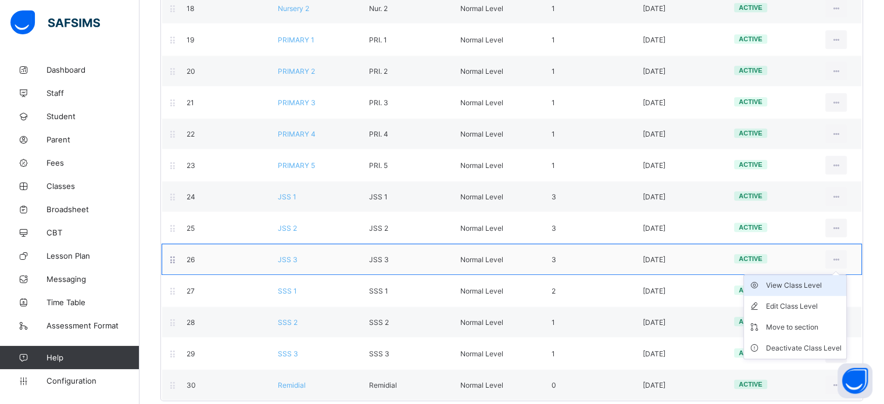
scroll to position [714, 0]
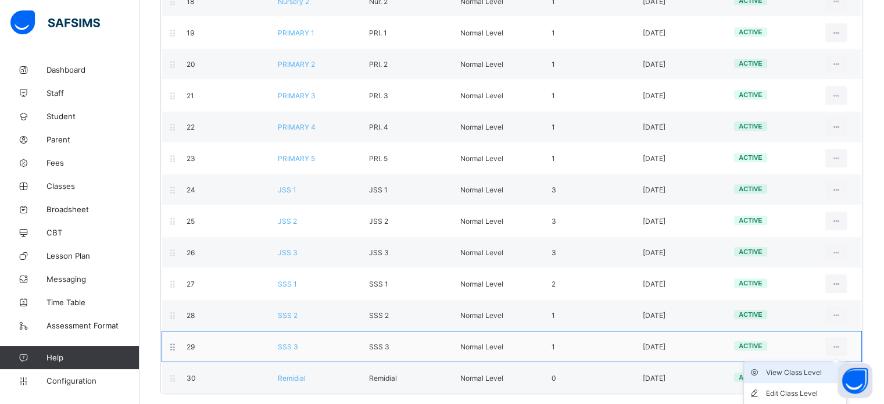
click at [809, 367] on div "View Class Level" at bounding box center [804, 373] width 76 height 12
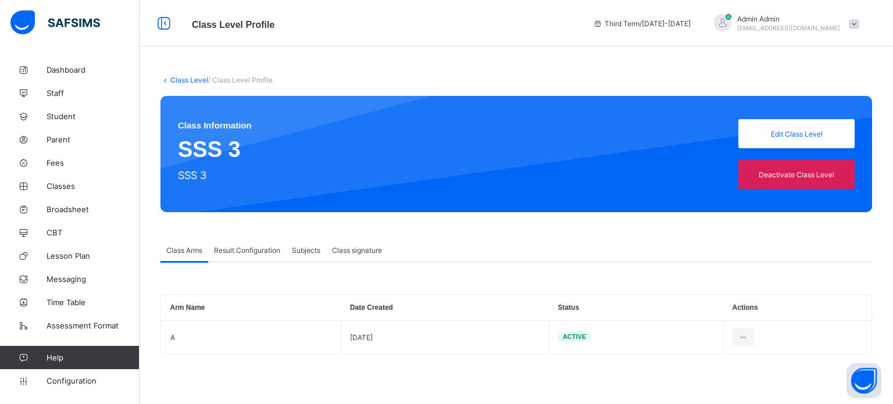
click at [246, 246] on span "Result Configuration" at bounding box center [247, 250] width 66 height 9
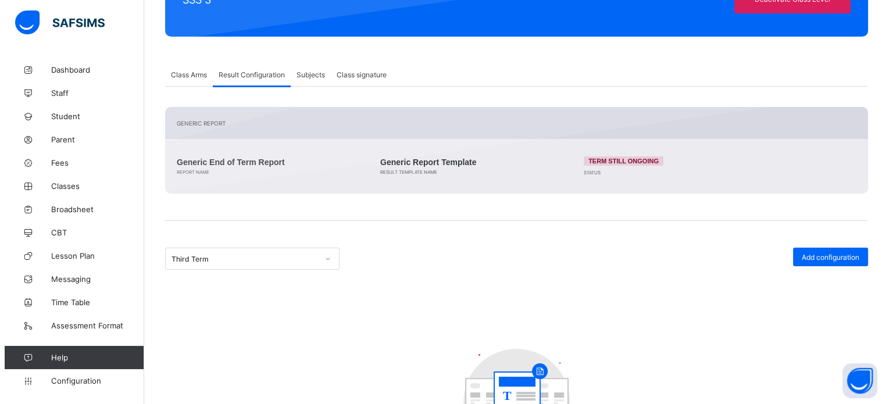
scroll to position [295, 0]
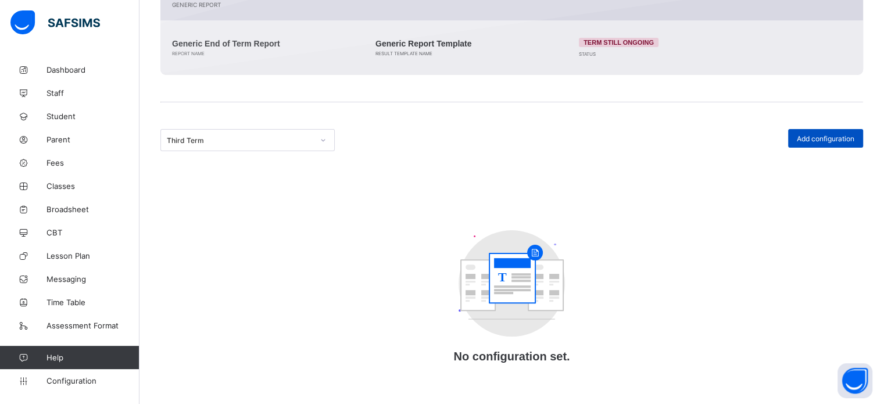
click at [818, 136] on span "Add configuration" at bounding box center [826, 138] width 58 height 9
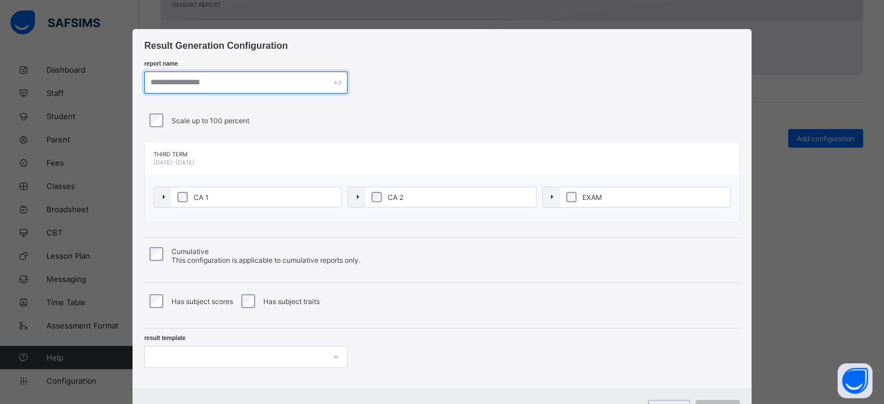
click at [280, 73] on input "text" at bounding box center [245, 82] width 203 height 22
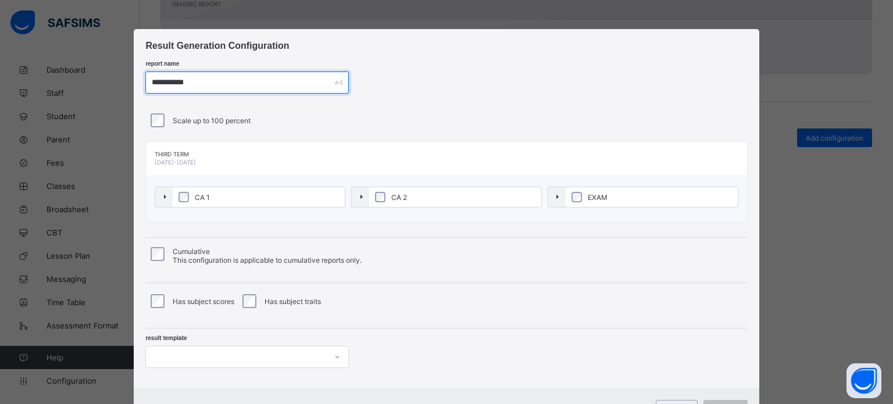
type input "**********"
click at [267, 360] on div at bounding box center [246, 357] width 203 height 22
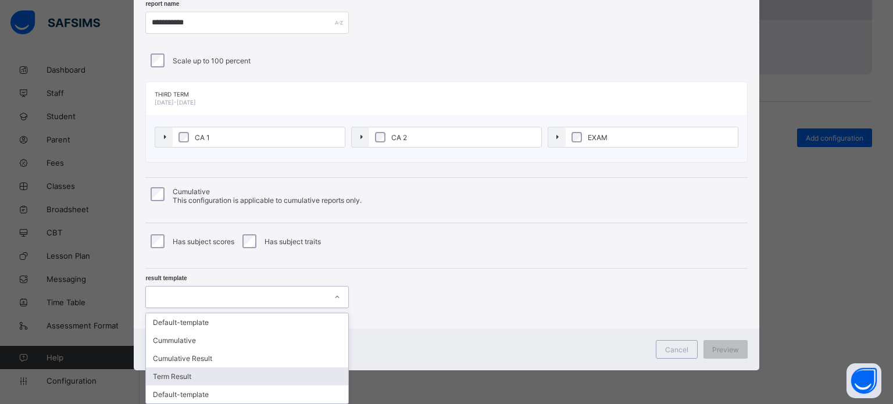
click at [215, 374] on div "Term Result" at bounding box center [247, 376] width 202 height 18
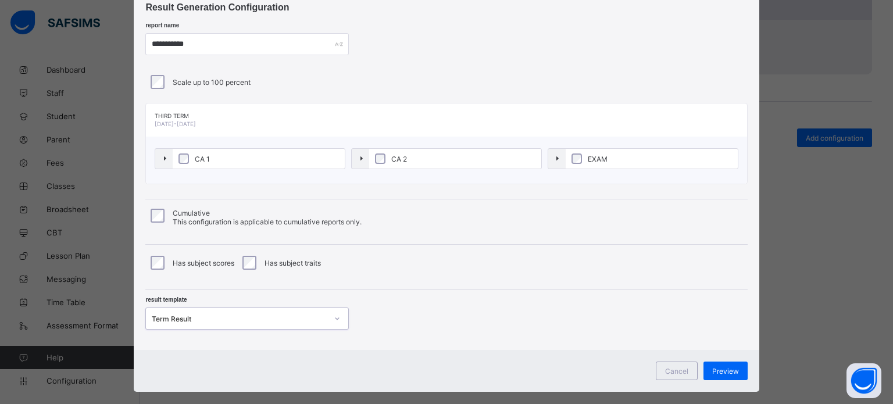
scroll to position [55, 0]
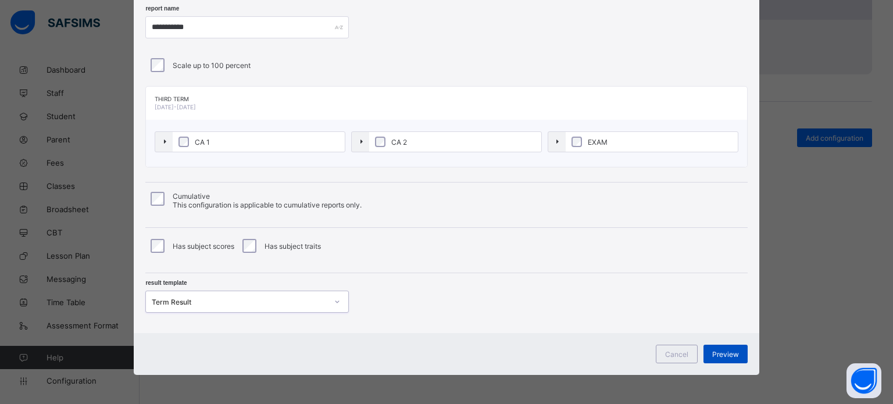
click at [724, 353] on span "Preview" at bounding box center [725, 354] width 27 height 9
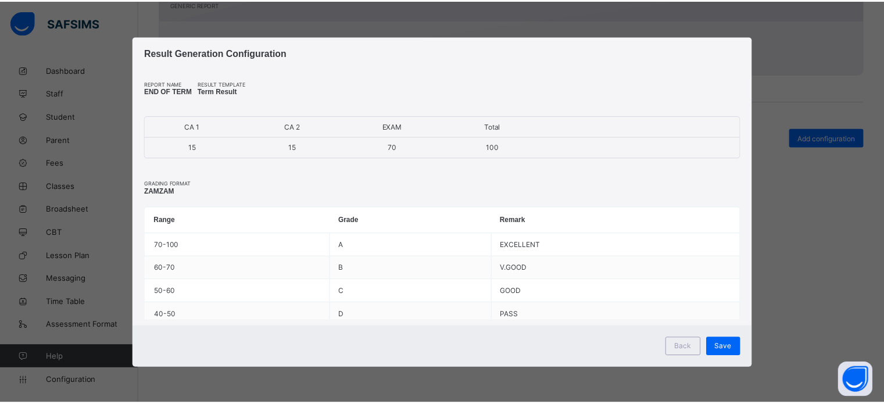
scroll to position [0, 0]
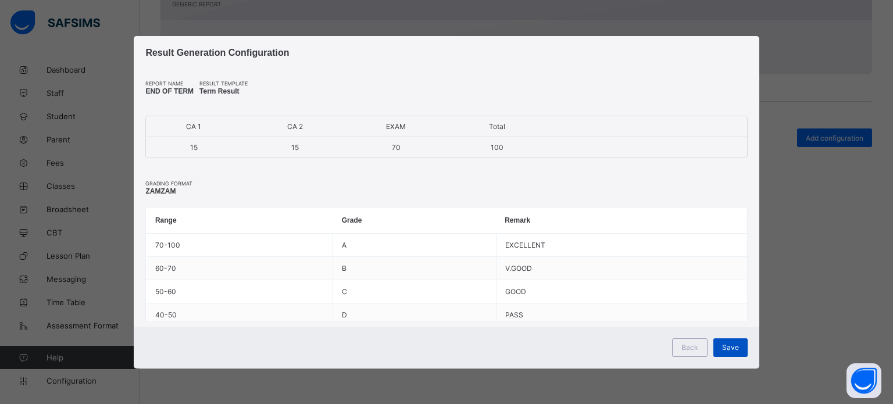
click at [725, 350] on span "Save" at bounding box center [730, 347] width 17 height 9
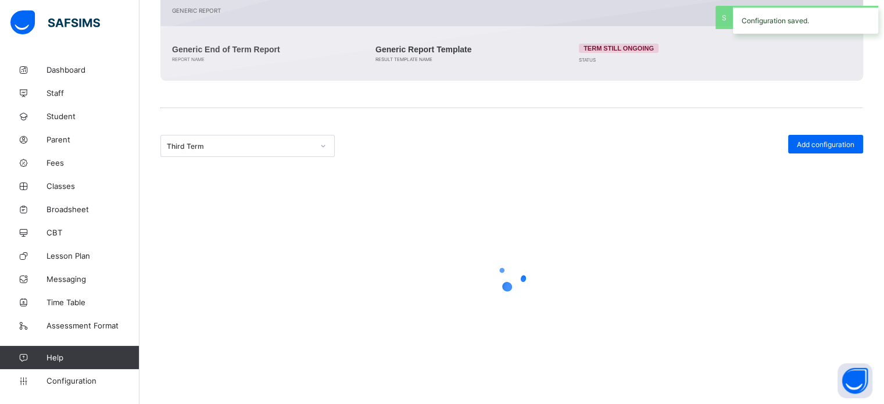
scroll to position [142, 0]
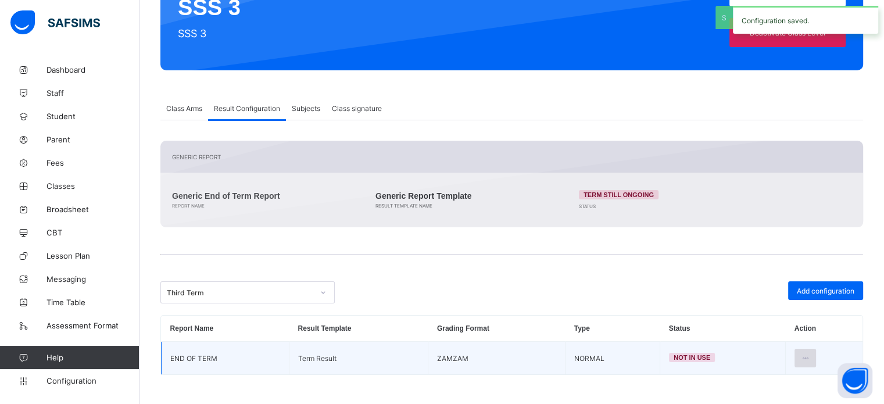
click at [816, 355] on div at bounding box center [806, 358] width 22 height 19
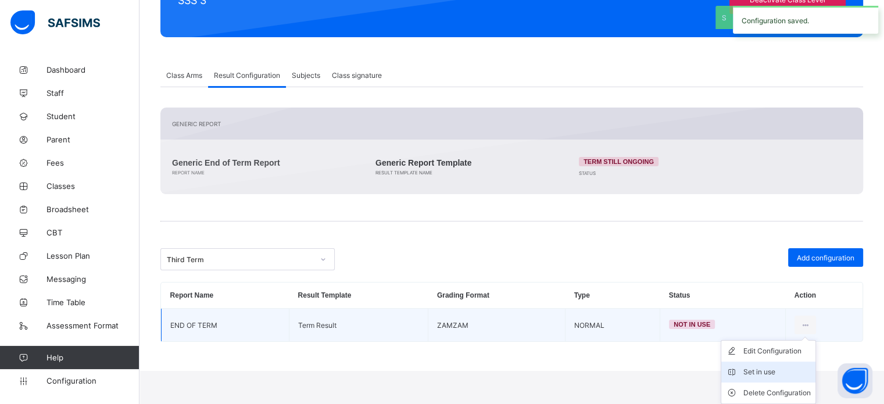
click at [777, 371] on div "Set in use" at bounding box center [776, 372] width 67 height 12
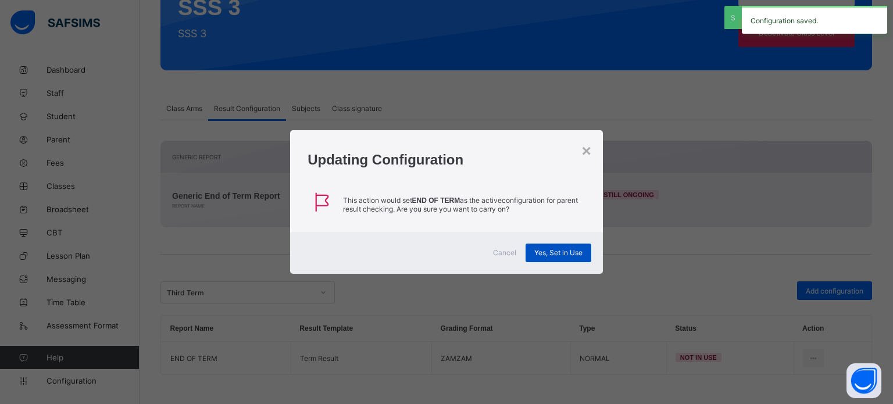
click at [572, 251] on span "Yes, Set in Use" at bounding box center [558, 252] width 48 height 9
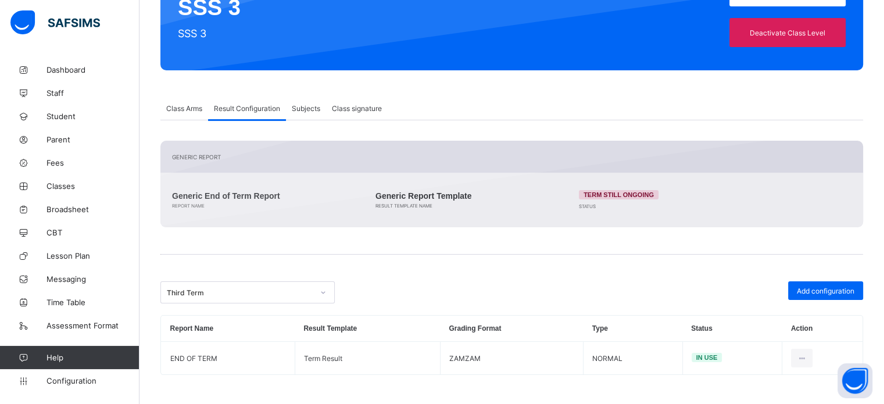
scroll to position [0, 0]
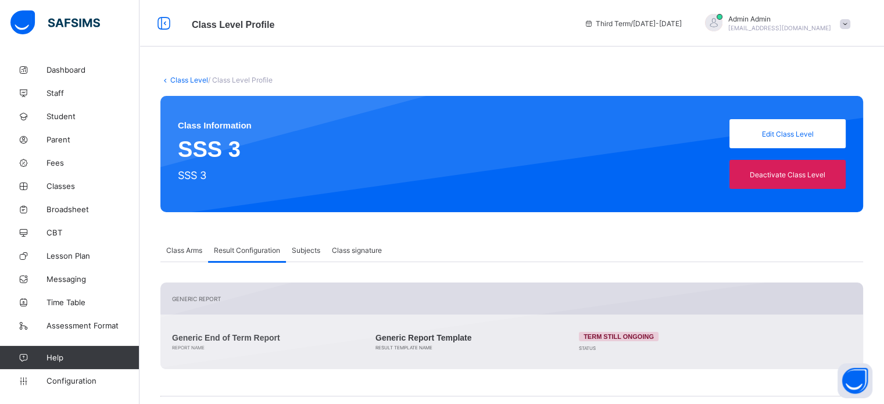
click at [184, 74] on div "**********" at bounding box center [512, 302] width 745 height 488
click at [188, 80] on link "Class Level" at bounding box center [189, 80] width 38 height 9
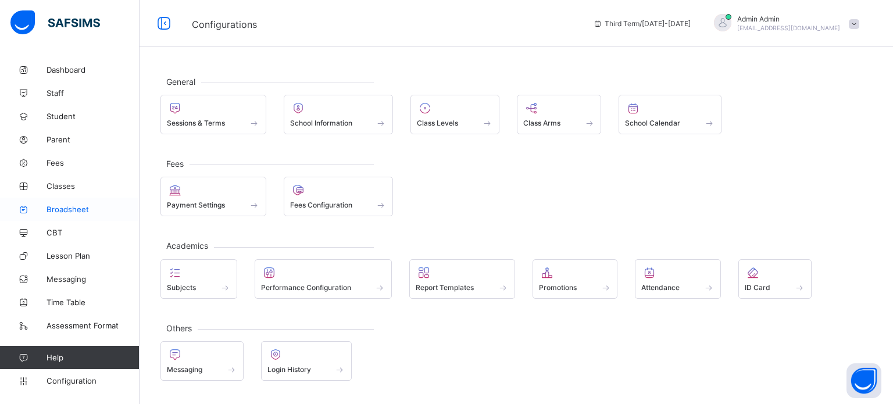
click at [74, 211] on span "Broadsheet" at bounding box center [93, 209] width 93 height 9
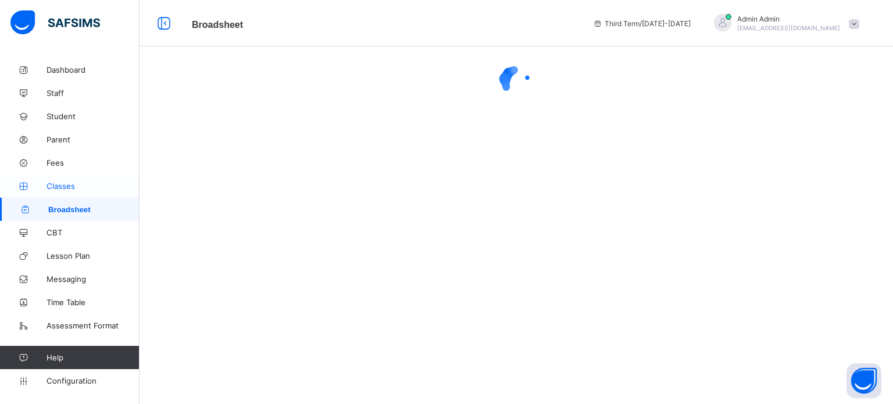
click at [63, 183] on span "Classes" at bounding box center [93, 185] width 93 height 9
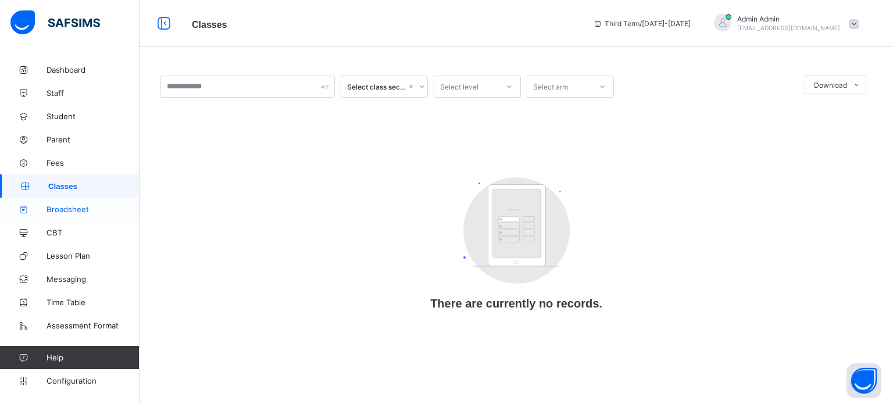
click at [79, 204] on link "Broadsheet" at bounding box center [70, 209] width 140 height 23
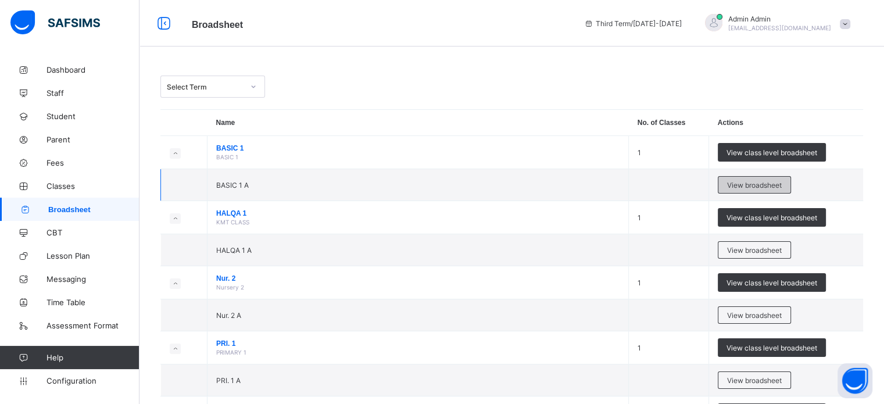
click at [782, 181] on span "View broadsheet" at bounding box center [754, 185] width 55 height 9
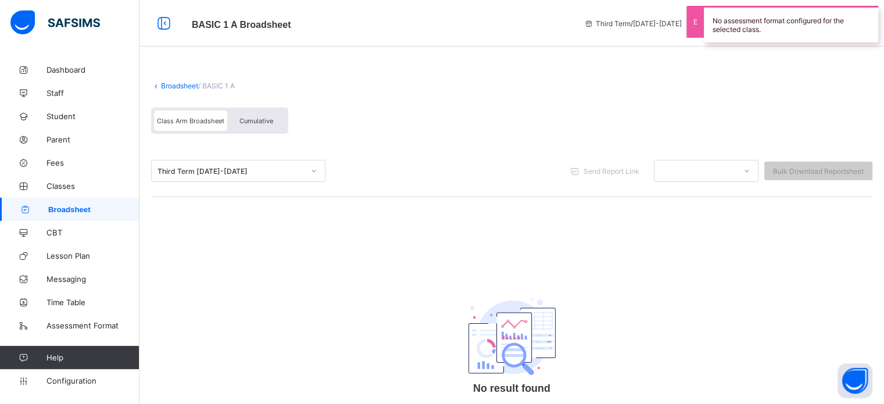
click at [167, 80] on span at bounding box center [511, 76] width 721 height 12
click at [181, 84] on link "Broadsheet" at bounding box center [179, 85] width 37 height 9
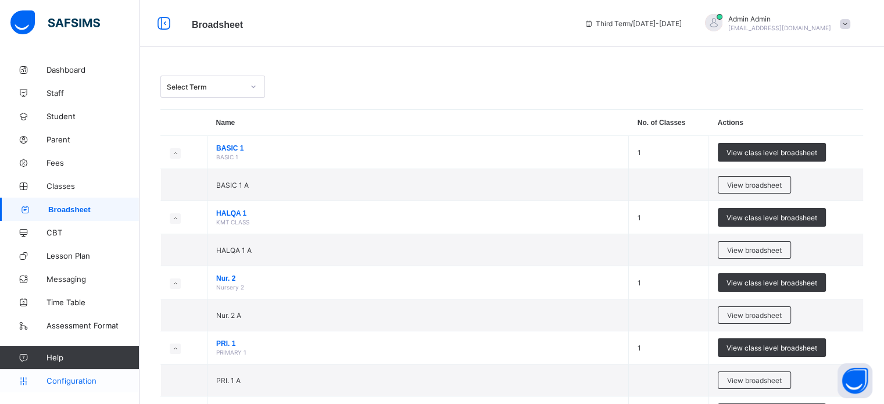
click at [90, 377] on span "Configuration" at bounding box center [93, 380] width 92 height 9
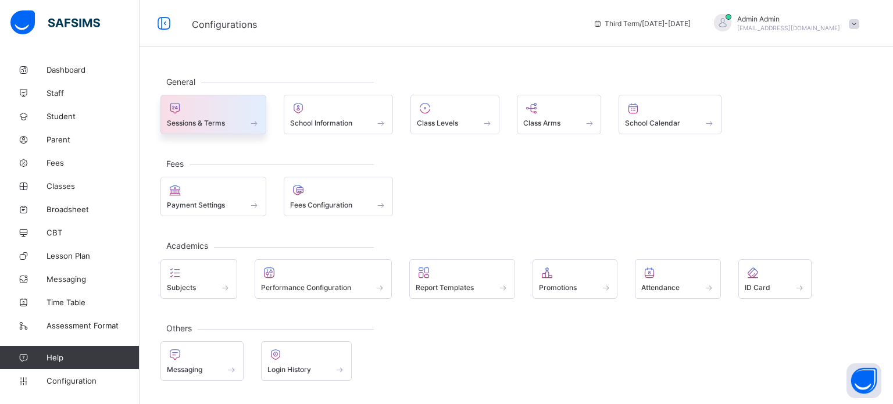
click at [202, 119] on span "Sessions & Terms" at bounding box center [196, 123] width 58 height 9
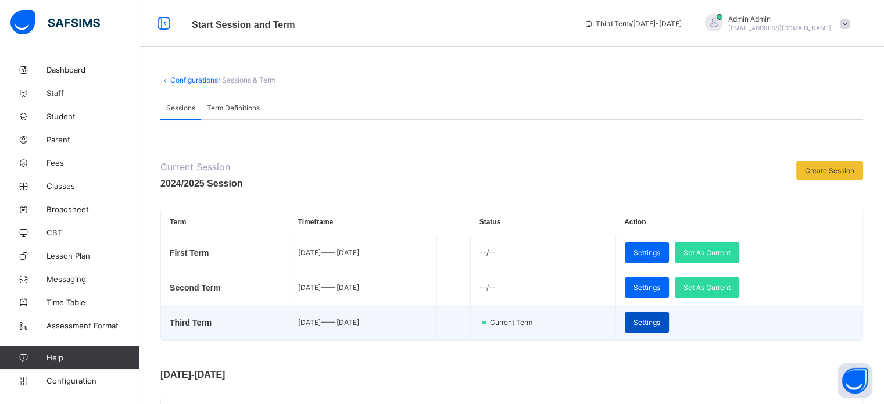
click at [669, 322] on div "Settings" at bounding box center [647, 322] width 44 height 20
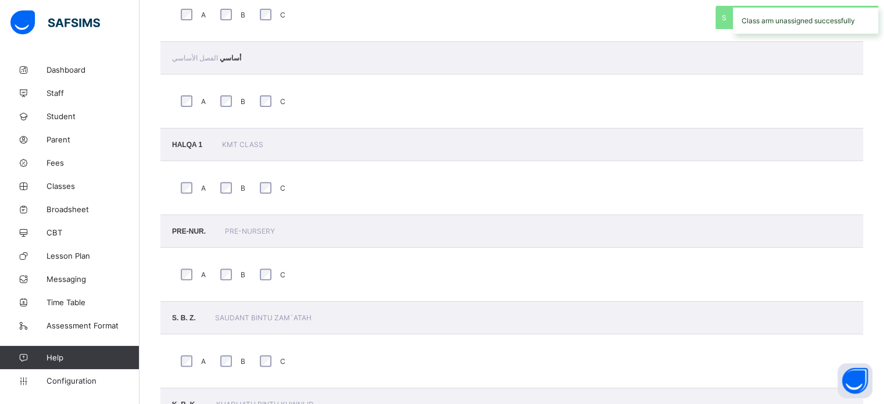
scroll to position [465, 0]
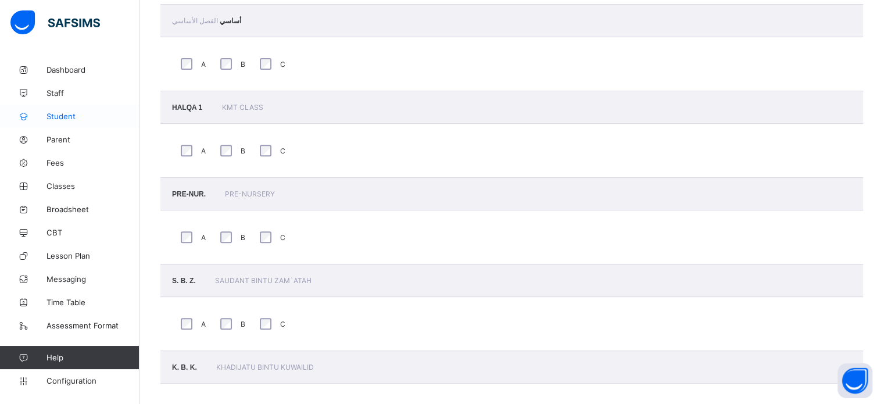
click at [71, 121] on link "Student" at bounding box center [70, 116] width 140 height 23
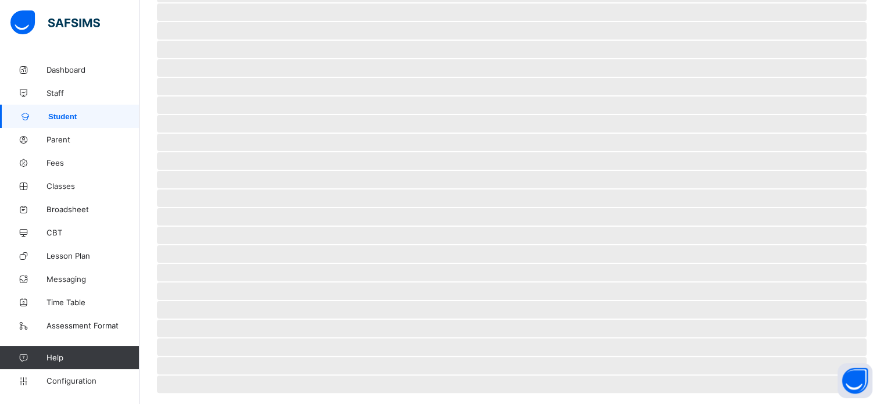
click at [71, 121] on link "Student" at bounding box center [70, 116] width 140 height 23
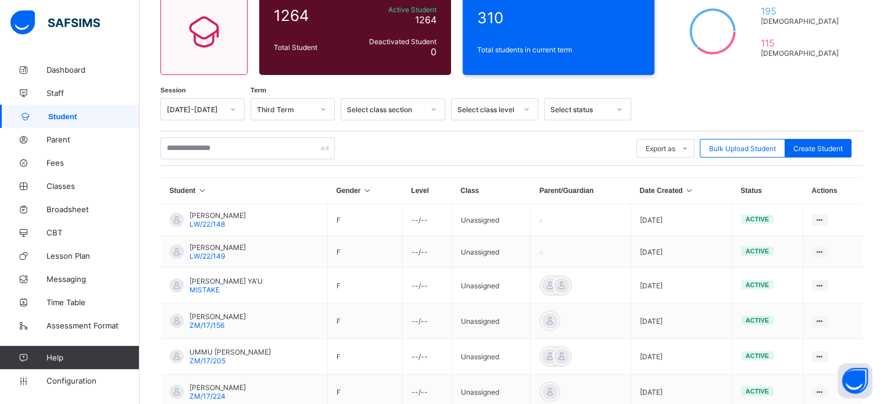
scroll to position [328, 0]
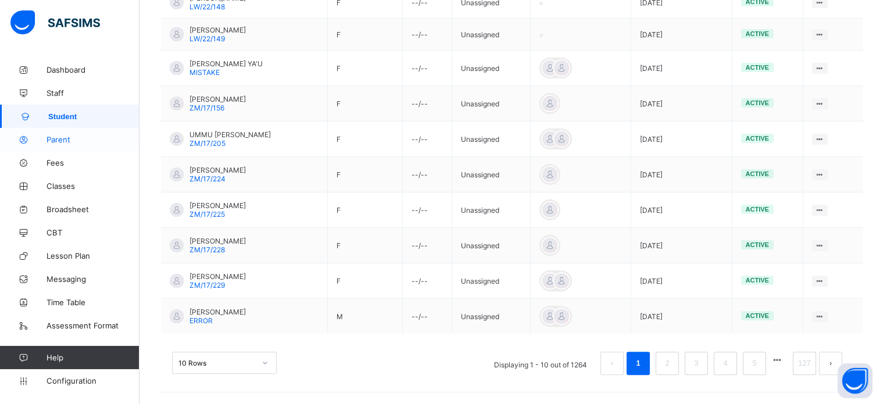
click at [80, 131] on link "Parent" at bounding box center [70, 139] width 140 height 23
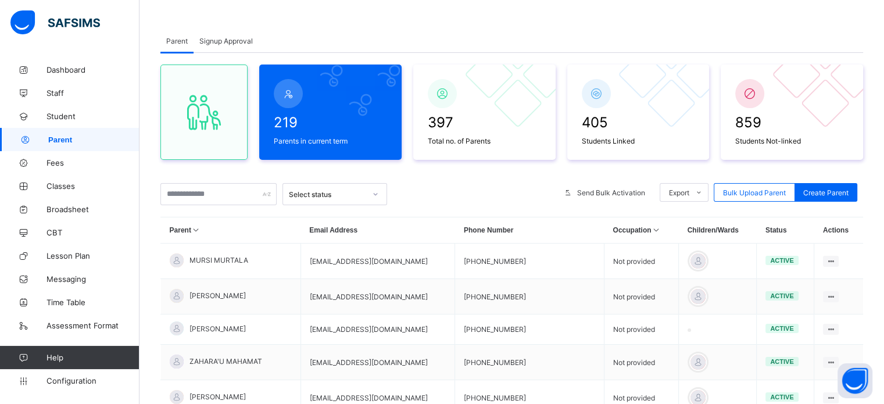
scroll to position [26, 0]
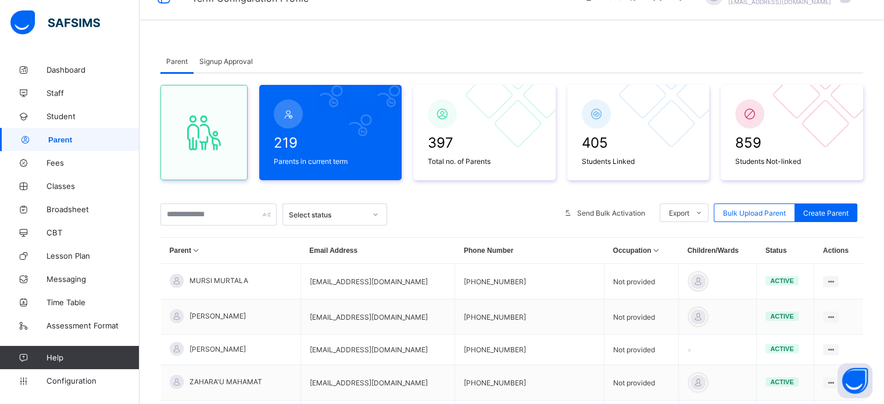
click at [214, 60] on span "Signup Approval" at bounding box center [225, 61] width 53 height 9
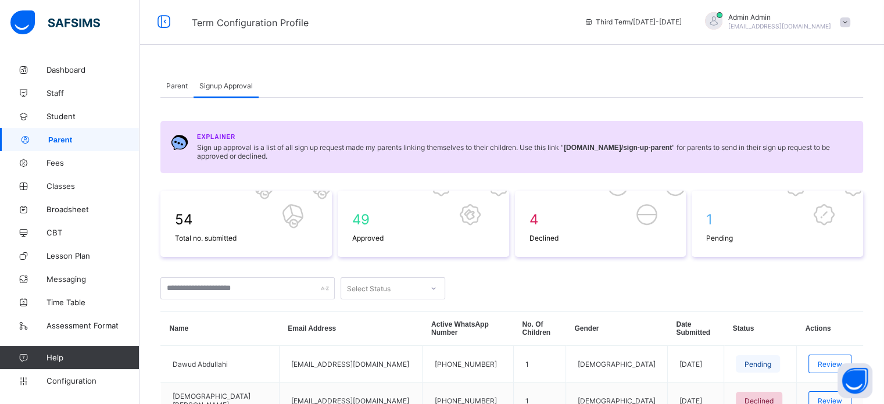
scroll to position [0, 0]
click at [179, 87] on span "Parent" at bounding box center [177, 87] width 22 height 9
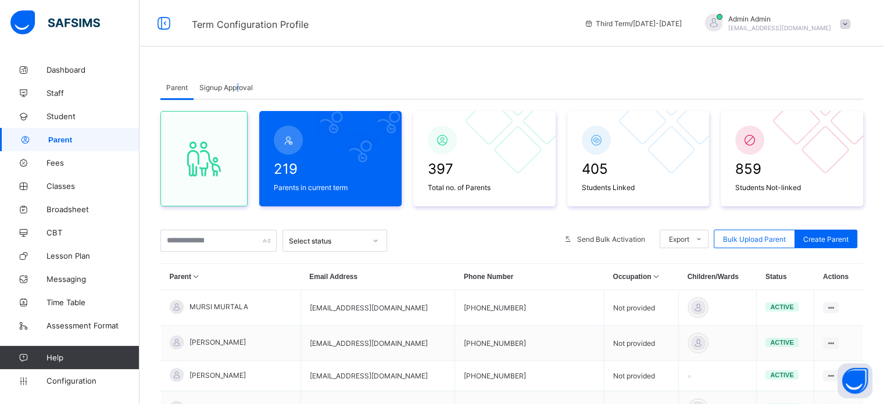
click at [238, 86] on span "Signup Approval" at bounding box center [225, 87] width 53 height 9
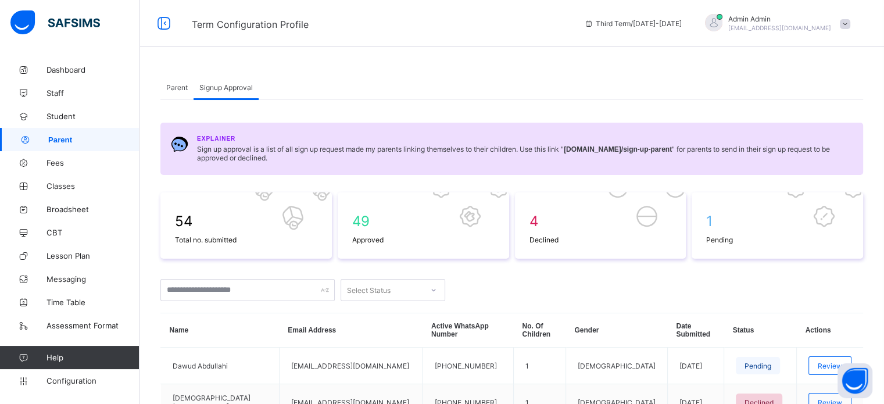
click at [186, 82] on div "Parent" at bounding box center [176, 87] width 33 height 23
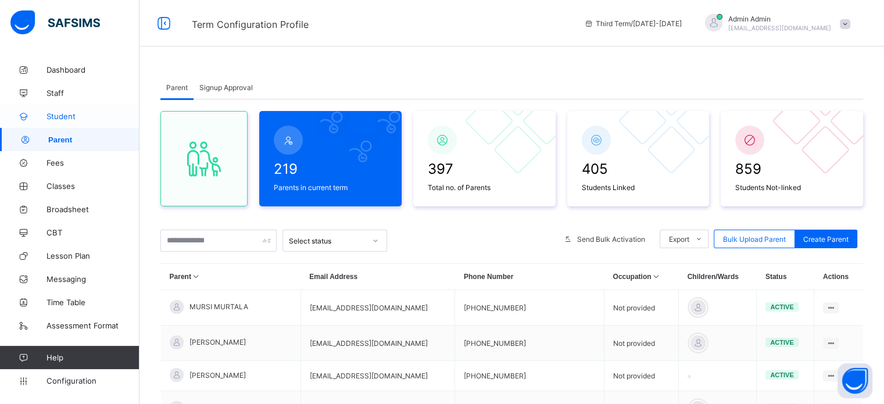
click at [70, 120] on span "Student" at bounding box center [93, 116] width 93 height 9
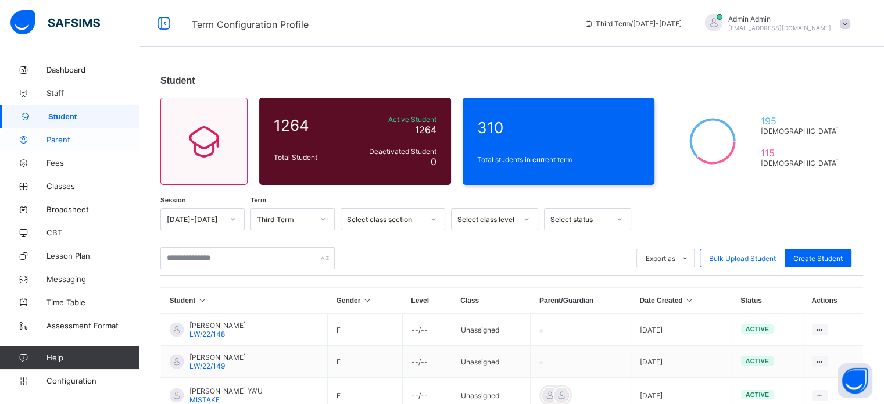
click at [63, 140] on span "Parent" at bounding box center [93, 139] width 93 height 9
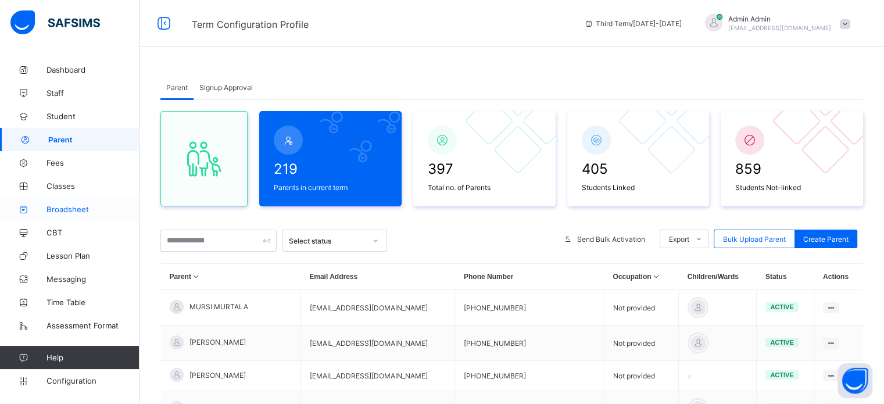
click at [74, 210] on span "Broadsheet" at bounding box center [93, 209] width 93 height 9
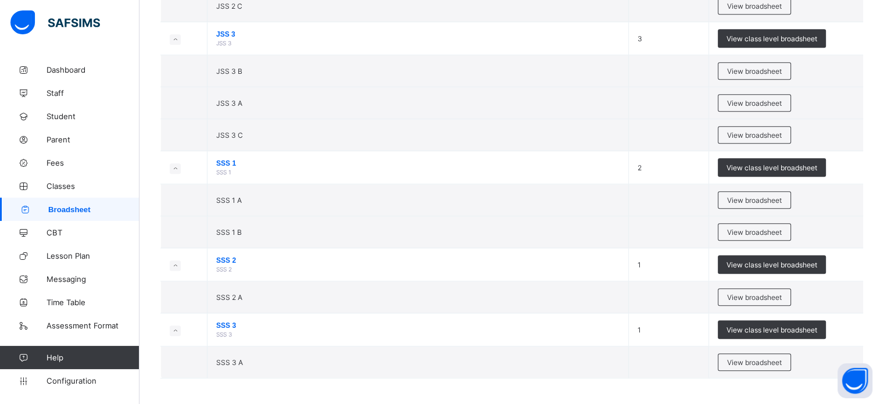
scroll to position [763, 0]
click at [71, 208] on span "Broadsheet" at bounding box center [93, 209] width 91 height 9
click at [61, 192] on link "Classes" at bounding box center [70, 185] width 140 height 23
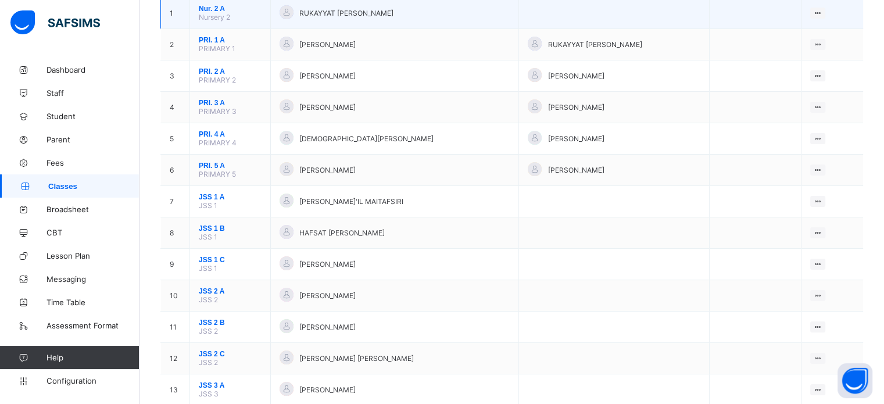
scroll to position [22, 0]
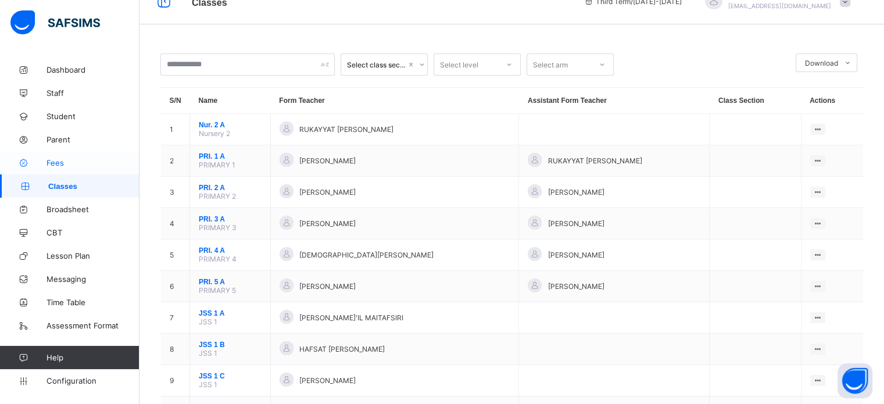
click at [56, 165] on span "Fees" at bounding box center [93, 162] width 93 height 9
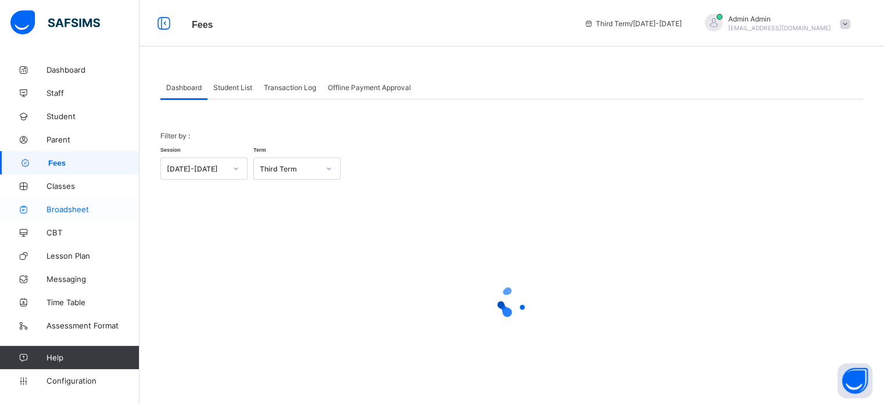
click at [74, 208] on span "Broadsheet" at bounding box center [93, 209] width 93 height 9
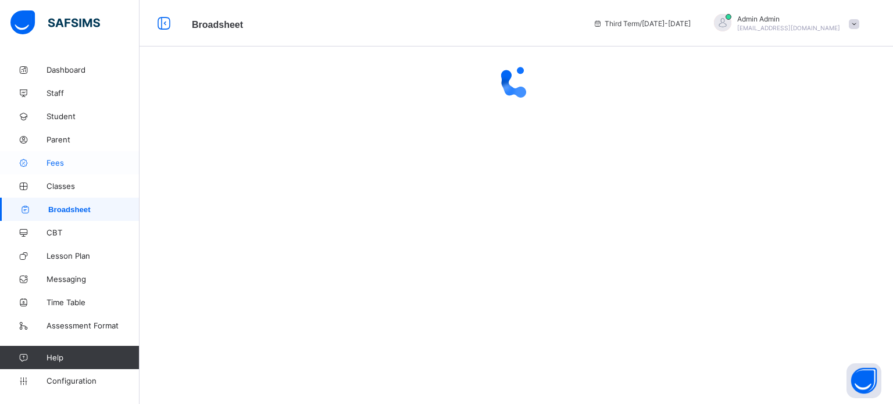
click at [60, 165] on span "Fees" at bounding box center [93, 162] width 93 height 9
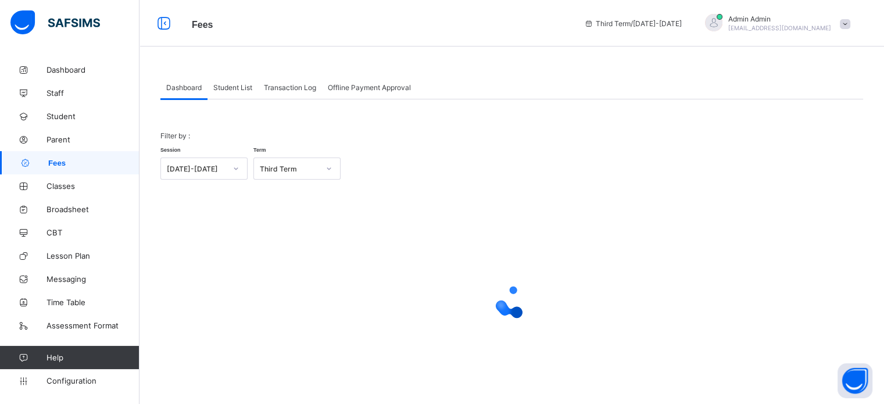
click at [284, 83] on span "Transaction Log" at bounding box center [290, 87] width 52 height 9
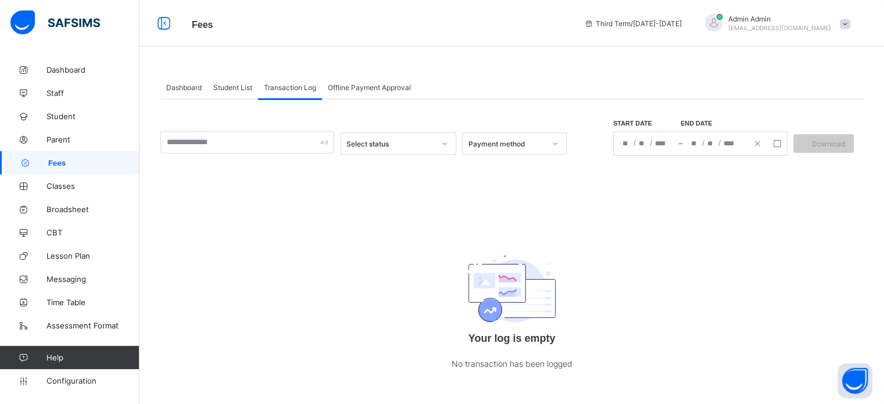
click at [344, 85] on span "Offline Payment Approval" at bounding box center [369, 87] width 83 height 9
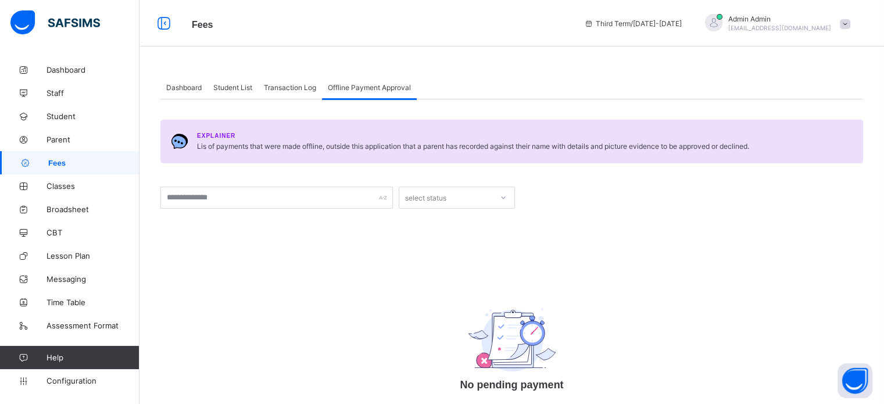
click at [230, 88] on span "Student List" at bounding box center [232, 87] width 39 height 9
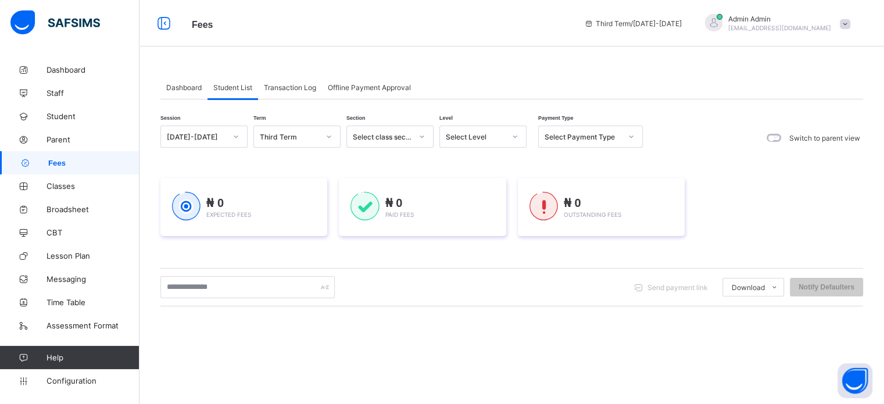
click at [177, 95] on div "Dashboard" at bounding box center [183, 87] width 47 height 23
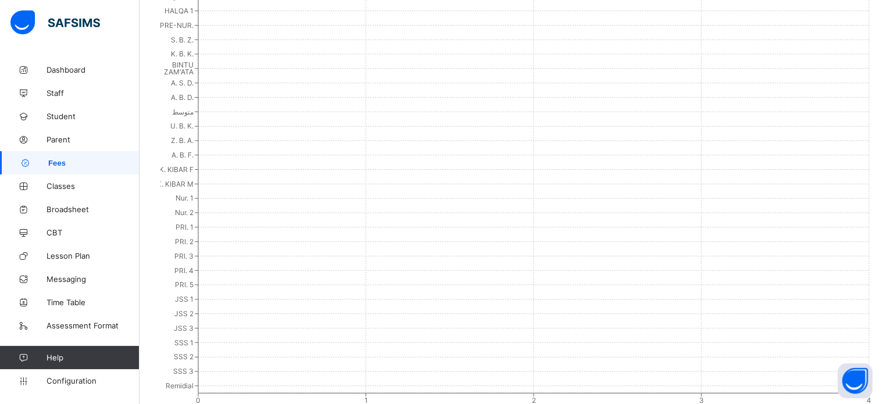
scroll to position [441, 0]
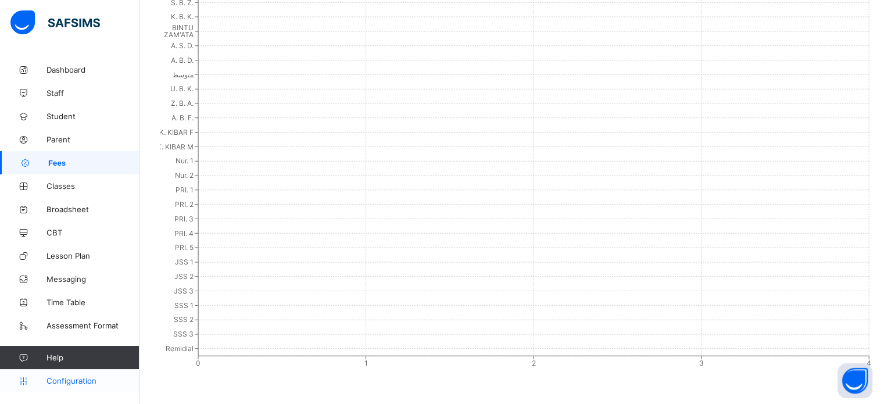
click at [81, 383] on span "Configuration" at bounding box center [93, 380] width 92 height 9
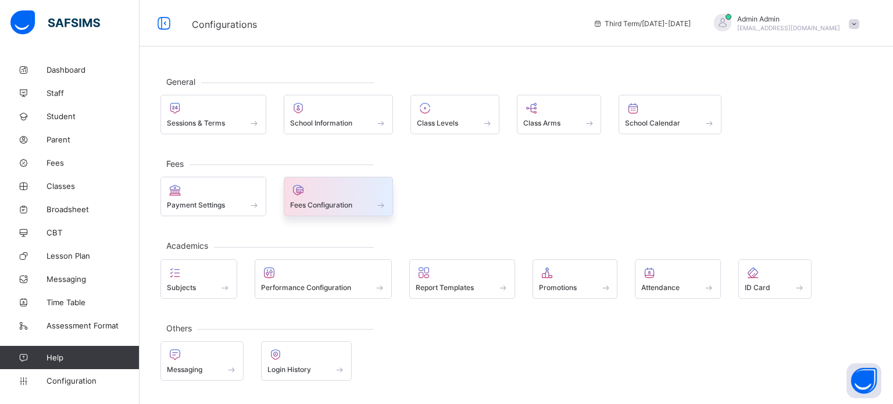
click at [313, 195] on div at bounding box center [338, 190] width 97 height 14
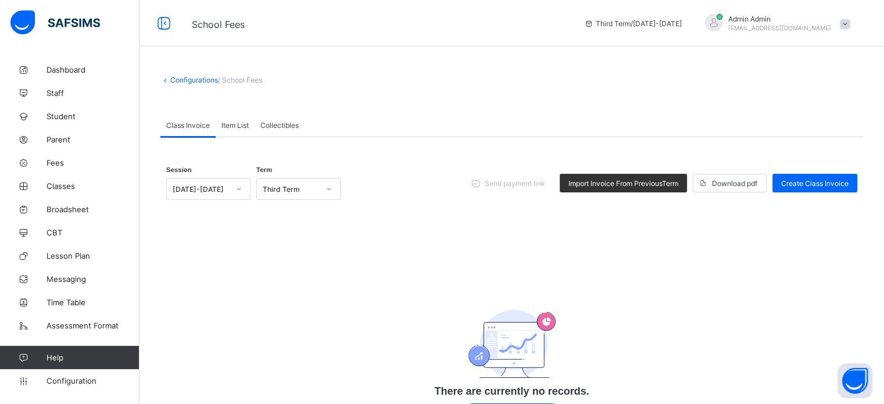
click at [231, 127] on span "Item List" at bounding box center [234, 125] width 27 height 9
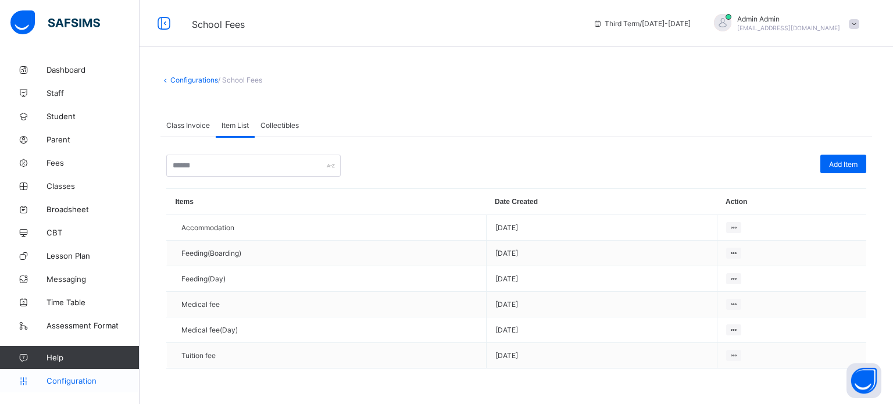
click at [72, 374] on link "Configuration" at bounding box center [69, 380] width 139 height 23
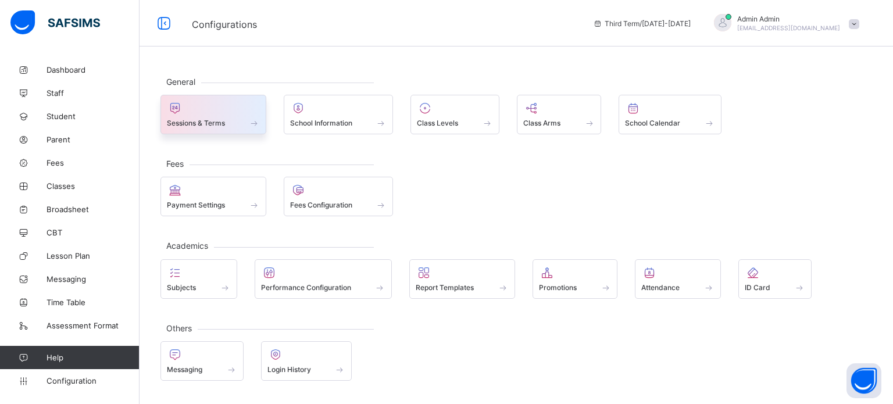
click at [195, 123] on span "Sessions & Terms" at bounding box center [196, 123] width 58 height 9
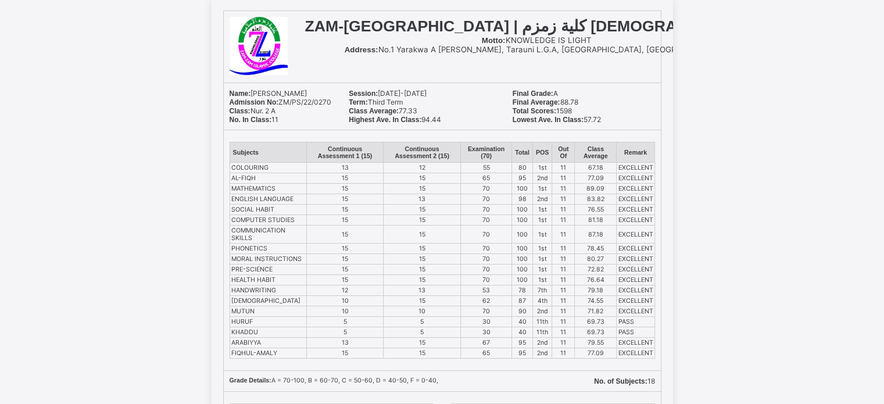
scroll to position [58, 0]
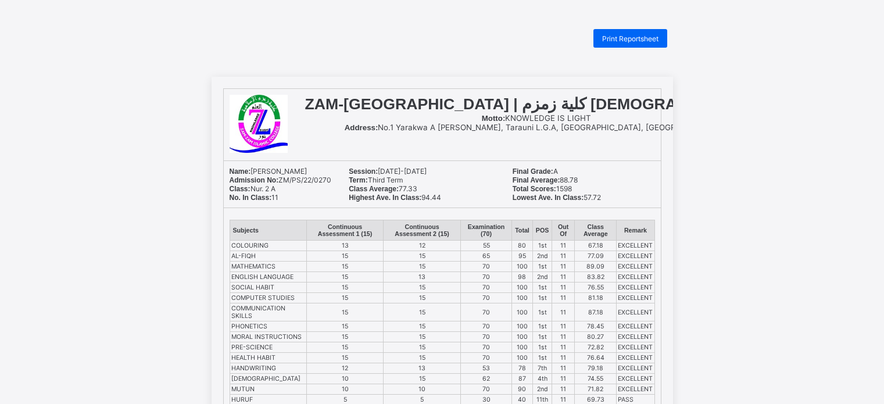
scroll to position [58, 0]
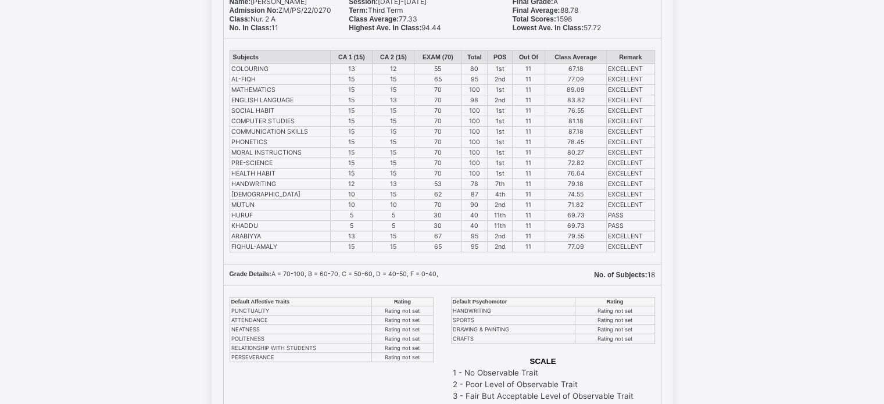
scroll to position [116, 0]
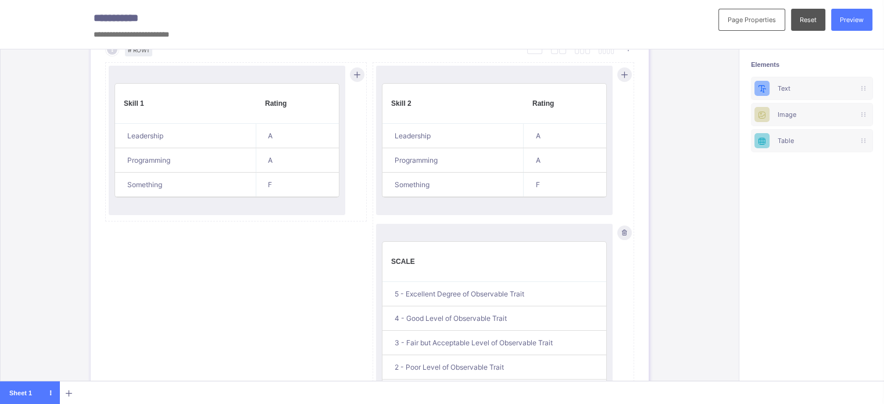
scroll to position [930, 0]
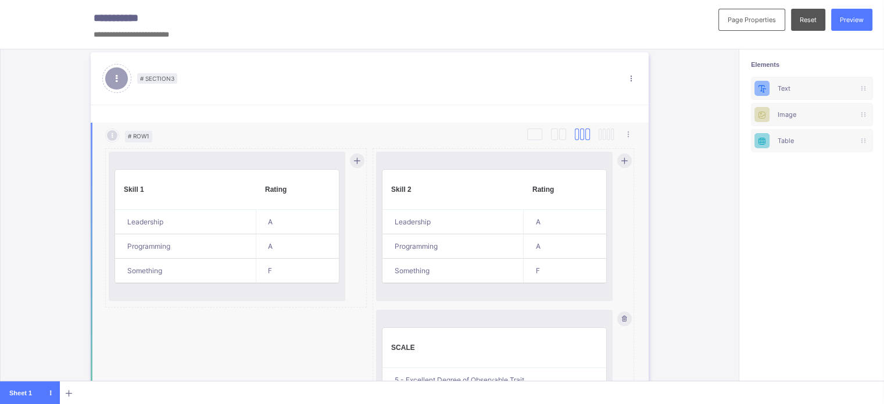
click at [584, 128] on div at bounding box center [582, 134] width 15 height 12
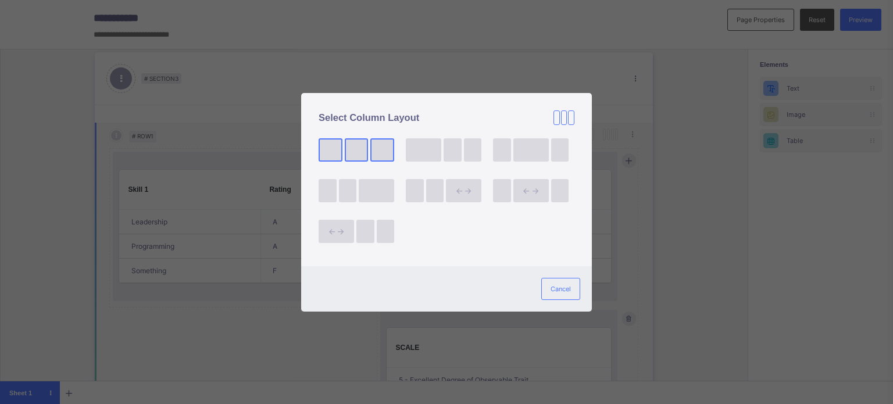
click at [367, 158] on div at bounding box center [357, 149] width 24 height 23
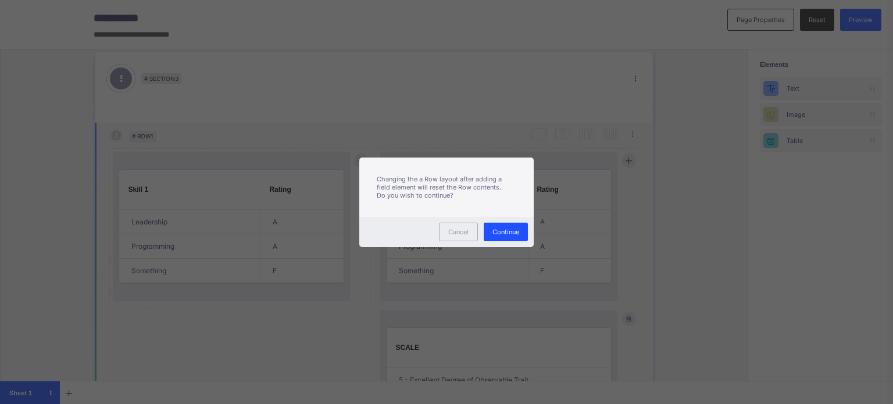
click at [503, 231] on span "Continue" at bounding box center [505, 232] width 27 height 8
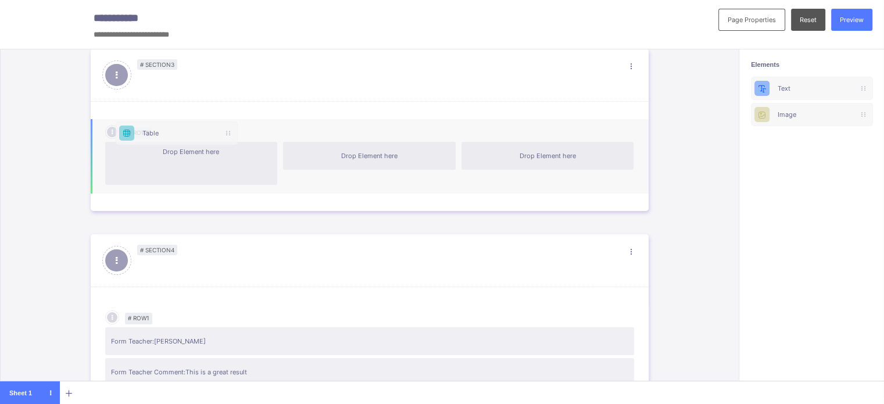
scroll to position [909, 0]
drag, startPoint x: 678, startPoint y: 171, endPoint x: 163, endPoint y: 128, distance: 517.4
click at [163, 128] on div "**********" at bounding box center [442, 206] width 884 height 413
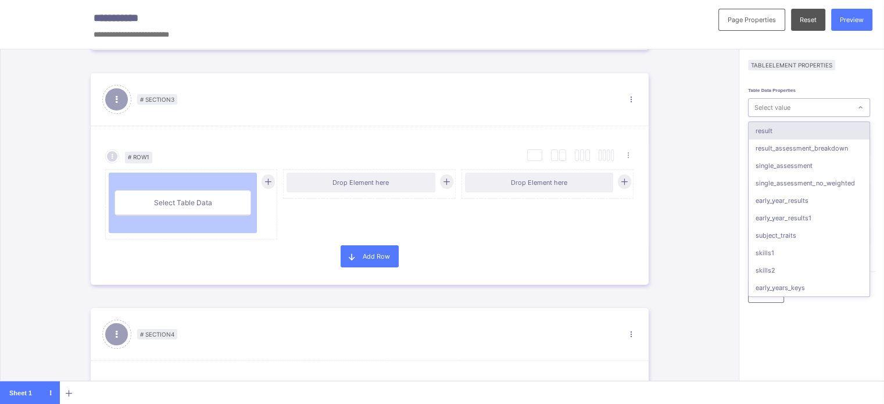
click at [811, 101] on div "Select value" at bounding box center [800, 107] width 102 height 15
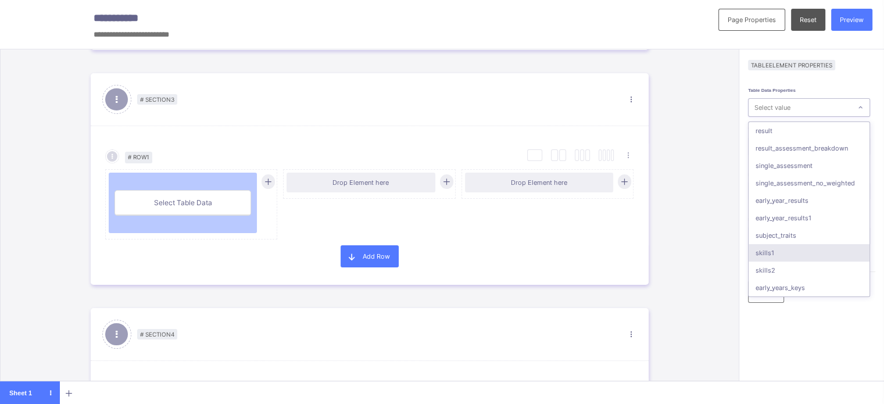
click at [763, 252] on div "skills1" at bounding box center [809, 252] width 121 height 17
type input "*******"
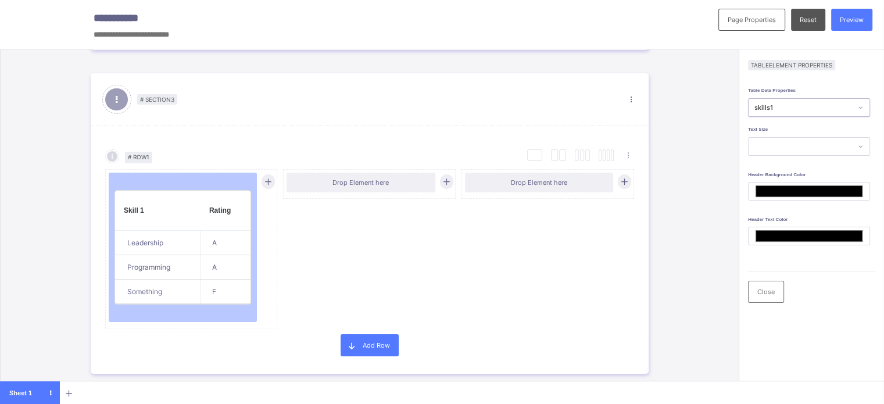
click at [835, 148] on div at bounding box center [800, 146] width 102 height 15
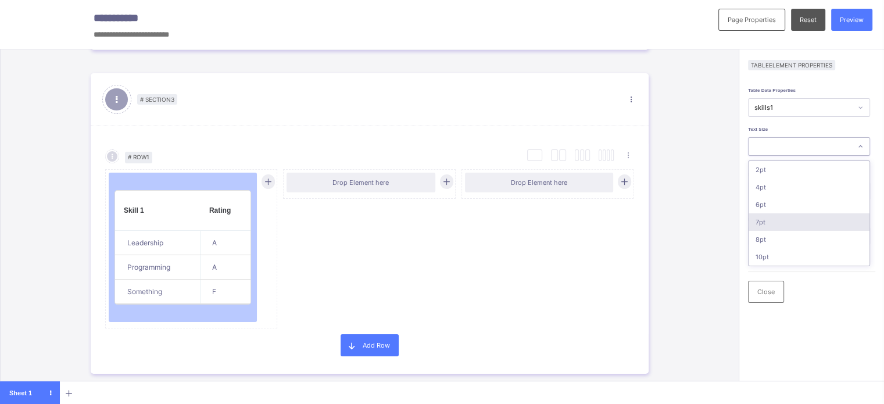
click at [782, 218] on div "7pt" at bounding box center [809, 221] width 121 height 17
type input "*******"
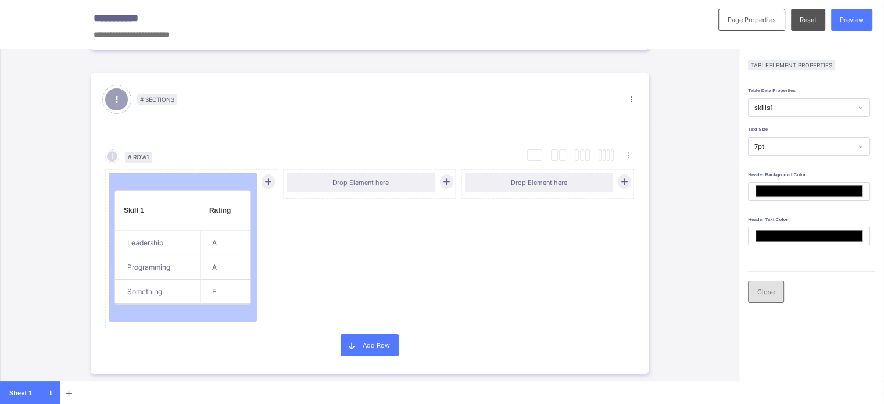
click at [770, 291] on span "Close" at bounding box center [765, 292] width 17 height 8
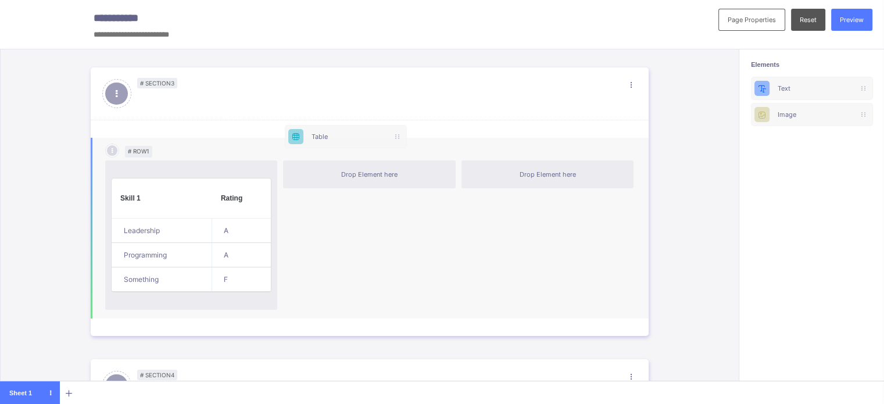
scroll to position [895, 0]
drag, startPoint x: 804, startPoint y: 138, endPoint x: 335, endPoint y: 149, distance: 469.2
click at [335, 149] on div "**********" at bounding box center [442, 206] width 884 height 413
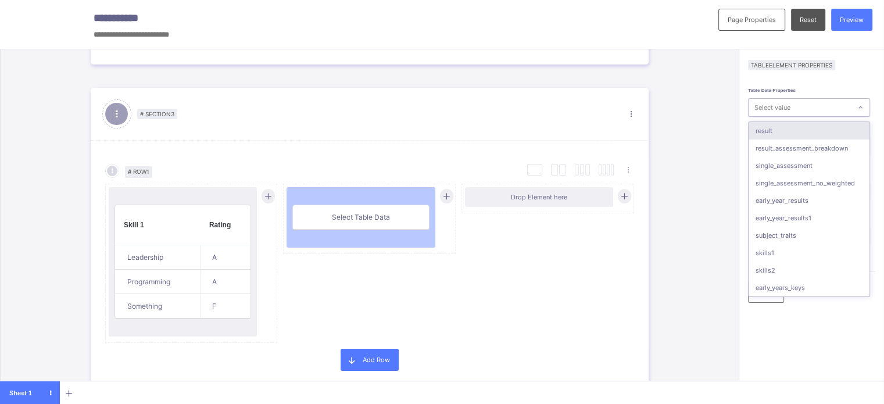
click at [857, 106] on div at bounding box center [860, 107] width 19 height 17
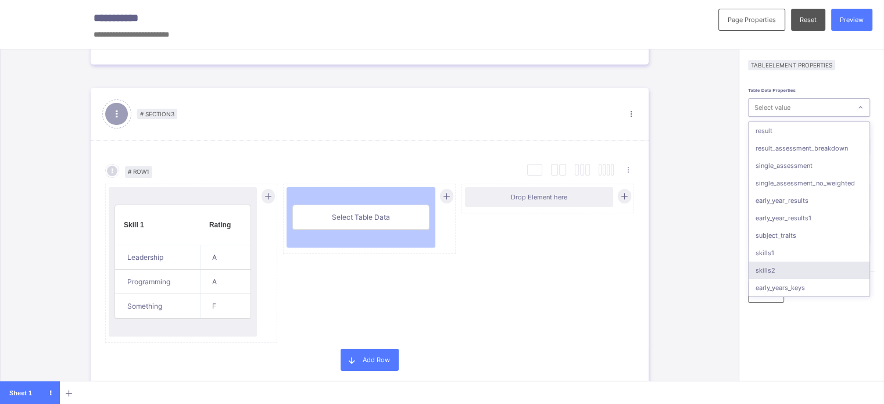
click at [793, 262] on div "skills2" at bounding box center [809, 270] width 121 height 17
type input "*******"
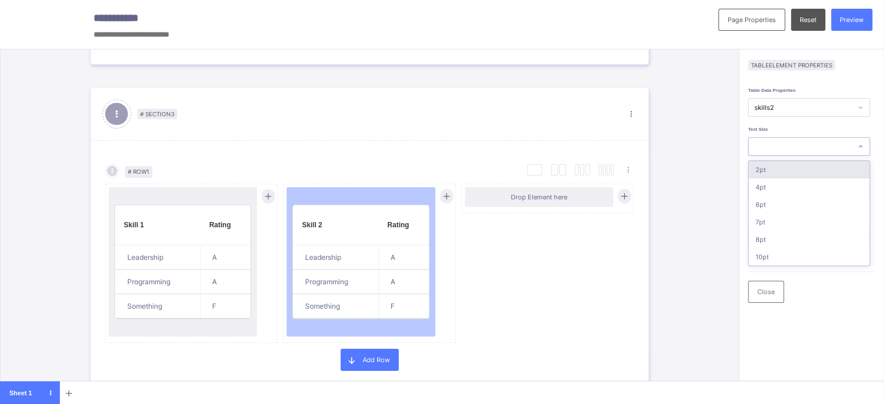
click at [818, 148] on div at bounding box center [800, 146] width 102 height 15
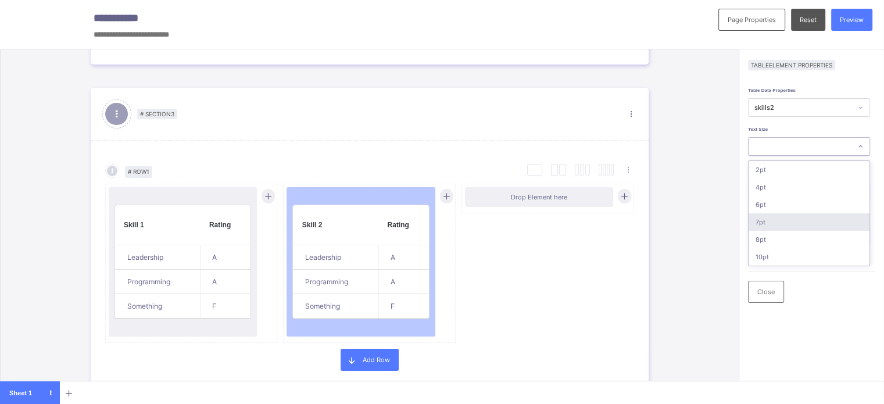
click at [780, 218] on div "7pt" at bounding box center [809, 221] width 121 height 17
type input "*******"
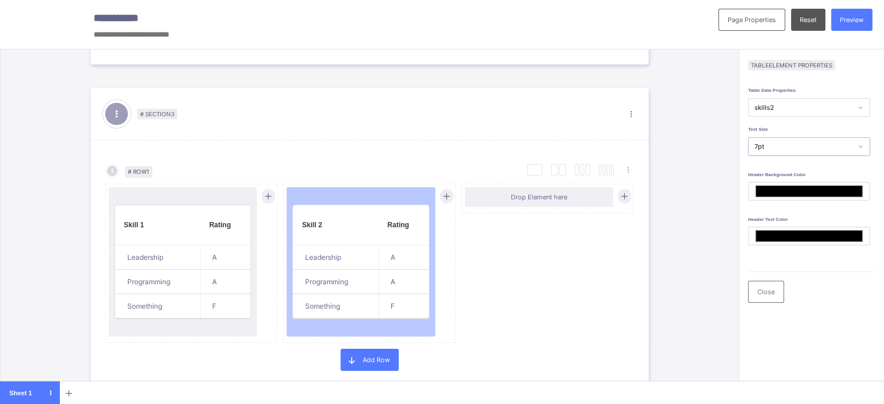
click at [782, 292] on div "Close" at bounding box center [766, 292] width 36 height 22
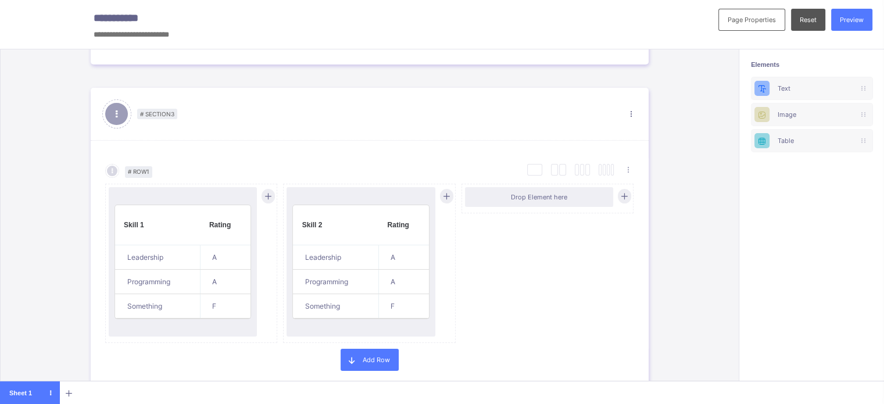
scroll to position [0, 6]
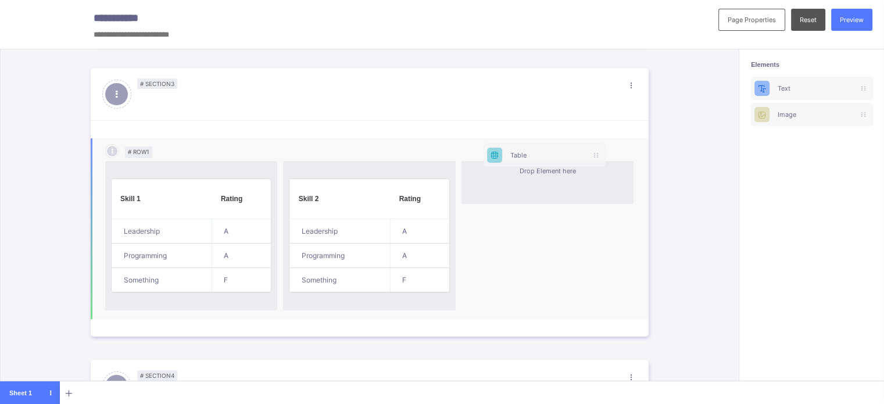
drag, startPoint x: 795, startPoint y: 144, endPoint x: 516, endPoint y: 154, distance: 279.8
click at [516, 154] on div "**********" at bounding box center [442, 206] width 884 height 413
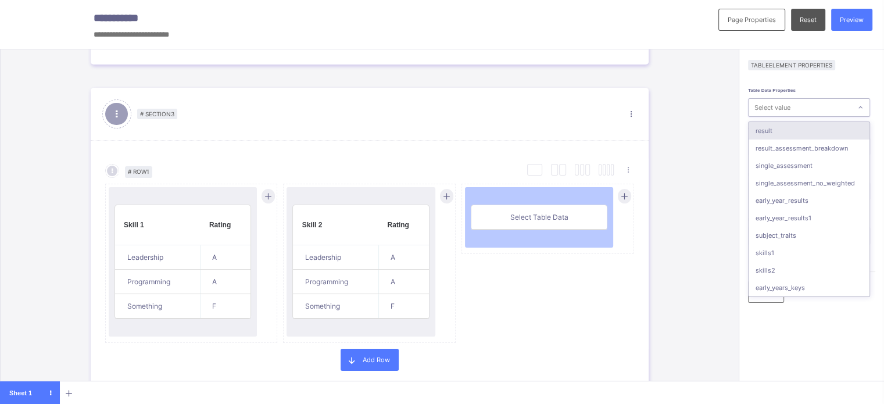
click at [837, 102] on div "Select value" at bounding box center [800, 107] width 102 height 15
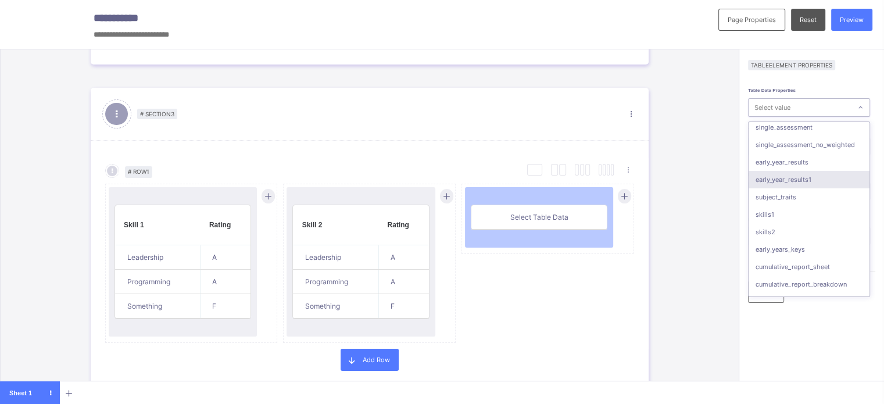
scroll to position [58, 0]
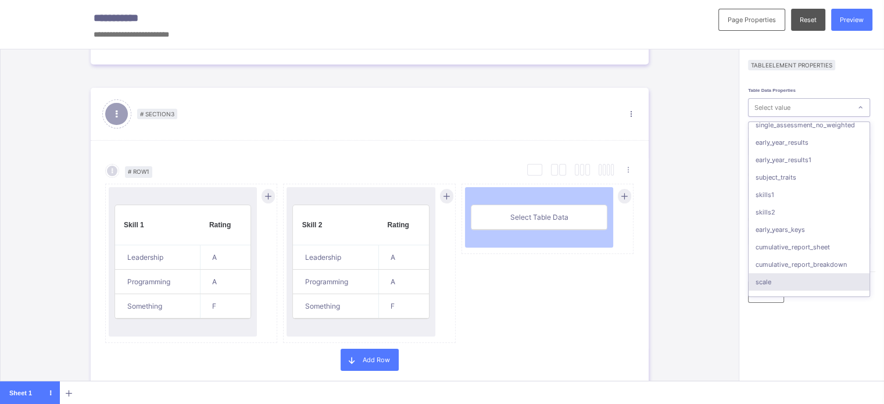
click at [779, 273] on div "scale" at bounding box center [809, 281] width 121 height 17
type input "*******"
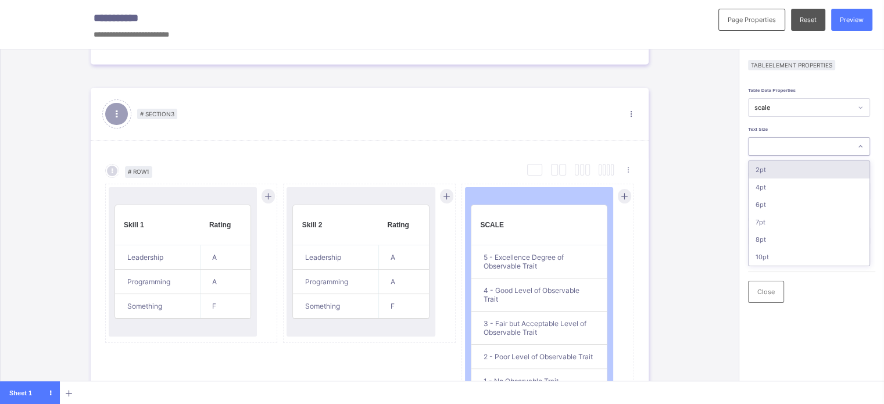
click at [813, 141] on div at bounding box center [800, 146] width 102 height 15
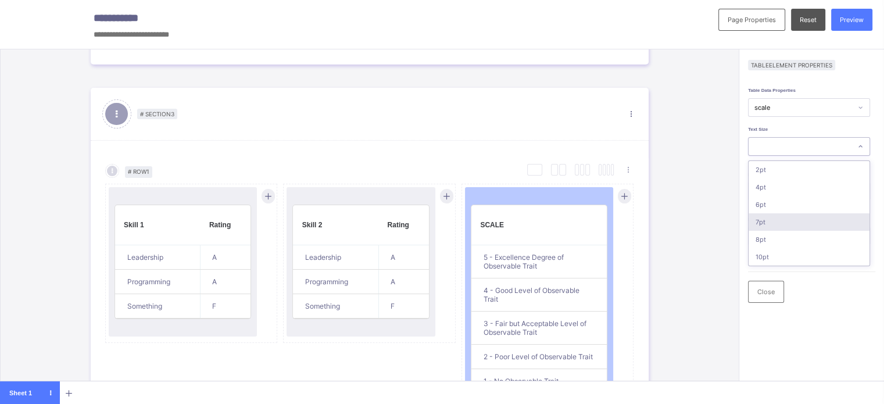
click at [780, 219] on div "7pt" at bounding box center [809, 221] width 121 height 17
type input "*******"
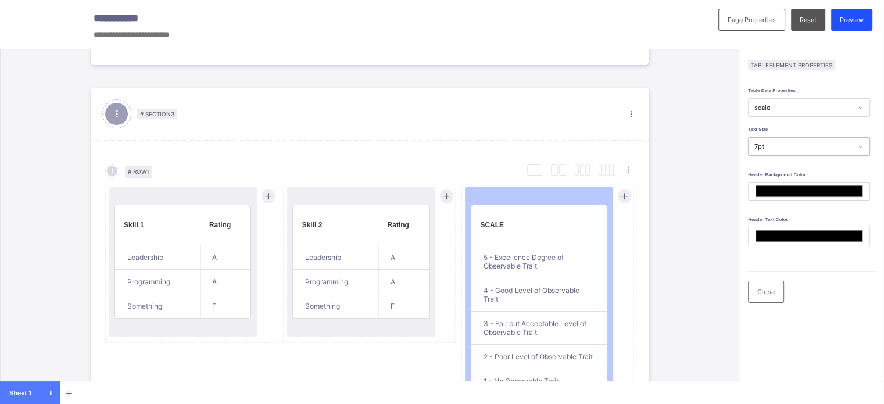
click at [851, 23] on div "Preview" at bounding box center [851, 20] width 41 height 22
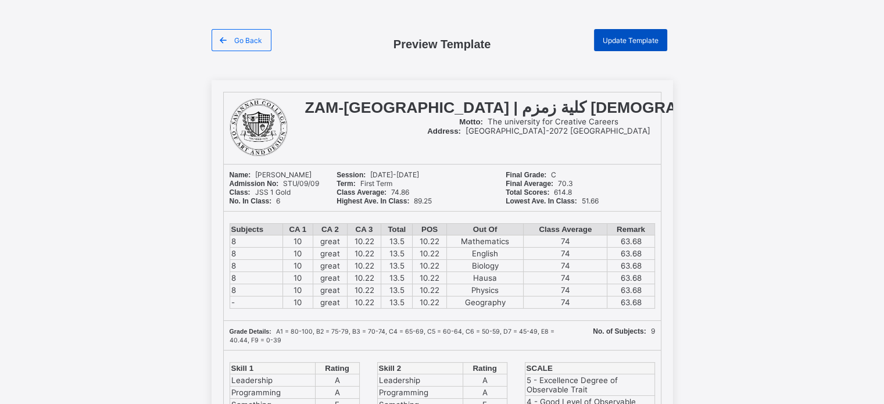
click at [628, 42] on span "Update Template" at bounding box center [631, 40] width 56 height 9
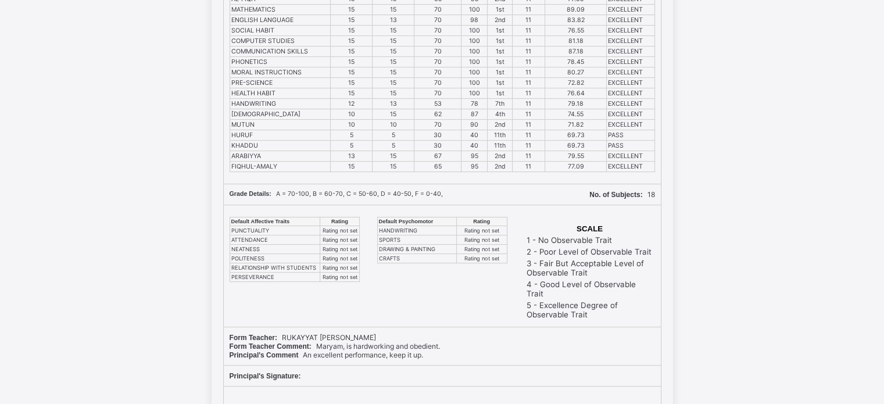
scroll to position [233, 0]
